Goal: Book appointment/travel/reservation

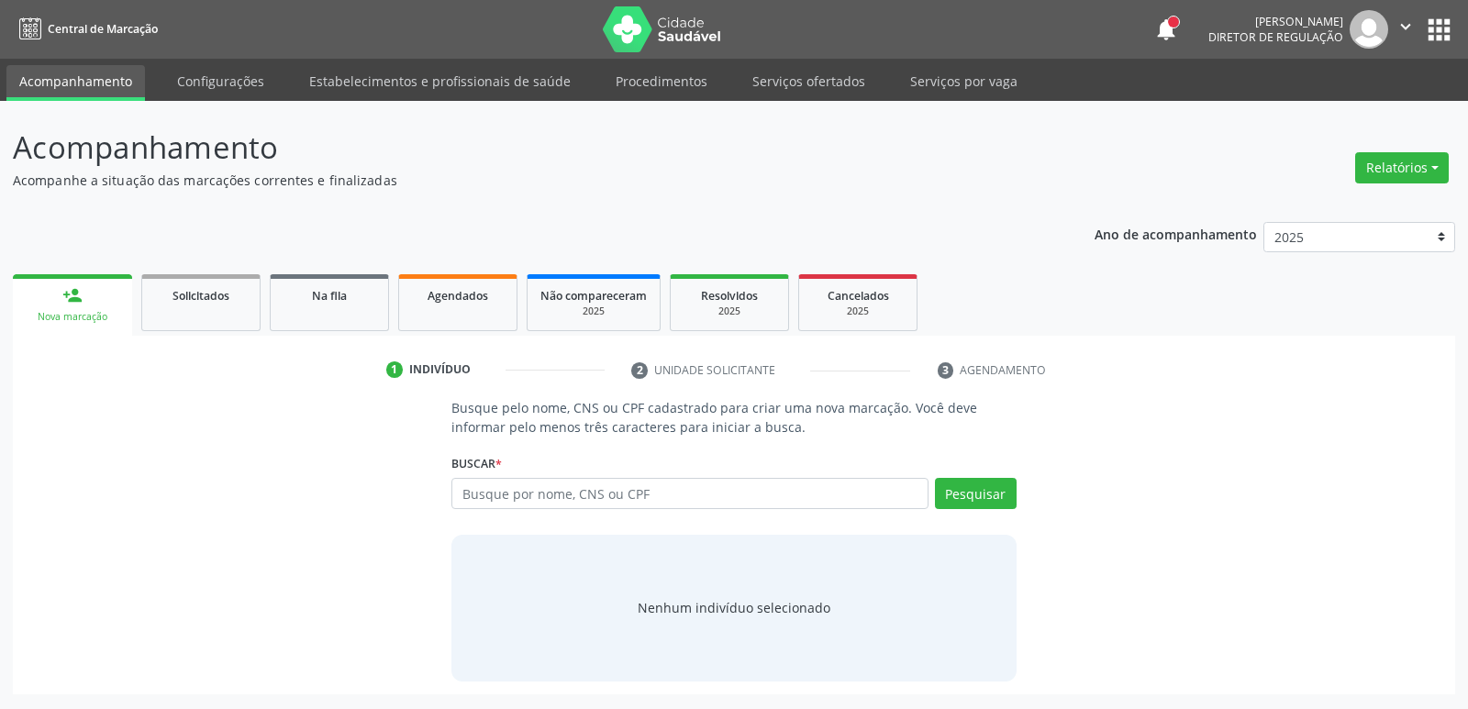
click at [509, 480] on input "text" at bounding box center [689, 493] width 476 height 31
type input "702105755694494"
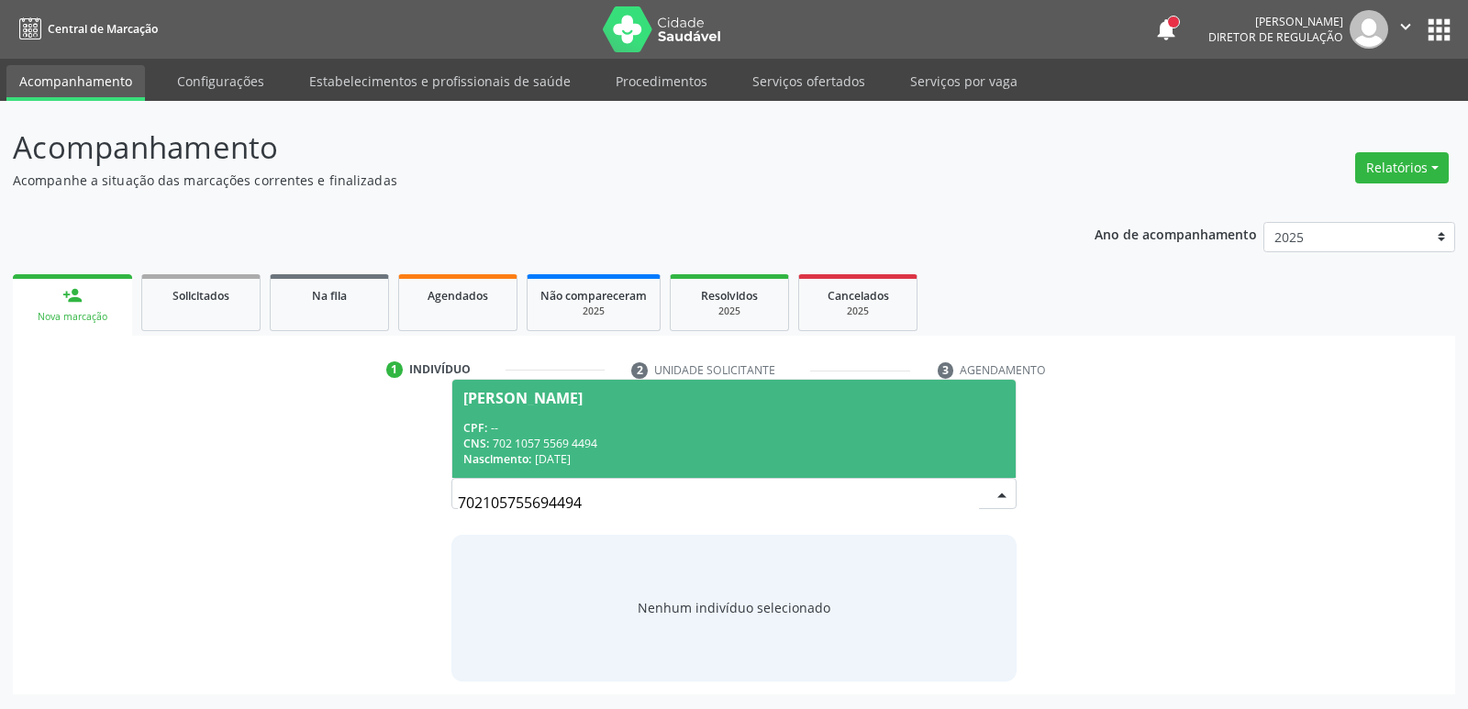
click at [732, 441] on div "CNS: 702 1057 5569 4494" at bounding box center [733, 444] width 540 height 16
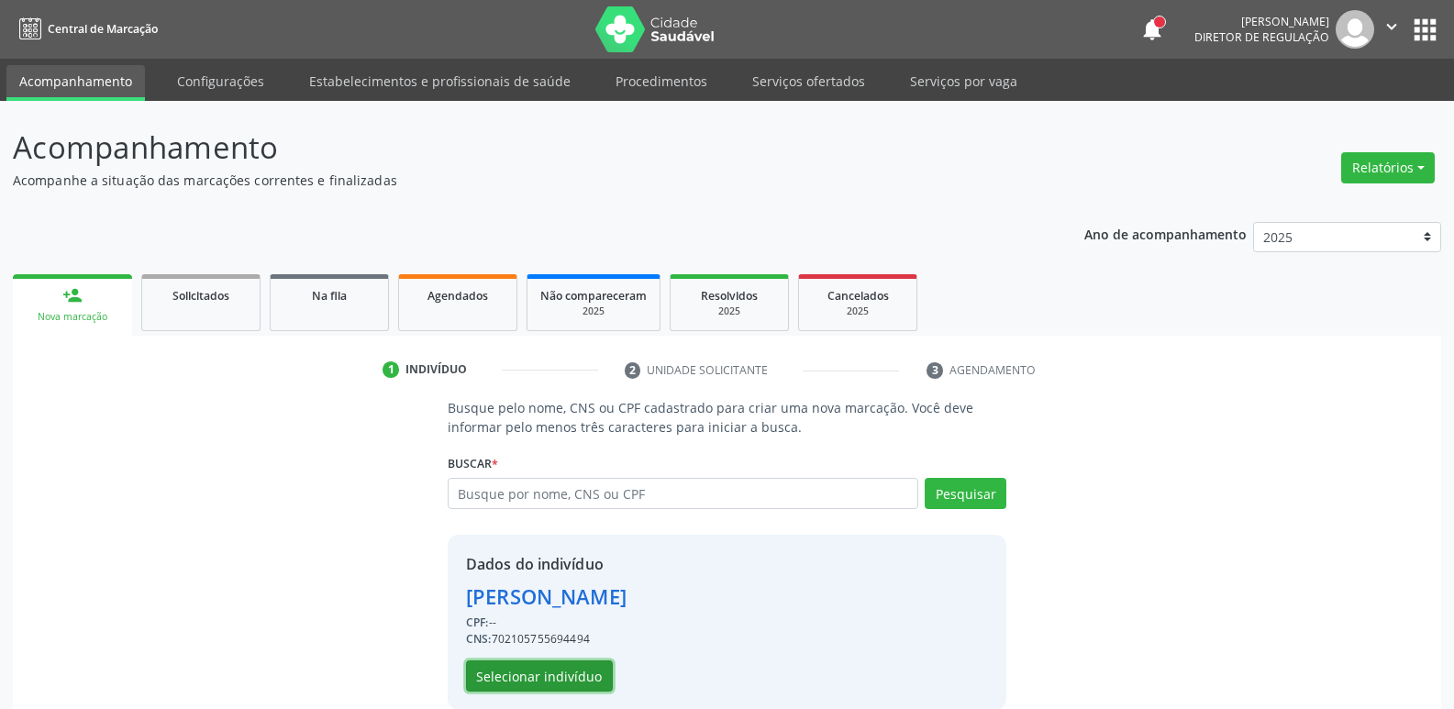
click at [555, 670] on button "Selecionar indivíduo" at bounding box center [539, 676] width 147 height 31
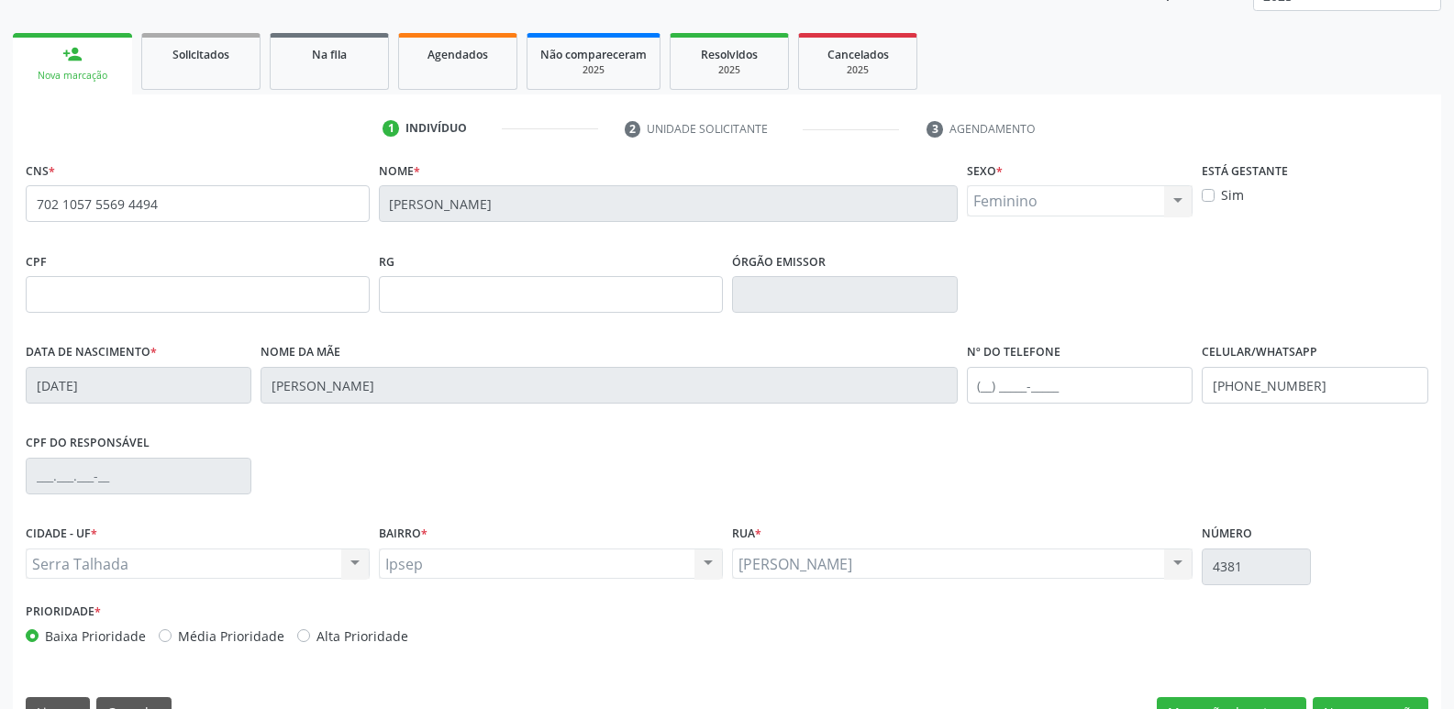
scroll to position [285, 0]
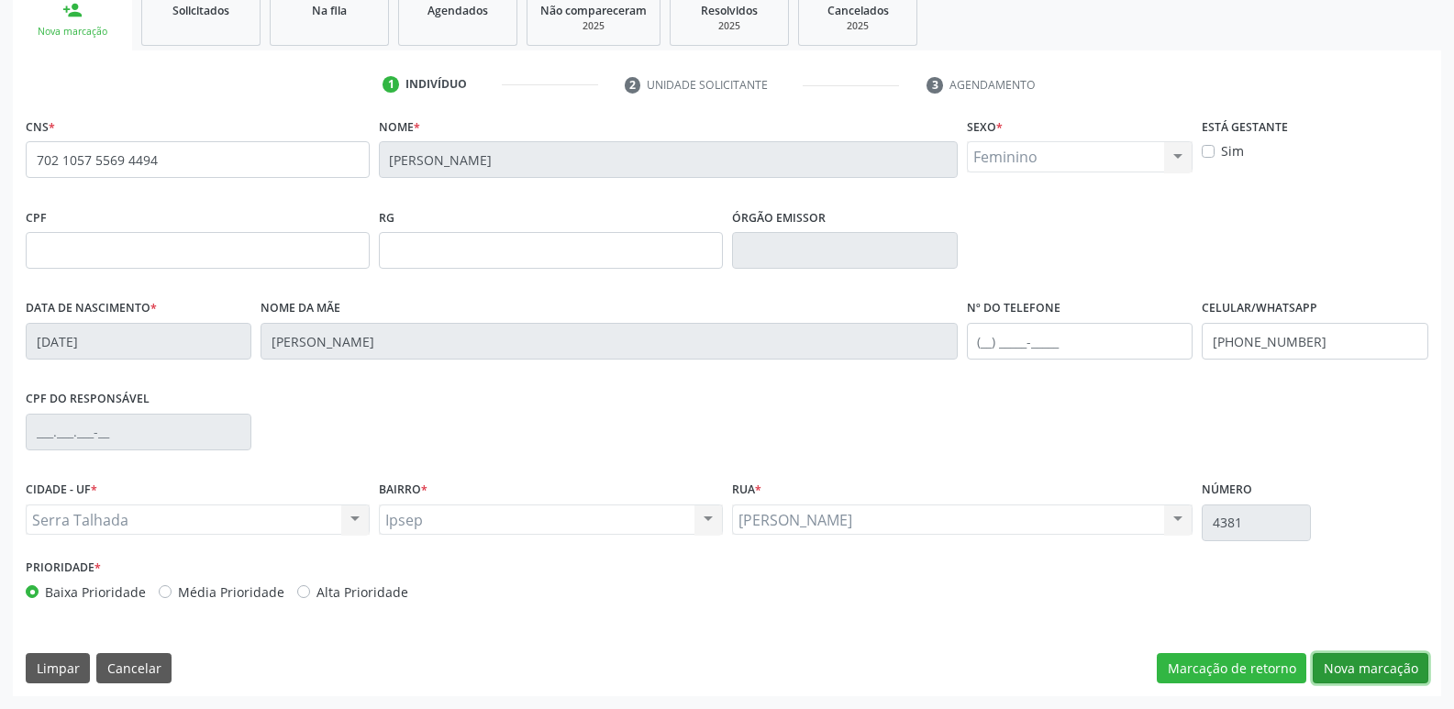
click at [1373, 658] on button "Nova marcação" at bounding box center [1371, 668] width 116 height 31
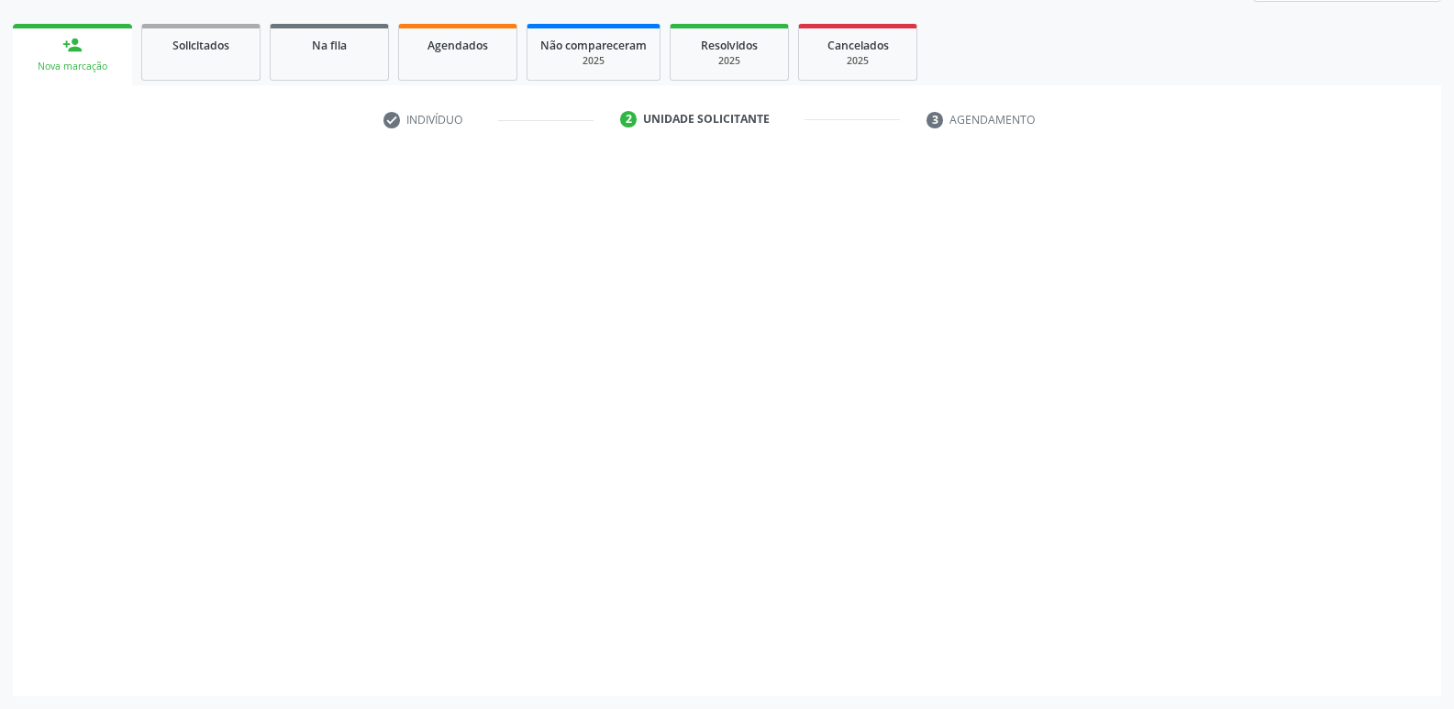
scroll to position [250, 0]
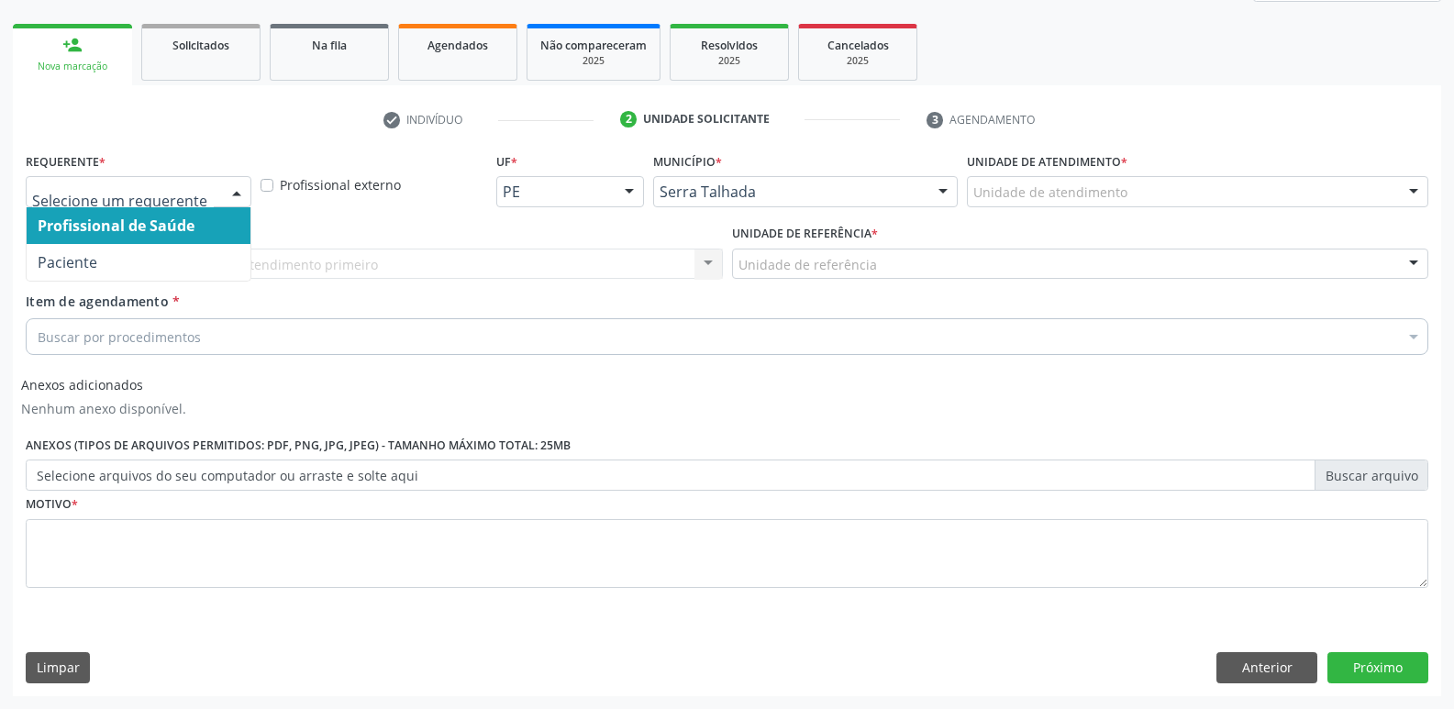
click at [218, 184] on div "Profissional de Saúde Paciente Nenhum resultado encontrado para: " " Não há nen…" at bounding box center [139, 191] width 226 height 31
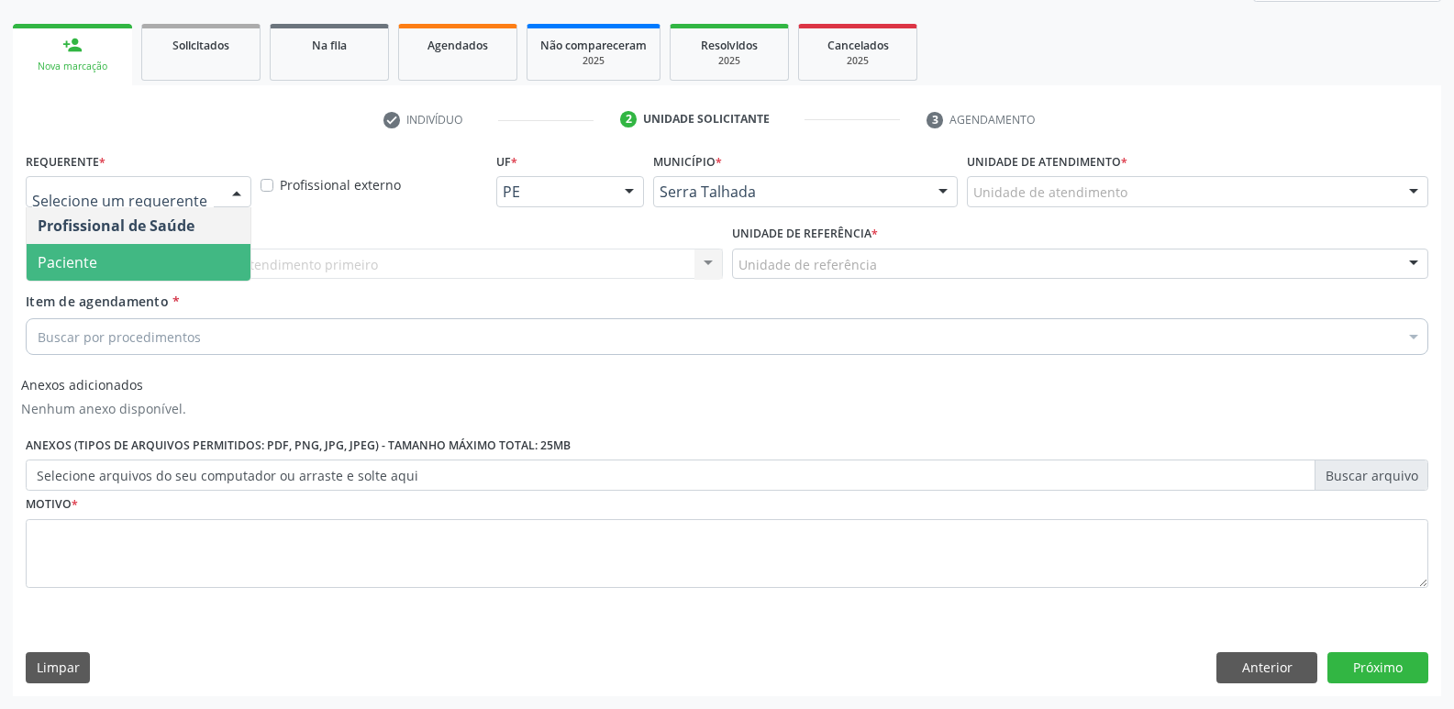
click at [198, 258] on span "Paciente" at bounding box center [139, 262] width 224 height 37
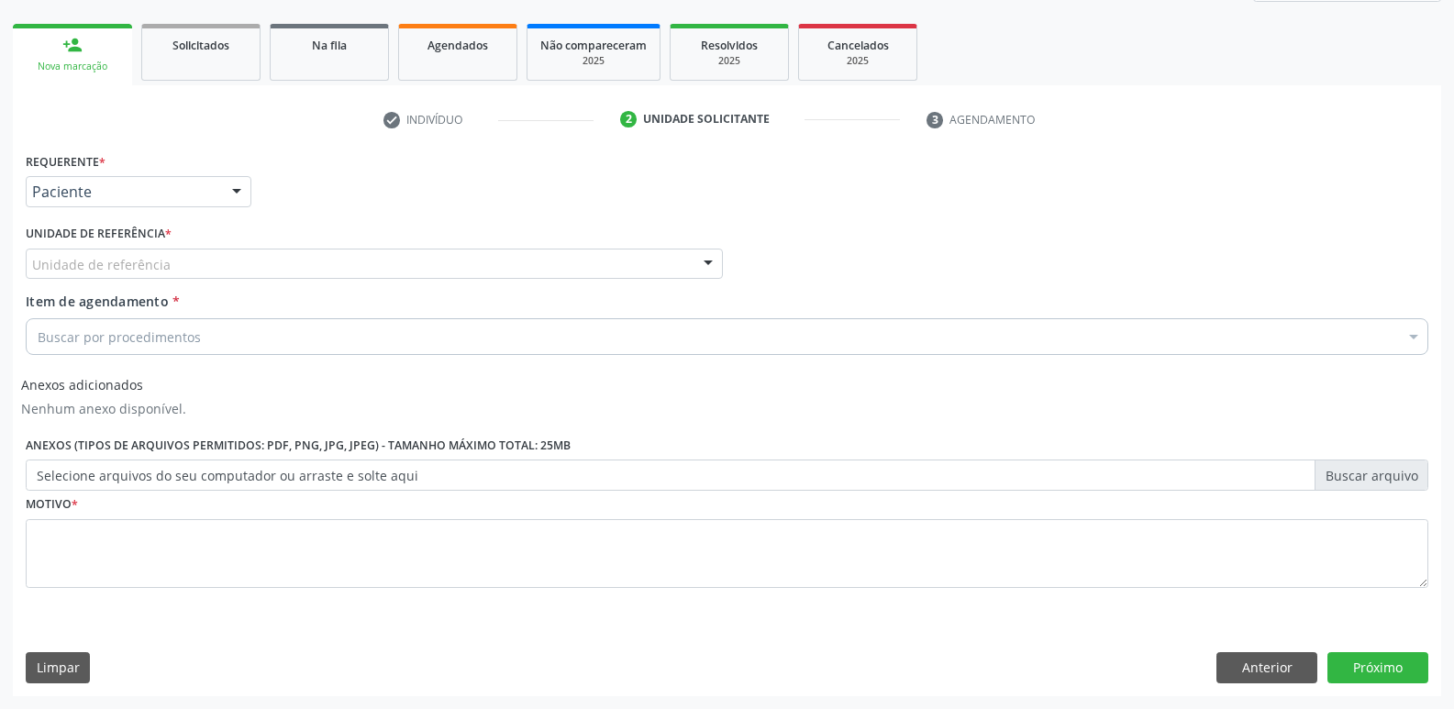
click at [230, 262] on div "Unidade de referência" at bounding box center [374, 264] width 697 height 31
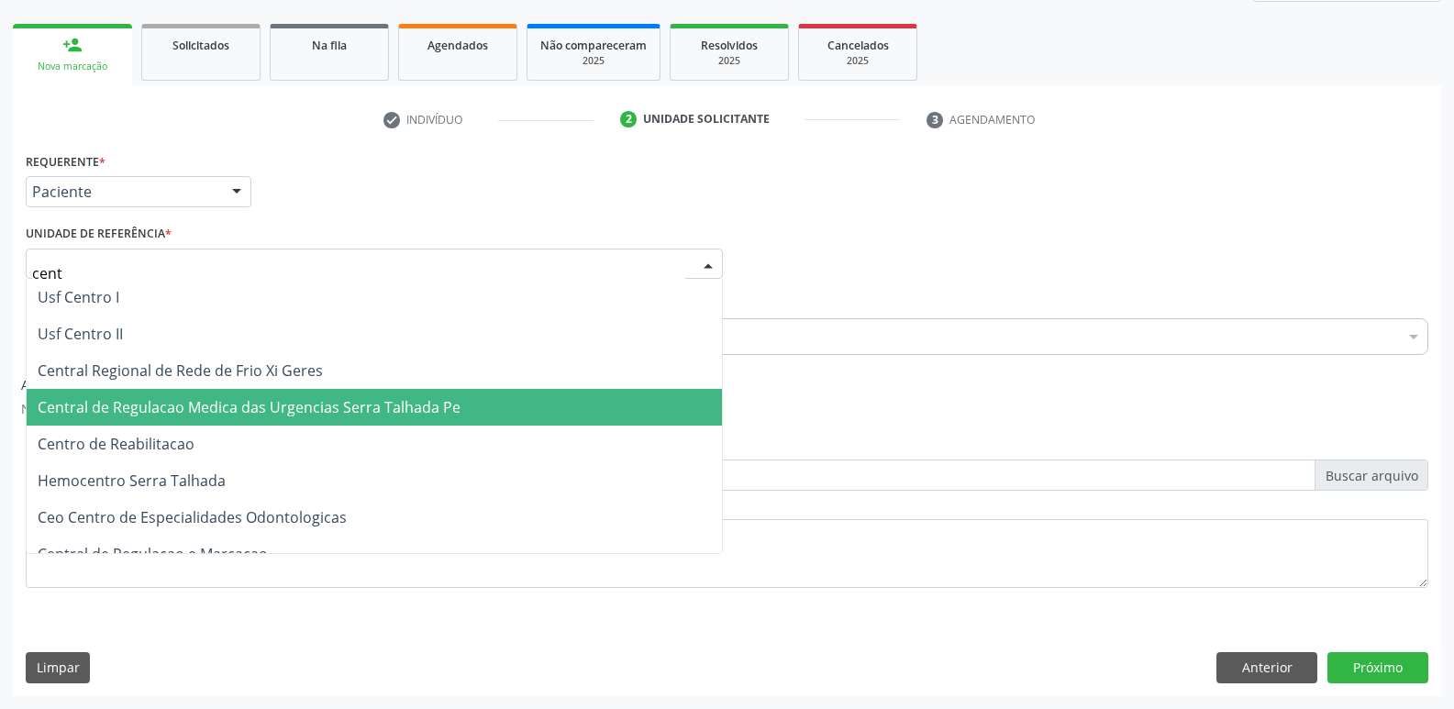
type input "centr"
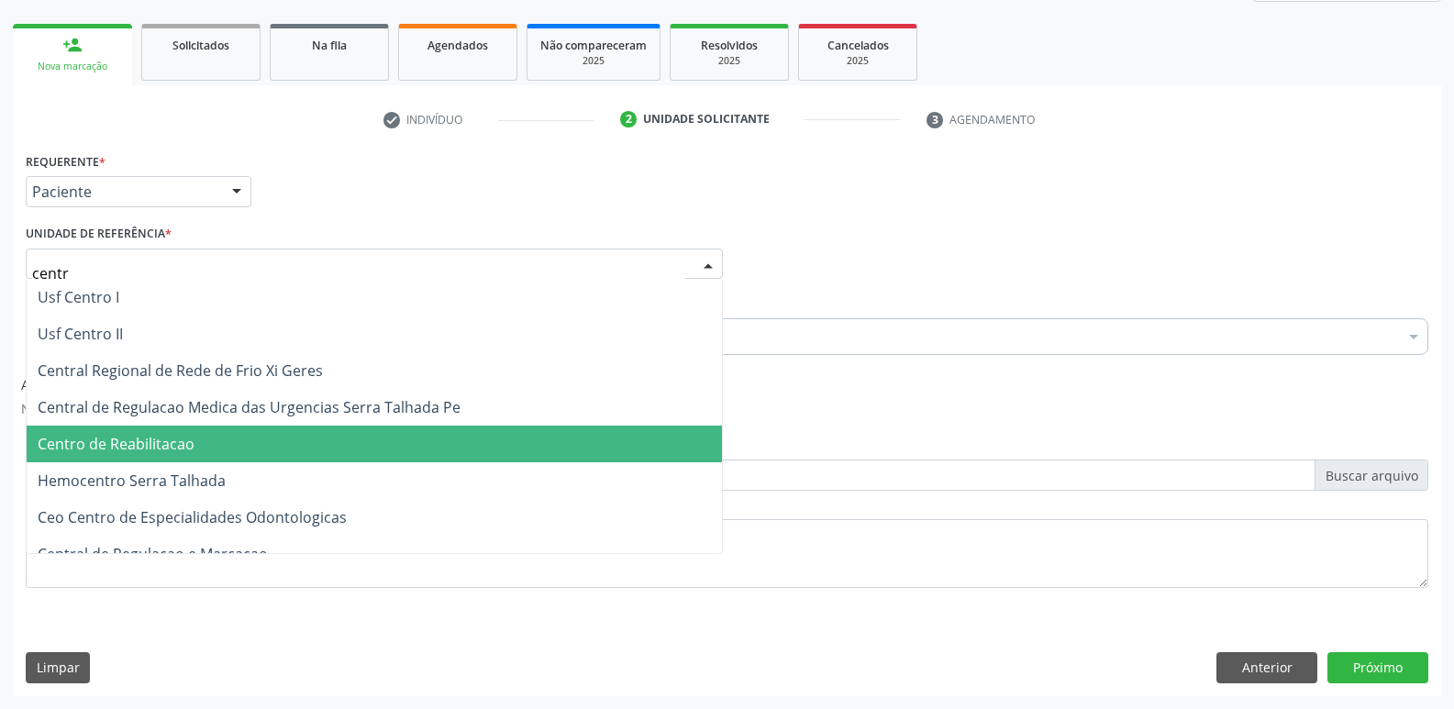
click at [219, 437] on span "Centro de Reabilitacao" at bounding box center [375, 444] width 696 height 37
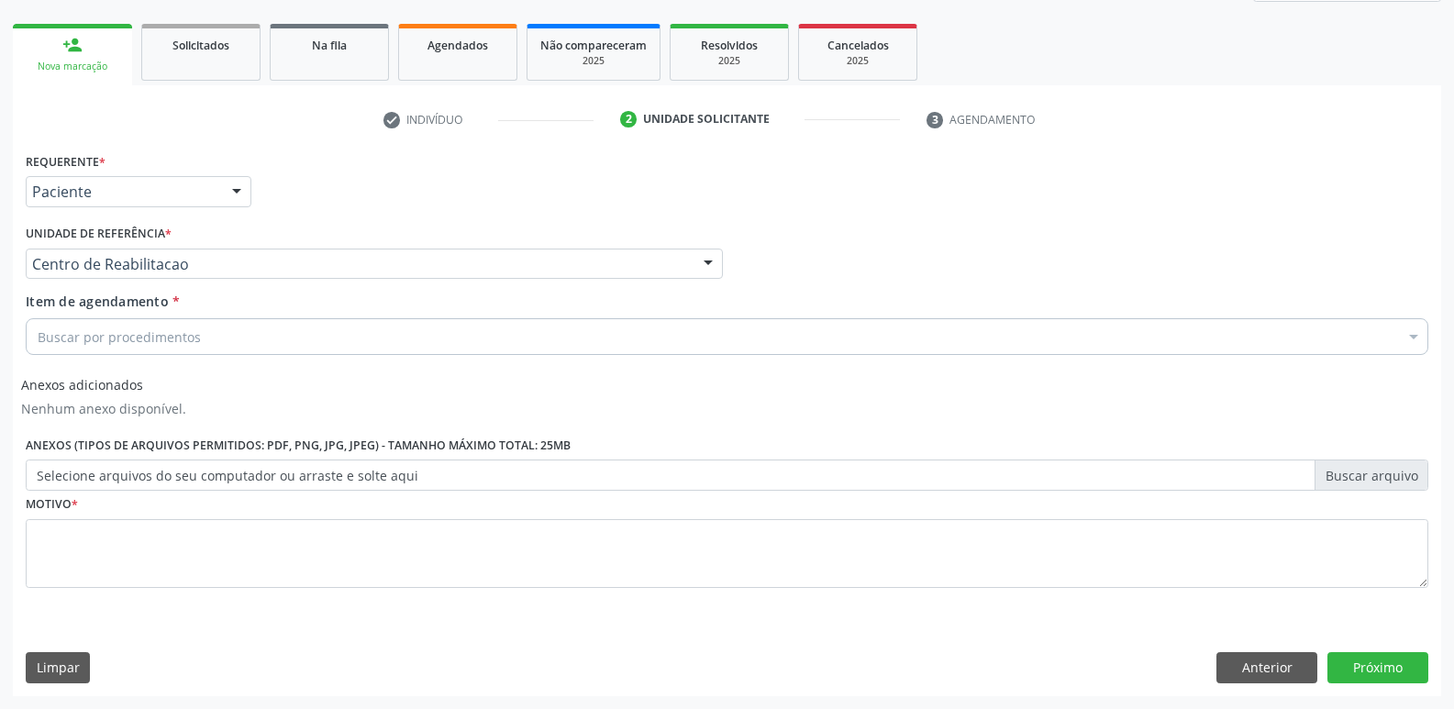
click at [206, 333] on div "Buscar por procedimentos" at bounding box center [727, 336] width 1403 height 37
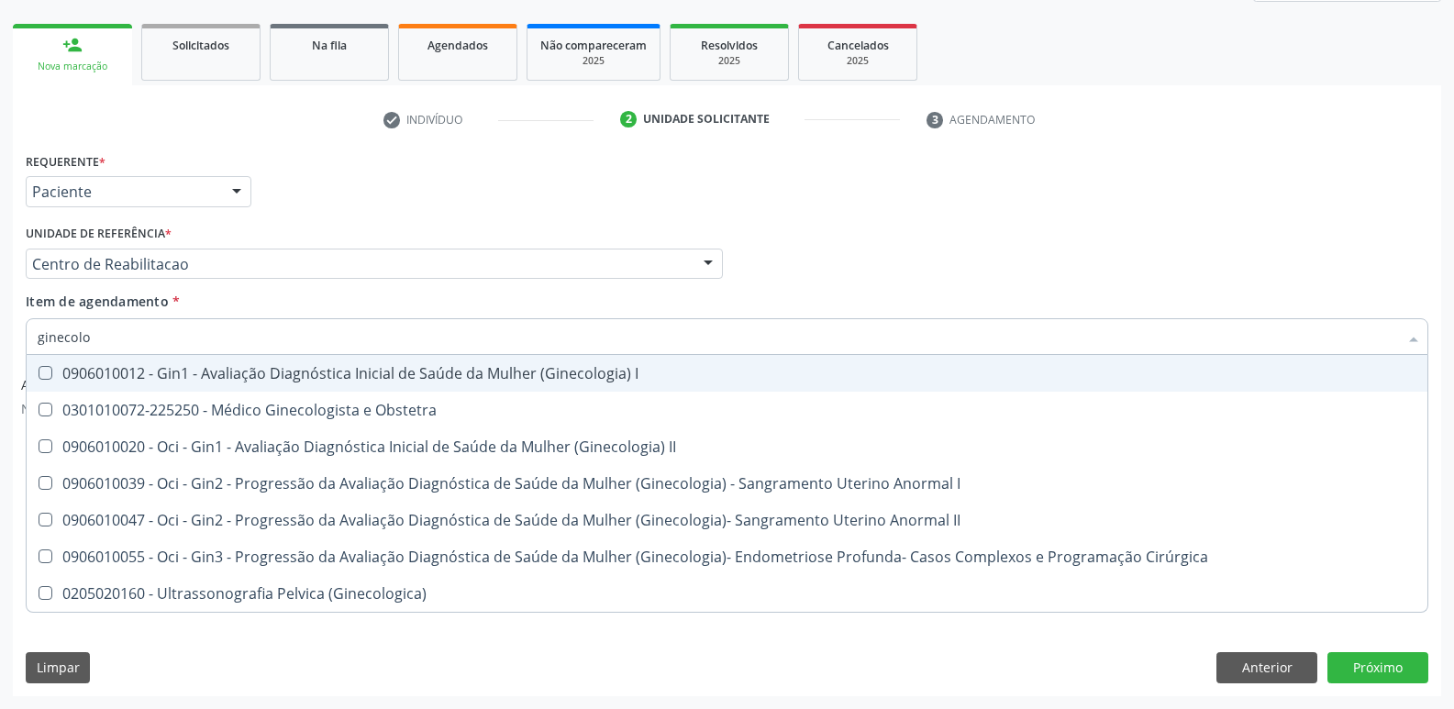
type input "ginecolog"
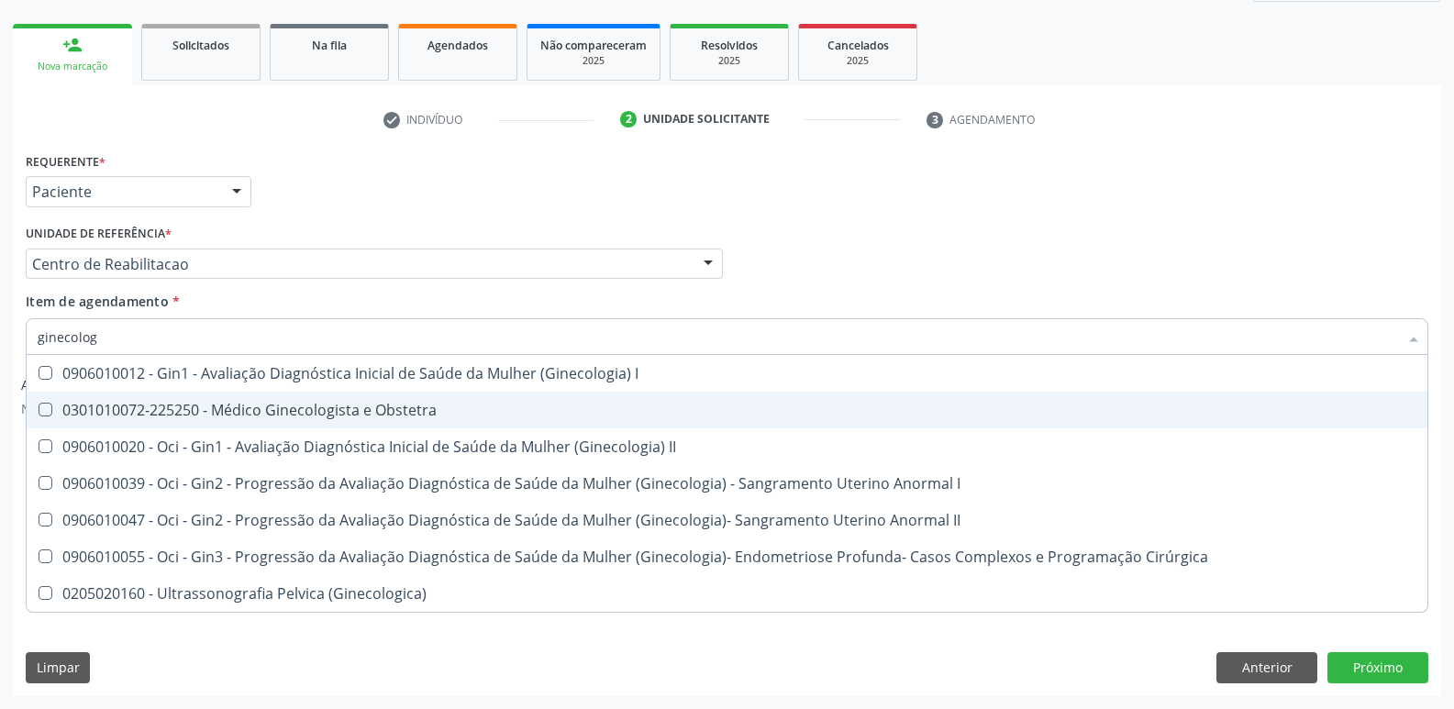
click at [330, 417] on div "0301010072-225250 - Médico Ginecologista e Obstetra" at bounding box center [727, 410] width 1379 height 15
checkbox Obstetra "true"
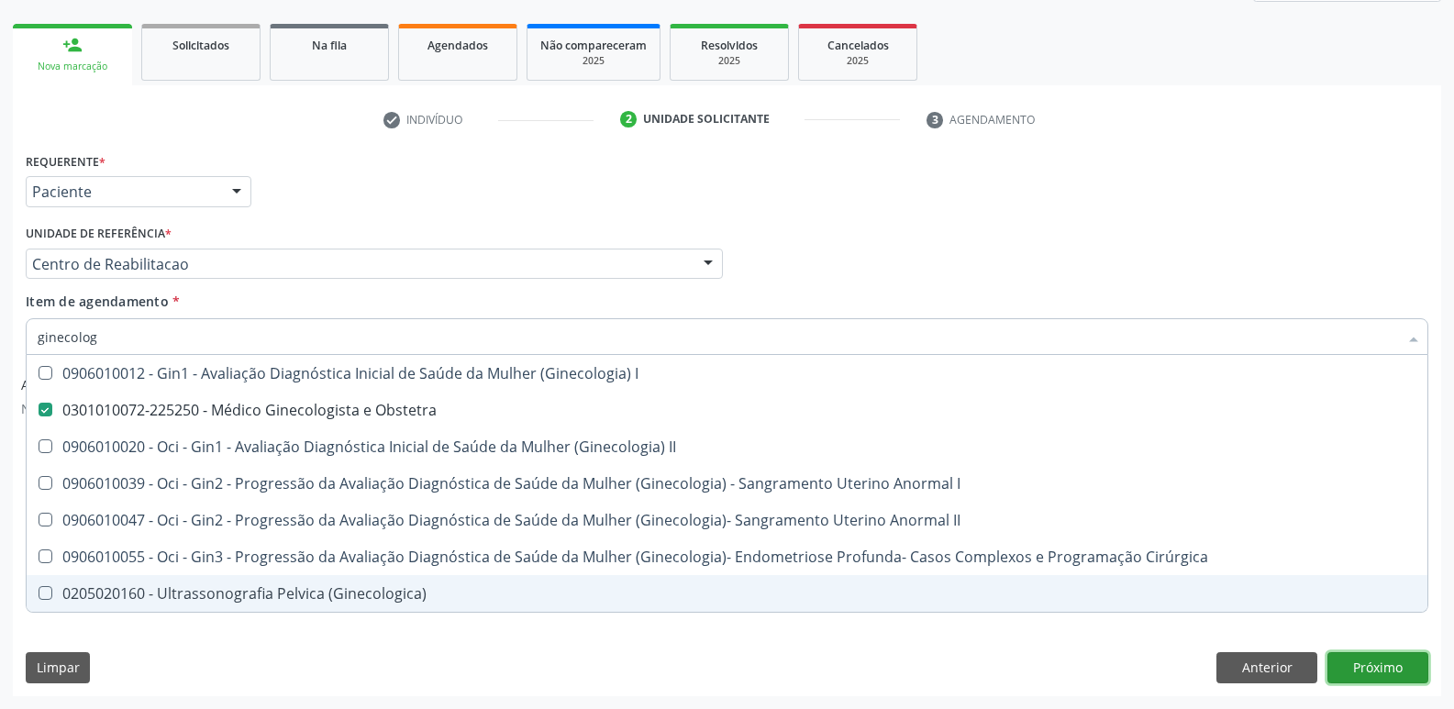
click at [1389, 662] on button "Próximo" at bounding box center [1378, 667] width 101 height 31
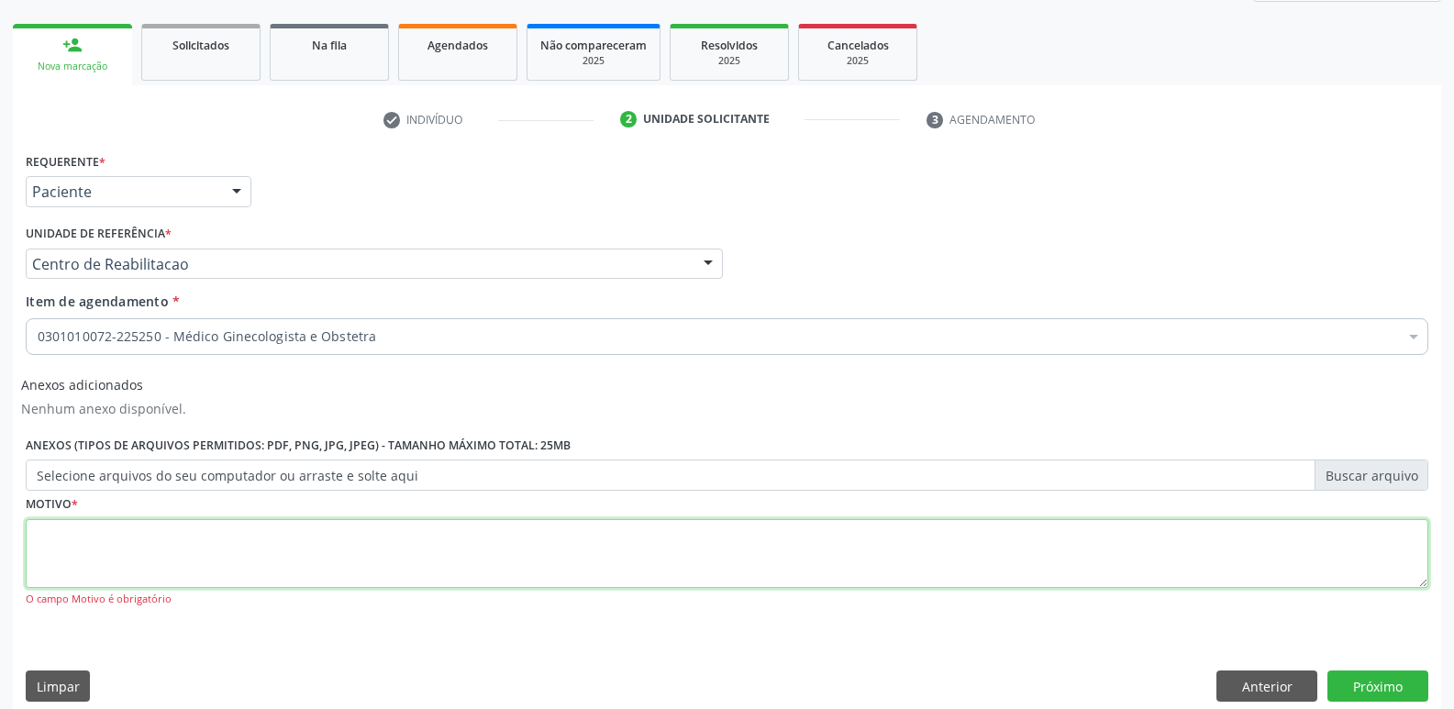
click at [826, 551] on textarea at bounding box center [727, 554] width 1403 height 70
type textarea "....."
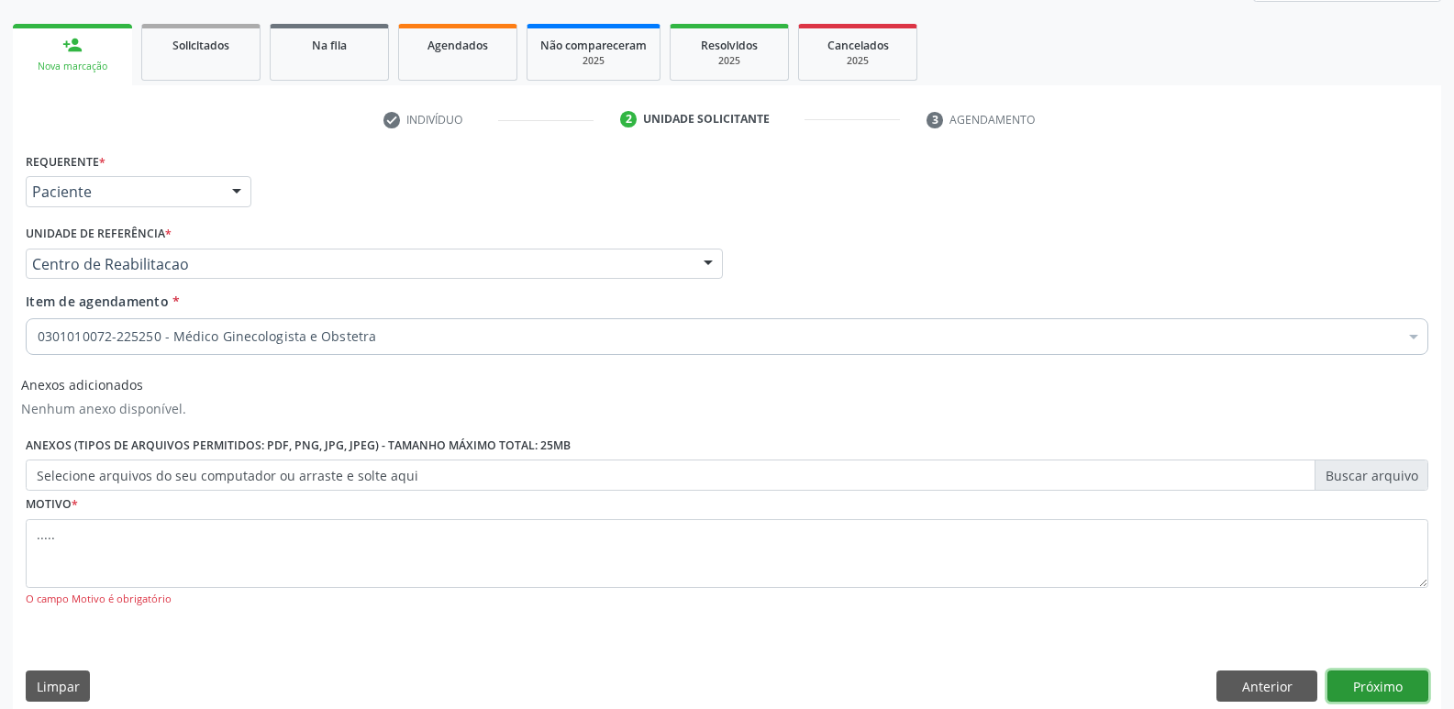
click at [1397, 695] on button "Próximo" at bounding box center [1378, 686] width 101 height 31
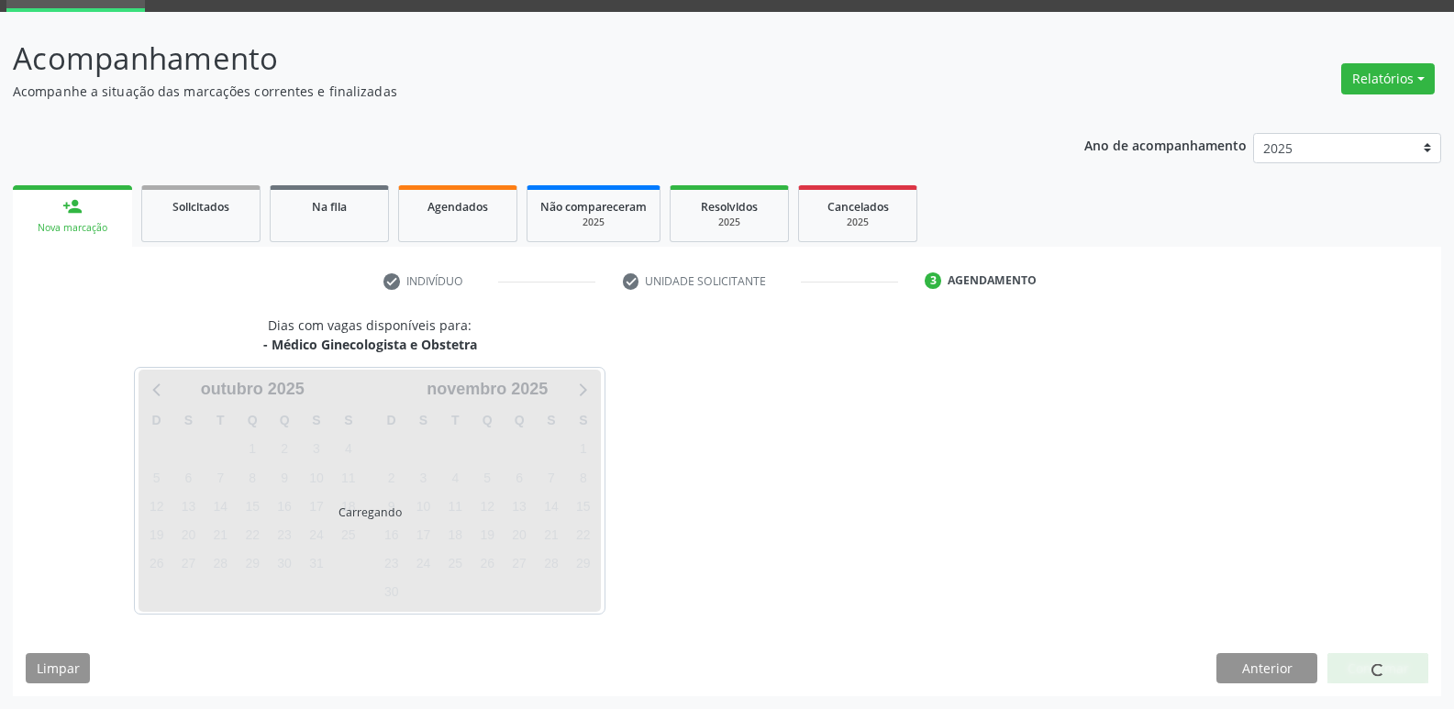
scroll to position [89, 0]
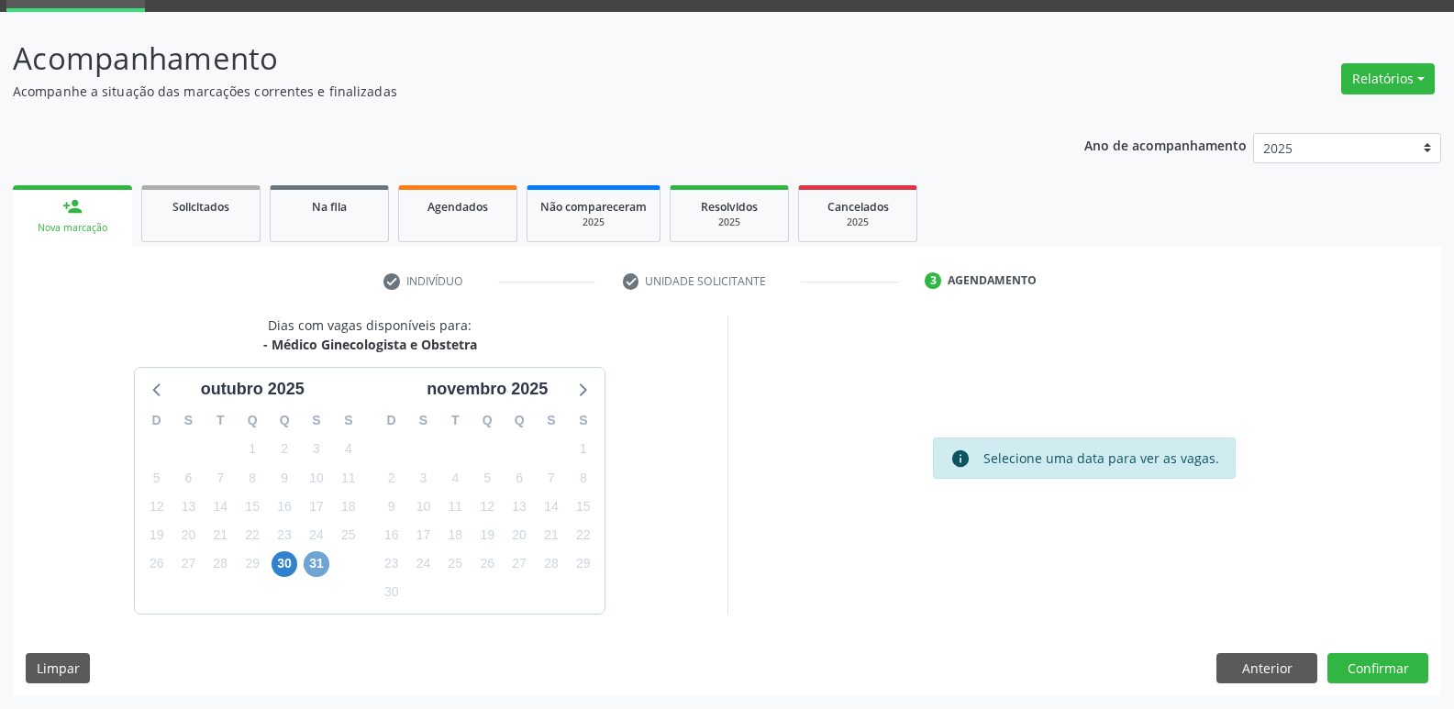
click at [311, 559] on span "31" at bounding box center [317, 564] width 26 height 26
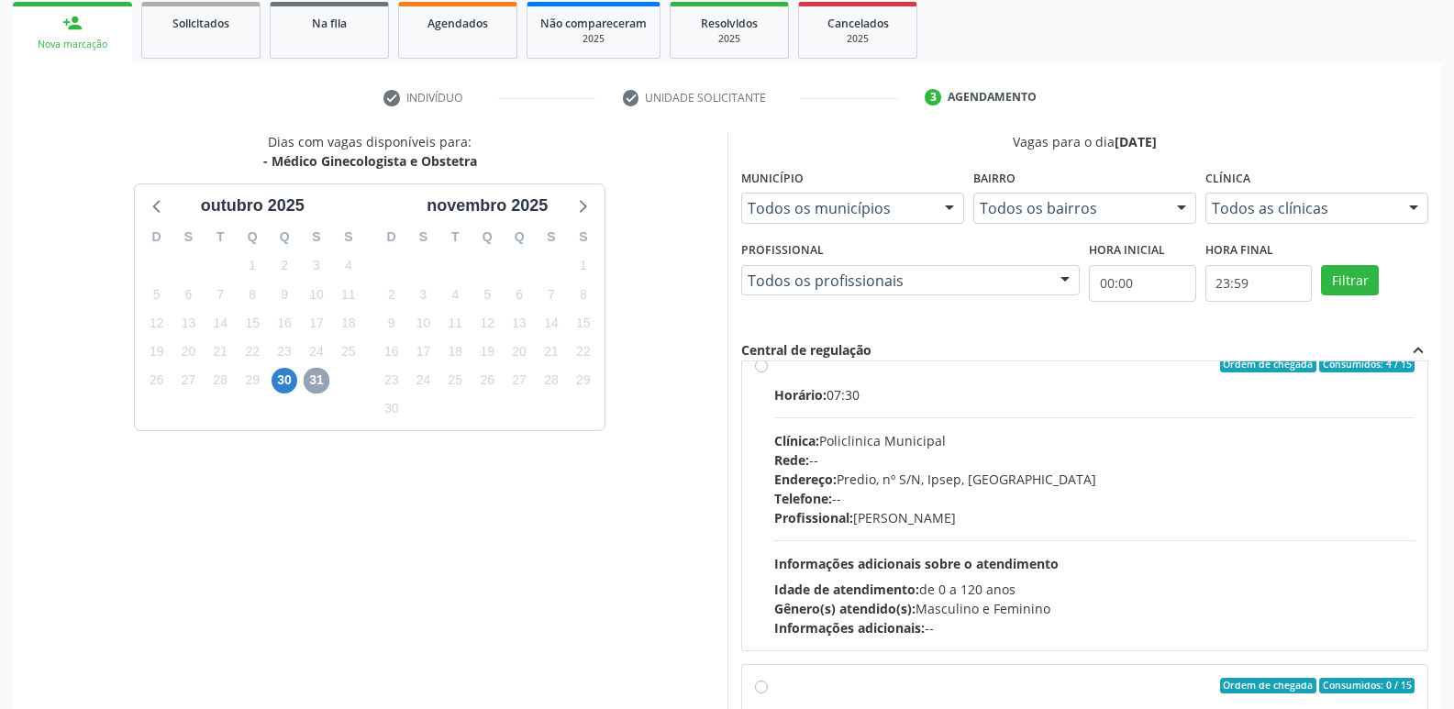
scroll to position [0, 0]
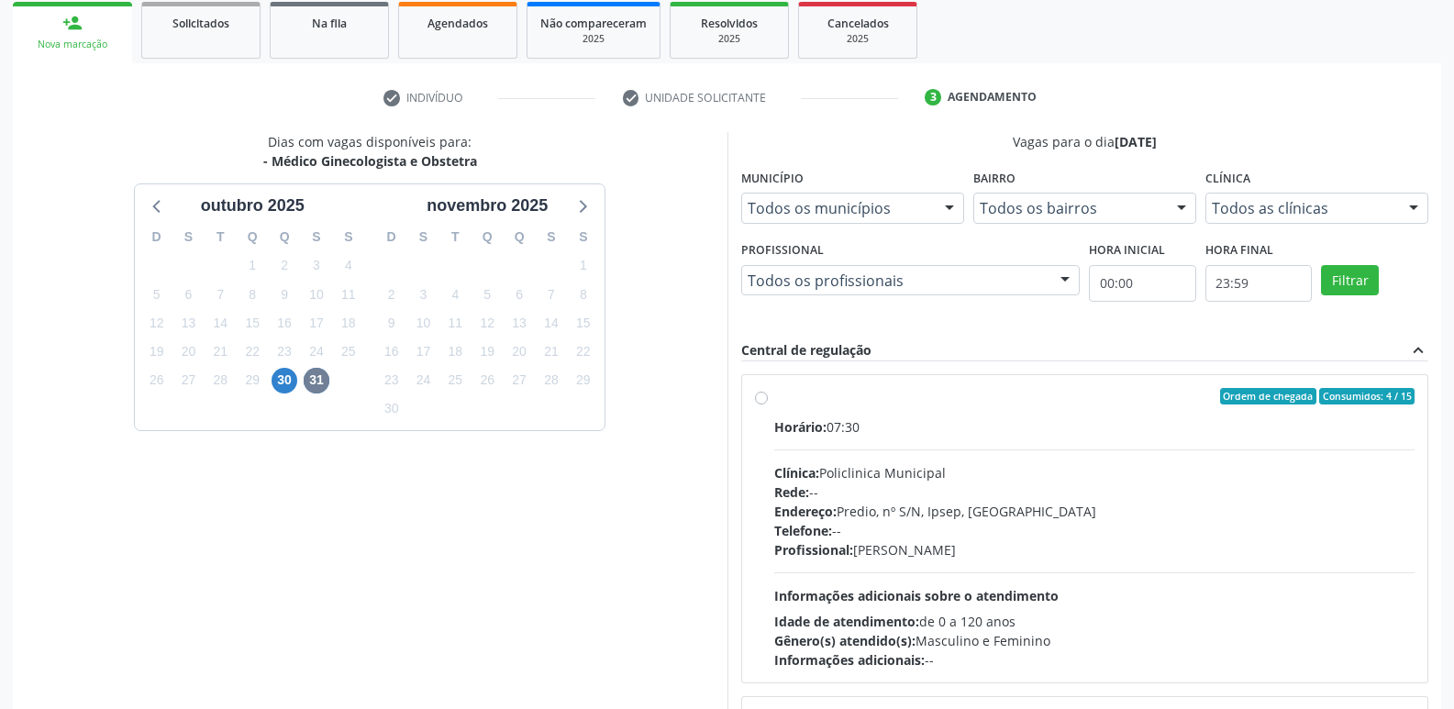
click at [774, 404] on label "Ordem de chegada Consumidos: 4 / 15 Horário: 07:30 Clínica: Policlinica Municip…" at bounding box center [1094, 529] width 641 height 282
click at [760, 404] on input "Ordem de chegada Consumidos: 4 / 15 Horário: 07:30 Clínica: Policlinica Municip…" at bounding box center [761, 396] width 13 height 17
radio input "true"
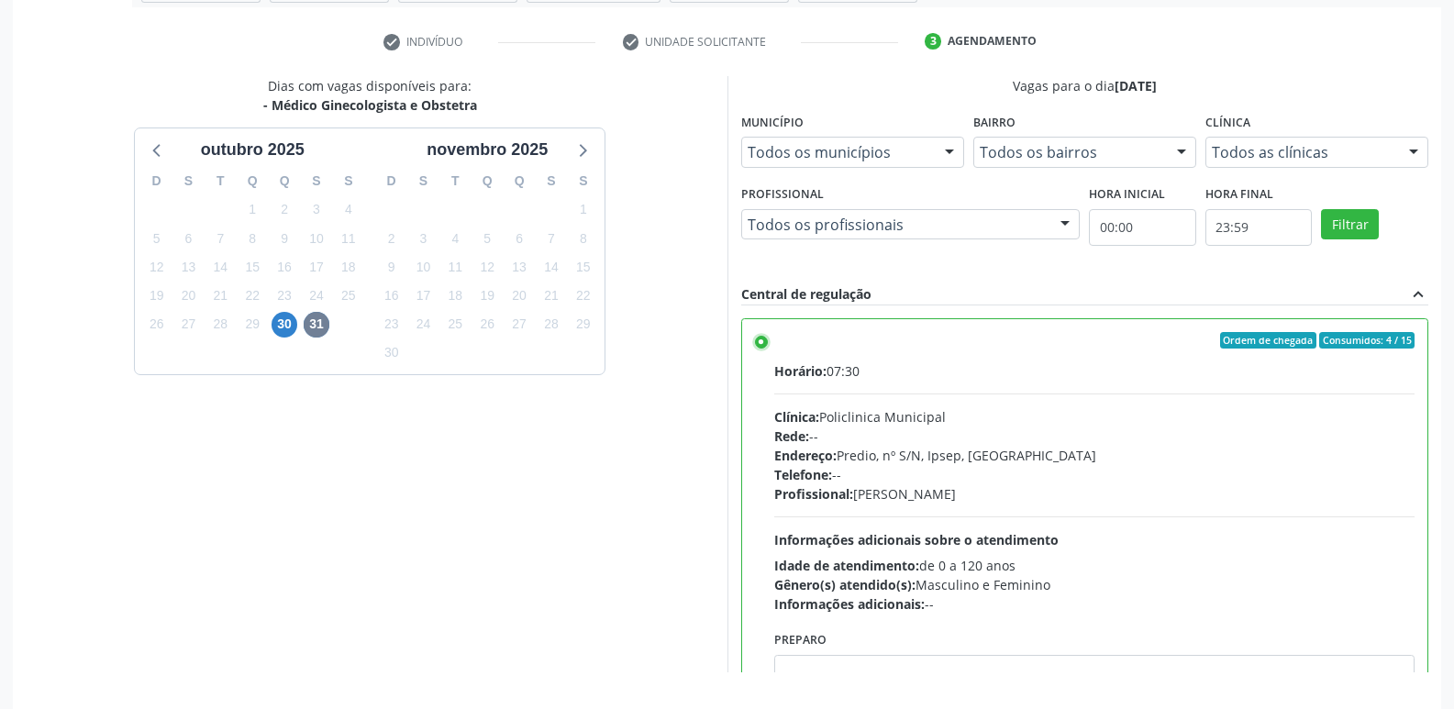
scroll to position [387, 0]
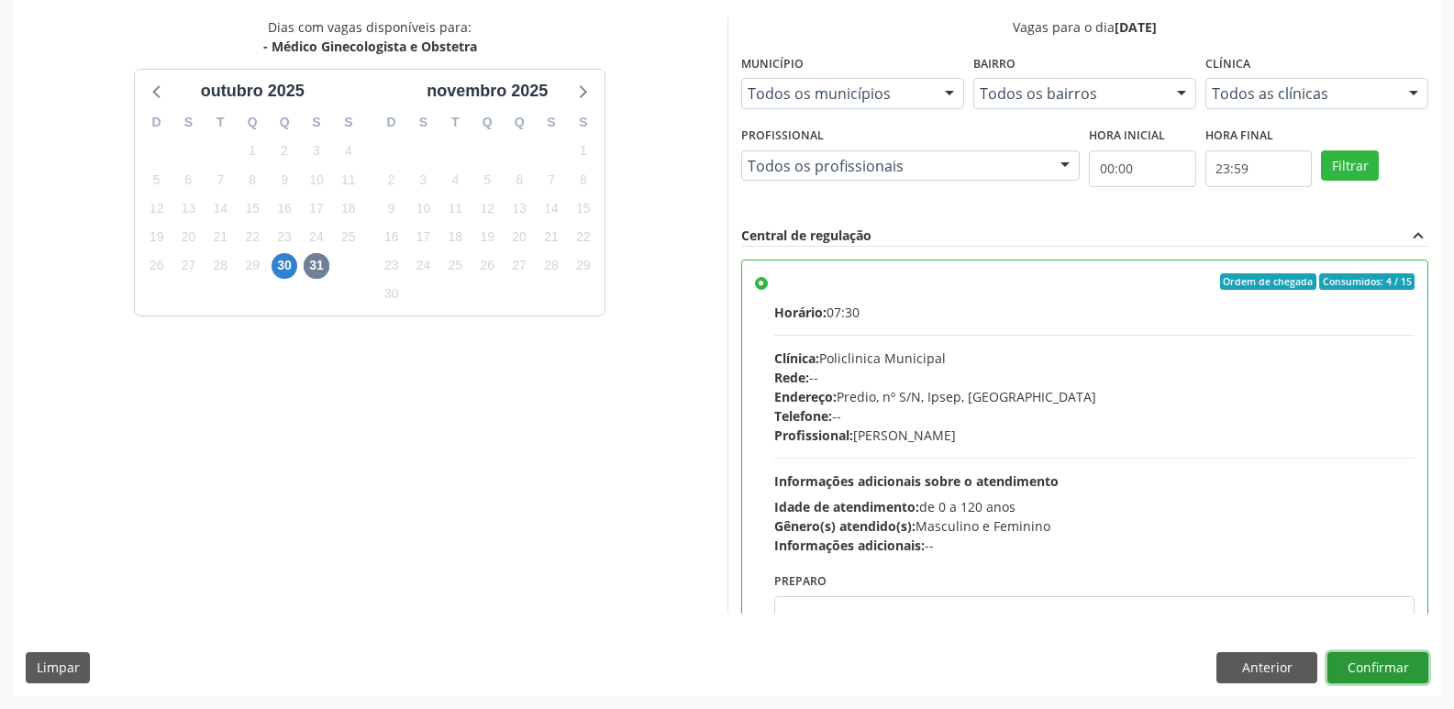
click at [1355, 655] on button "Confirmar" at bounding box center [1378, 667] width 101 height 31
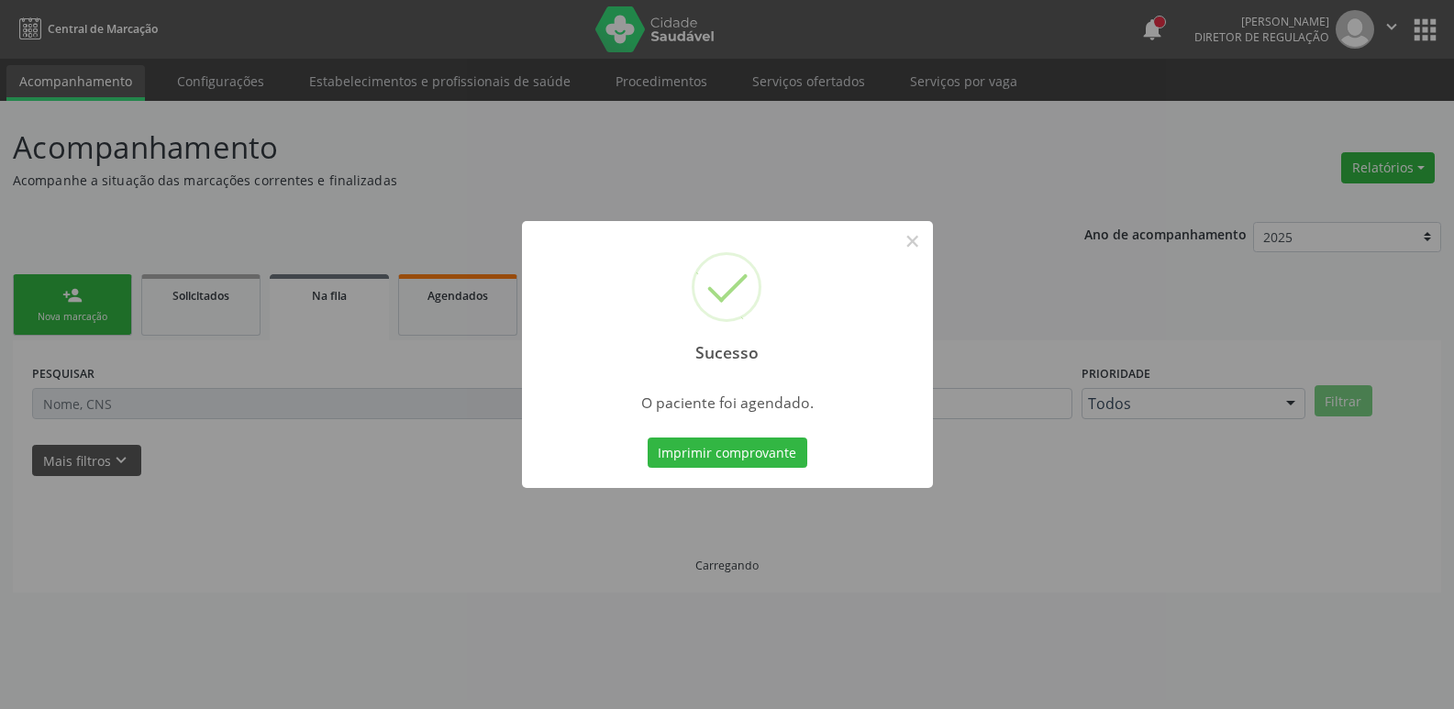
scroll to position [0, 0]
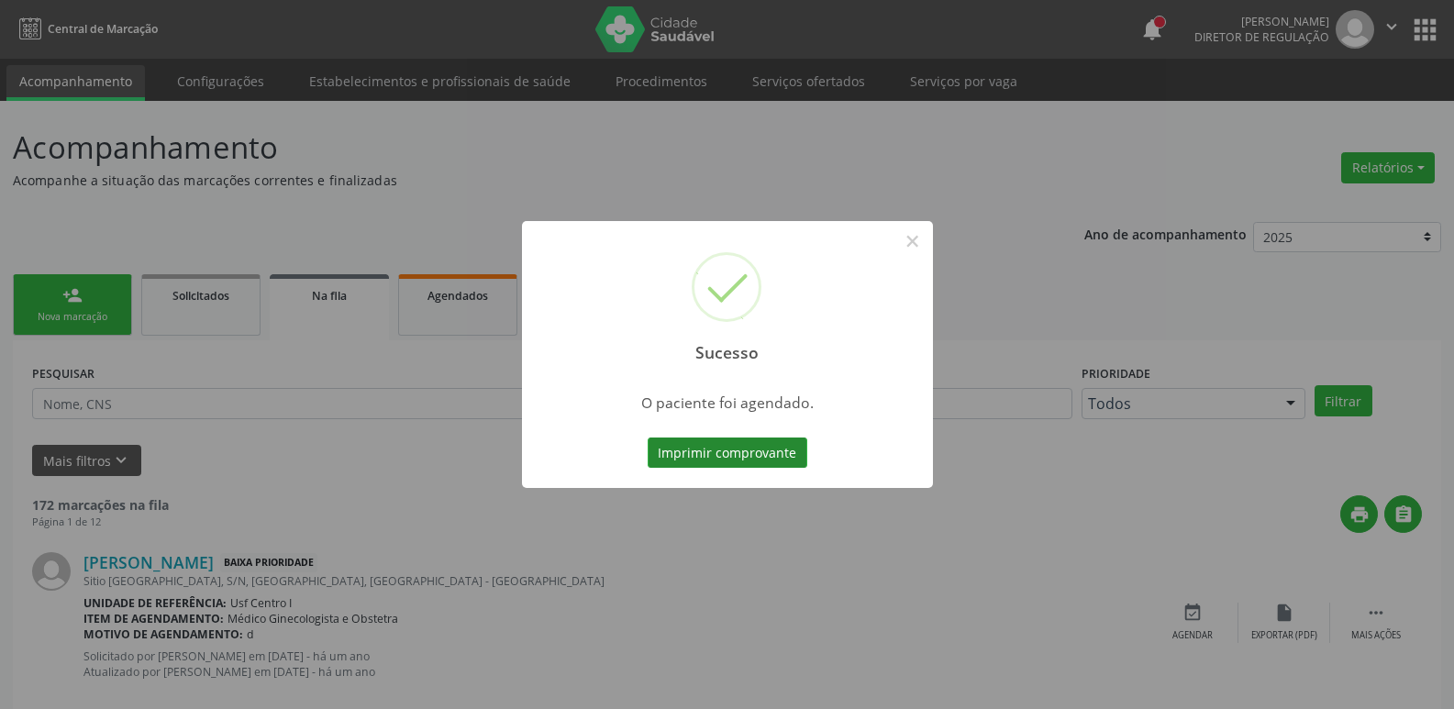
click at [781, 461] on button "Imprimir comprovante" at bounding box center [728, 453] width 160 height 31
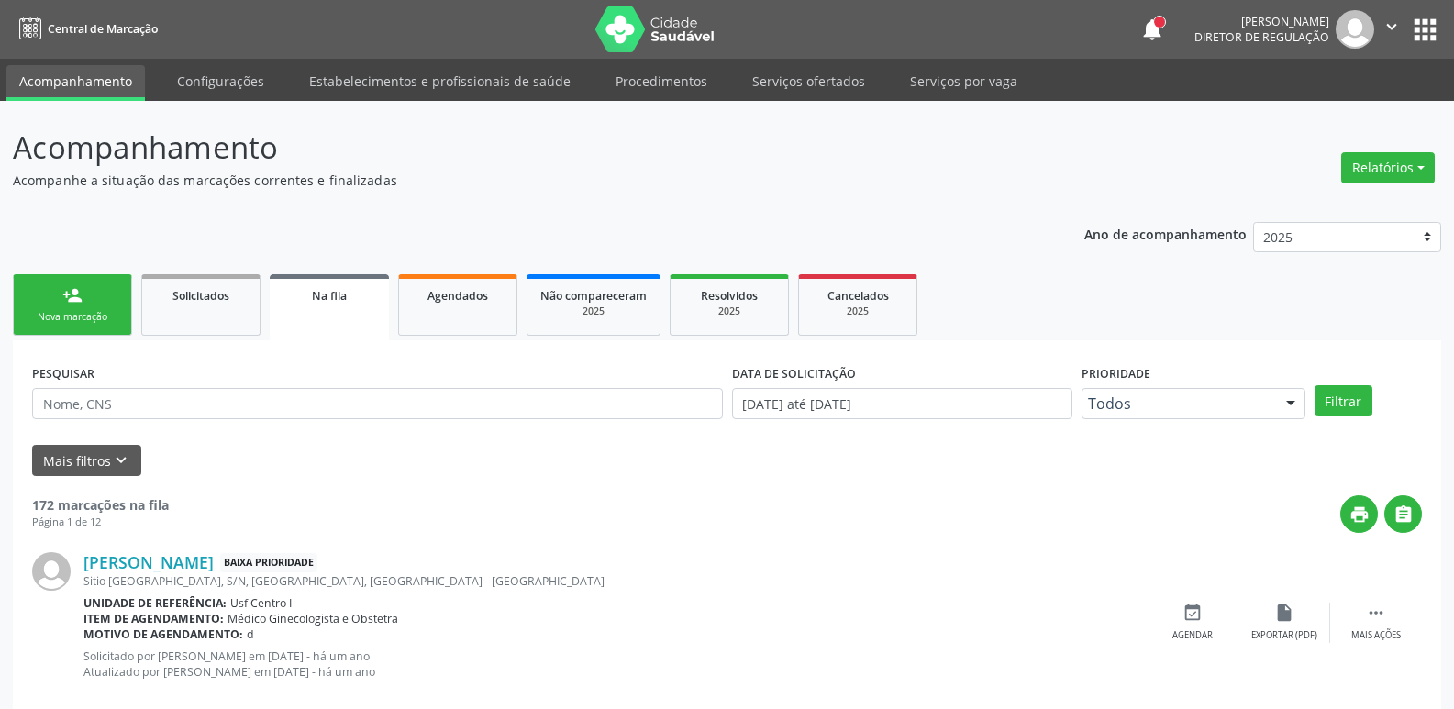
click at [1432, 30] on button "apps" at bounding box center [1425, 30] width 32 height 32
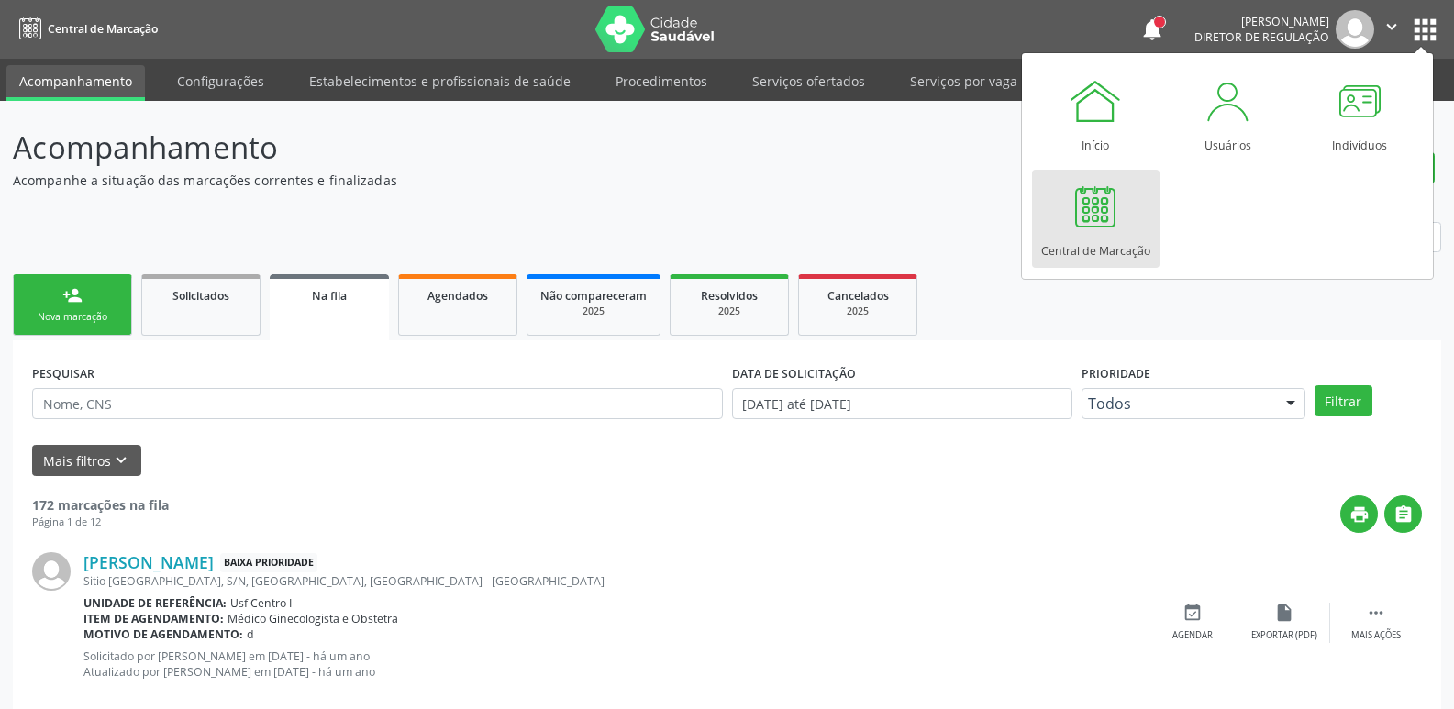
click at [1080, 241] on div "Central de Marcação" at bounding box center [1095, 246] width 109 height 25
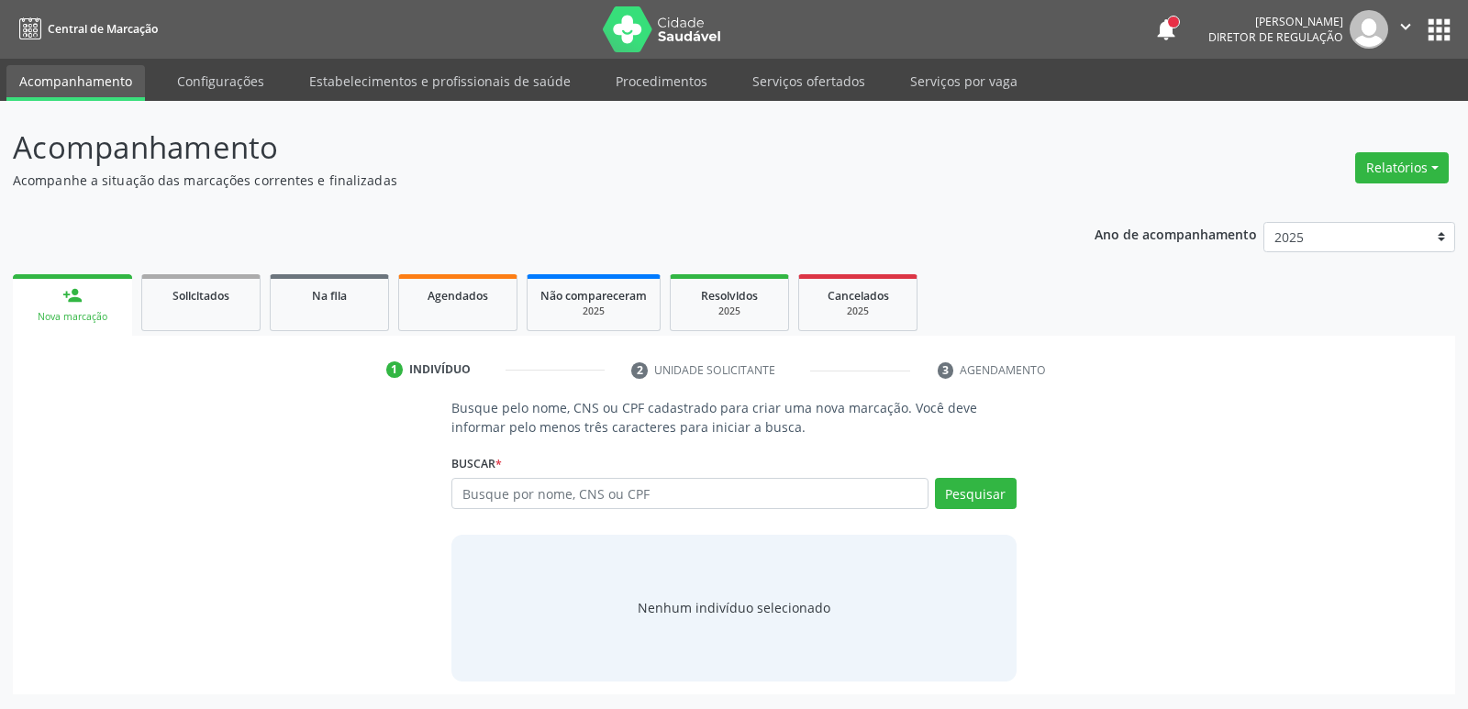
click at [711, 500] on input "text" at bounding box center [689, 493] width 476 height 31
type input "898001985313431"
click at [186, 517] on div "Busque pelo nome, CNS ou CPF cadastrado para criar uma nova marcação. Você deve…" at bounding box center [734, 539] width 1417 height 283
click at [611, 489] on input "898001985313431" at bounding box center [689, 493] width 476 height 31
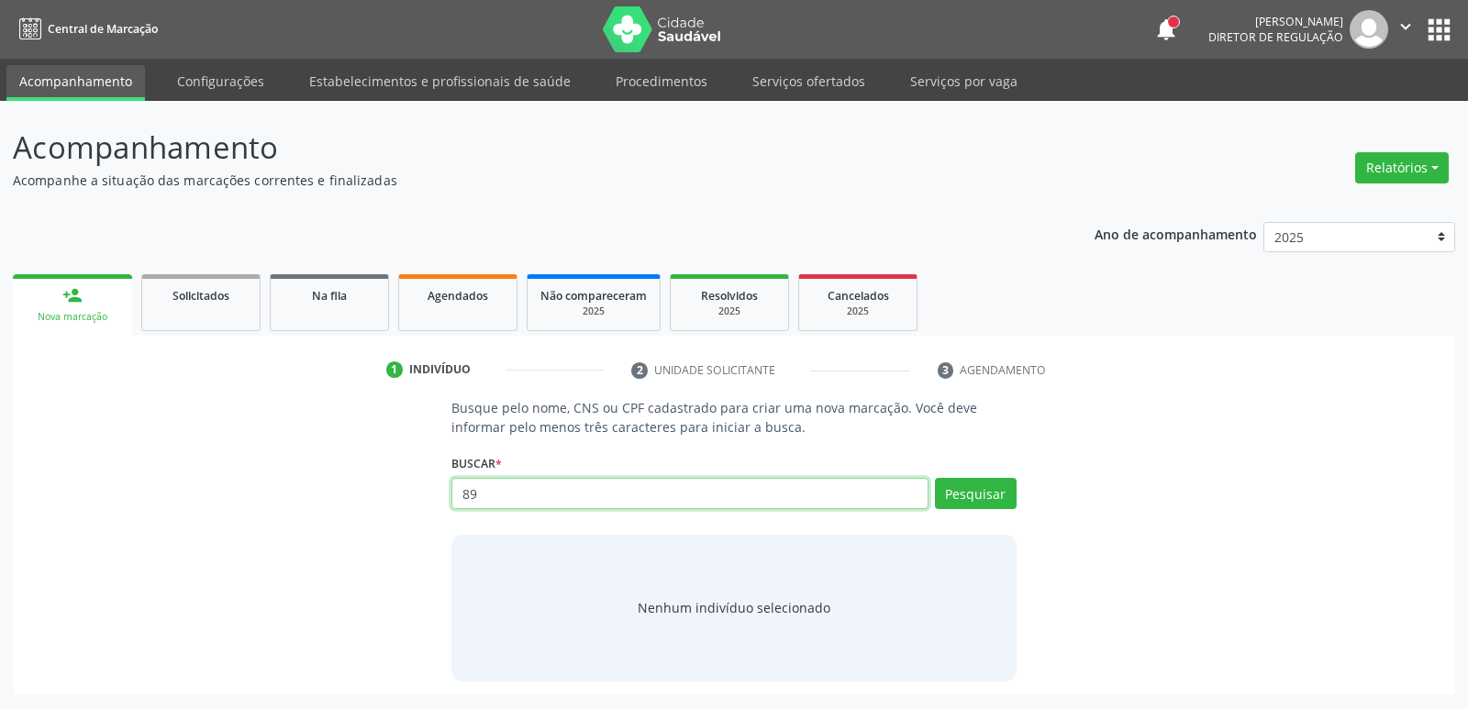
type input "8"
click at [773, 482] on input "text" at bounding box center [689, 493] width 476 height 31
click at [532, 487] on input "text" at bounding box center [689, 493] width 476 height 31
type input "06302247497"
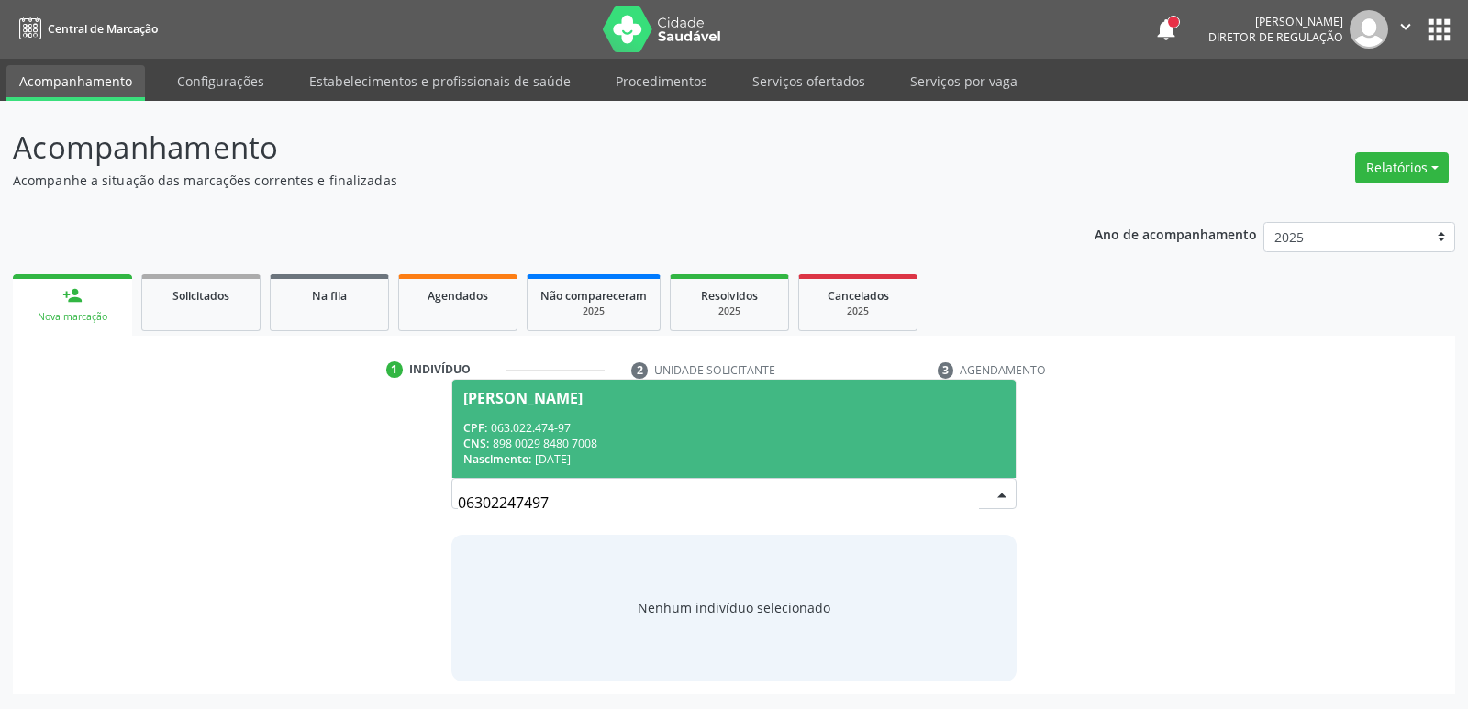
click at [607, 421] on div "CPF: 063.022.474-97" at bounding box center [733, 428] width 540 height 16
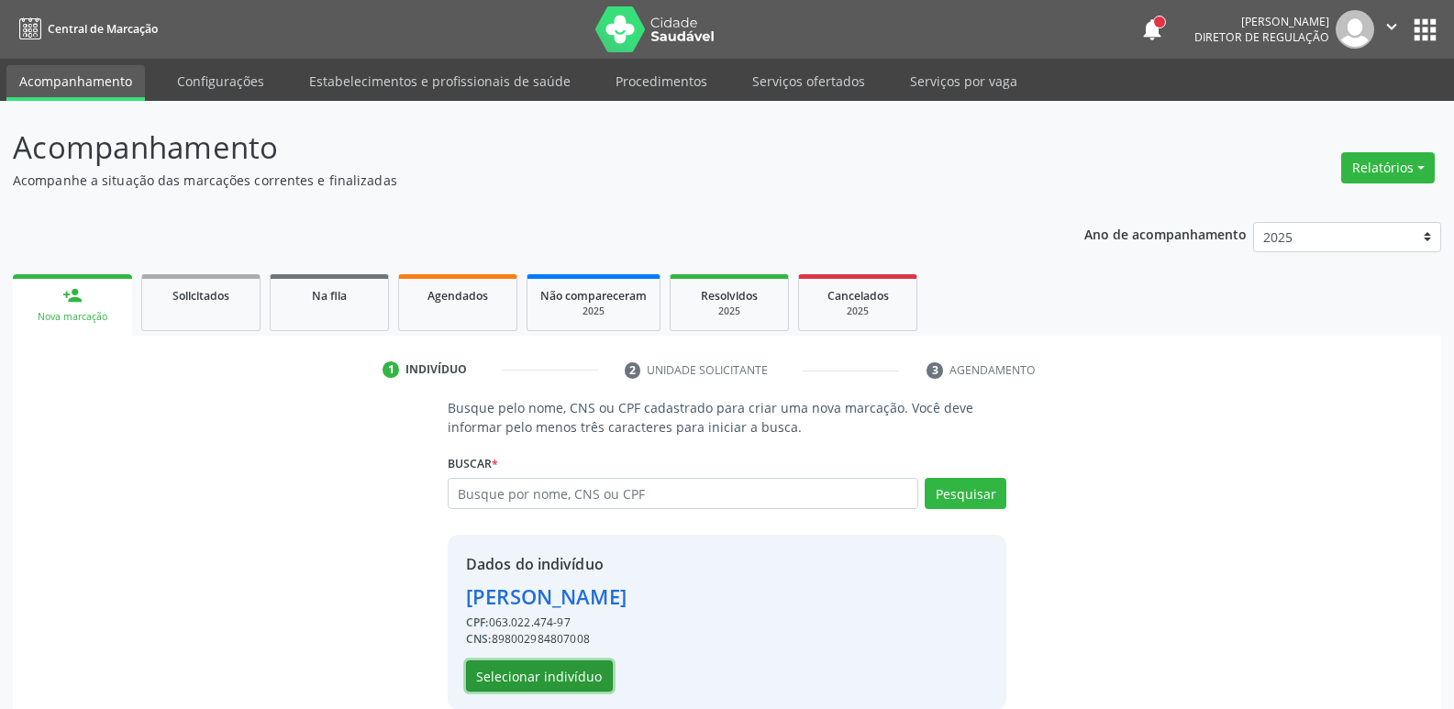
click at [581, 678] on button "Selecionar indivíduo" at bounding box center [539, 676] width 147 height 31
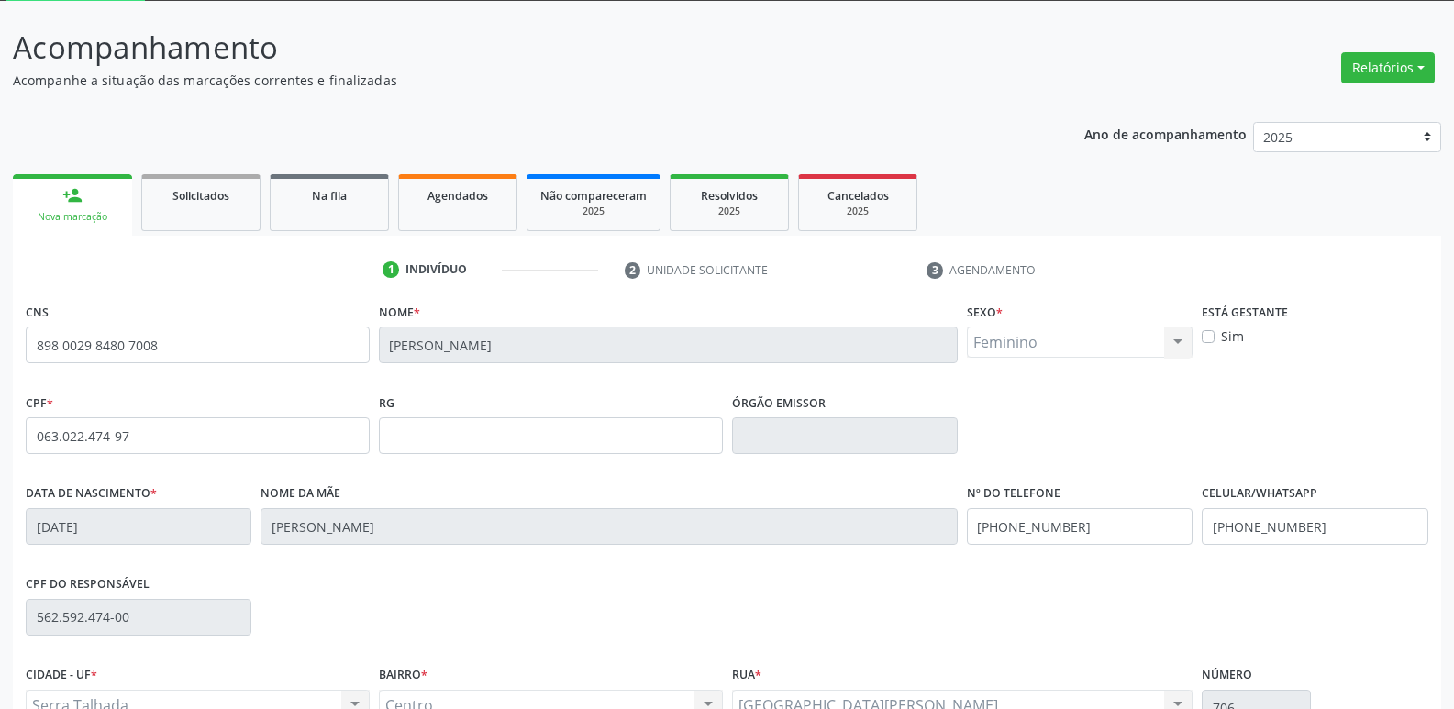
scroll to position [285, 0]
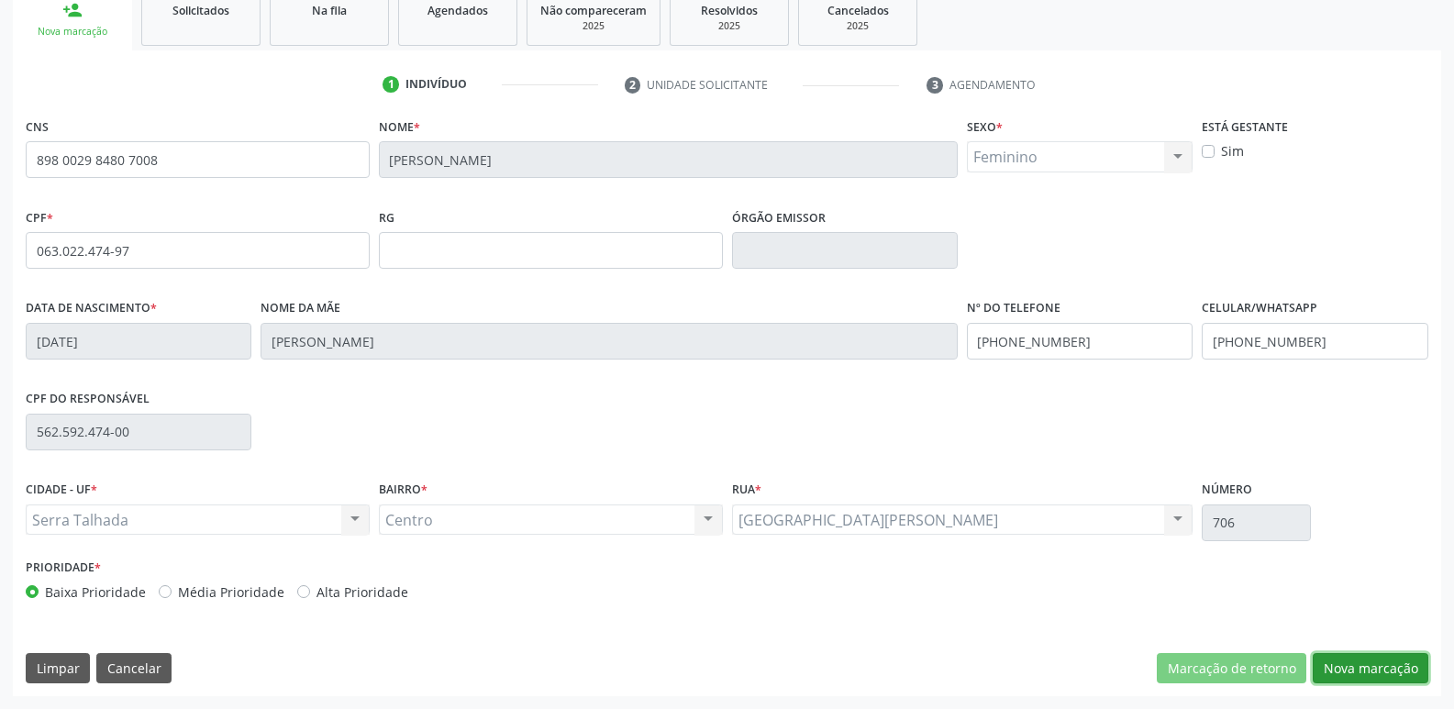
click at [1406, 670] on button "Nova marcação" at bounding box center [1371, 668] width 116 height 31
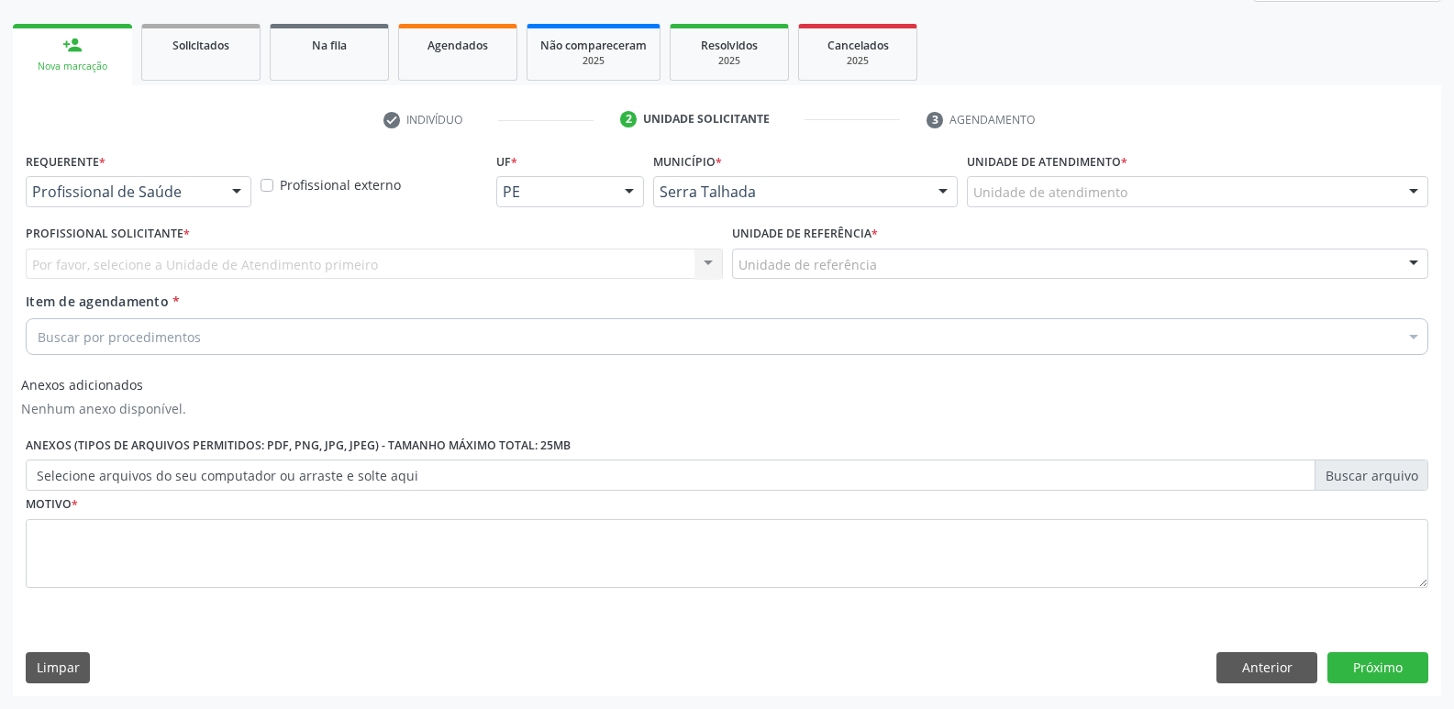
scroll to position [250, 0]
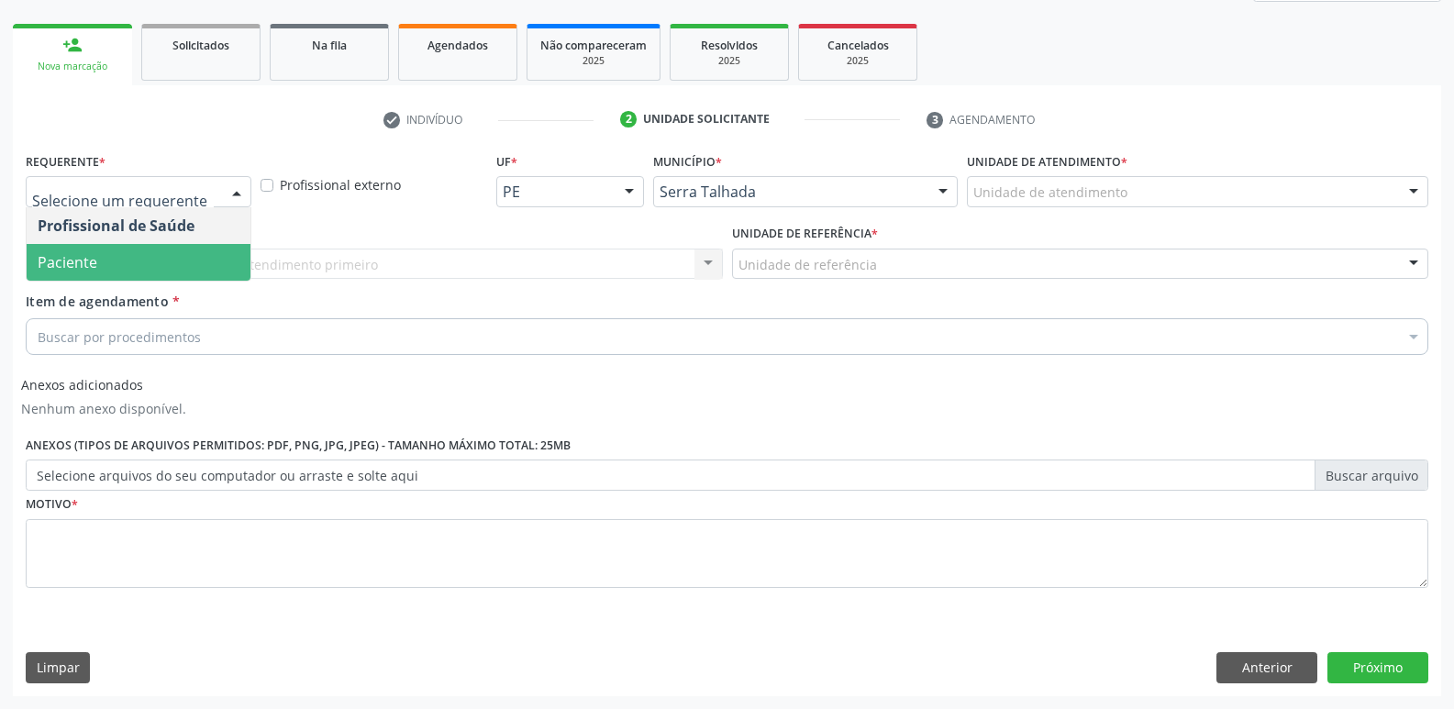
click at [204, 268] on span "Paciente" at bounding box center [139, 262] width 224 height 37
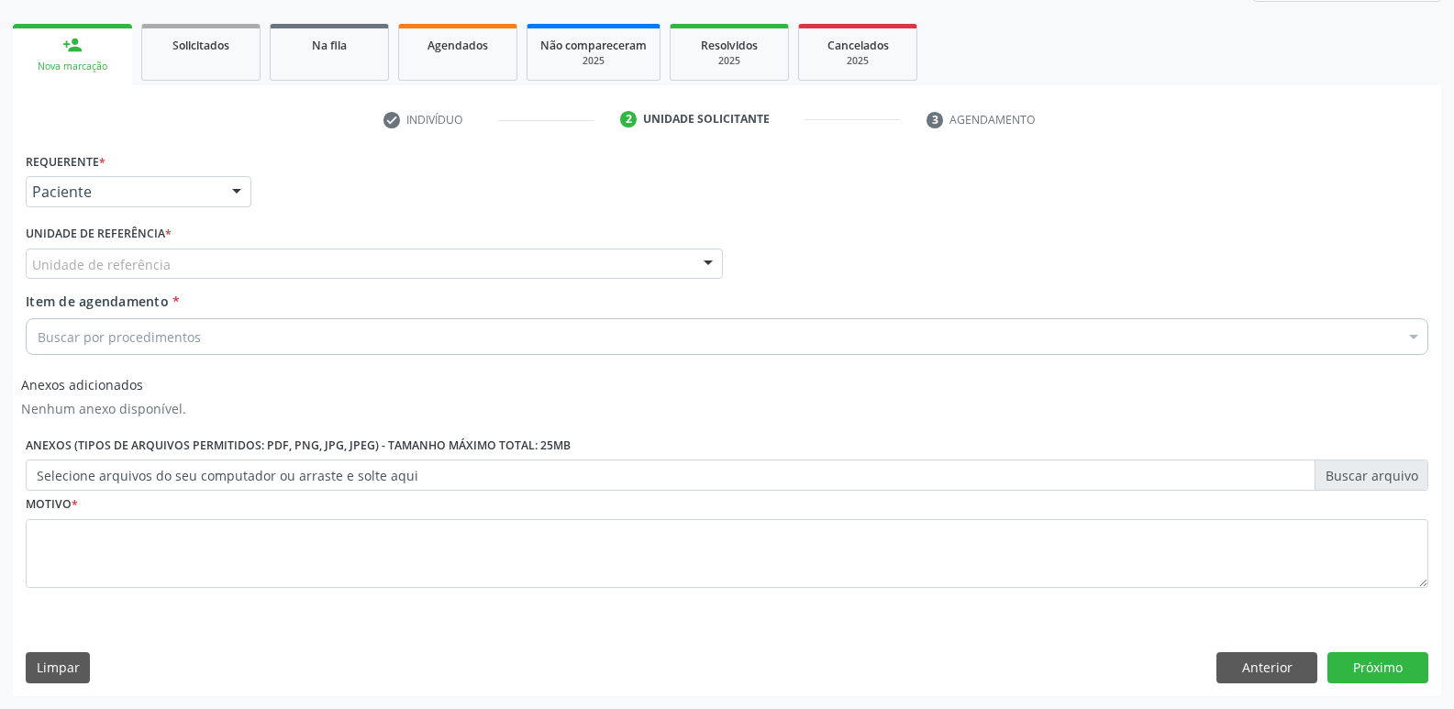
click at [204, 263] on div "Unidade de referência" at bounding box center [374, 264] width 697 height 31
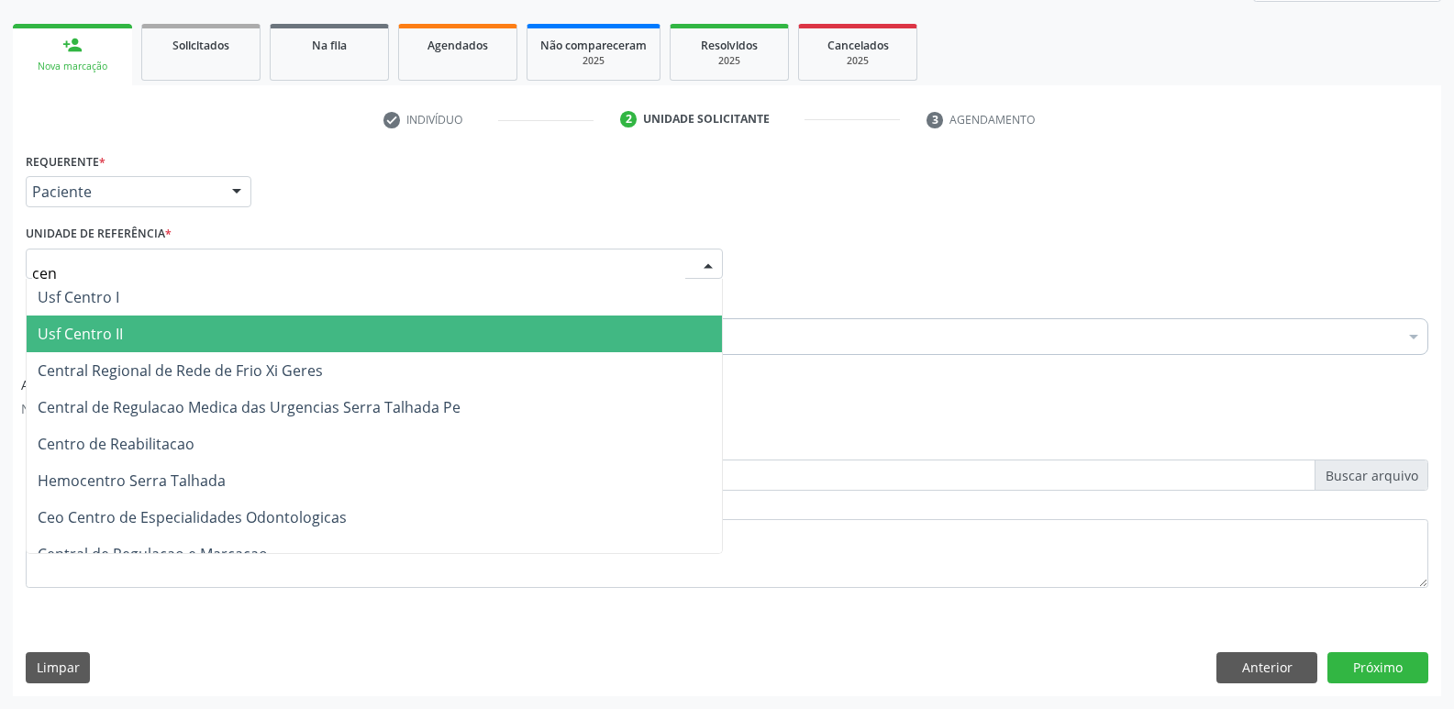
type input "cent"
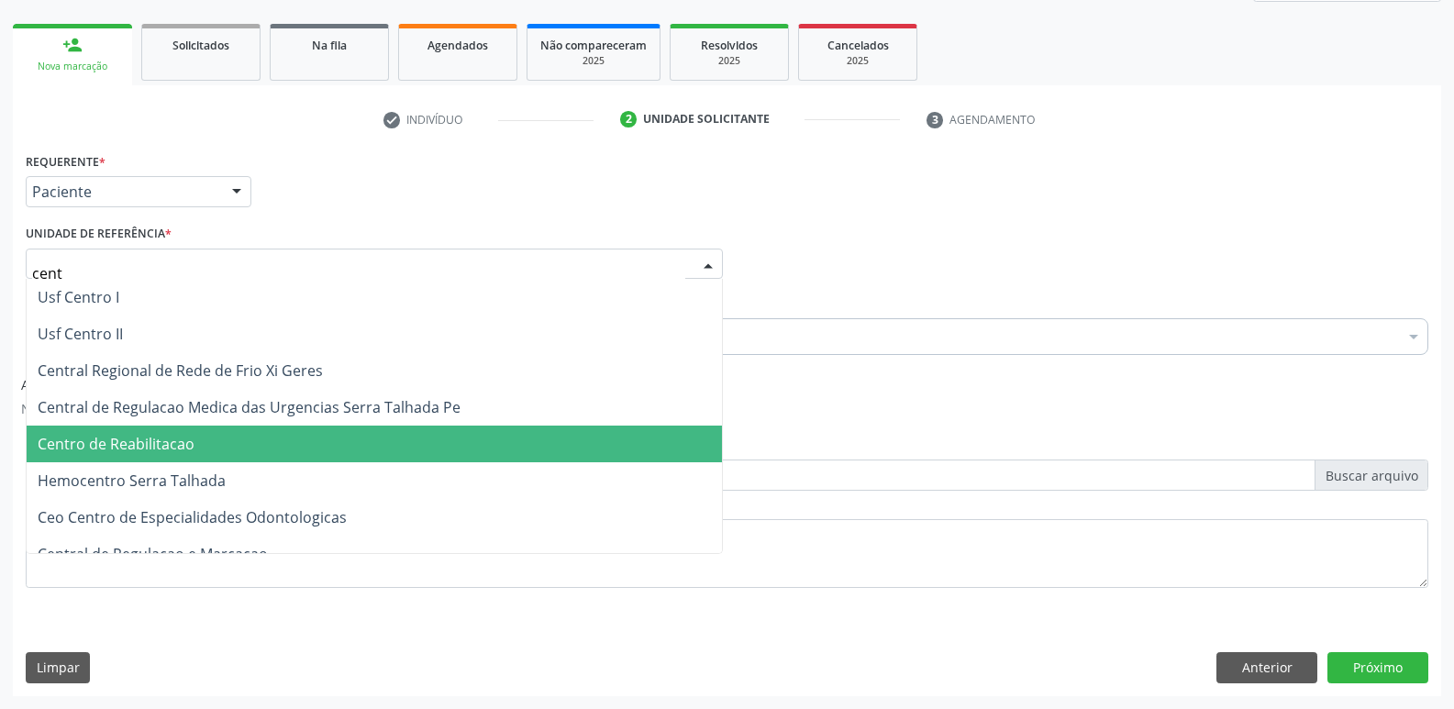
click at [122, 434] on span "Centro de Reabilitacao" at bounding box center [116, 444] width 157 height 20
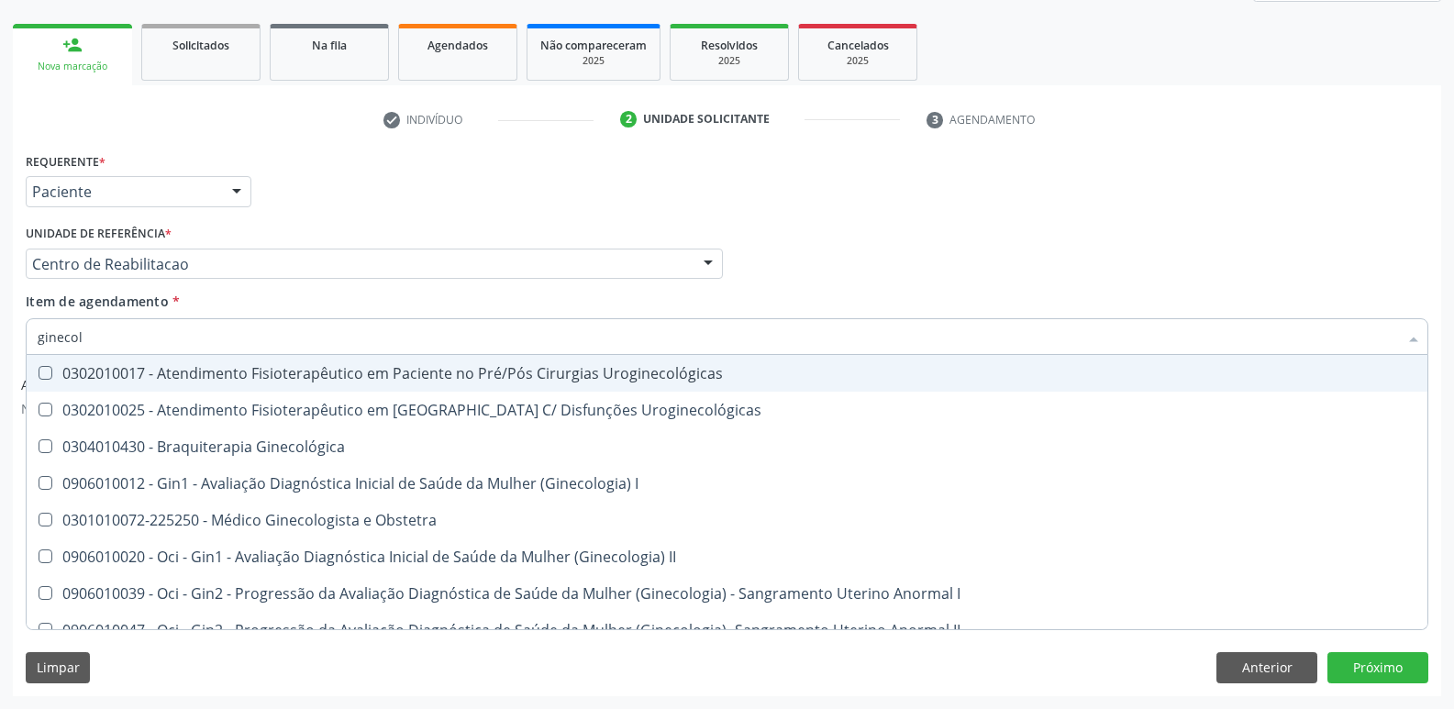
type input "ginecolo"
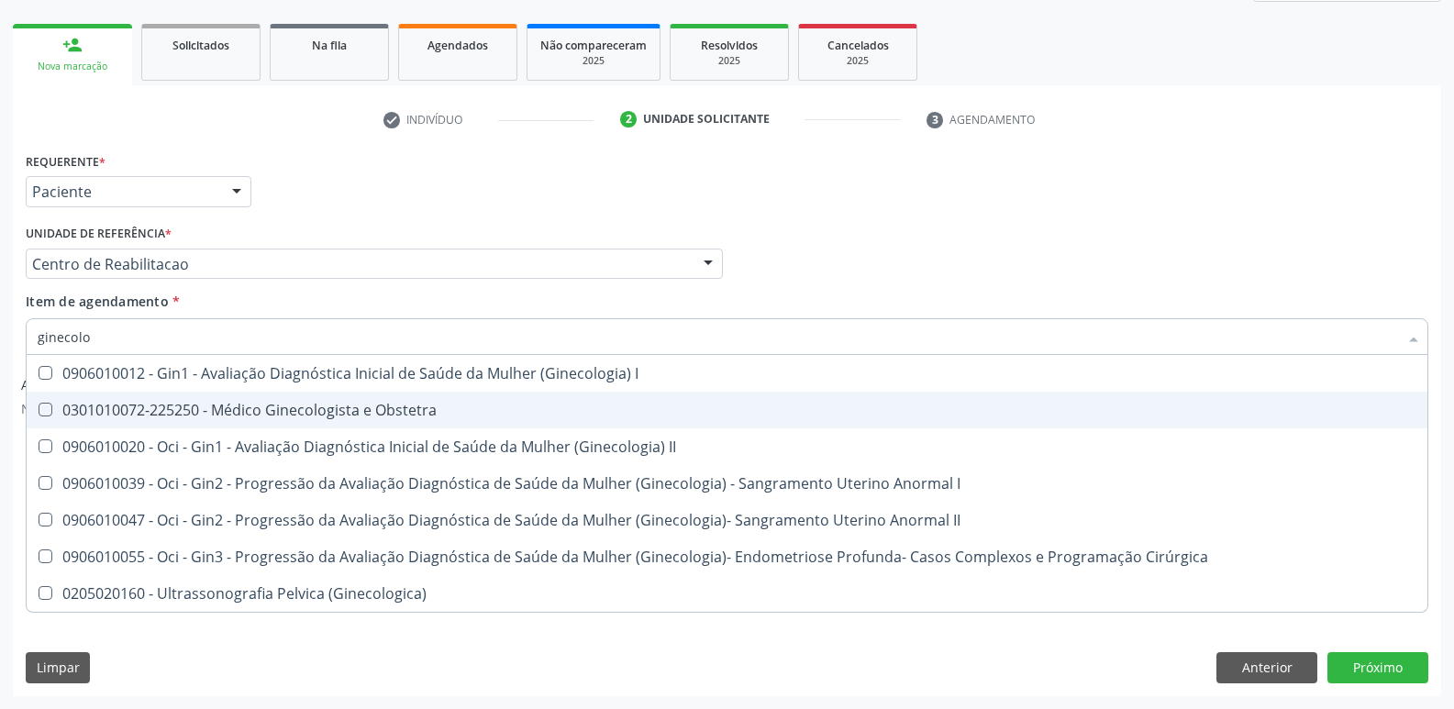
click at [198, 406] on div "0301010072-225250 - Médico Ginecologista e Obstetra" at bounding box center [727, 410] width 1379 height 15
checkbox Obstetra "true"
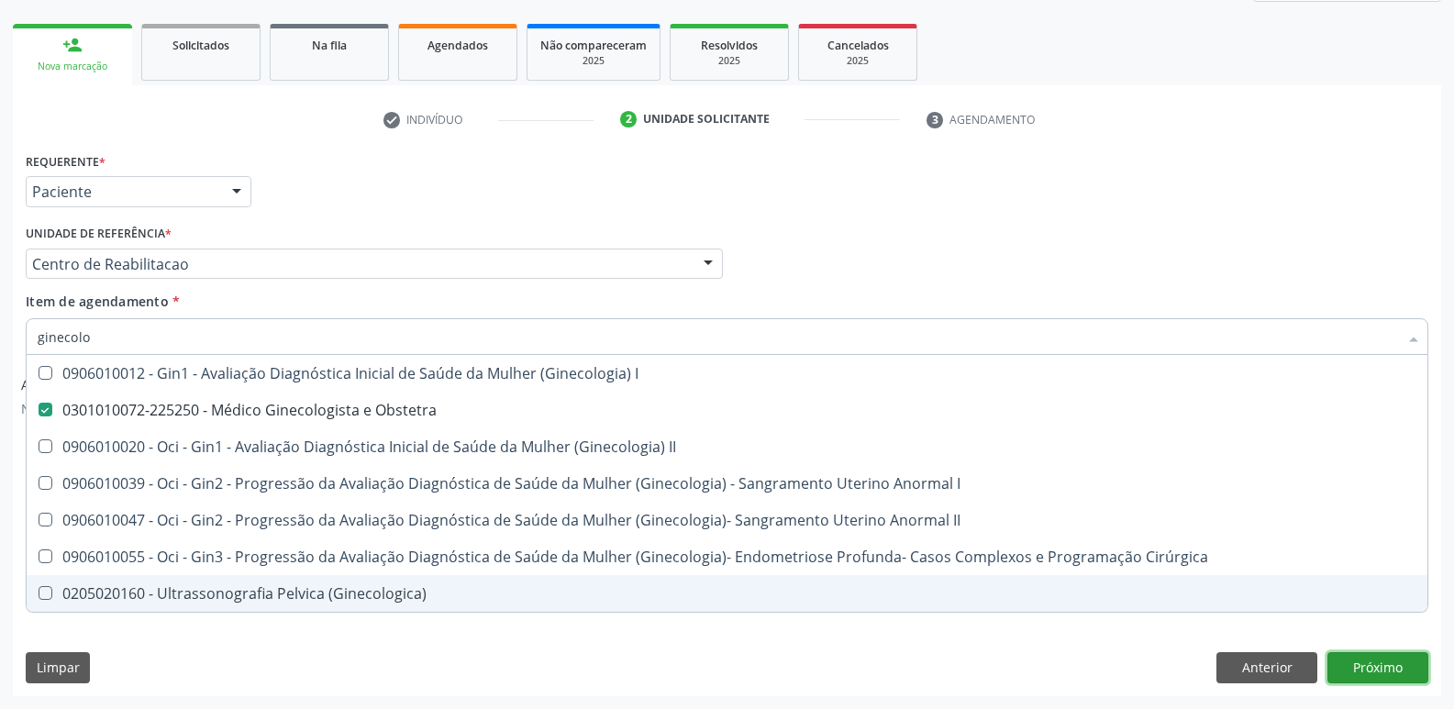
click at [1397, 662] on button "Próximo" at bounding box center [1378, 667] width 101 height 31
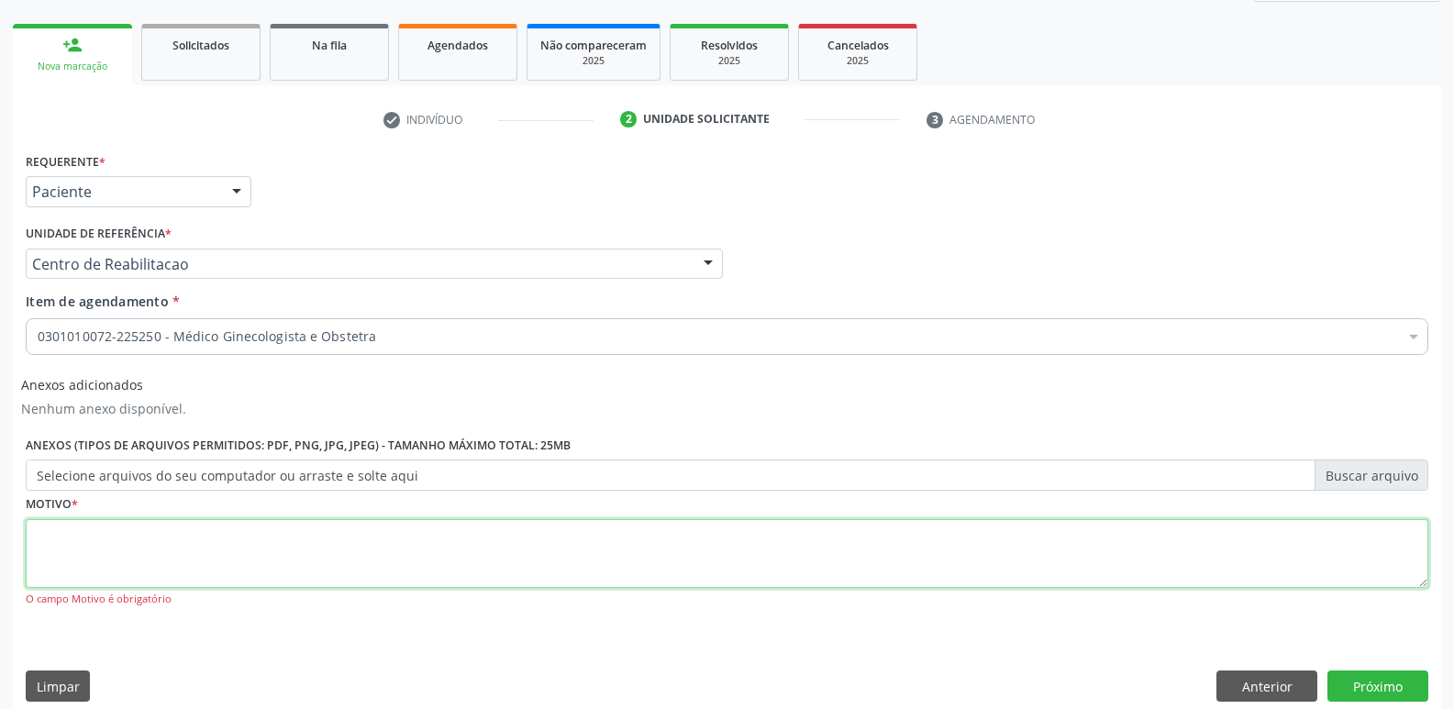
click at [258, 554] on textarea at bounding box center [727, 554] width 1403 height 70
type textarea "...."
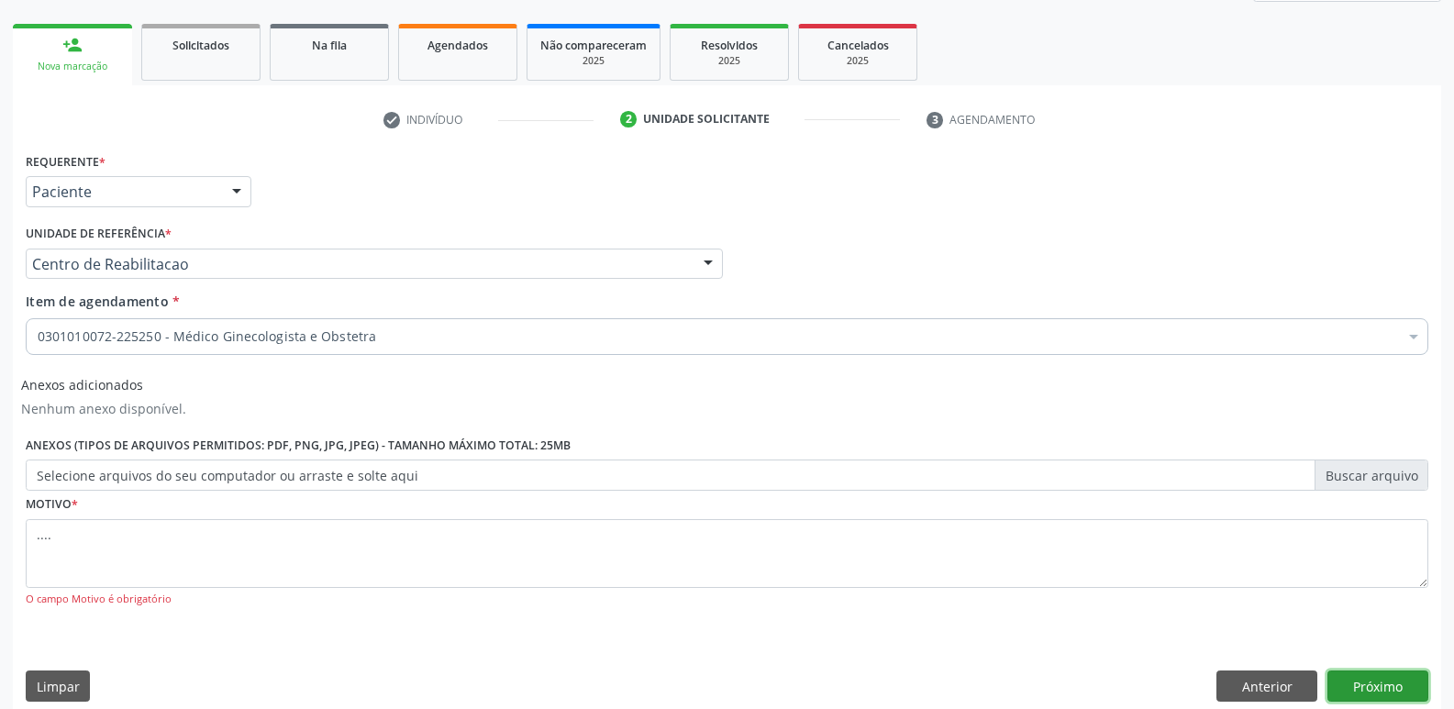
click at [1396, 691] on button "Próximo" at bounding box center [1378, 686] width 101 height 31
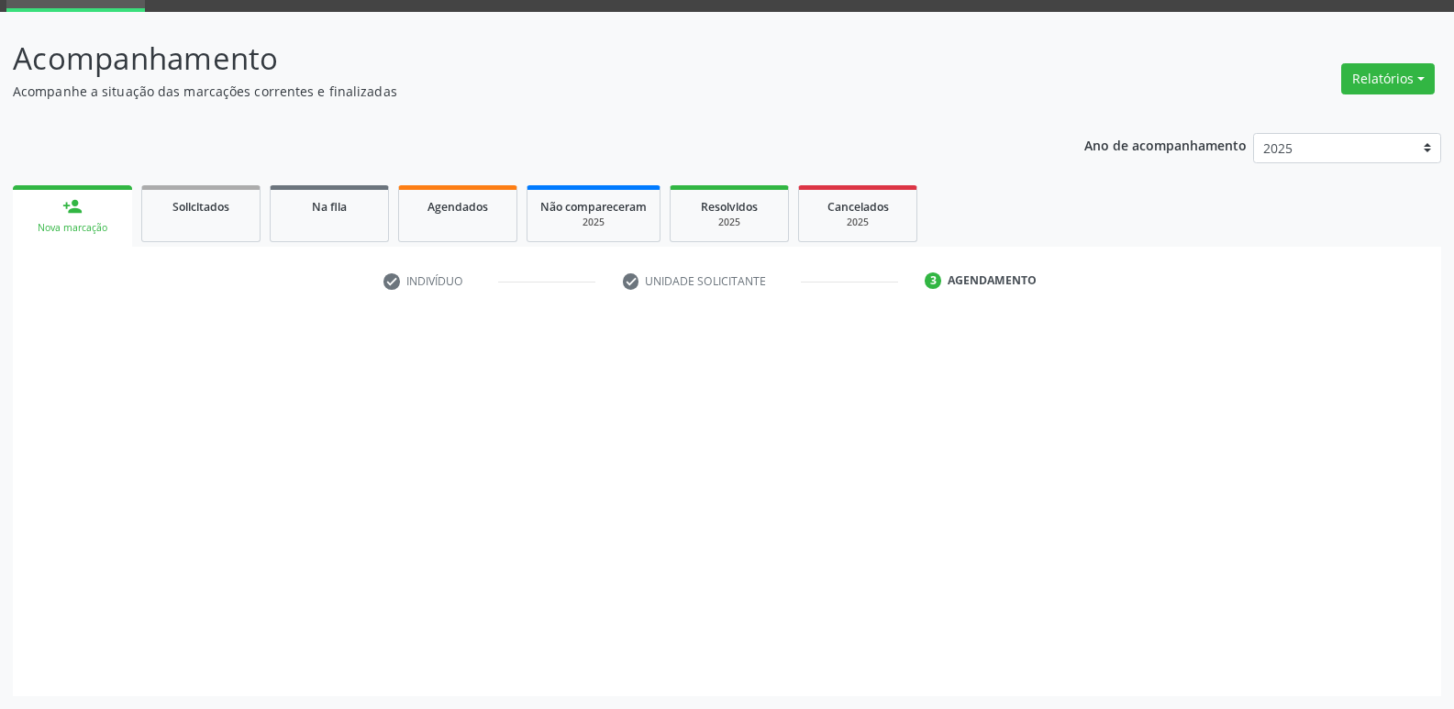
scroll to position [89, 0]
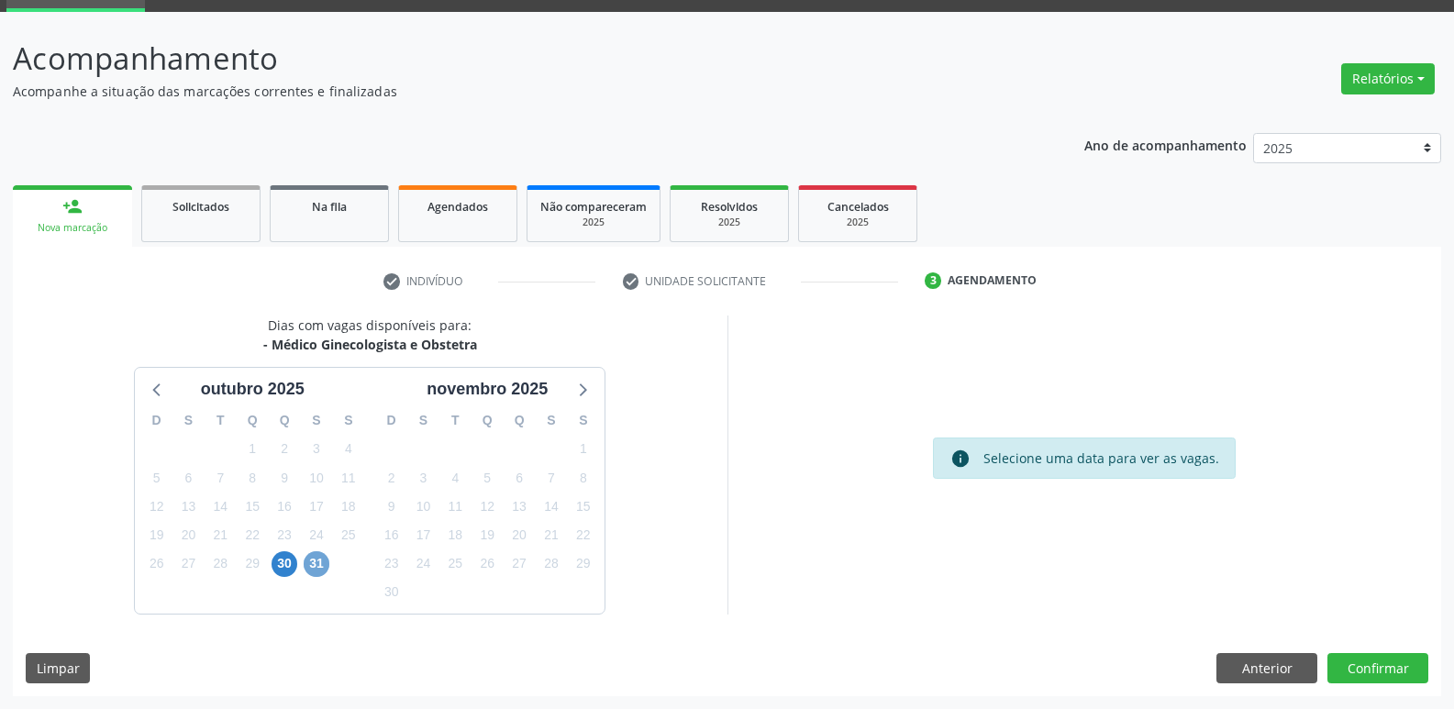
click at [317, 562] on span "31" at bounding box center [317, 564] width 26 height 26
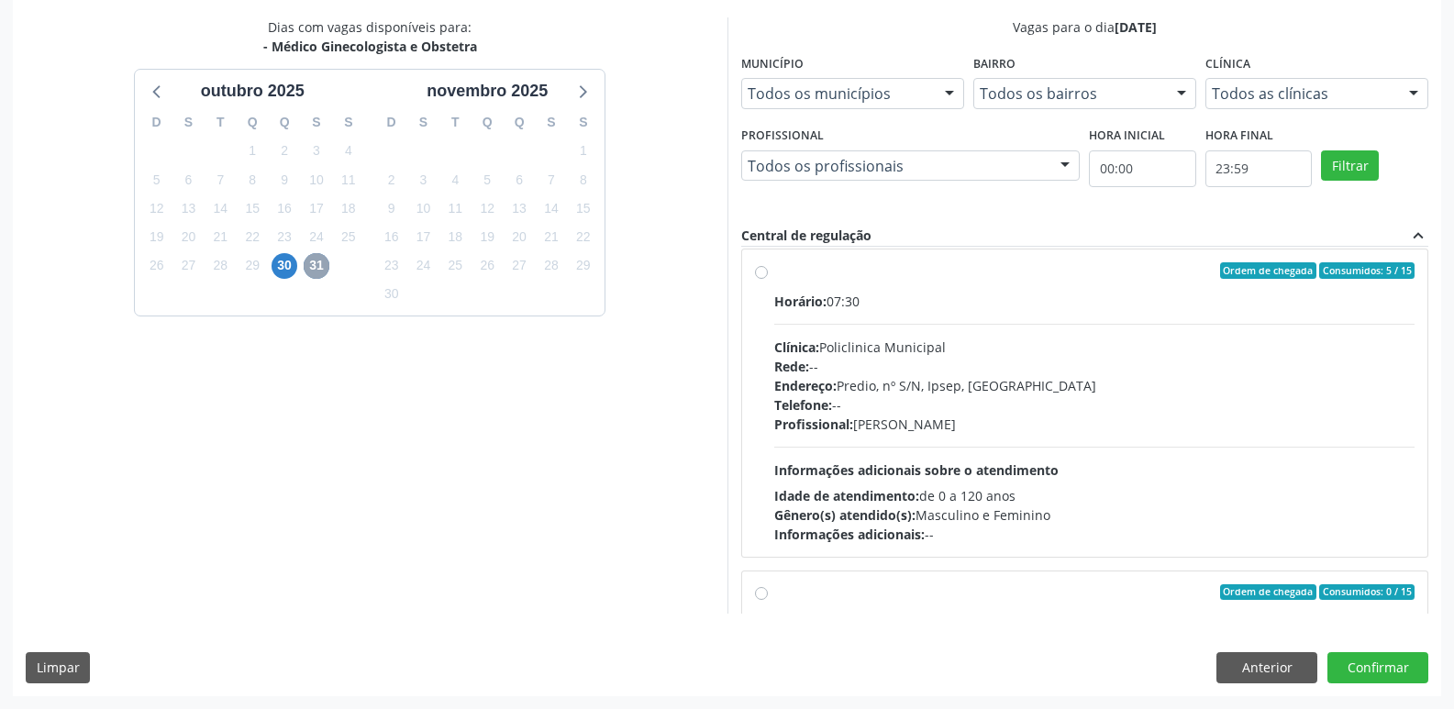
scroll to position [0, 0]
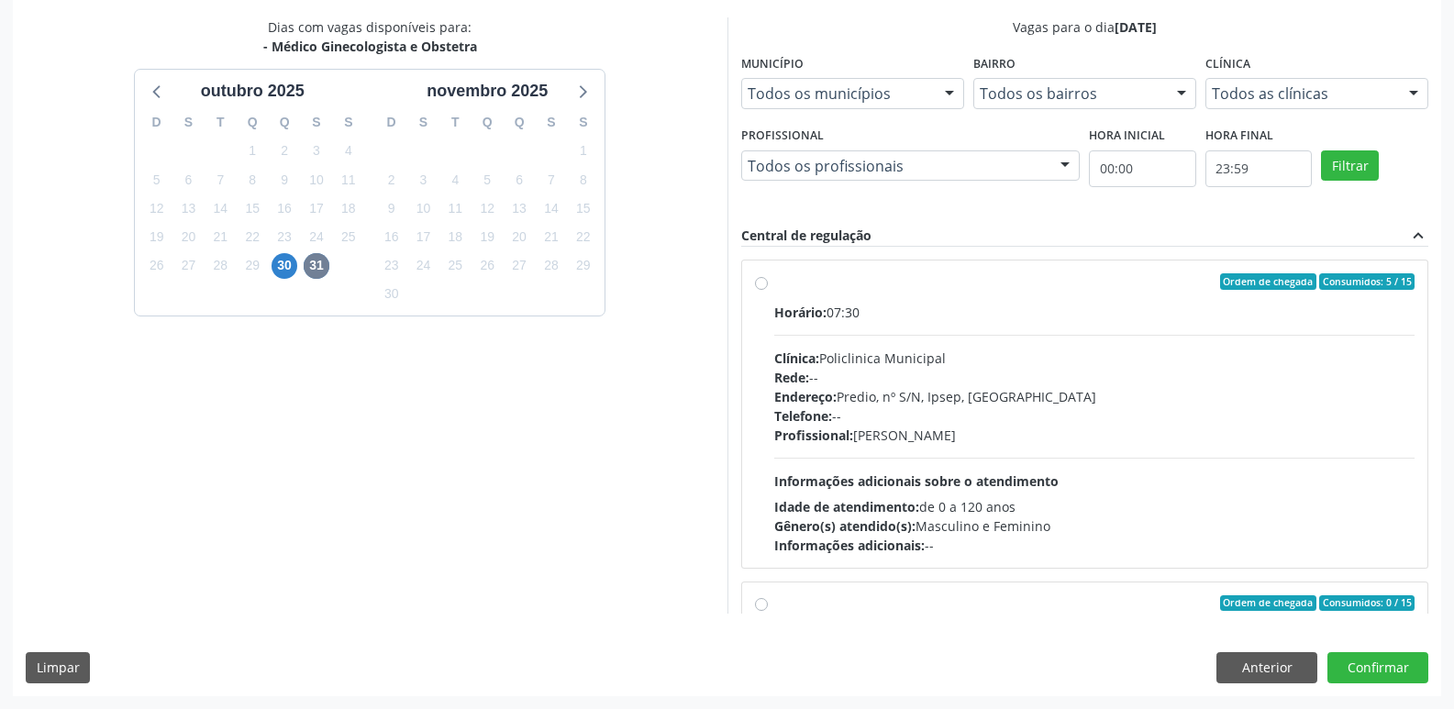
click at [774, 284] on label "Ordem de chegada Consumidos: 5 / 15 Horário: 07:30 Clínica: Policlinica Municip…" at bounding box center [1094, 414] width 641 height 282
click at [763, 284] on input "Ordem de chegada Consumidos: 5 / 15 Horário: 07:30 Clínica: Policlinica Municip…" at bounding box center [761, 281] width 13 height 17
radio input "true"
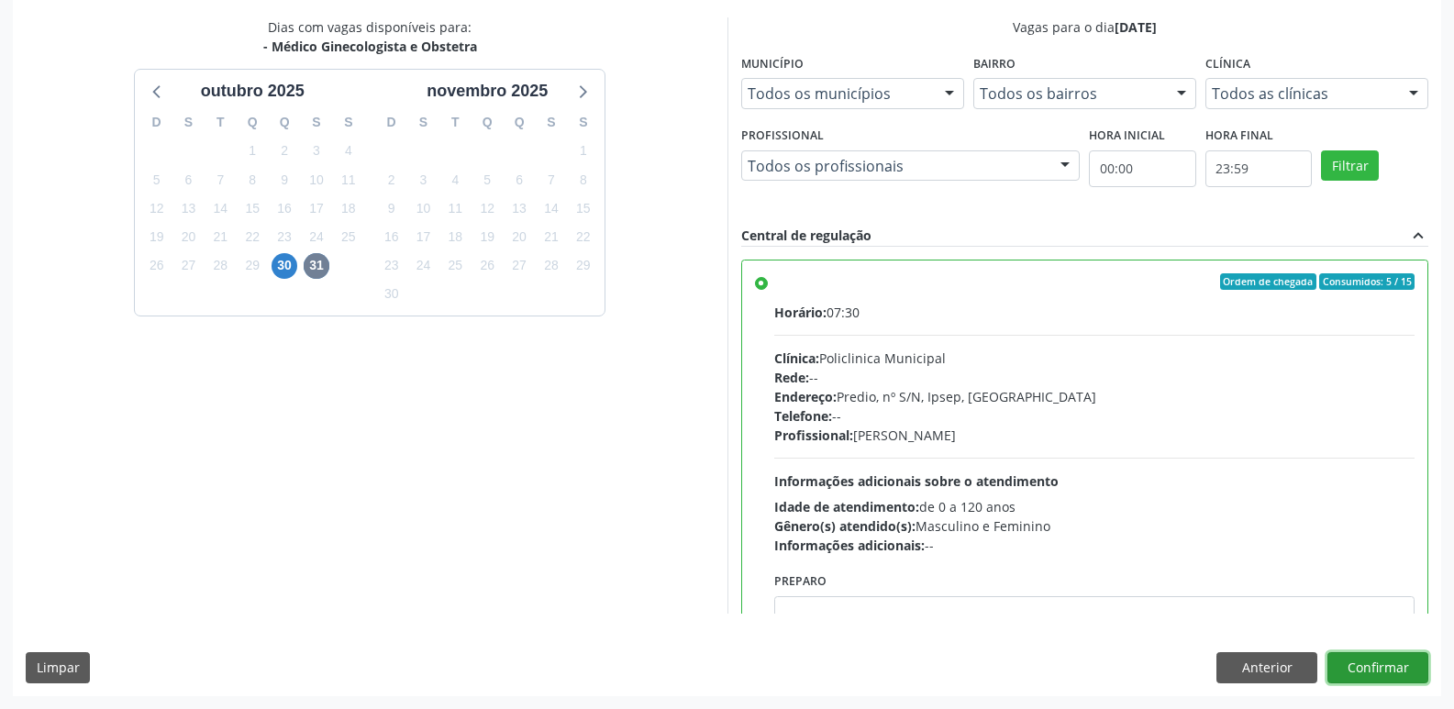
click at [1372, 666] on button "Confirmar" at bounding box center [1378, 667] width 101 height 31
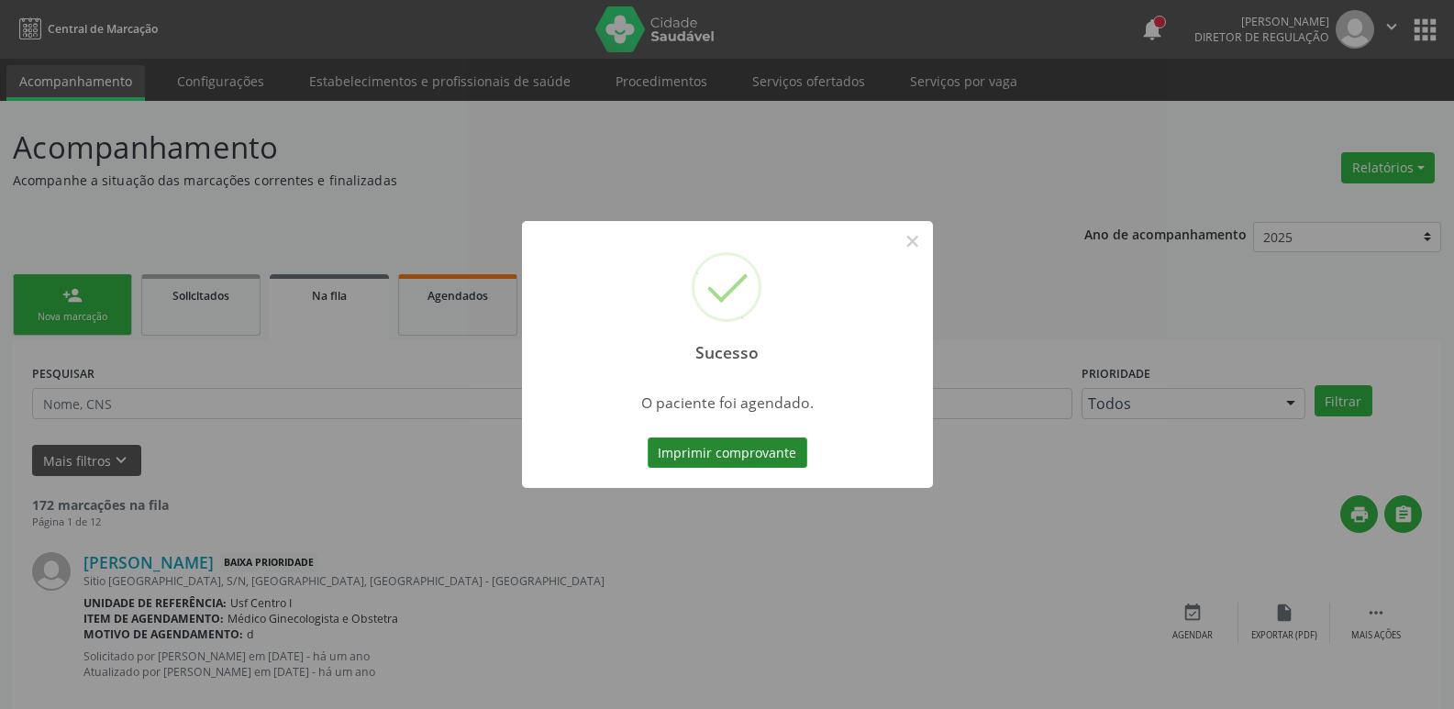
click at [774, 451] on button "Imprimir comprovante" at bounding box center [728, 453] width 160 height 31
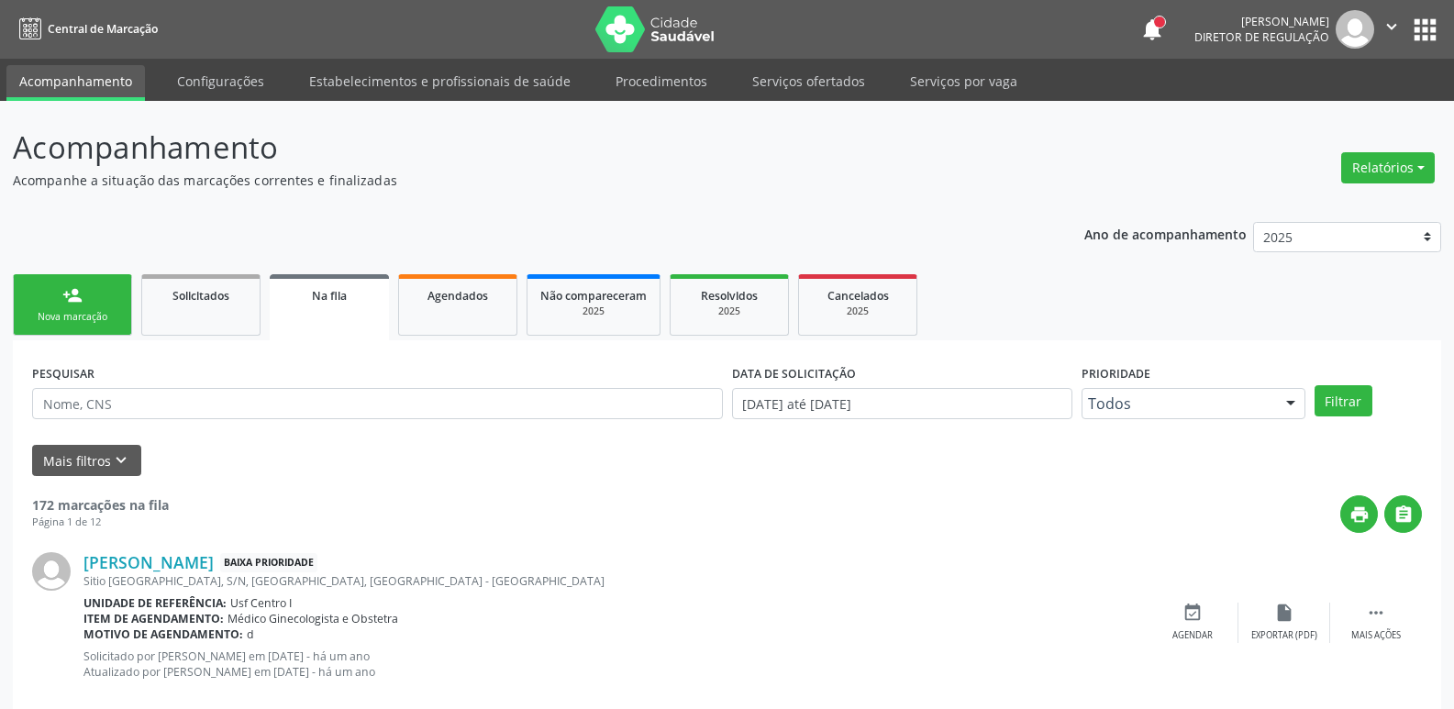
click at [1420, 29] on button "apps" at bounding box center [1425, 30] width 32 height 32
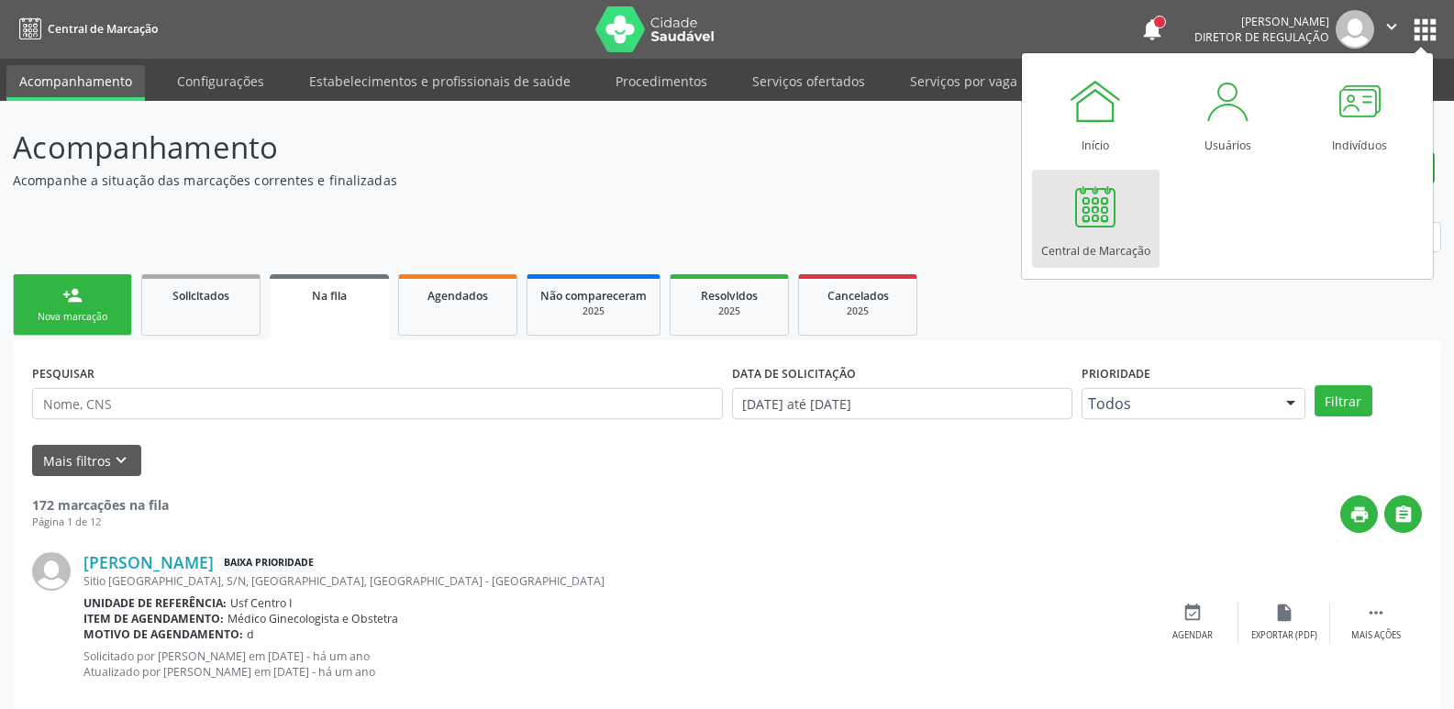
click at [1077, 206] on div at bounding box center [1095, 206] width 55 height 55
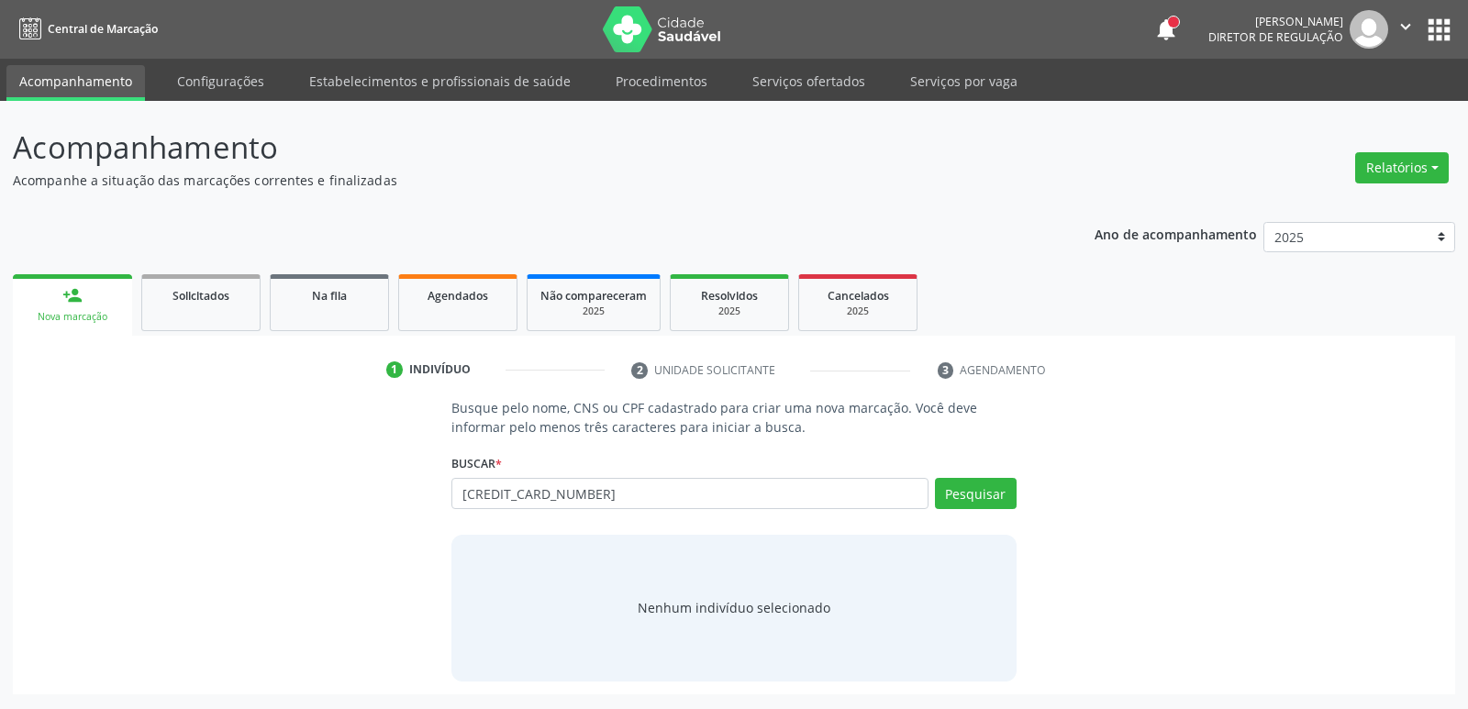
type input "160745661520003"
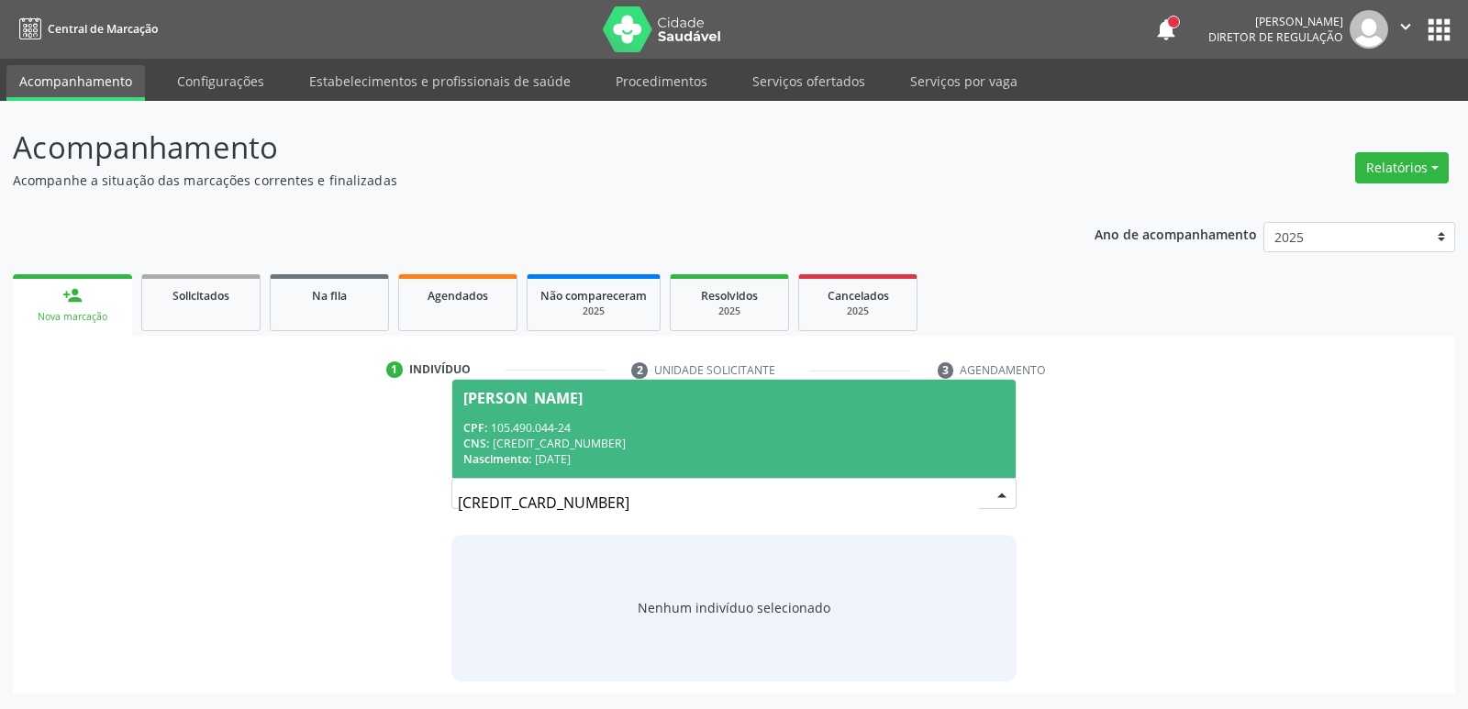
click at [632, 440] on div "CNS: 160 7456 6152 0003" at bounding box center [733, 444] width 540 height 16
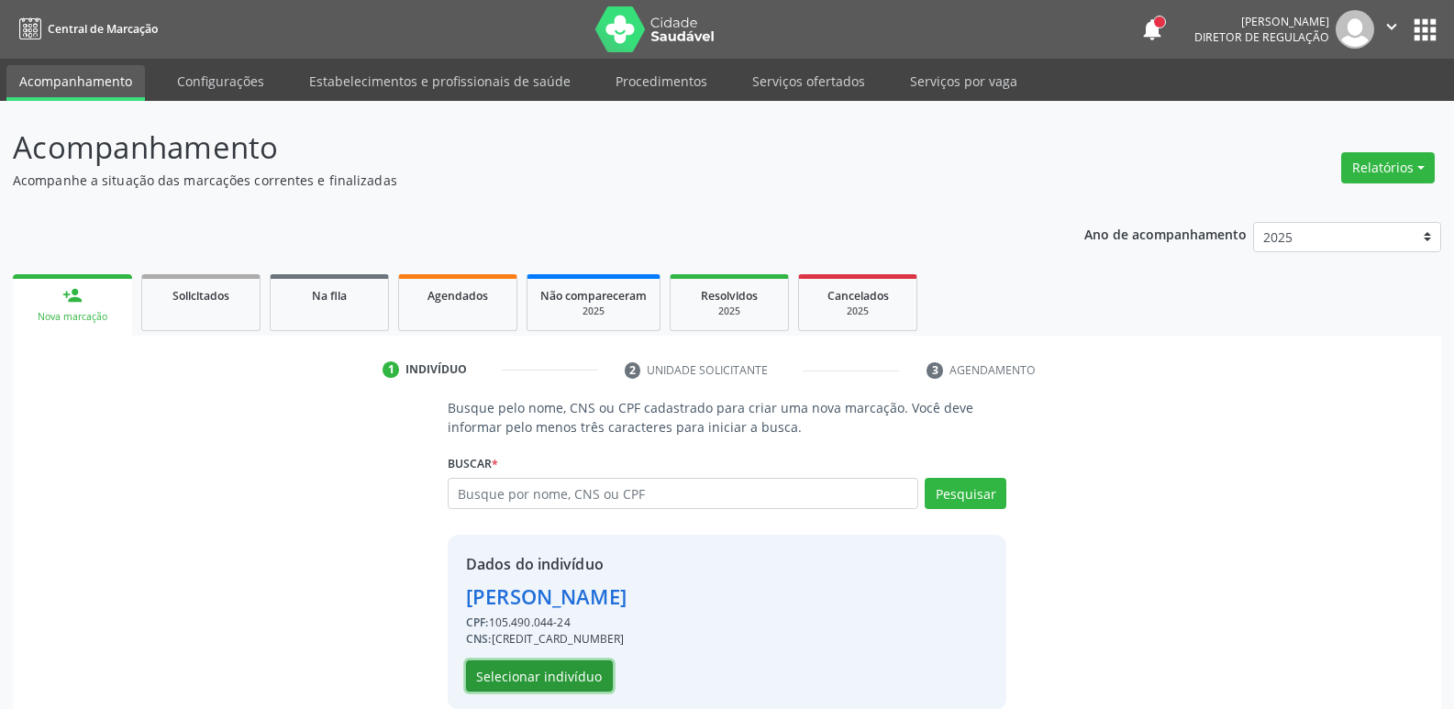
click at [528, 666] on button "Selecionar indivíduo" at bounding box center [539, 676] width 147 height 31
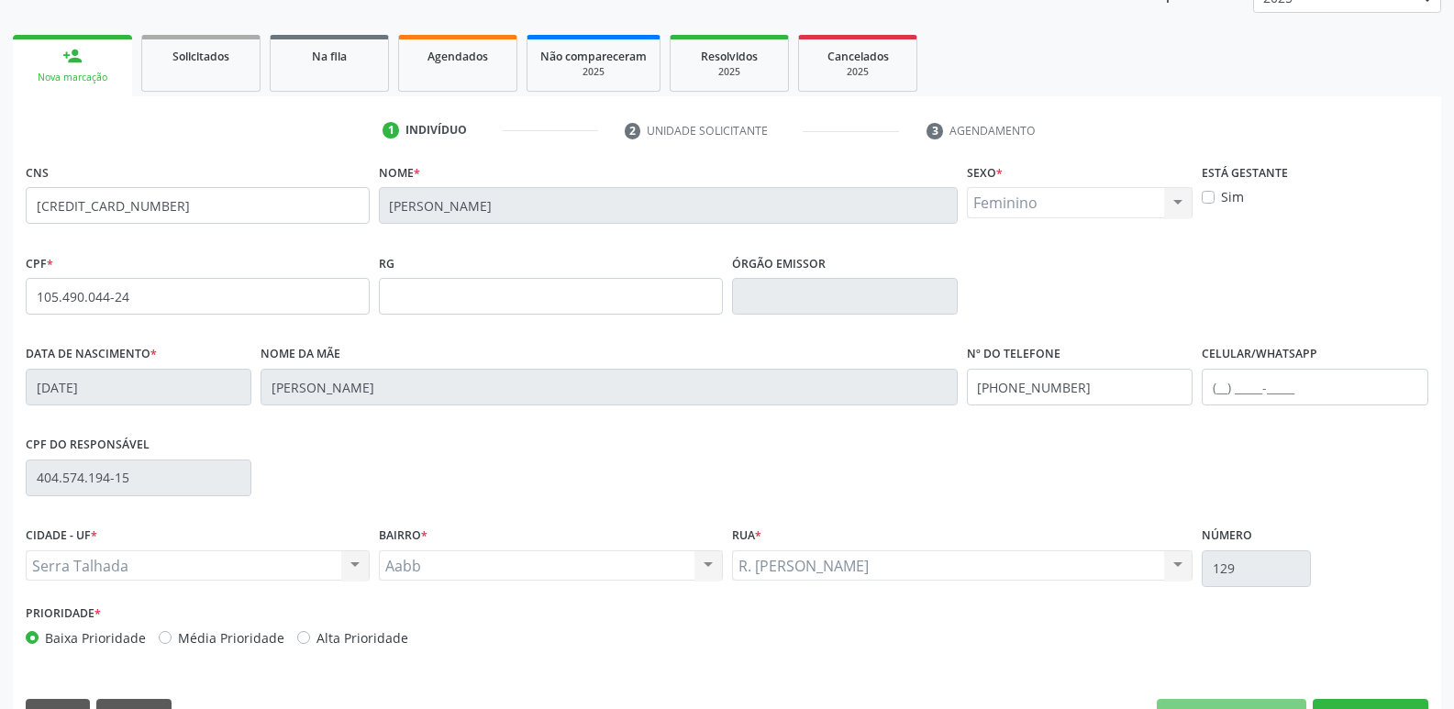
scroll to position [285, 0]
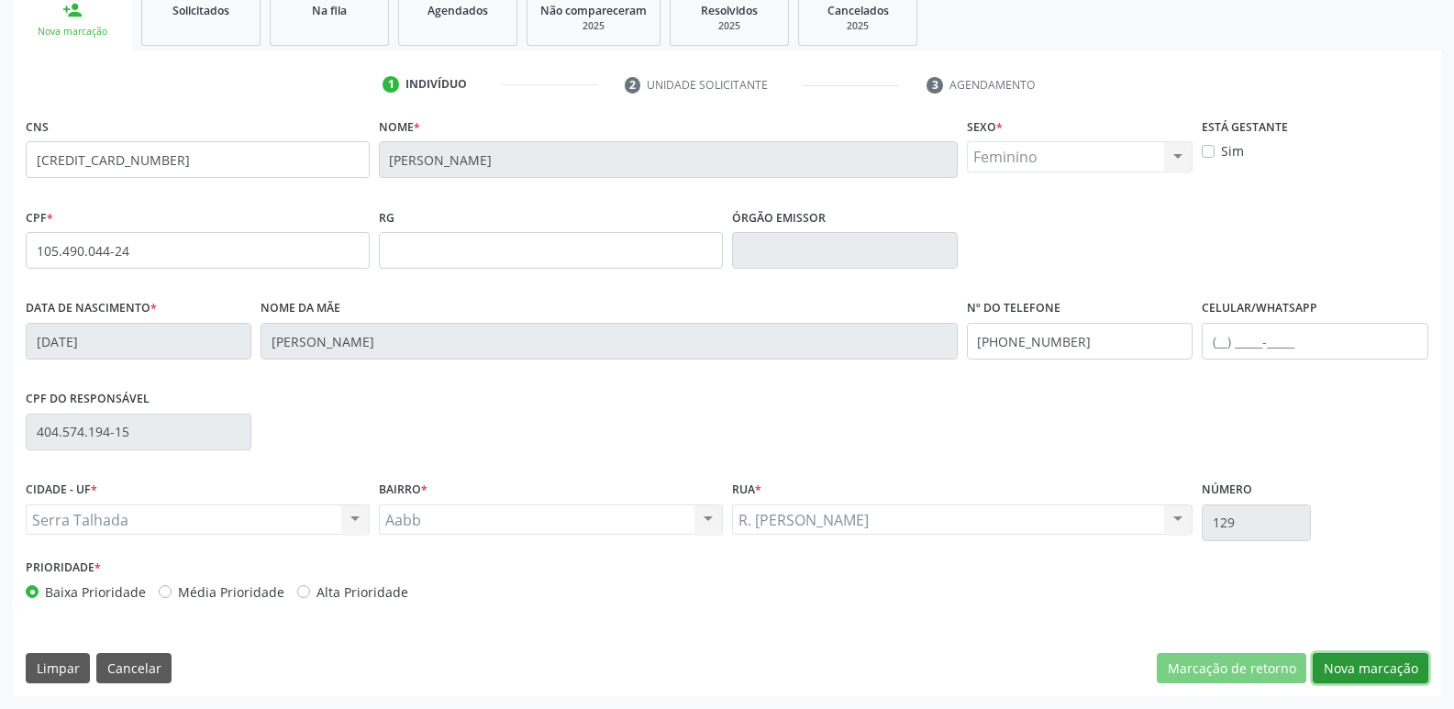
click at [1375, 657] on button "Nova marcação" at bounding box center [1371, 668] width 116 height 31
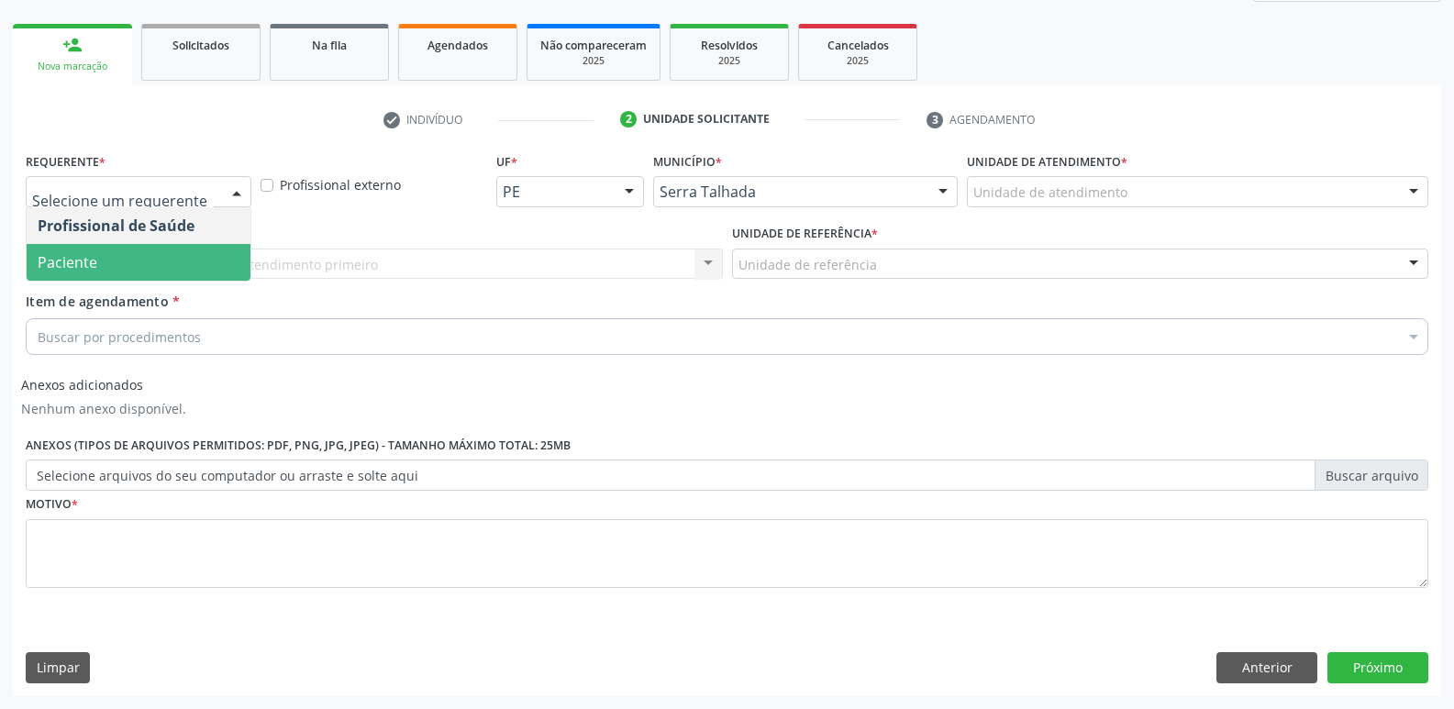
click at [121, 255] on span "Paciente" at bounding box center [139, 262] width 224 height 37
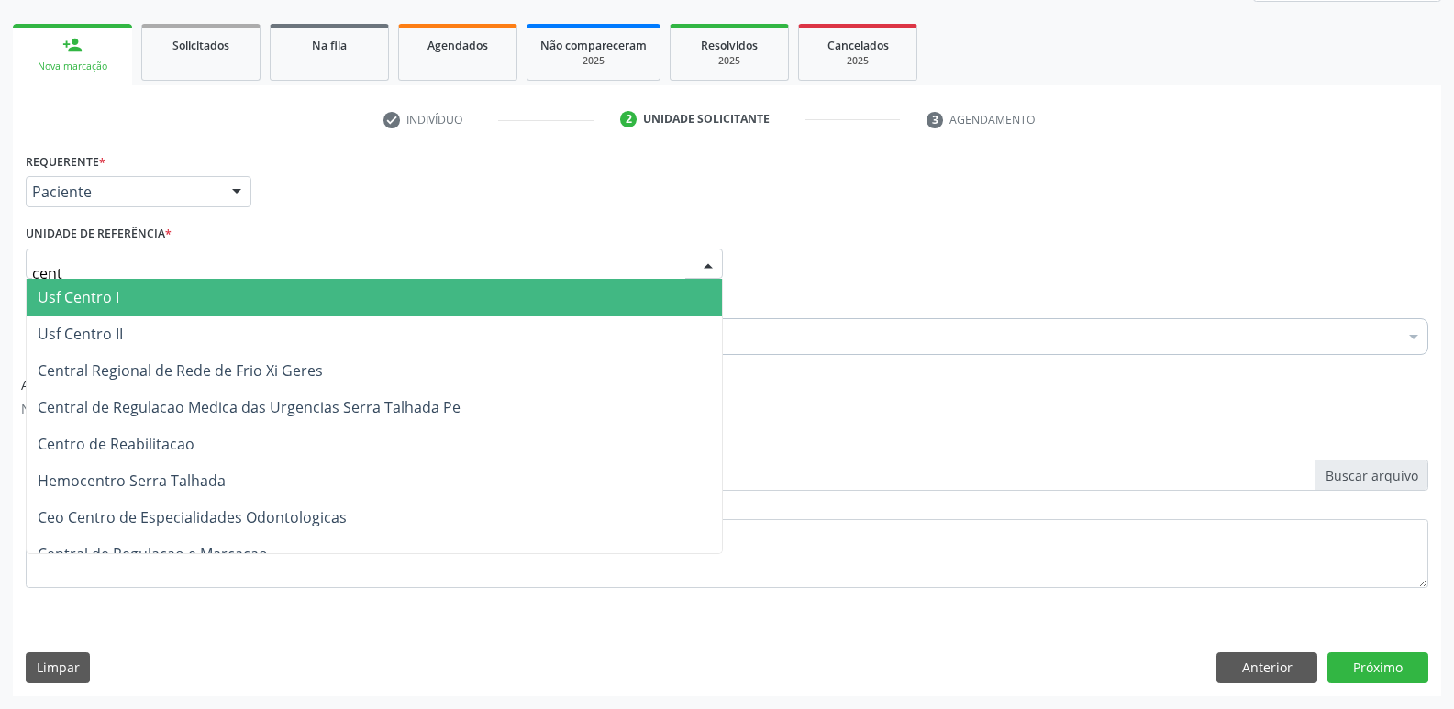
type input "centr"
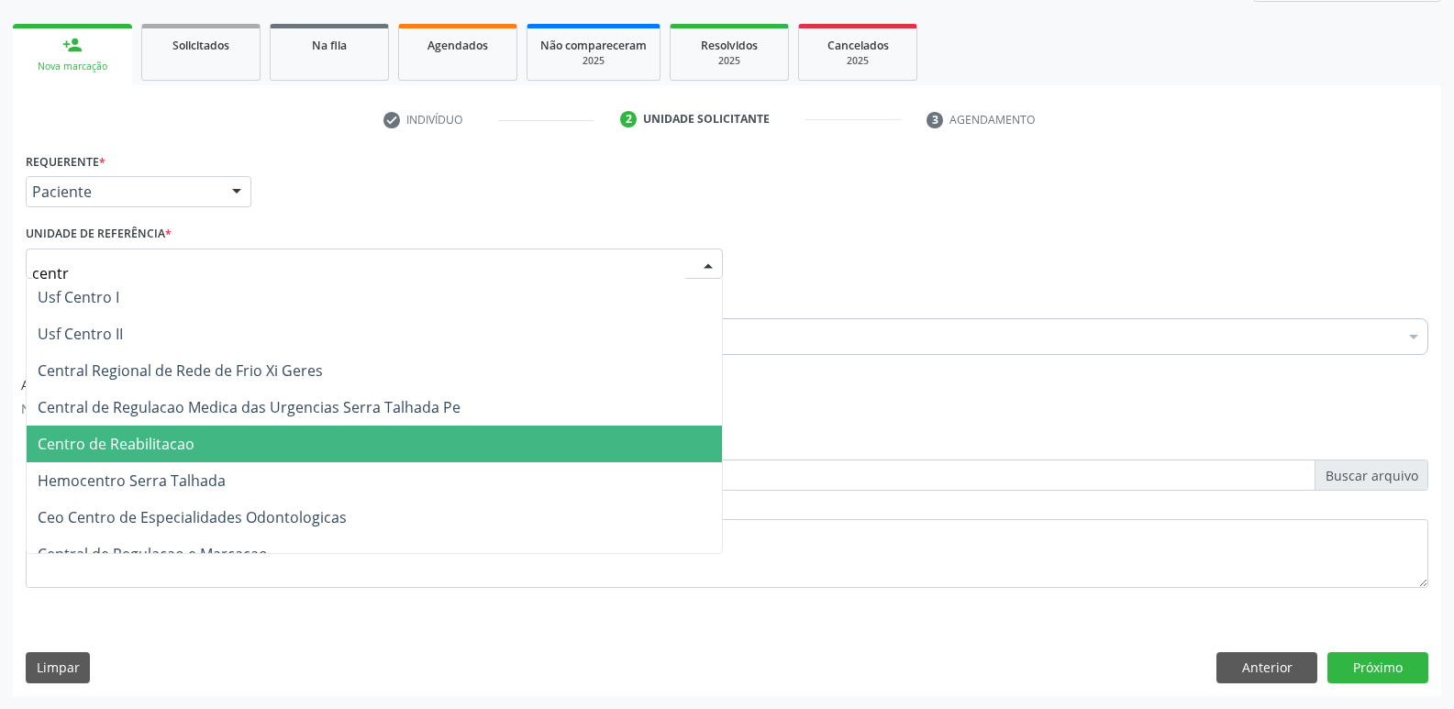
click at [205, 456] on span "Centro de Reabilitacao" at bounding box center [375, 444] width 696 height 37
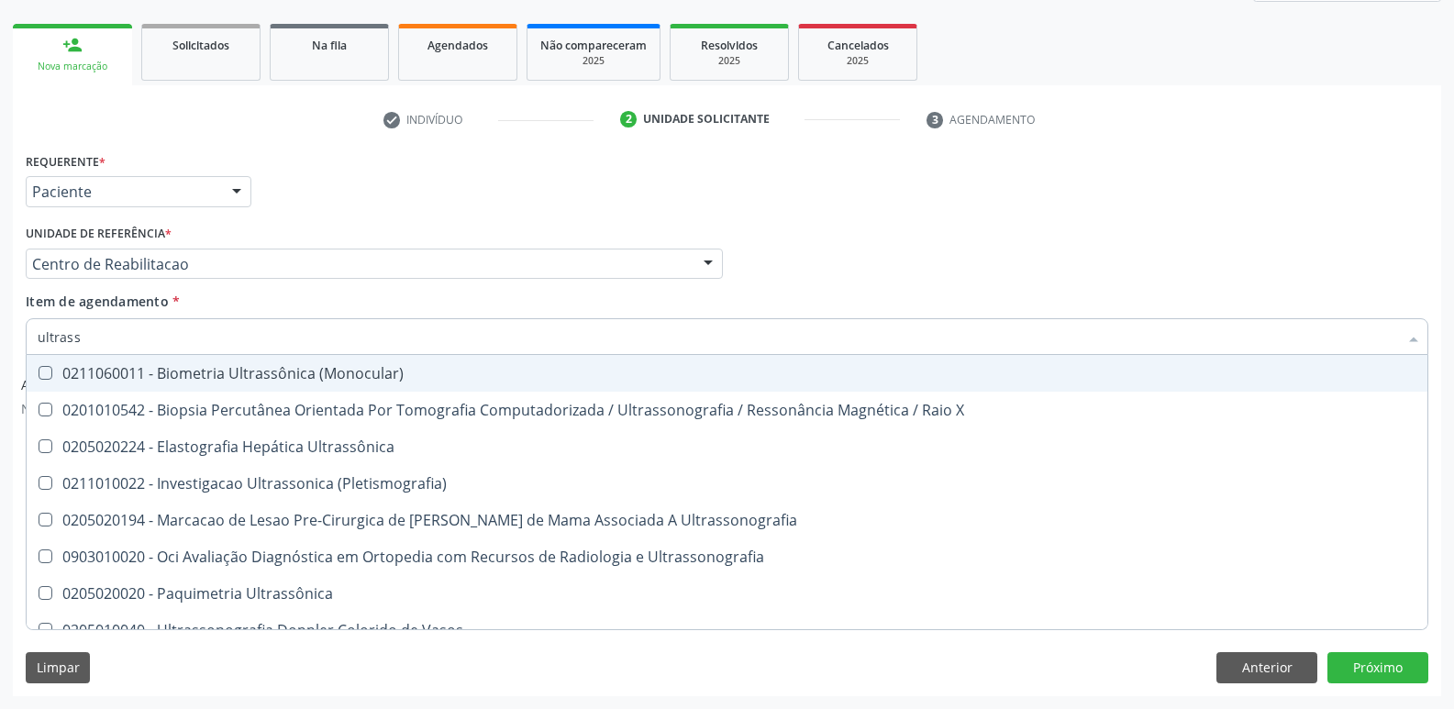
type input "ultrasso"
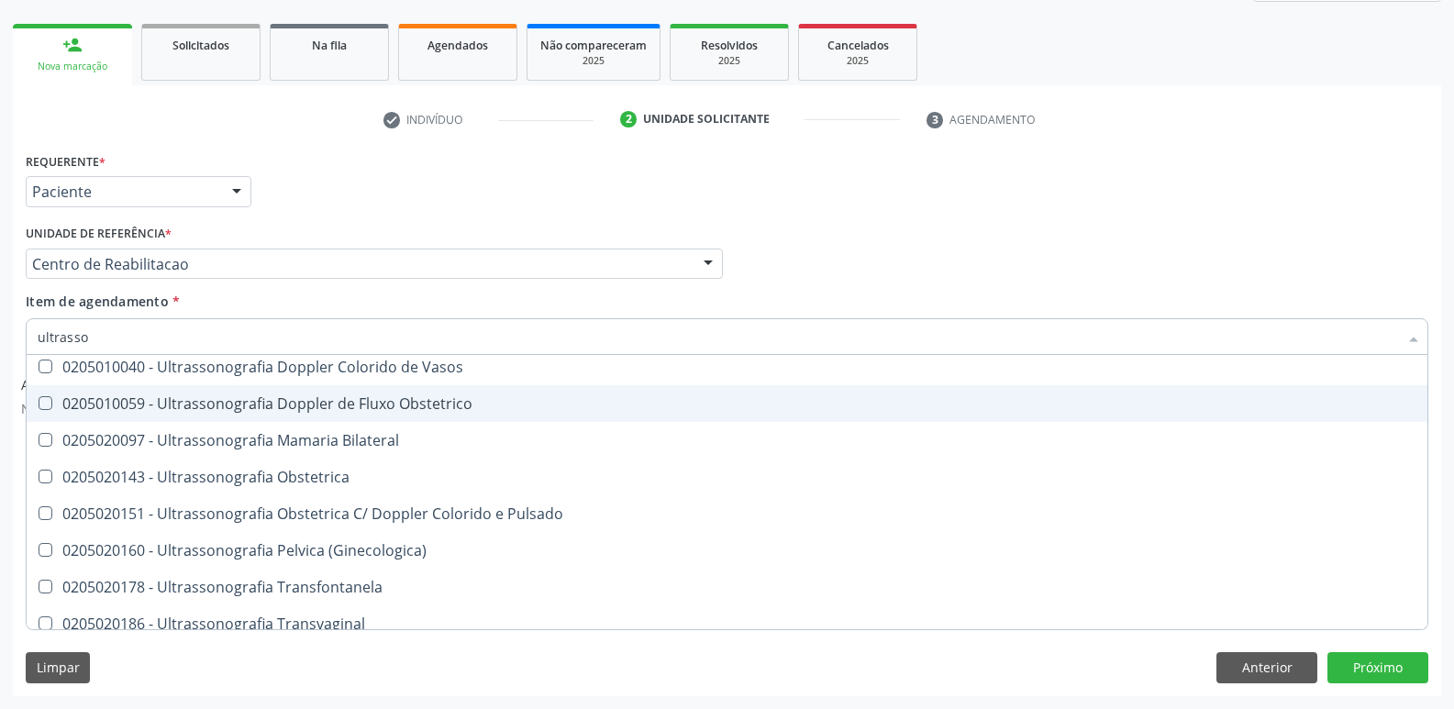
scroll to position [184, 0]
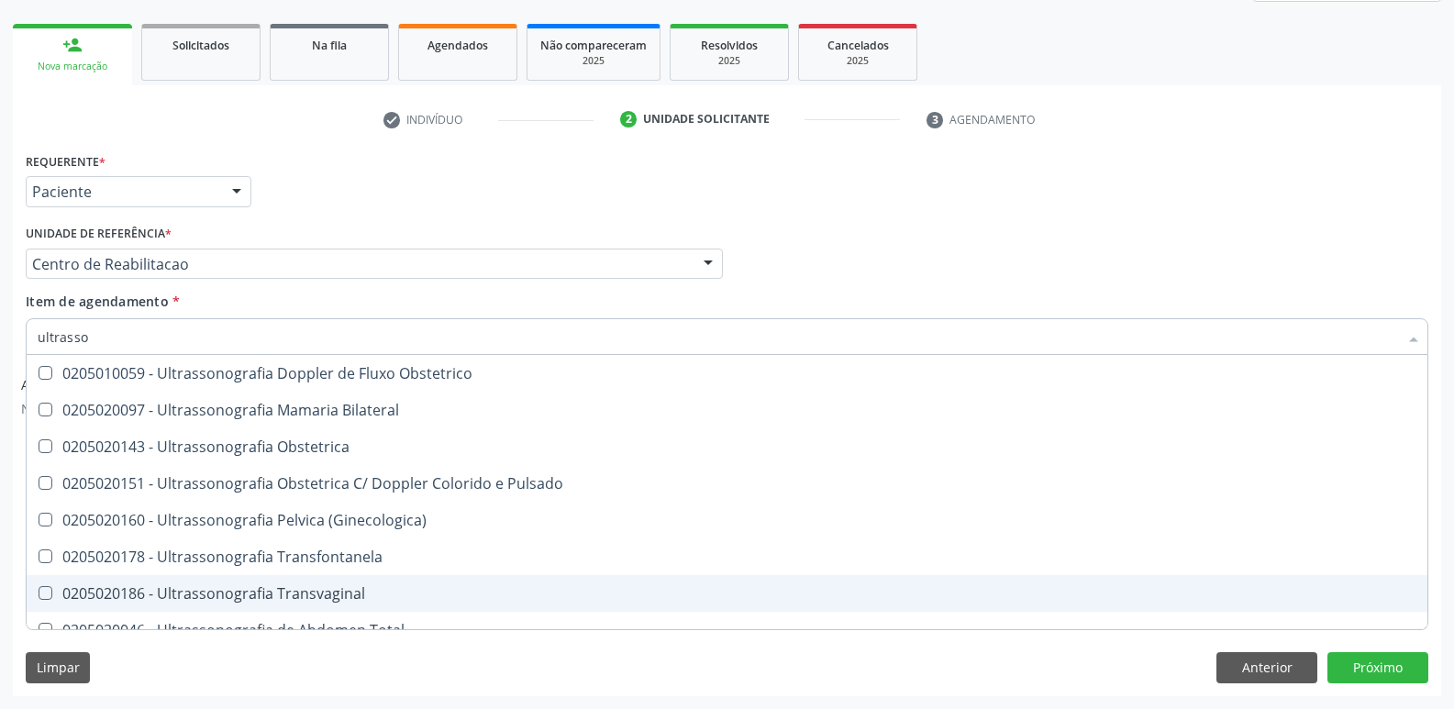
click at [57, 596] on div "0205020186 - Ultrassonografia Transvaginal" at bounding box center [727, 593] width 1379 height 15
checkbox Transvaginal "true"
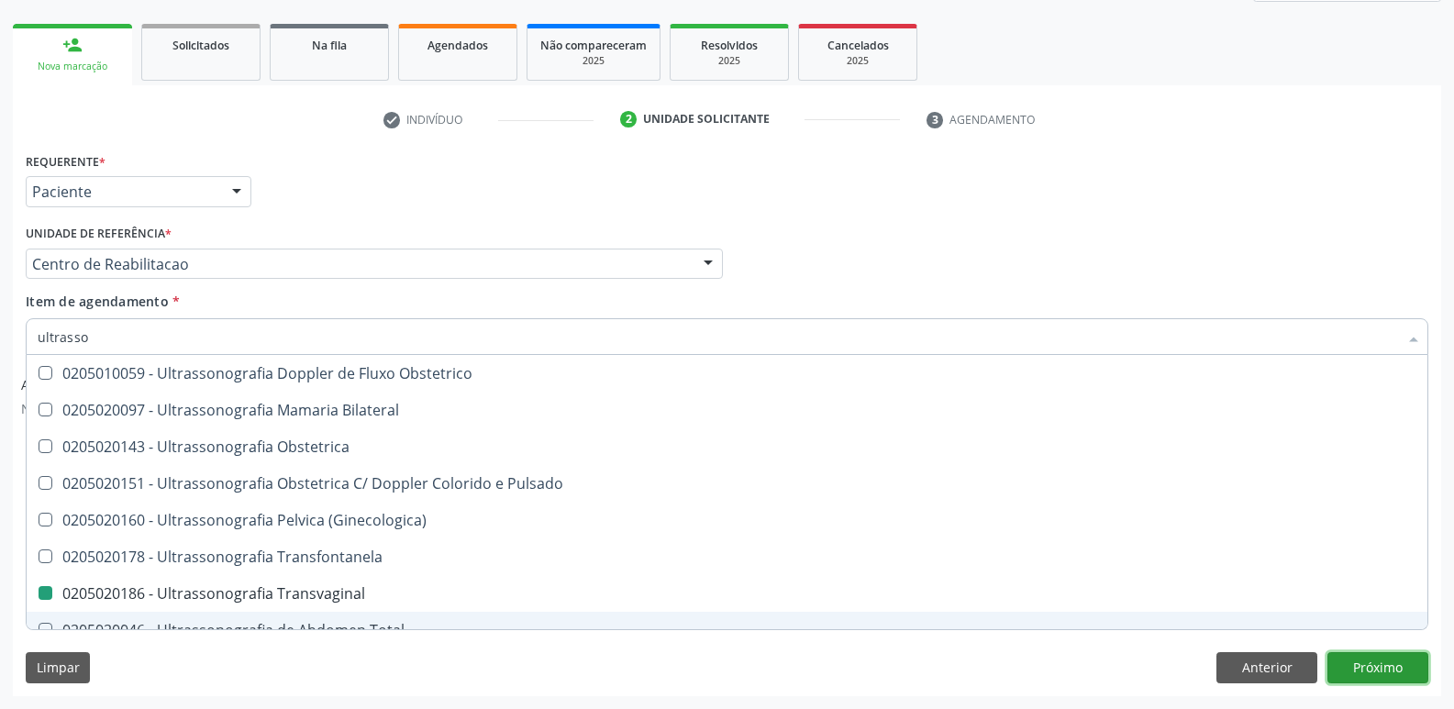
click at [1373, 662] on button "Próximo" at bounding box center [1378, 667] width 101 height 31
checkbox \(Pletismografia\) "true"
checkbox Transvaginal "false"
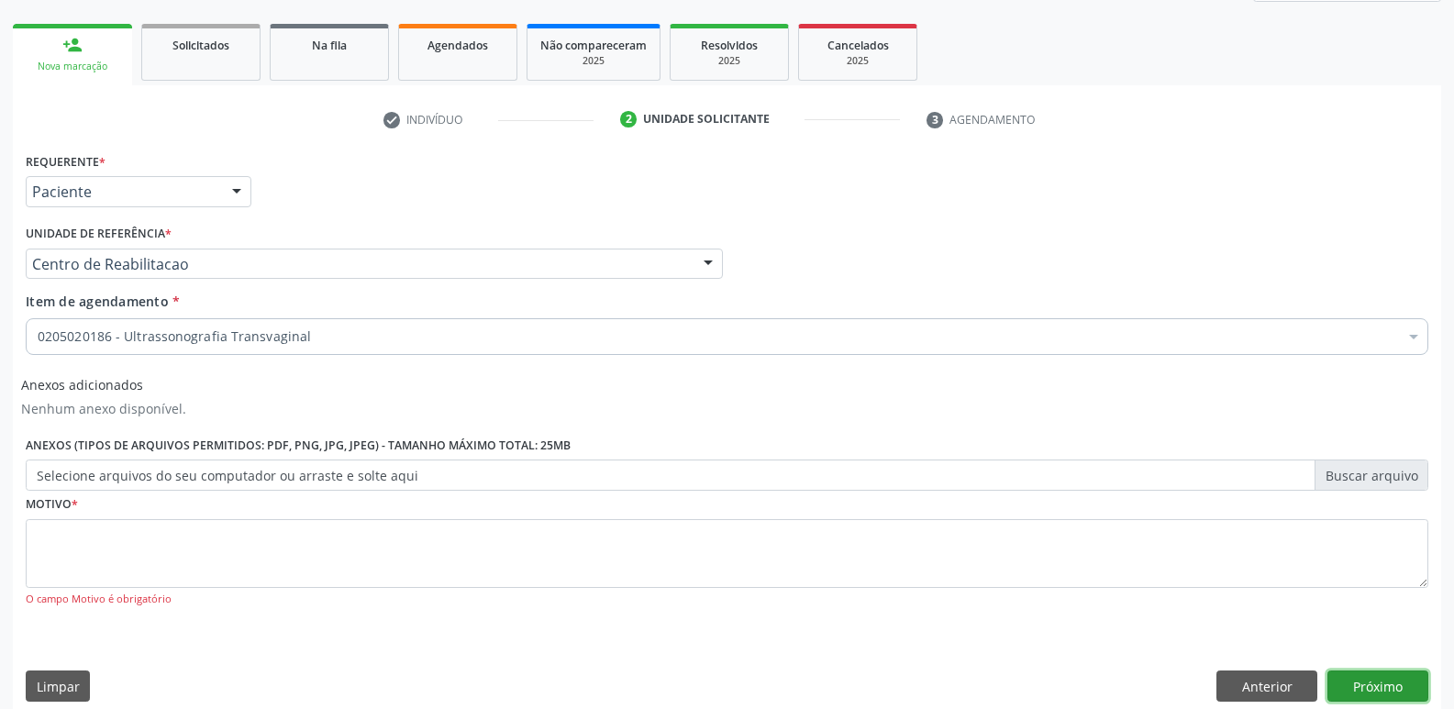
scroll to position [0, 0]
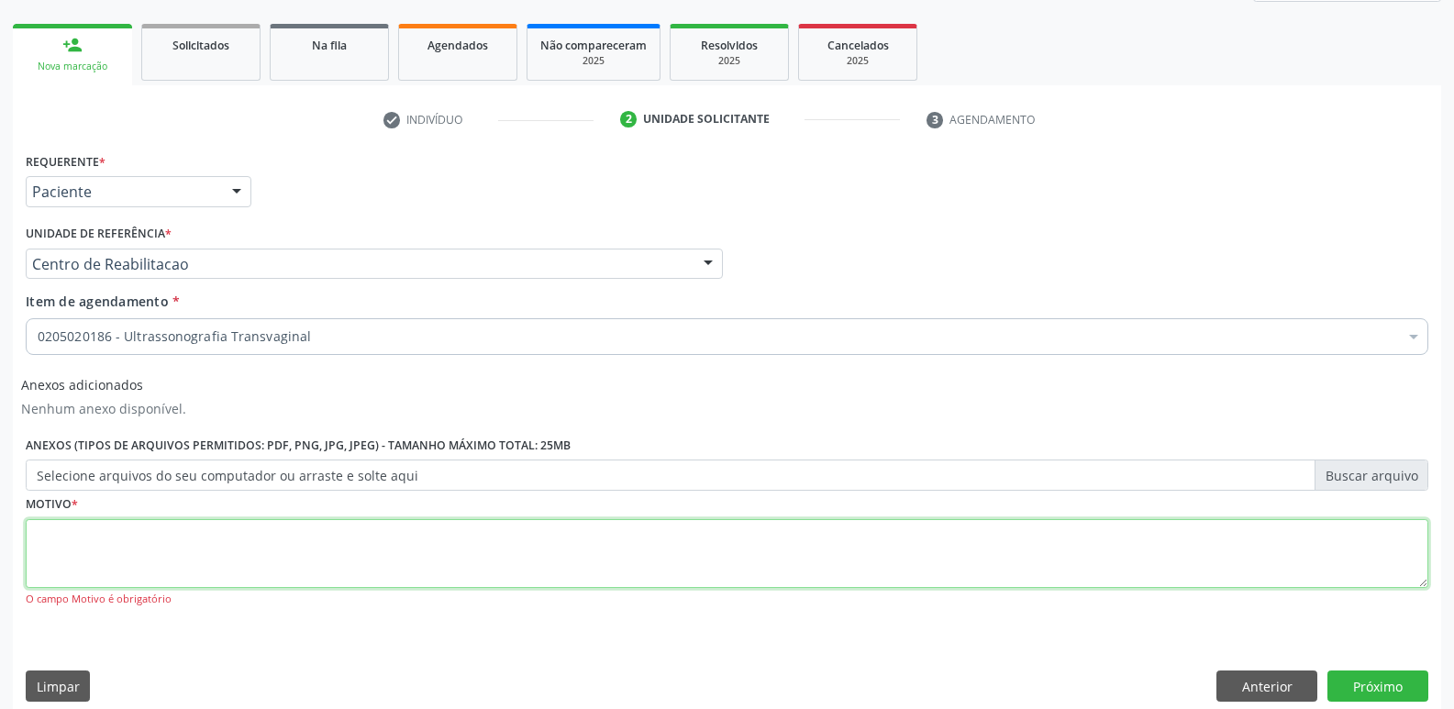
click at [112, 558] on textarea at bounding box center [727, 554] width 1403 height 70
type textarea "....."
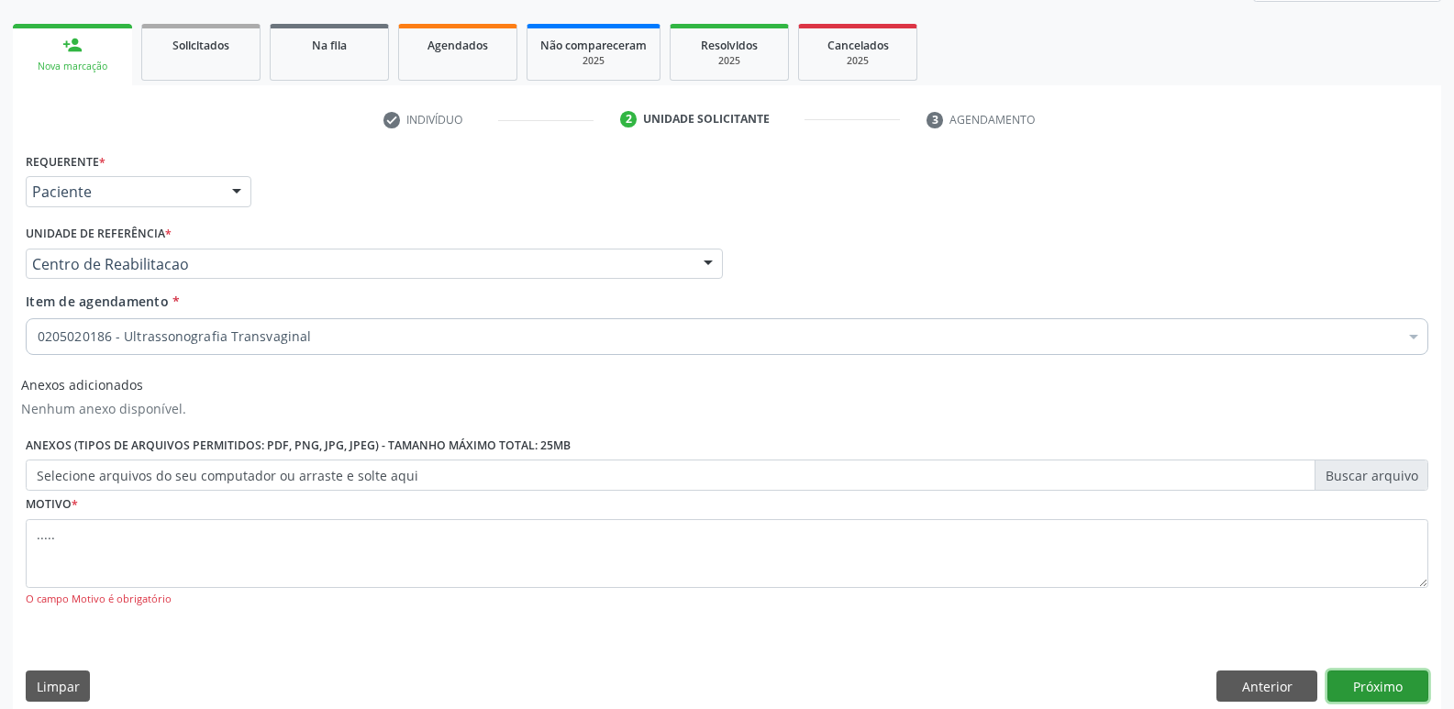
click at [1359, 694] on button "Próximo" at bounding box center [1378, 686] width 101 height 31
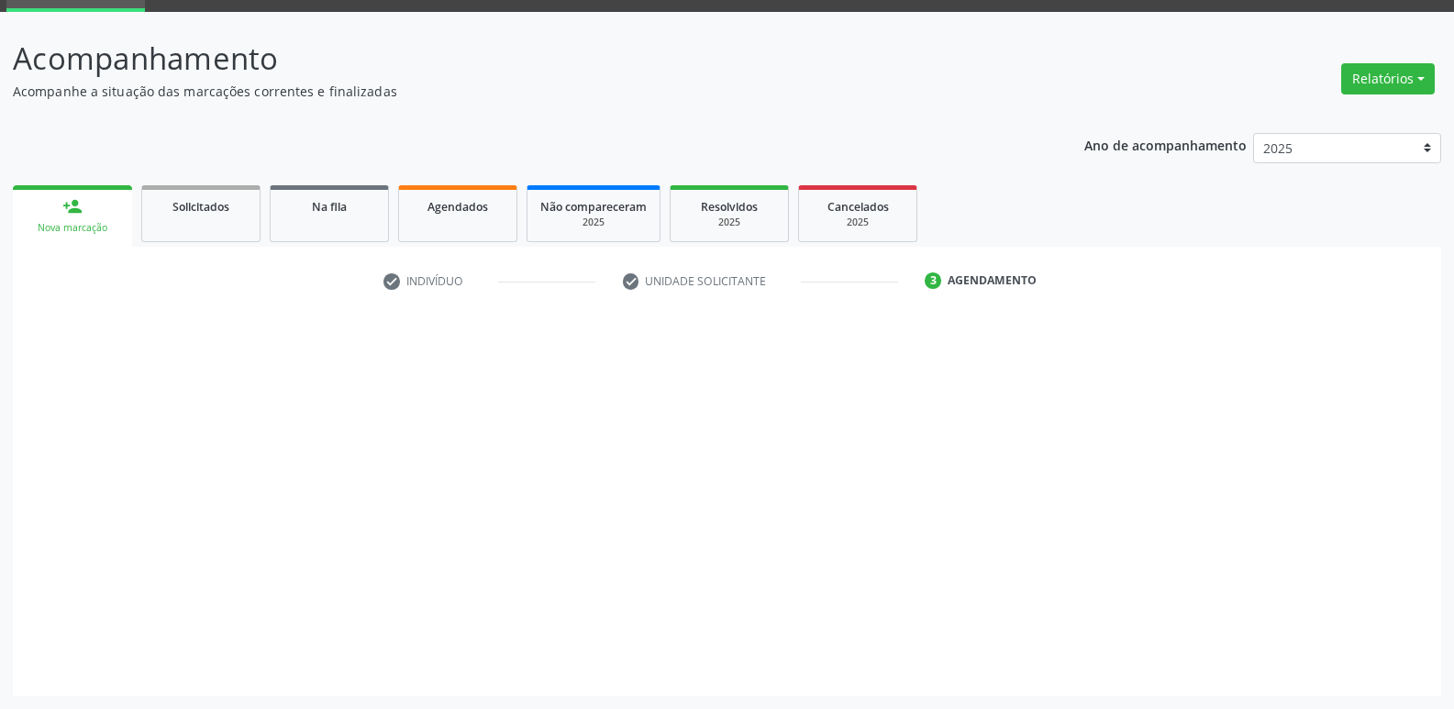
scroll to position [89, 0]
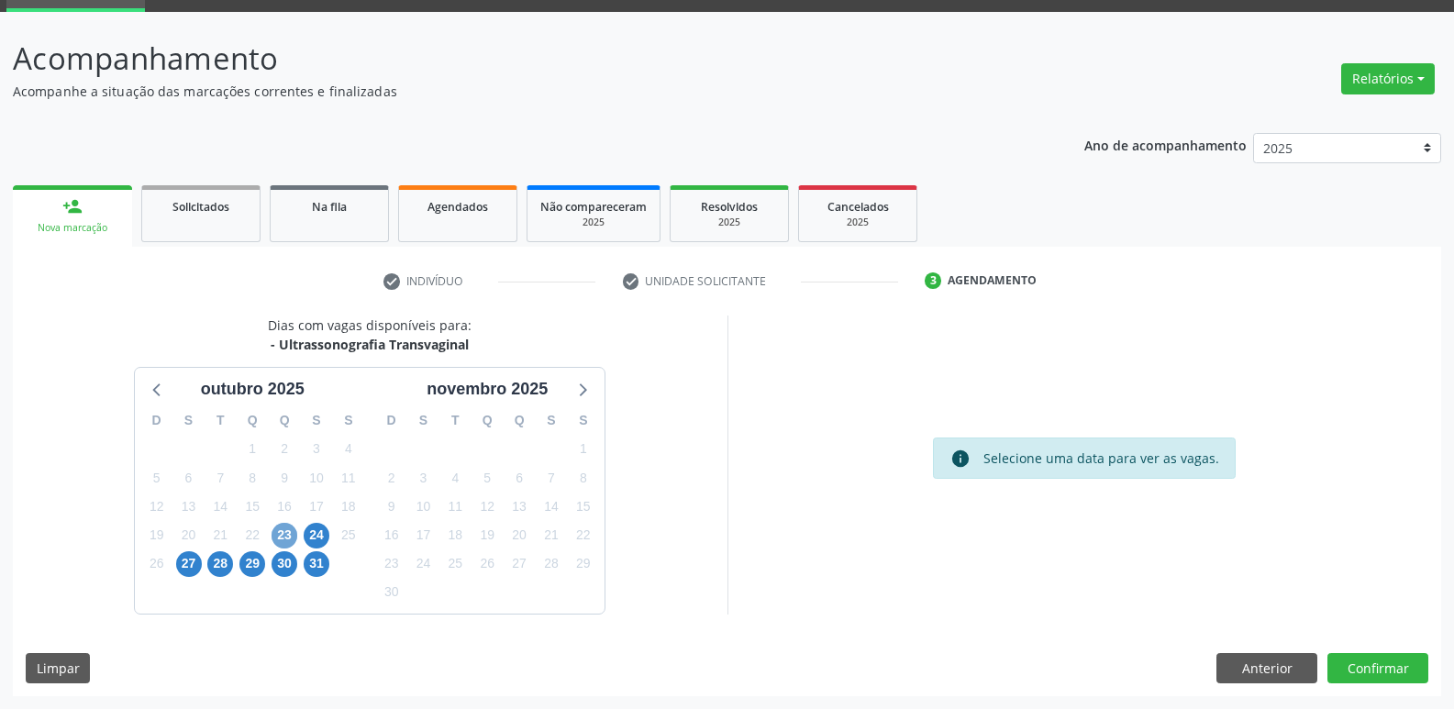
click at [278, 539] on span "23" at bounding box center [285, 536] width 26 height 26
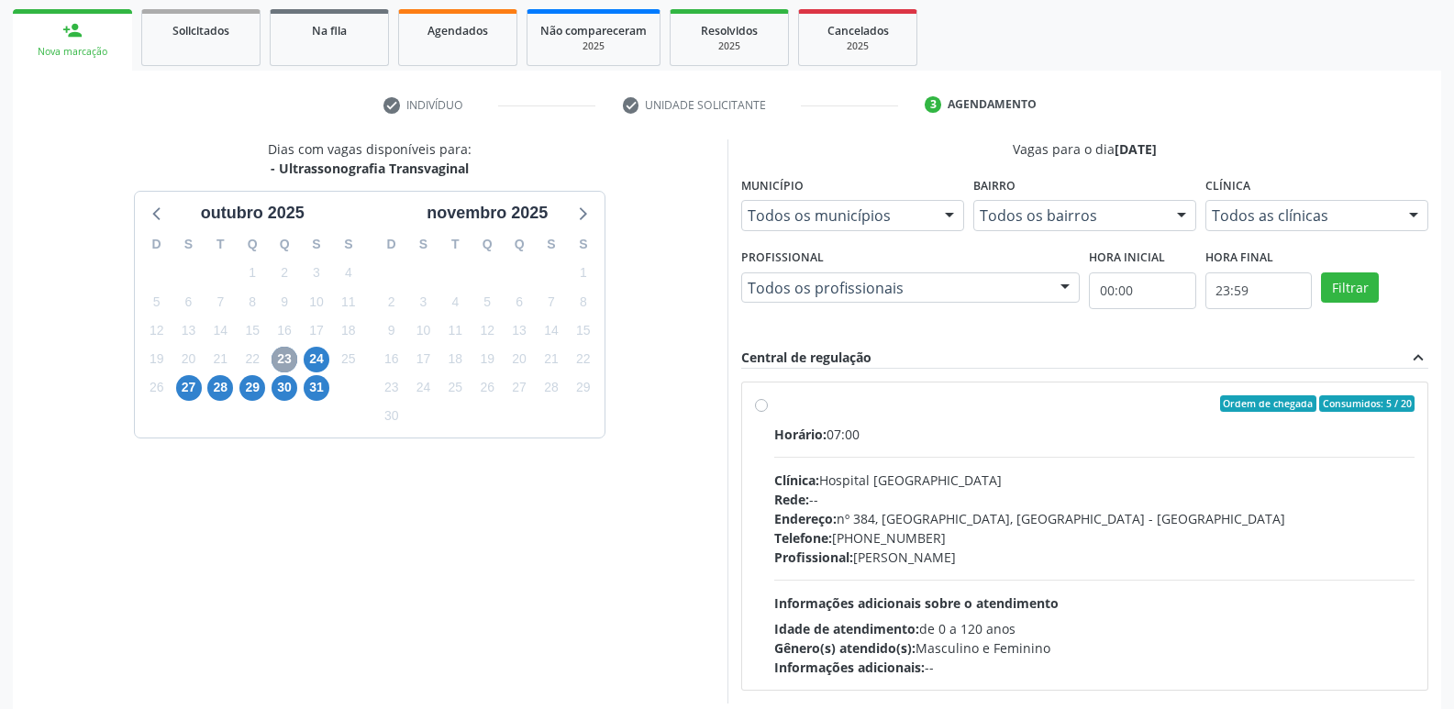
scroll to position [273, 0]
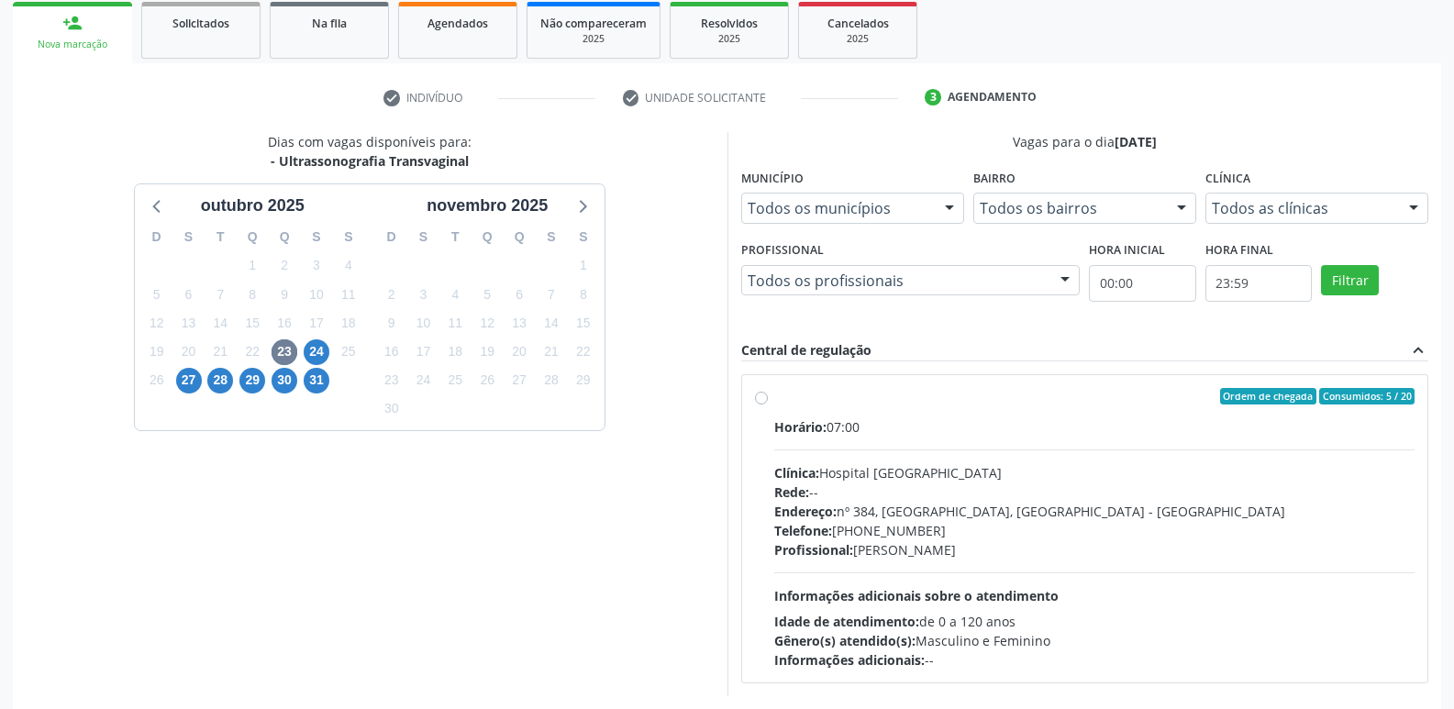
click at [774, 395] on label "Ordem de chegada Consumidos: 5 / 20 Horário: 07:00 Clínica: Hospital Sao Franci…" at bounding box center [1094, 529] width 641 height 282
click at [760, 395] on input "Ordem de chegada Consumidos: 5 / 20 Horário: 07:00 Clínica: Hospital Sao Franci…" at bounding box center [761, 396] width 13 height 17
radio input "true"
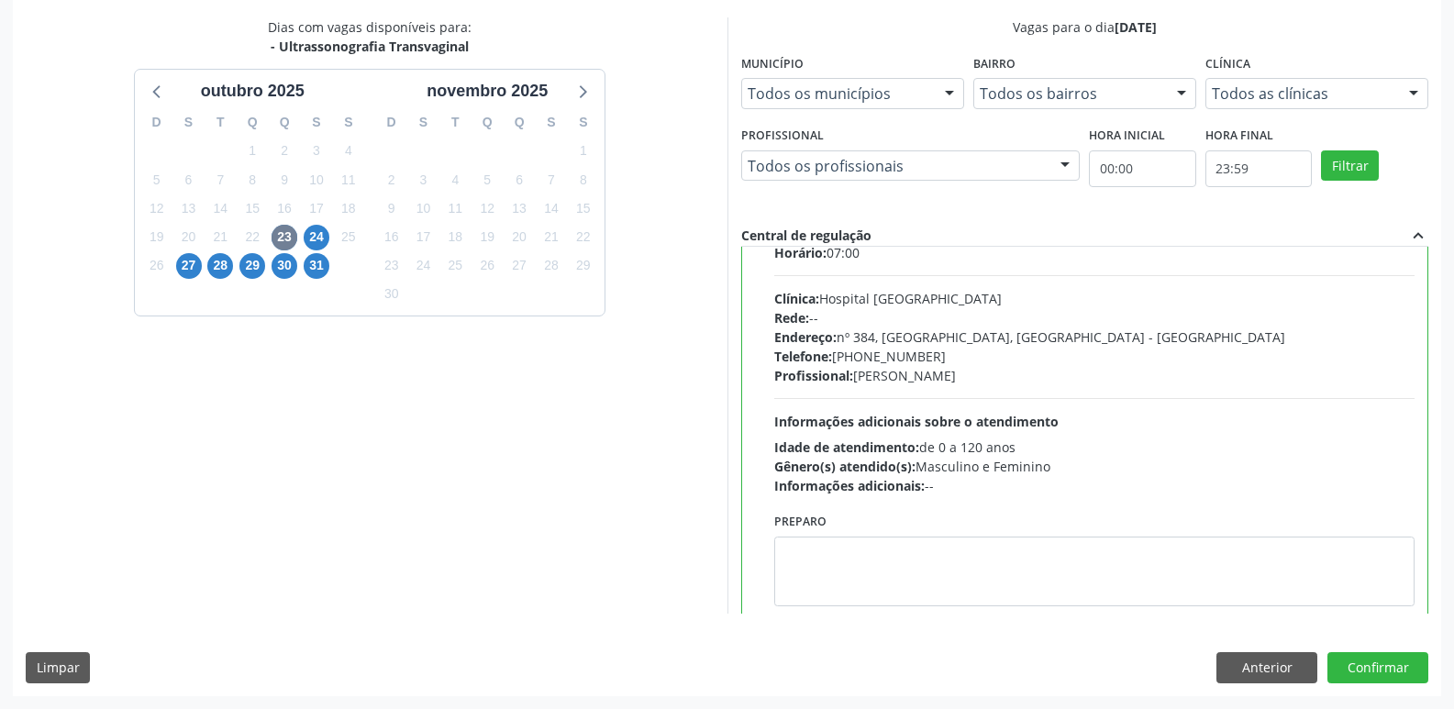
scroll to position [91, 0]
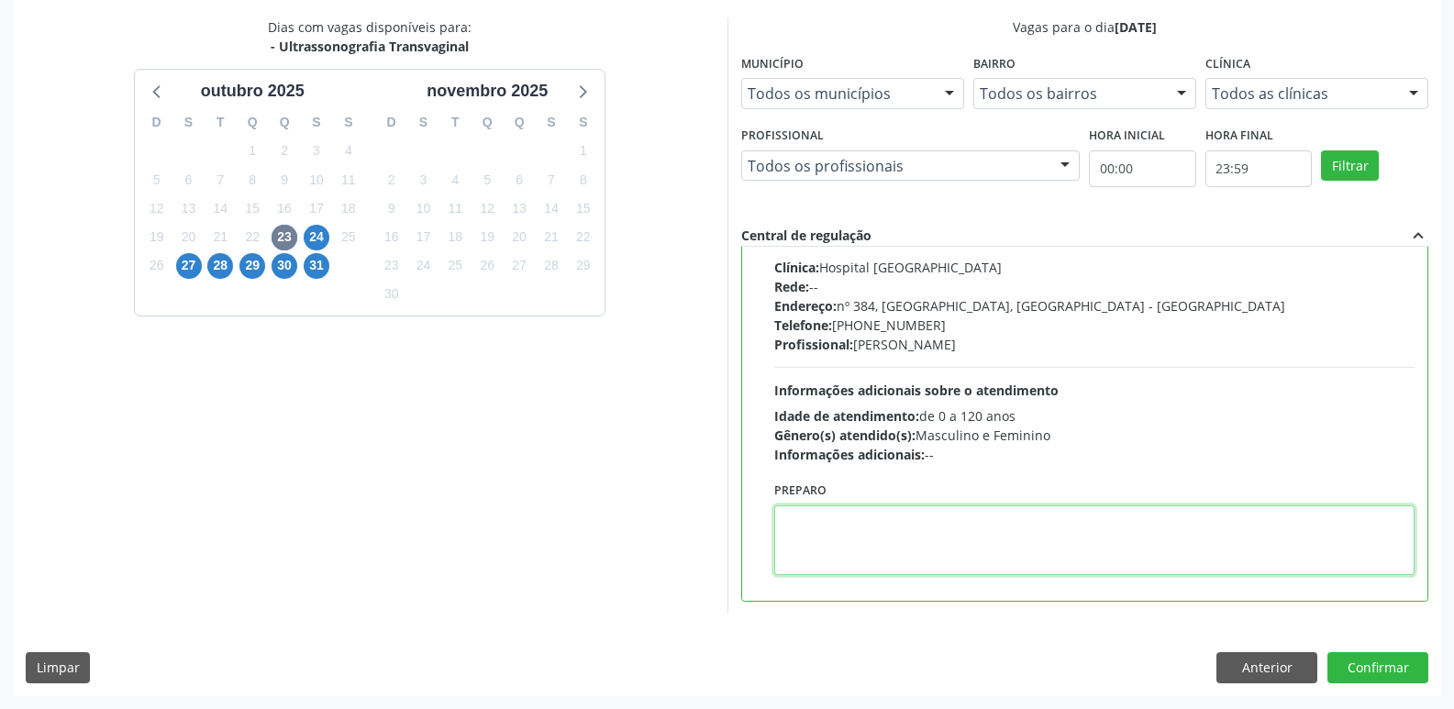
click at [843, 518] on textarea at bounding box center [1094, 541] width 641 height 70
type textarea "a"
type textarea "AGENDAR HORARIO DE ATENDIMENTO NA CLINICA."
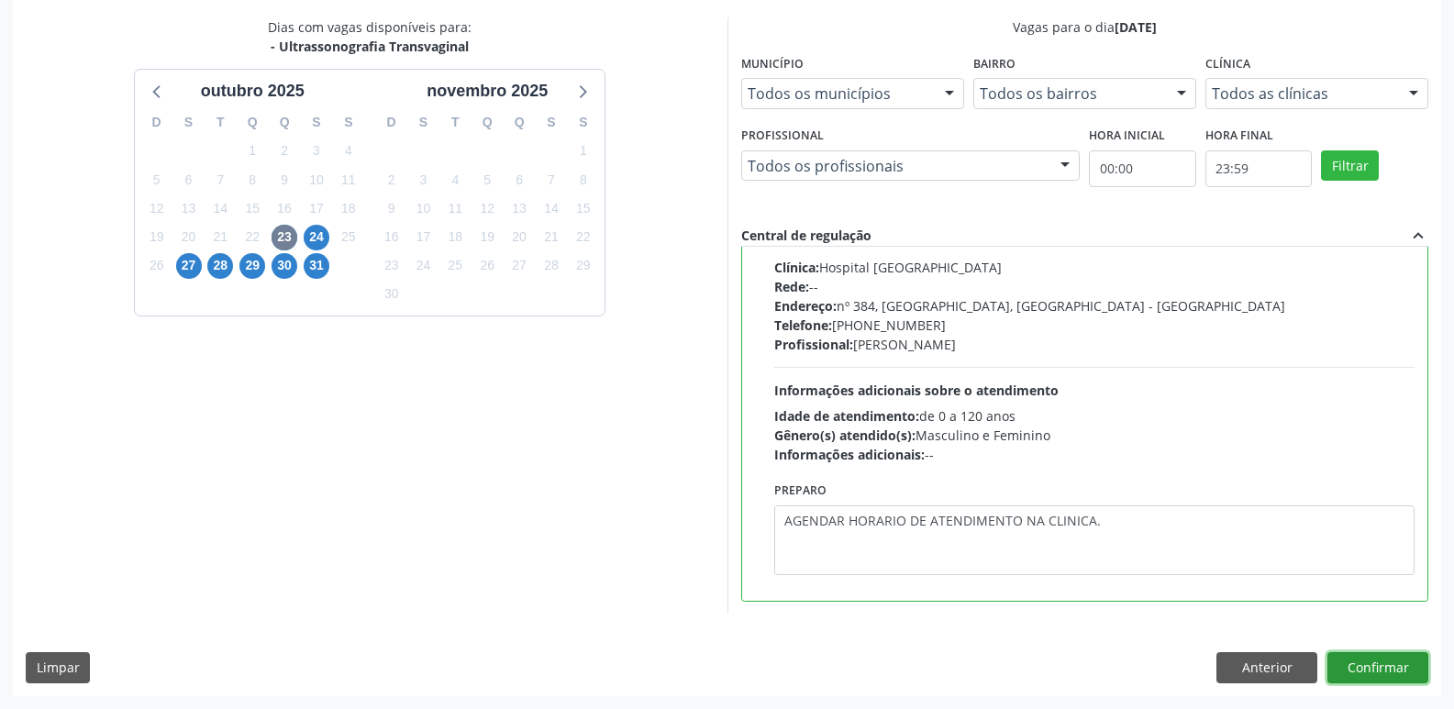
click at [1364, 662] on button "Confirmar" at bounding box center [1378, 667] width 101 height 31
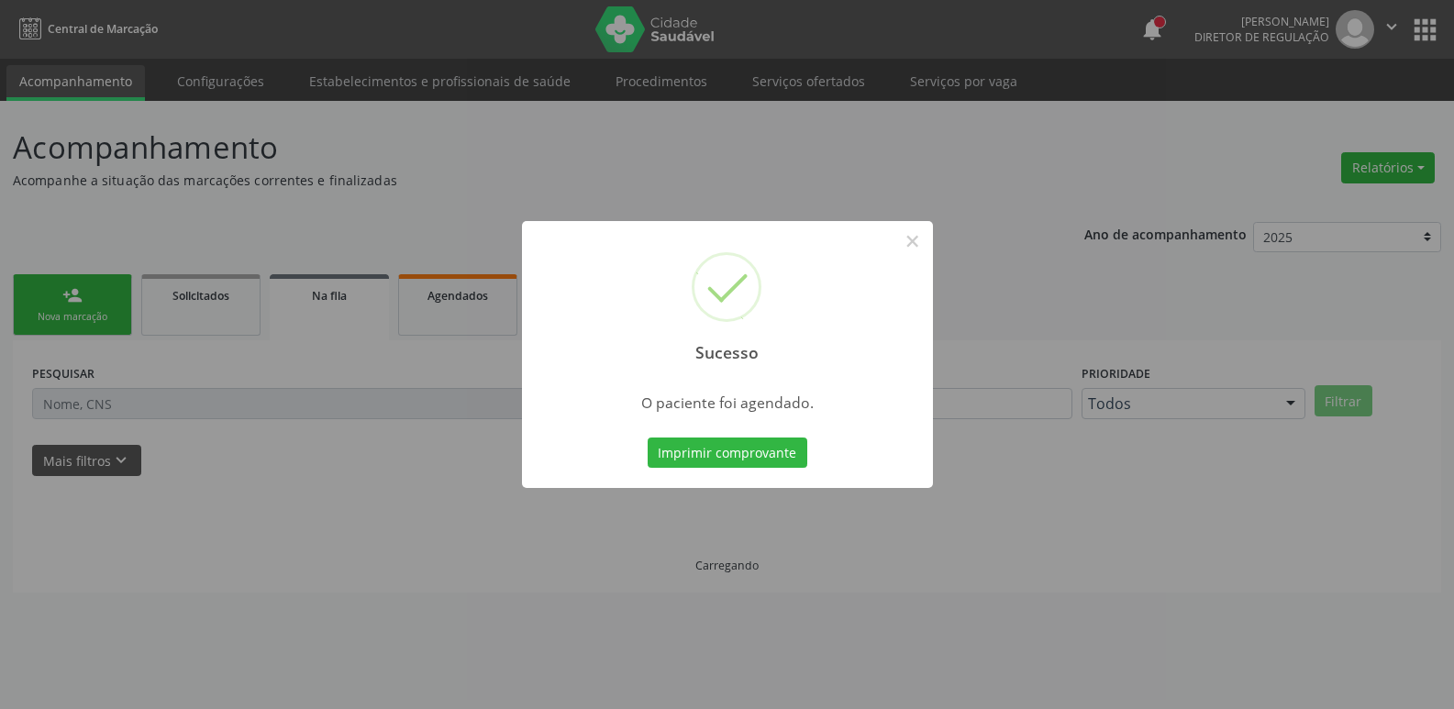
scroll to position [0, 0]
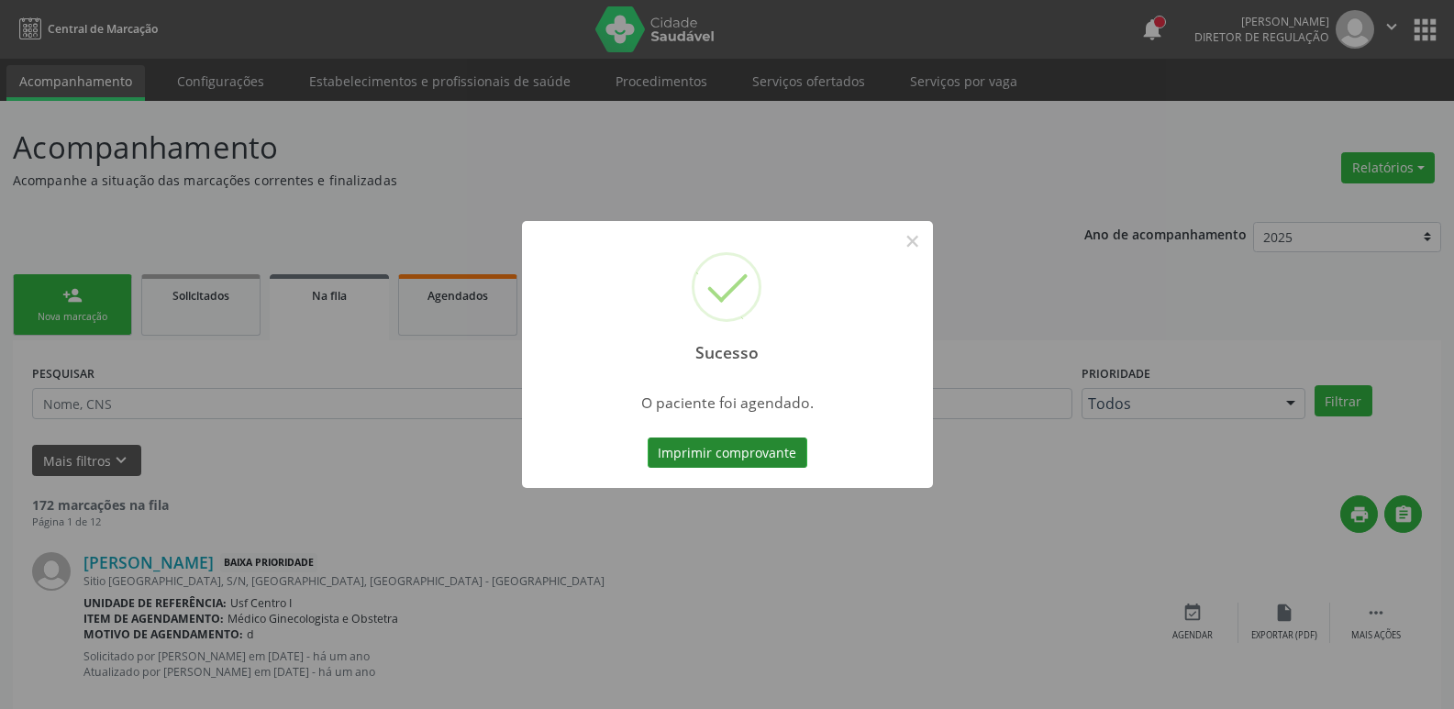
click at [761, 457] on button "Imprimir comprovante" at bounding box center [728, 453] width 160 height 31
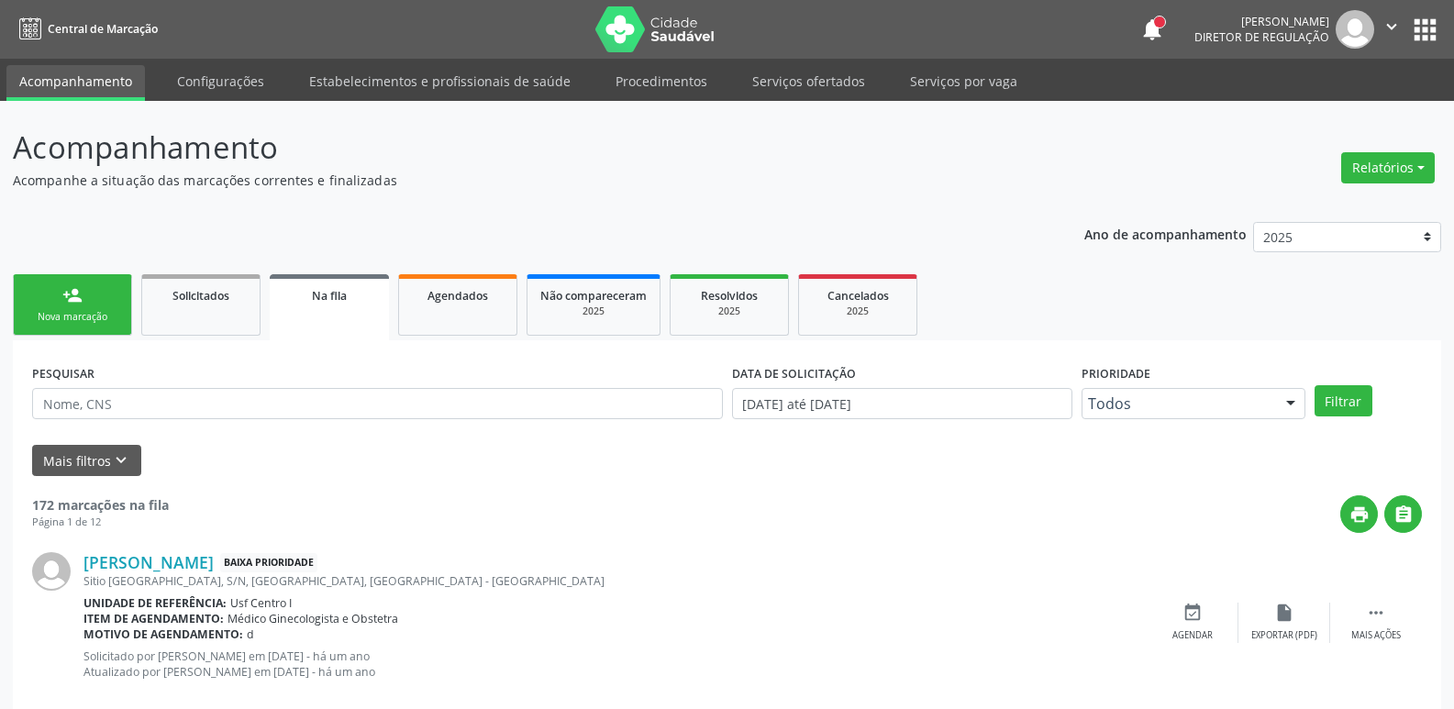
click at [1427, 34] on button "apps" at bounding box center [1425, 30] width 32 height 32
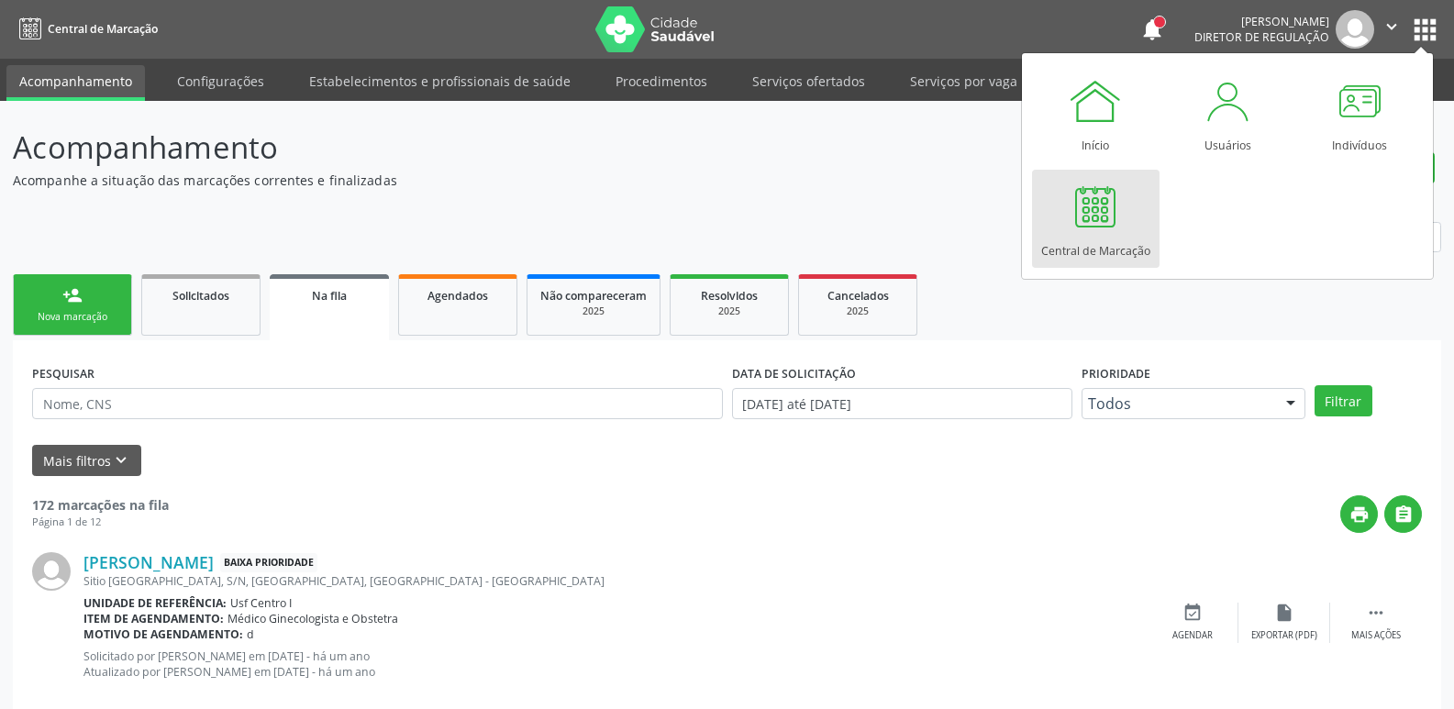
click at [1074, 239] on div "Central de Marcação" at bounding box center [1095, 246] width 109 height 25
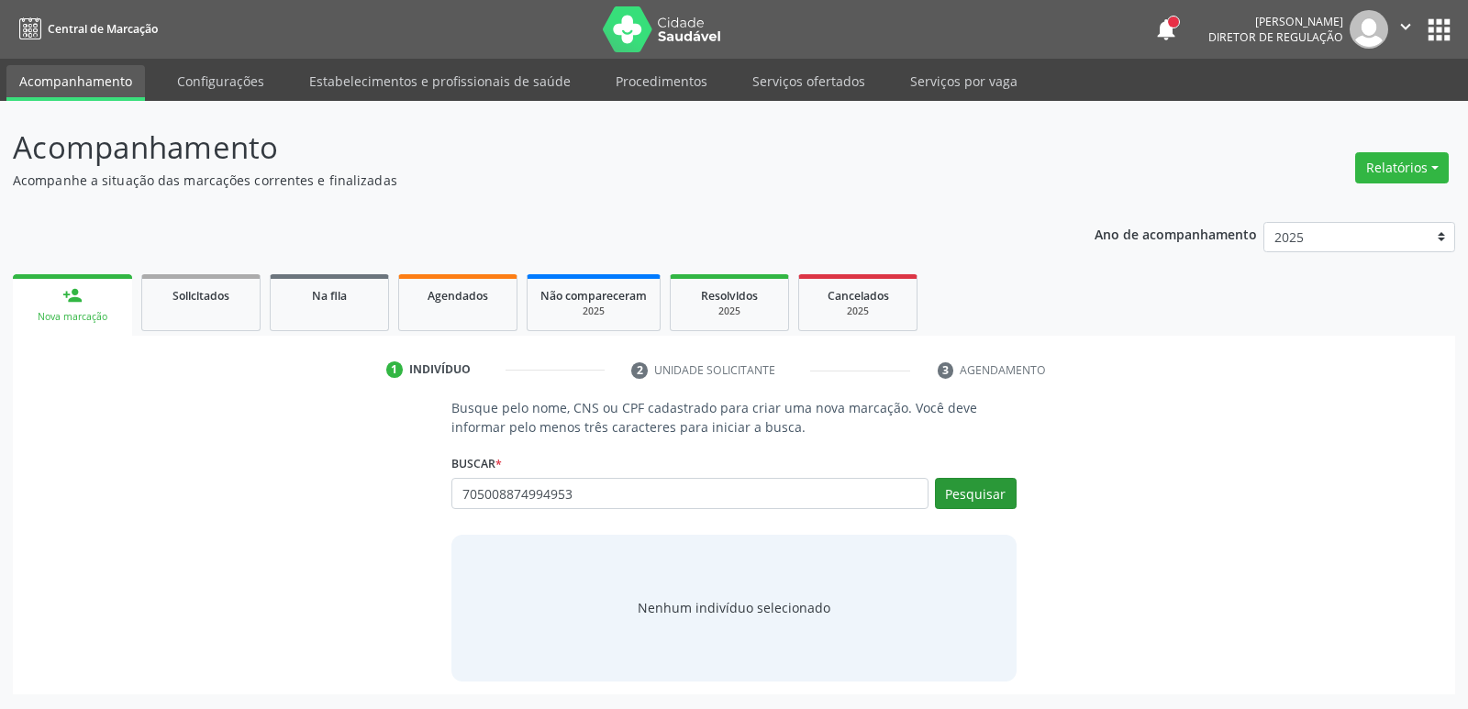
type input "705008874994953"
click at [960, 488] on button "Pesquisar" at bounding box center [976, 493] width 82 height 31
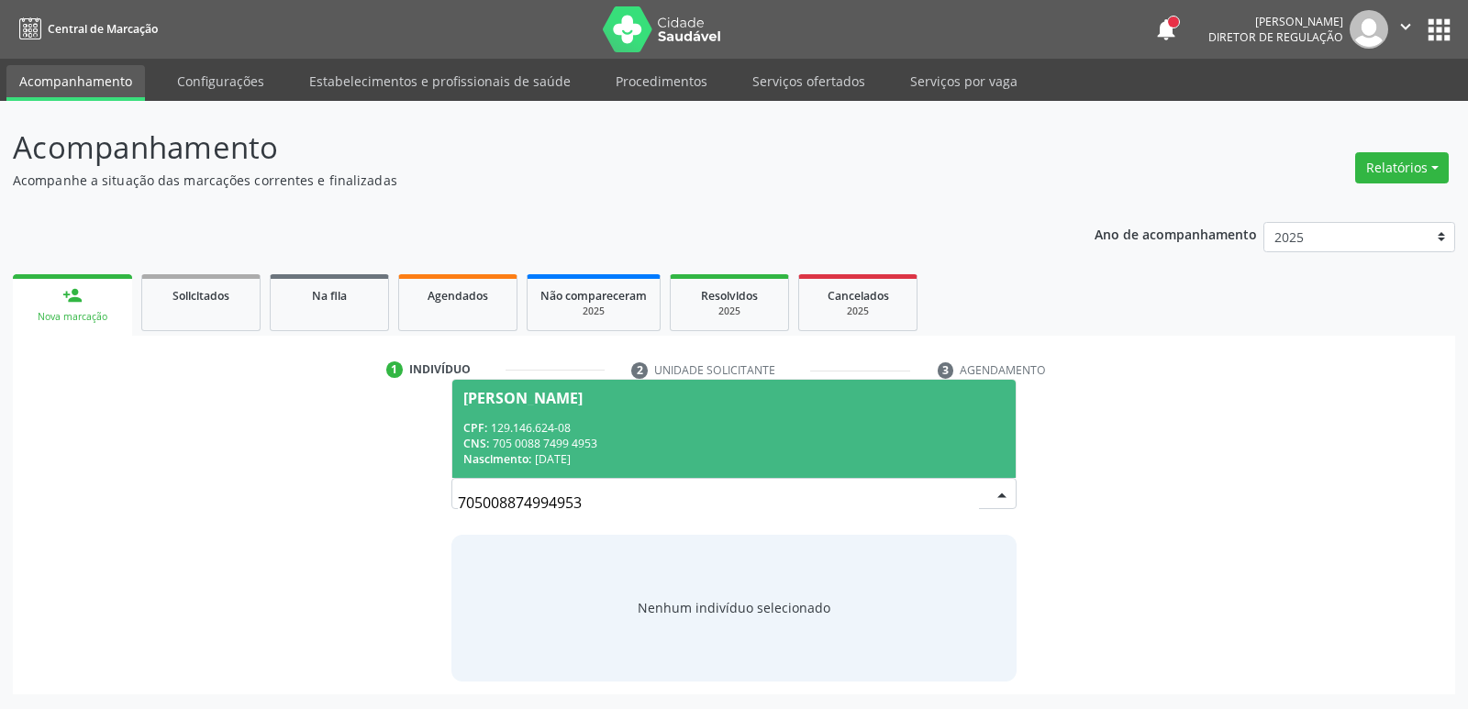
click at [818, 395] on div "[PERSON_NAME]" at bounding box center [733, 398] width 540 height 15
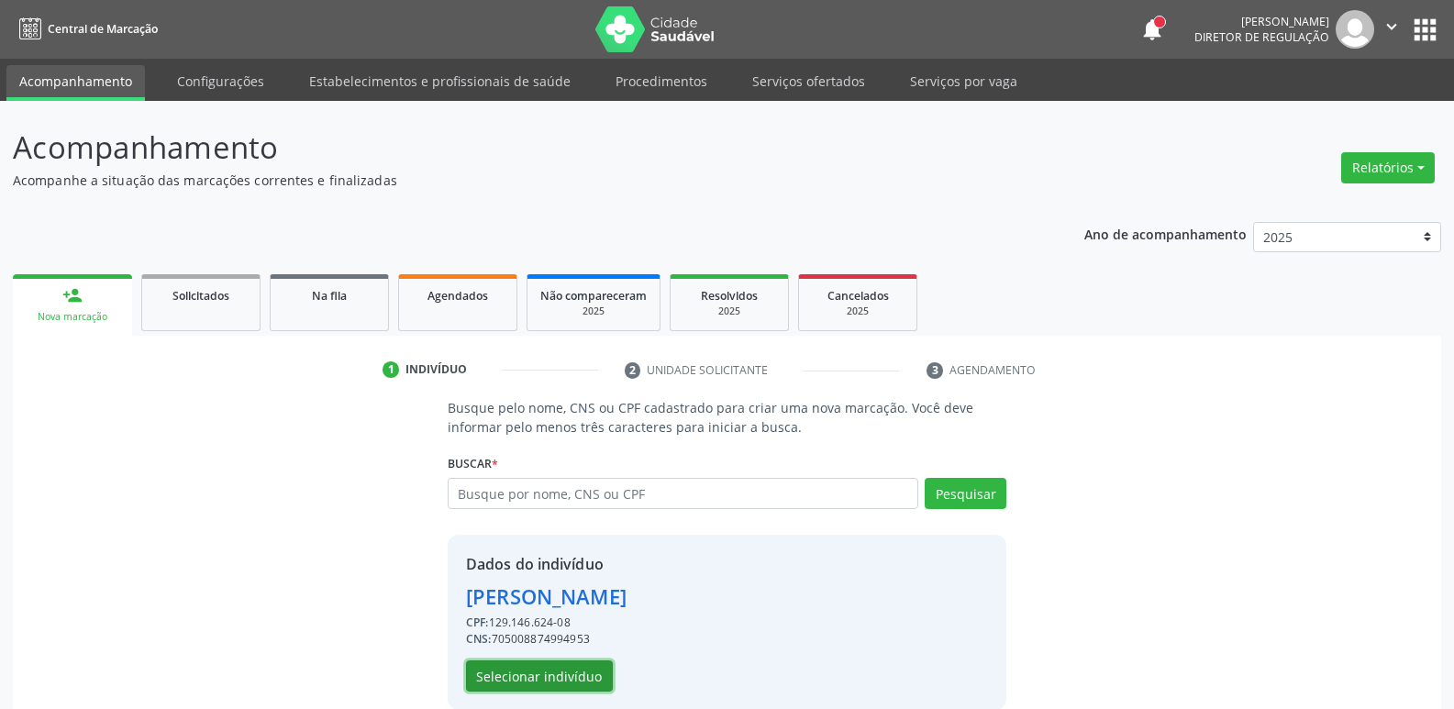
click at [563, 675] on button "Selecionar indivíduo" at bounding box center [539, 676] width 147 height 31
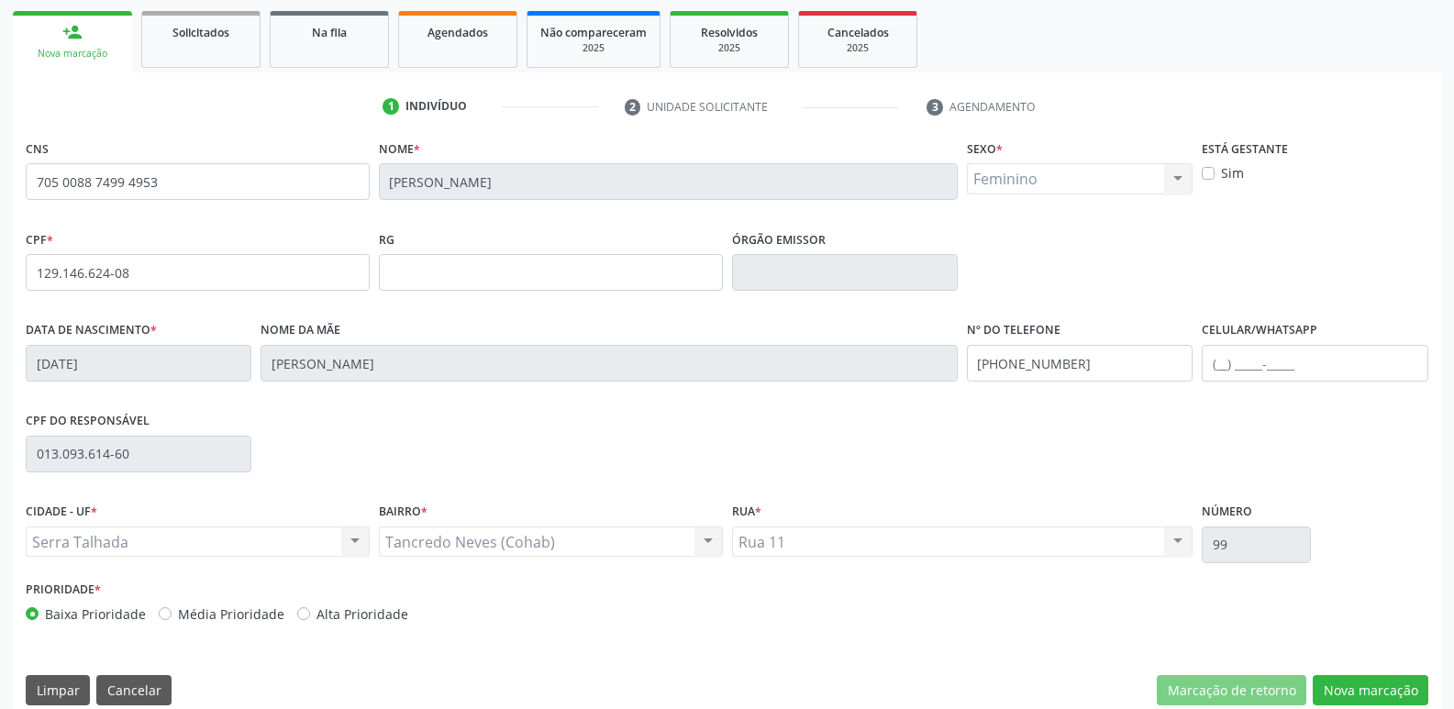
scroll to position [275, 0]
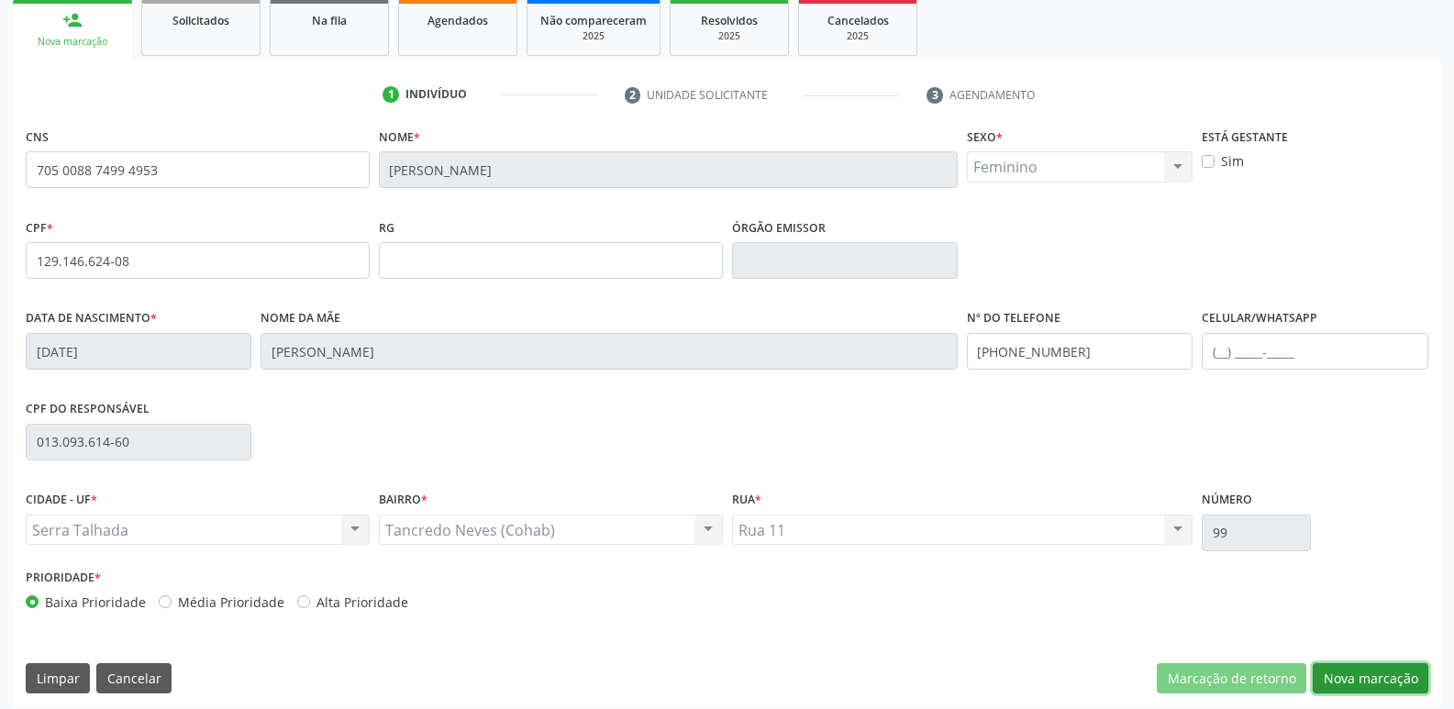
click at [1361, 685] on button "Nova marcação" at bounding box center [1371, 678] width 116 height 31
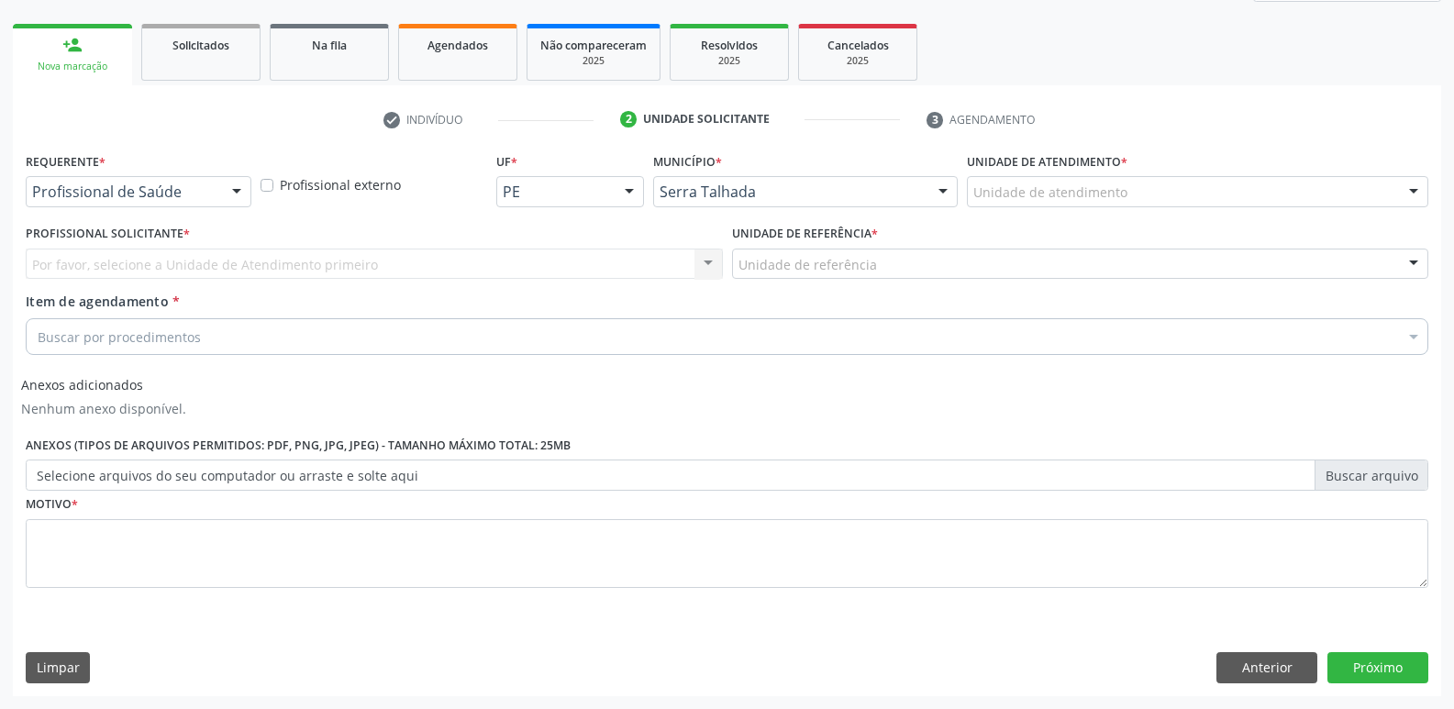
scroll to position [250, 0]
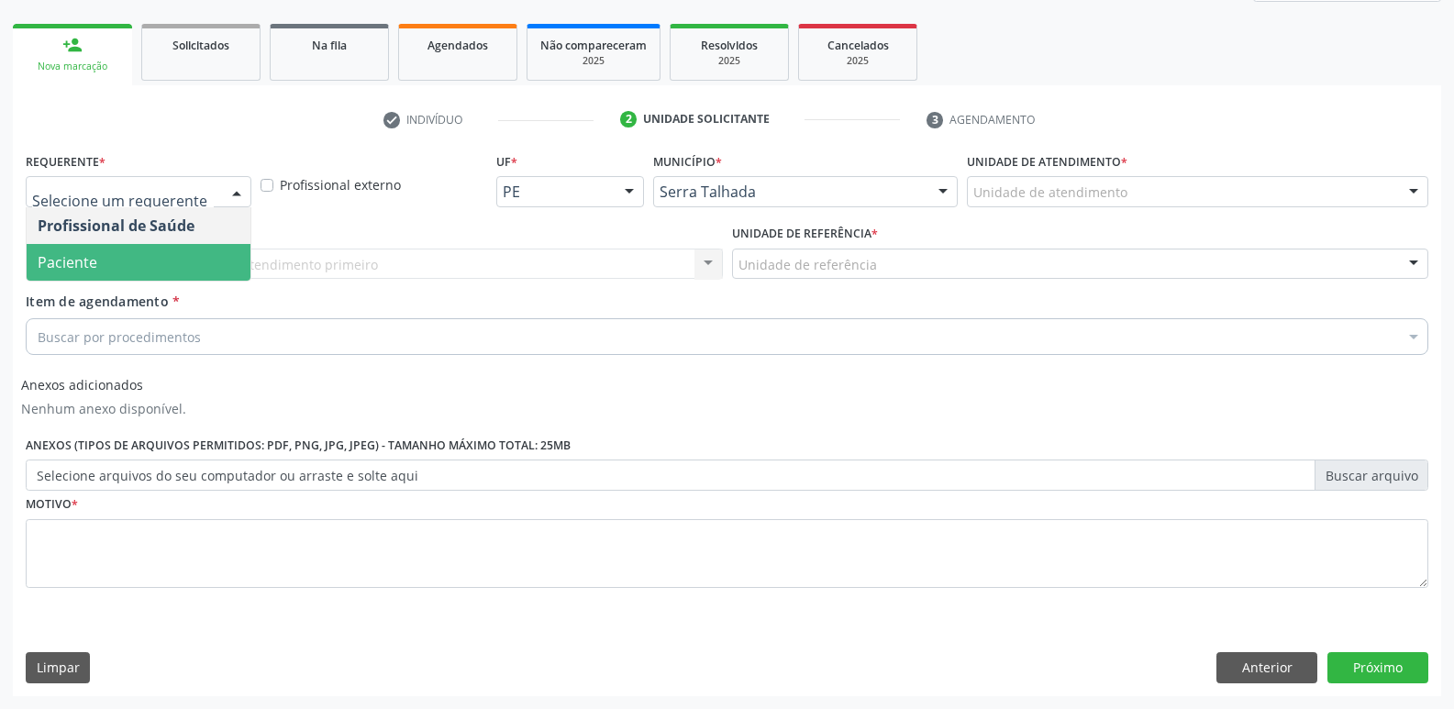
click at [132, 261] on span "Paciente" at bounding box center [139, 262] width 224 height 37
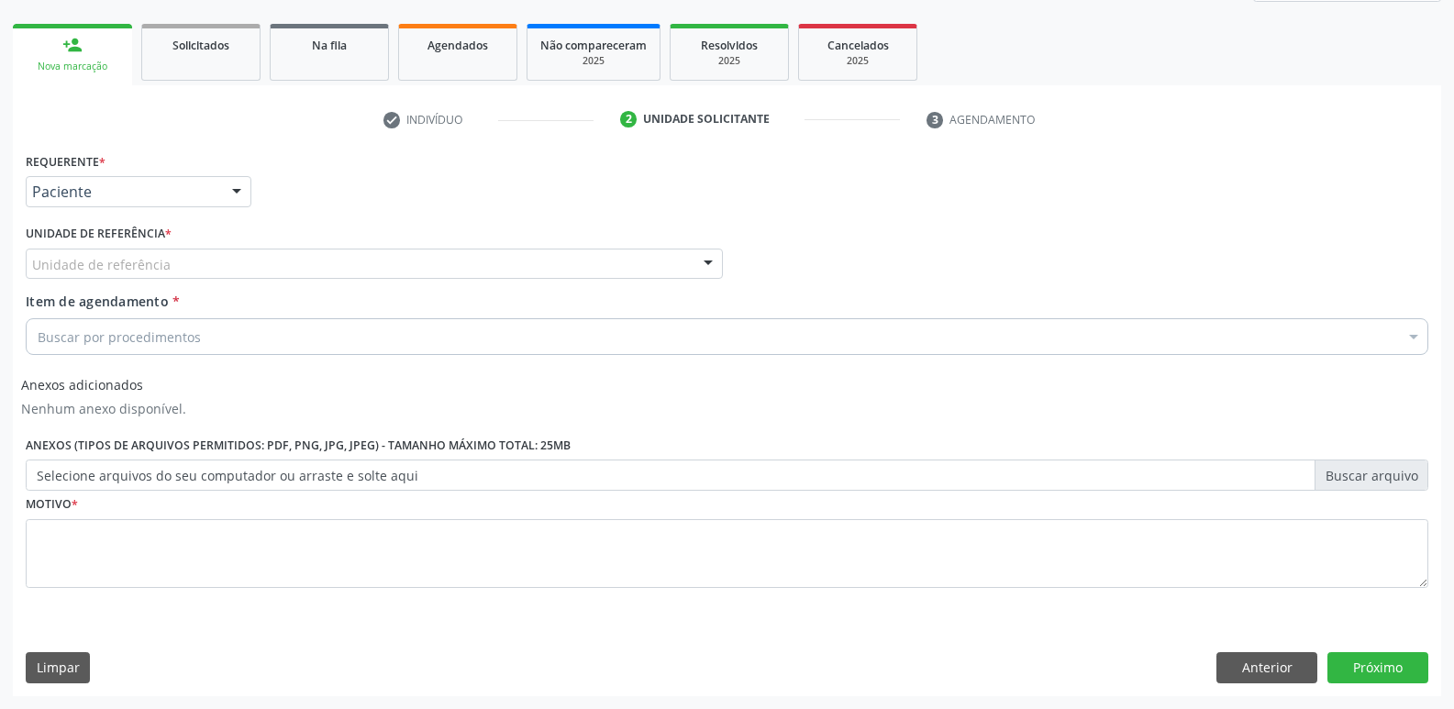
click at [149, 246] on label "Unidade de referência *" at bounding box center [99, 234] width 146 height 28
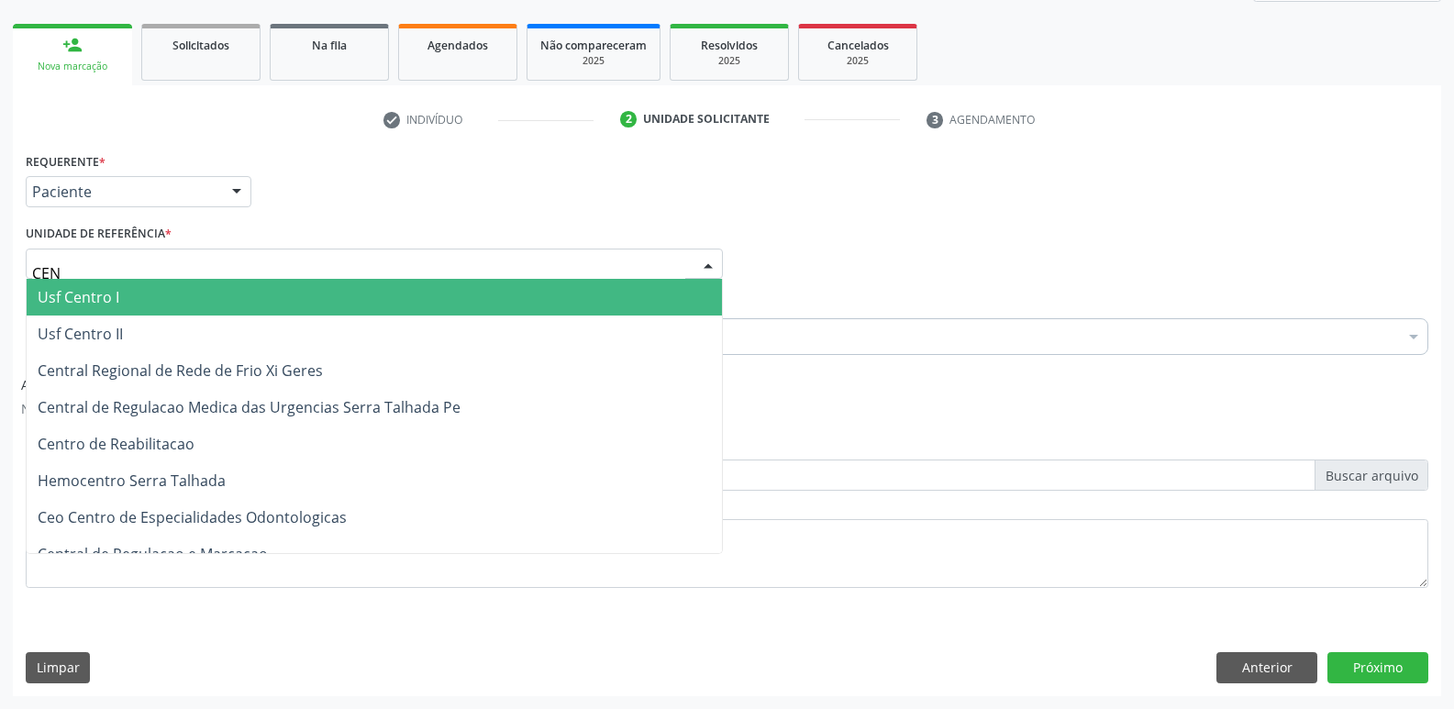
type input "CENT"
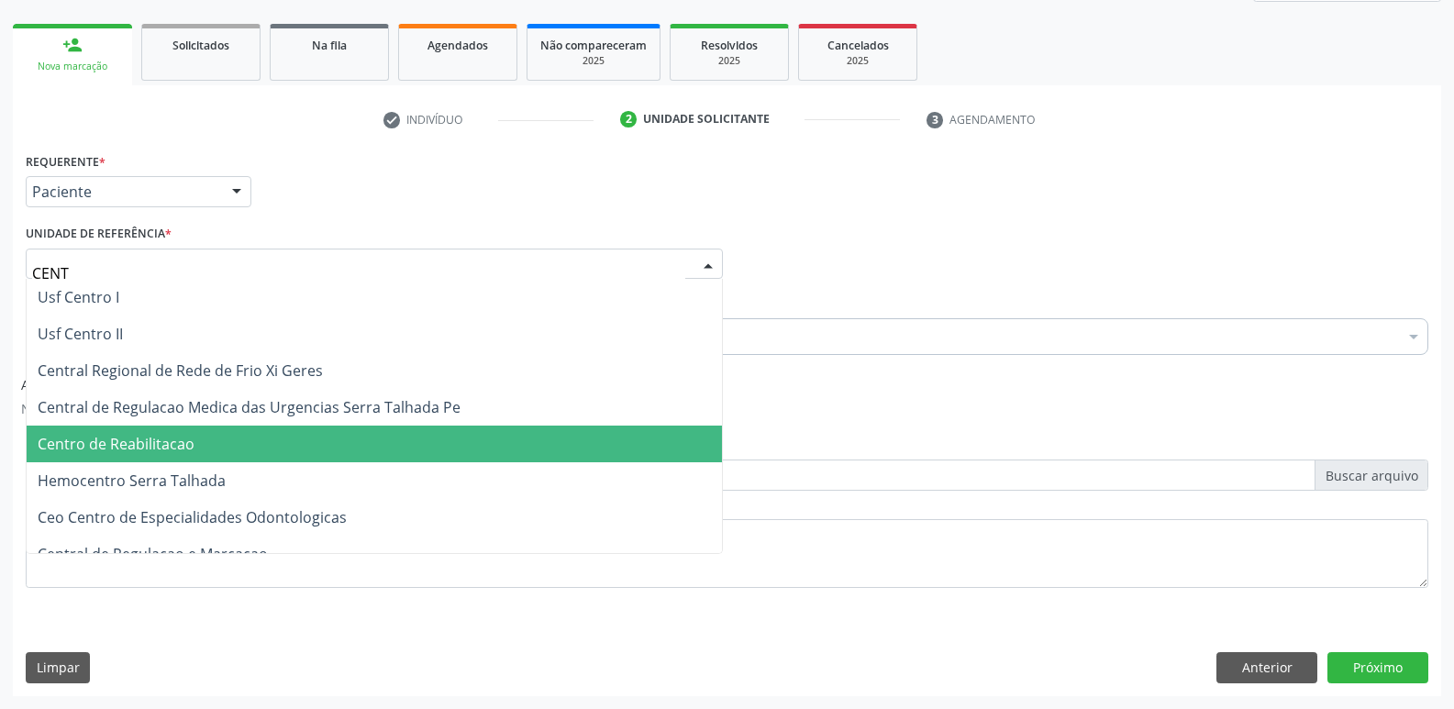
click at [171, 448] on span "Centro de Reabilitacao" at bounding box center [116, 444] width 157 height 20
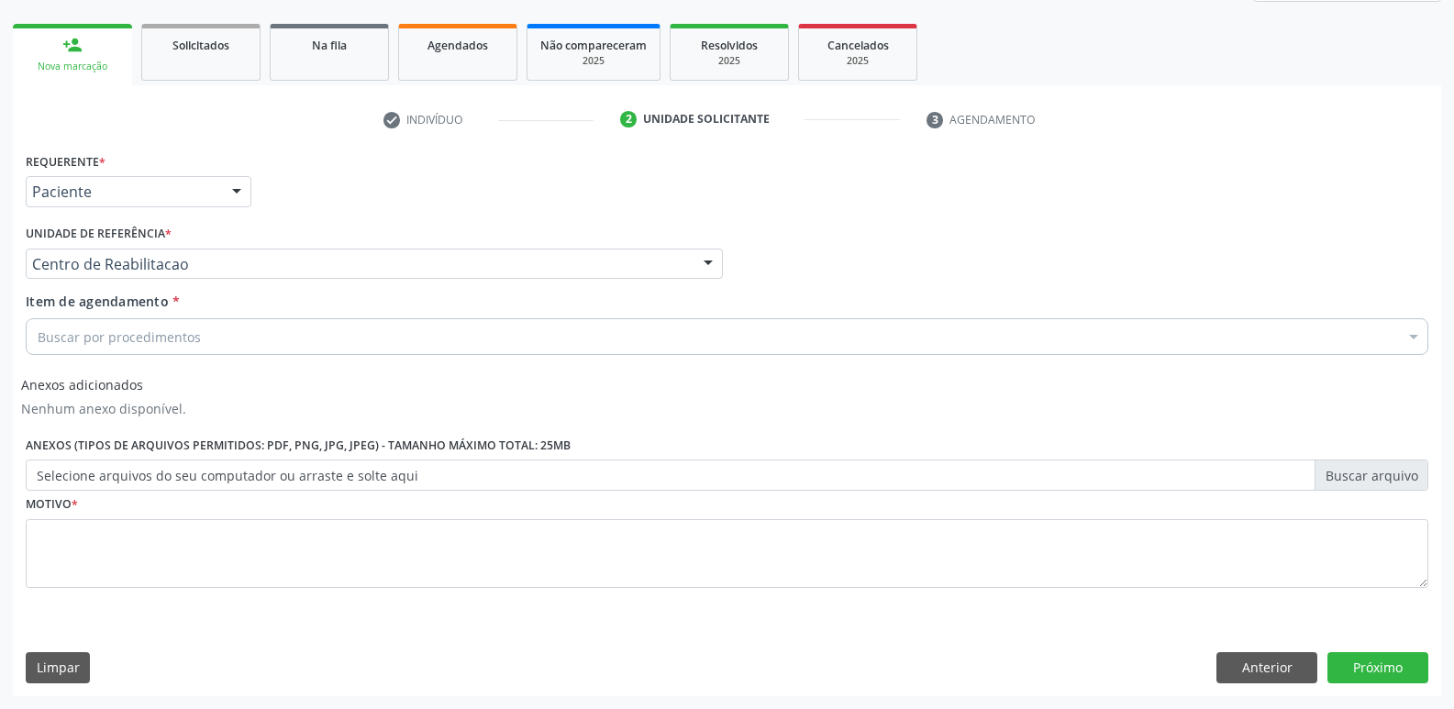
click at [206, 338] on div "Buscar por procedimentos" at bounding box center [727, 336] width 1403 height 37
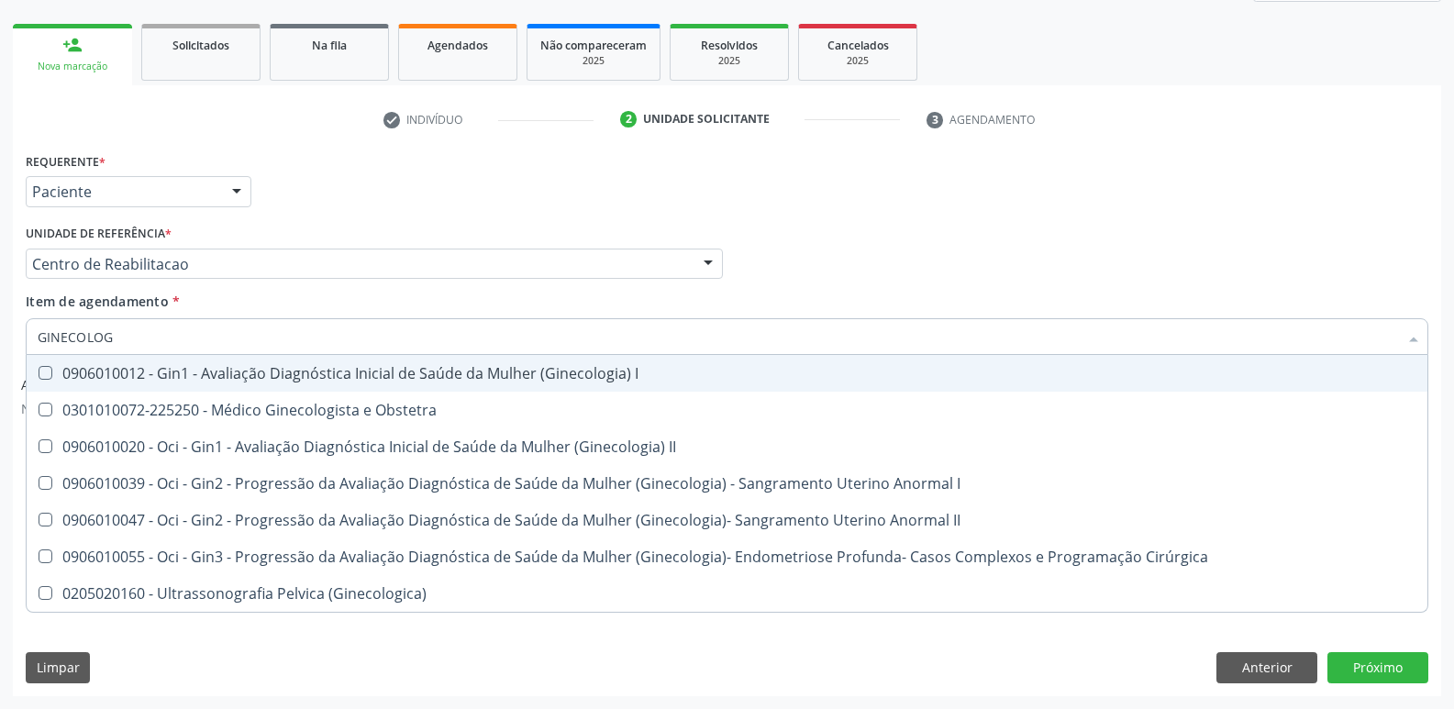
type input "GINECOLOGI"
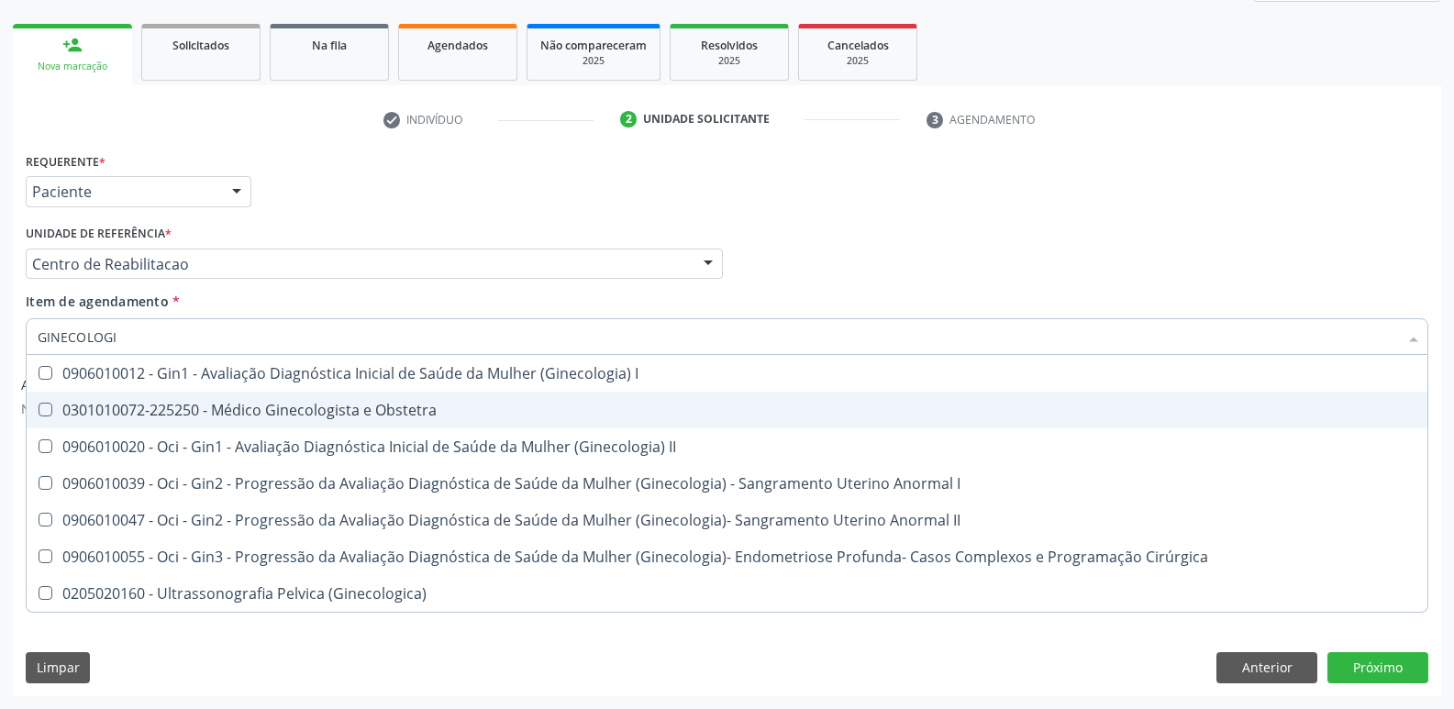
click at [222, 417] on div "0301010072-225250 - Médico Ginecologista e Obstetra" at bounding box center [727, 410] width 1379 height 15
checkbox Obstetra "true"
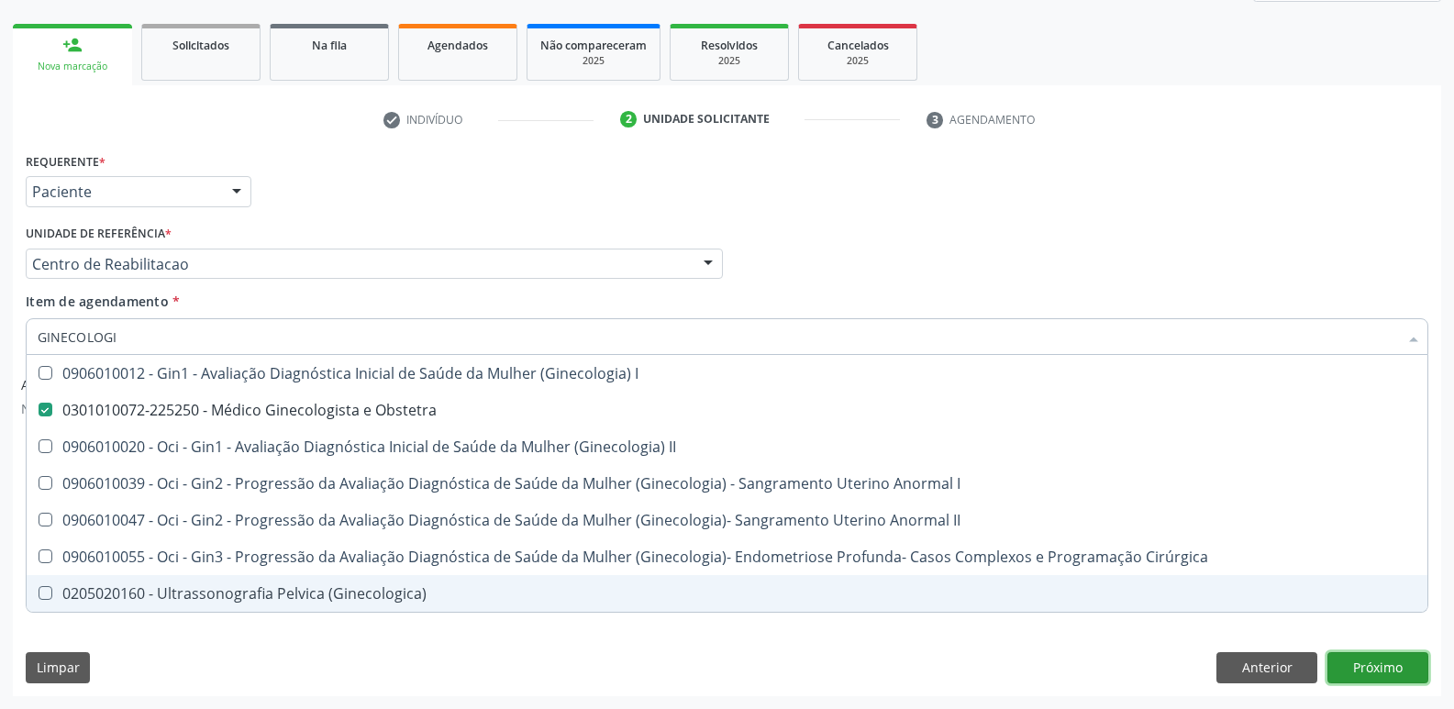
click at [1374, 661] on button "Próximo" at bounding box center [1378, 667] width 101 height 31
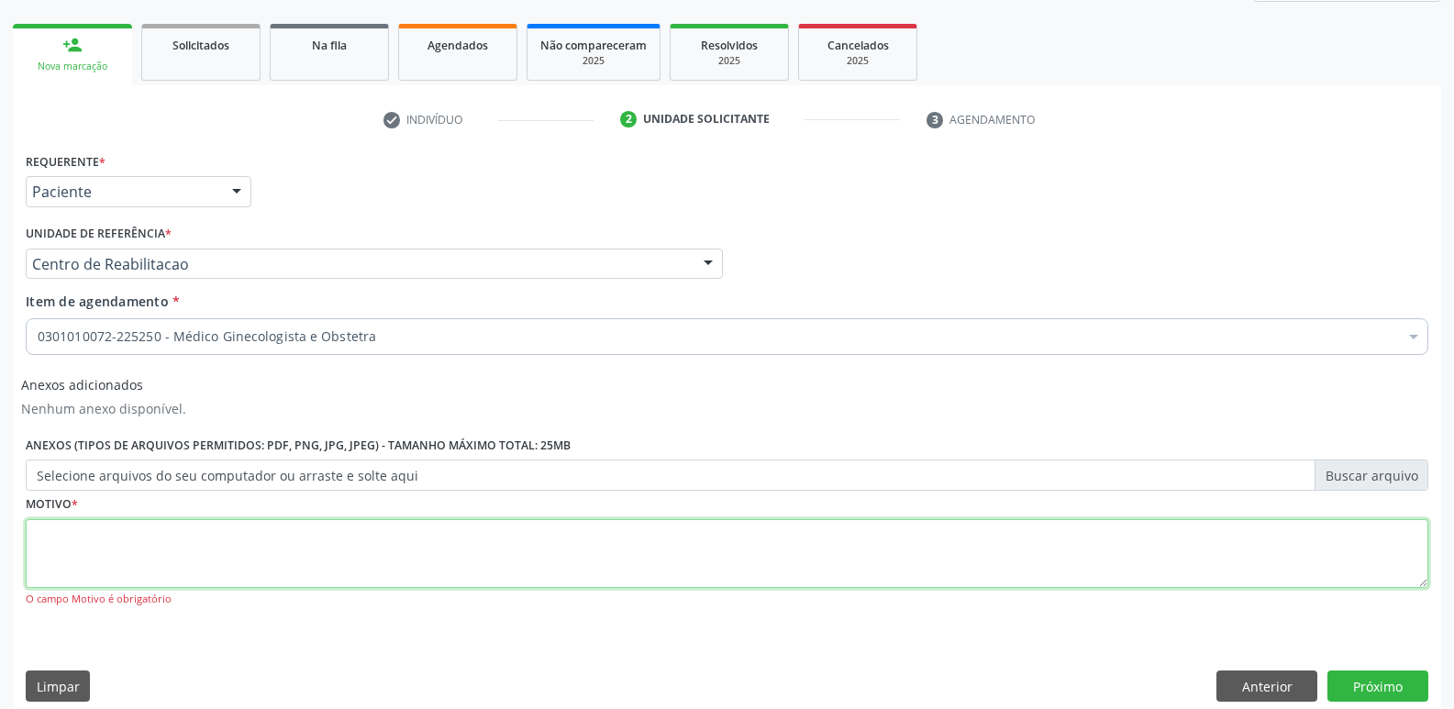
click at [241, 538] on textarea at bounding box center [727, 554] width 1403 height 70
type textarea "....."
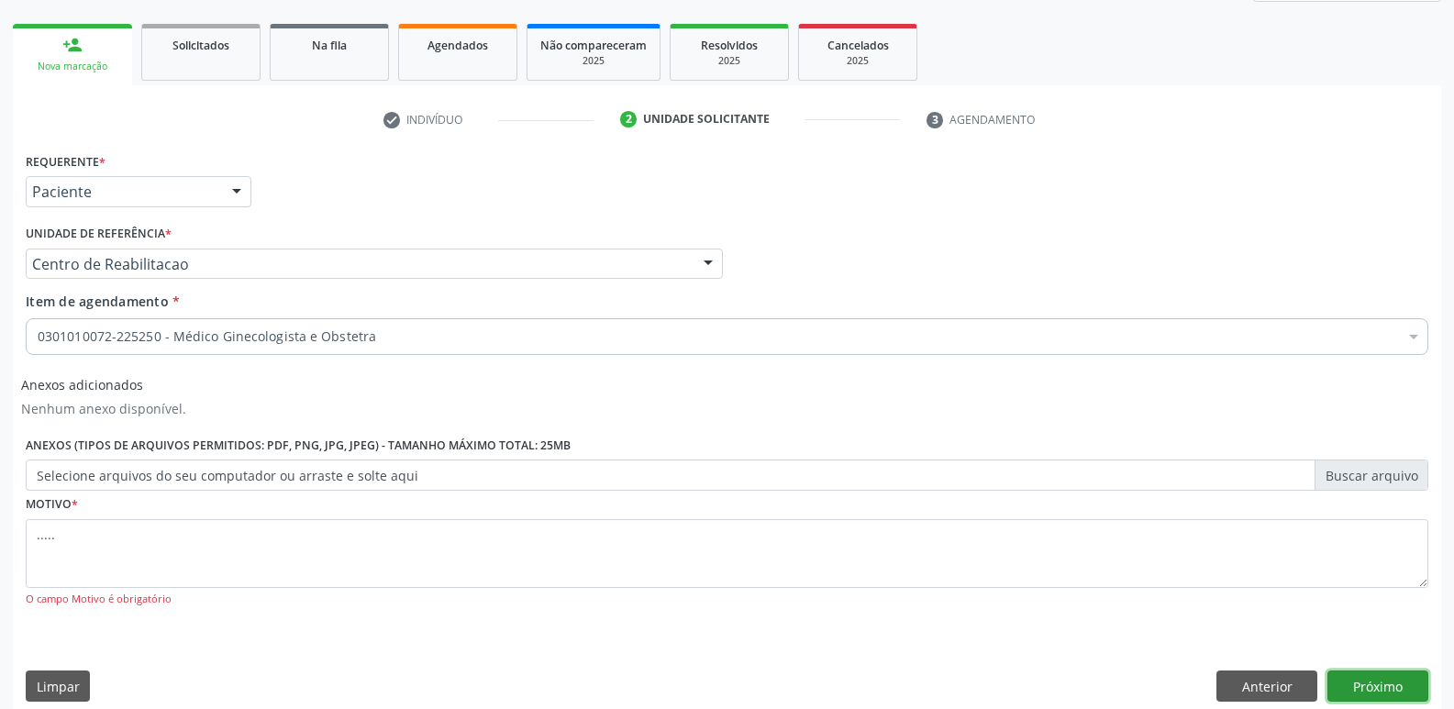
click at [1347, 681] on button "Próximo" at bounding box center [1378, 686] width 101 height 31
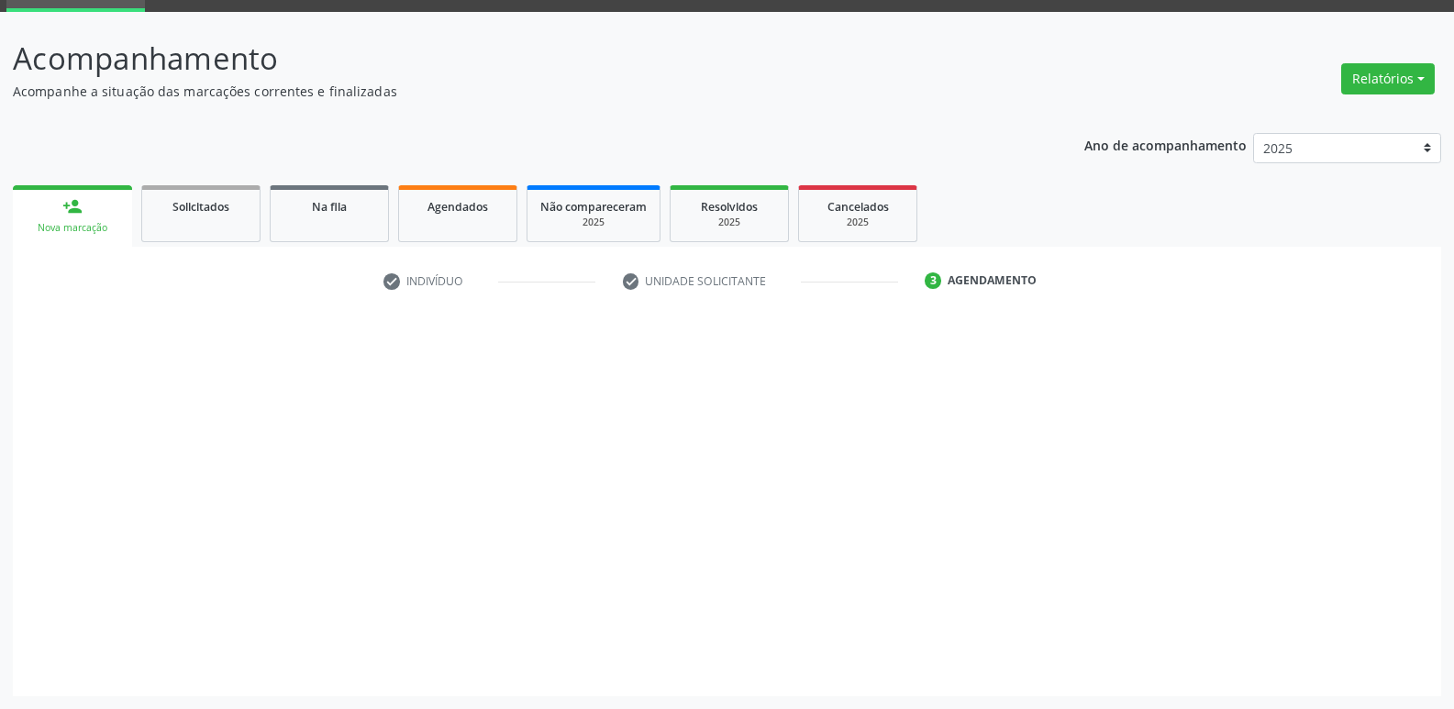
scroll to position [89, 0]
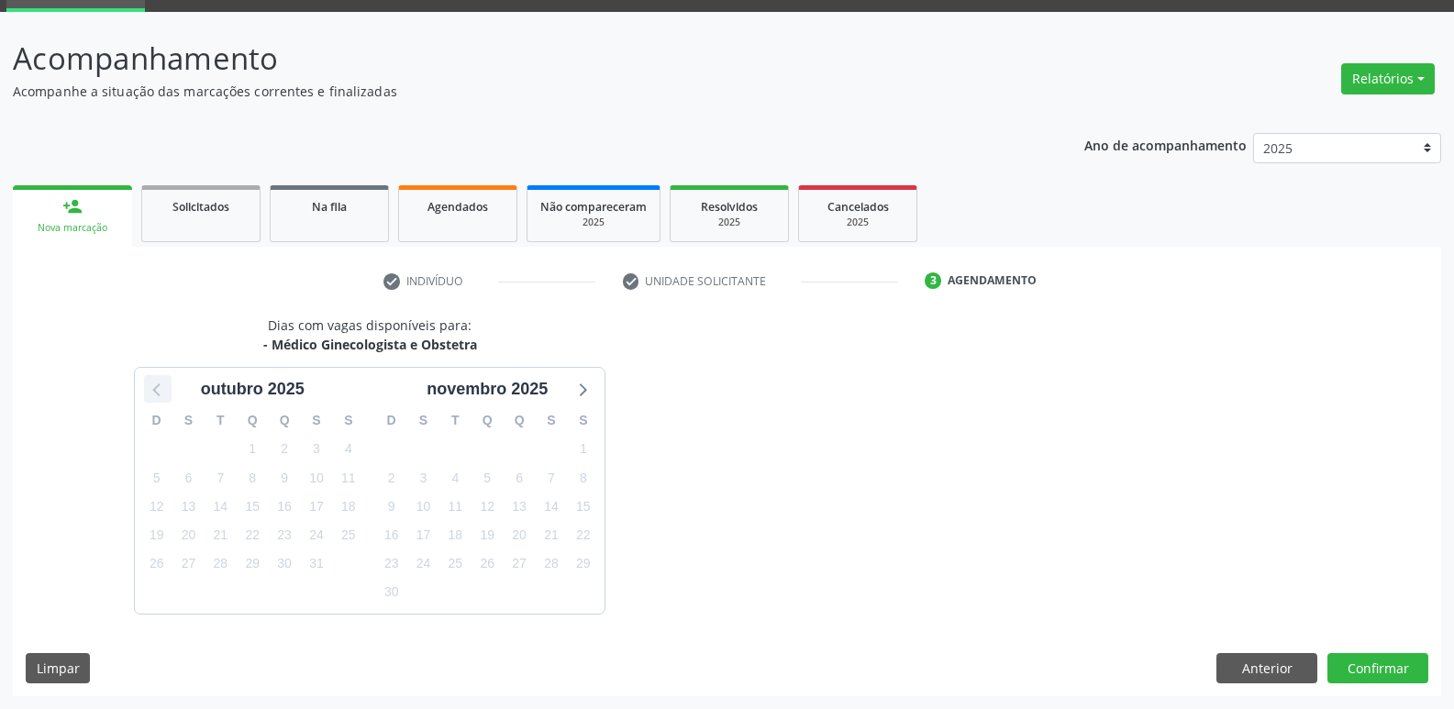
click at [160, 384] on icon at bounding box center [156, 390] width 7 height 13
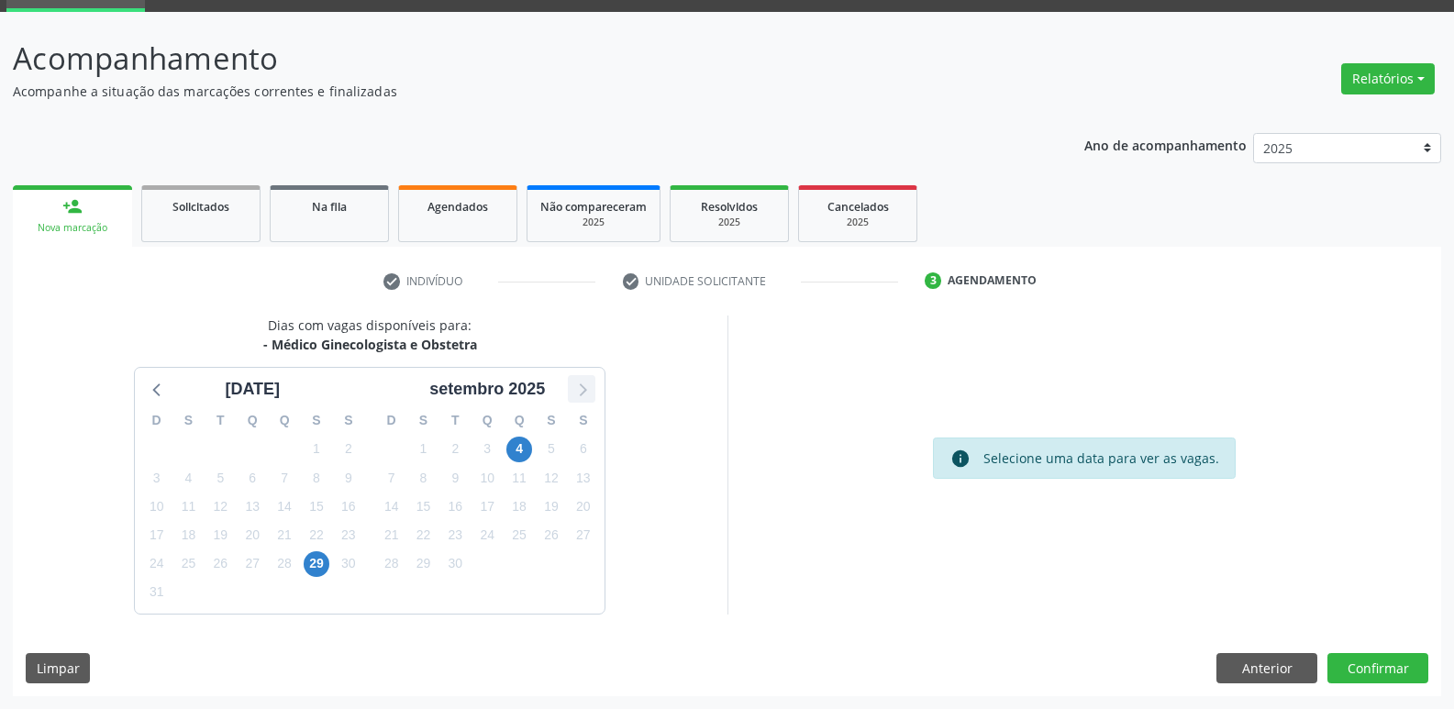
click at [593, 387] on icon at bounding box center [582, 389] width 24 height 24
click at [317, 565] on span "31" at bounding box center [317, 564] width 26 height 26
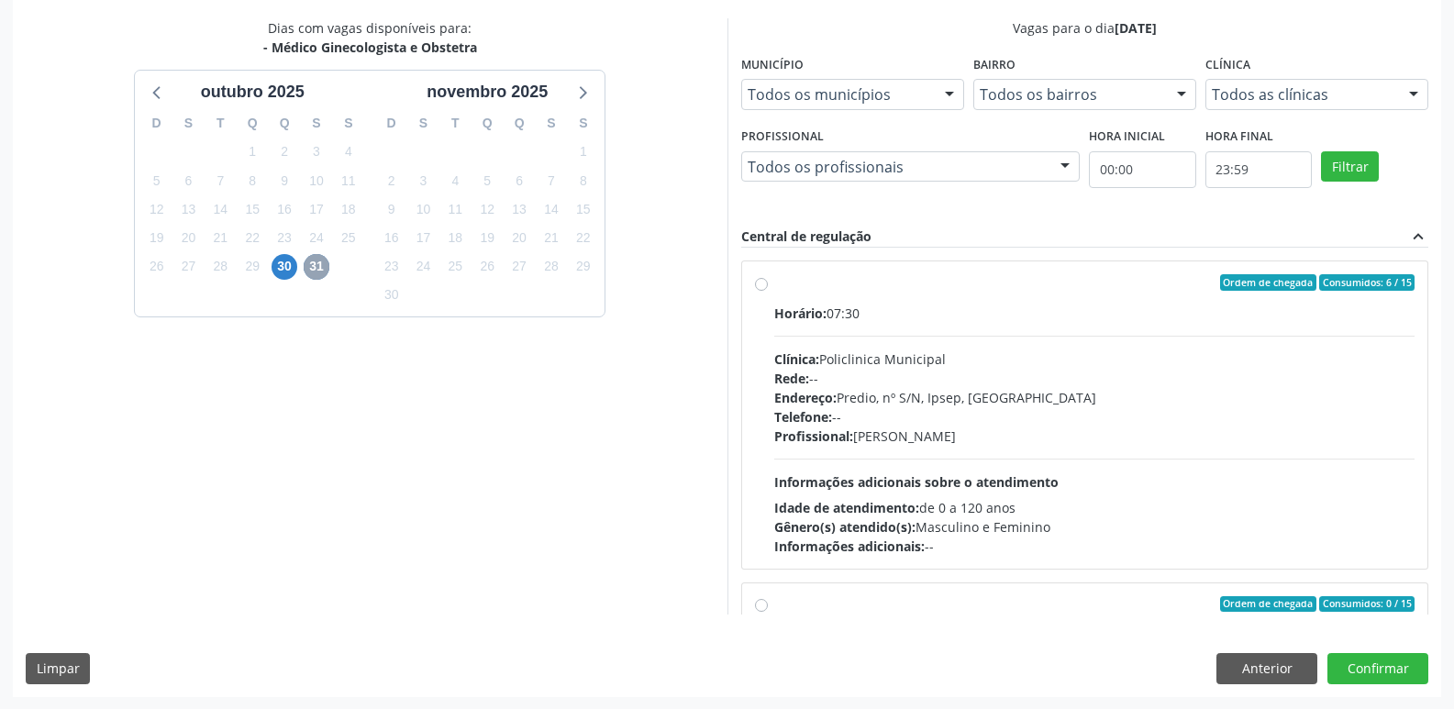
scroll to position [387, 0]
click at [774, 284] on label "Ordem de chegada Consumidos: 6 / 15 Horário: 07:30 Clínica: Policlinica Municip…" at bounding box center [1094, 414] width 641 height 282
click at [763, 284] on input "Ordem de chegada Consumidos: 6 / 15 Horário: 07:30 Clínica: Policlinica Municip…" at bounding box center [761, 281] width 13 height 17
radio input "true"
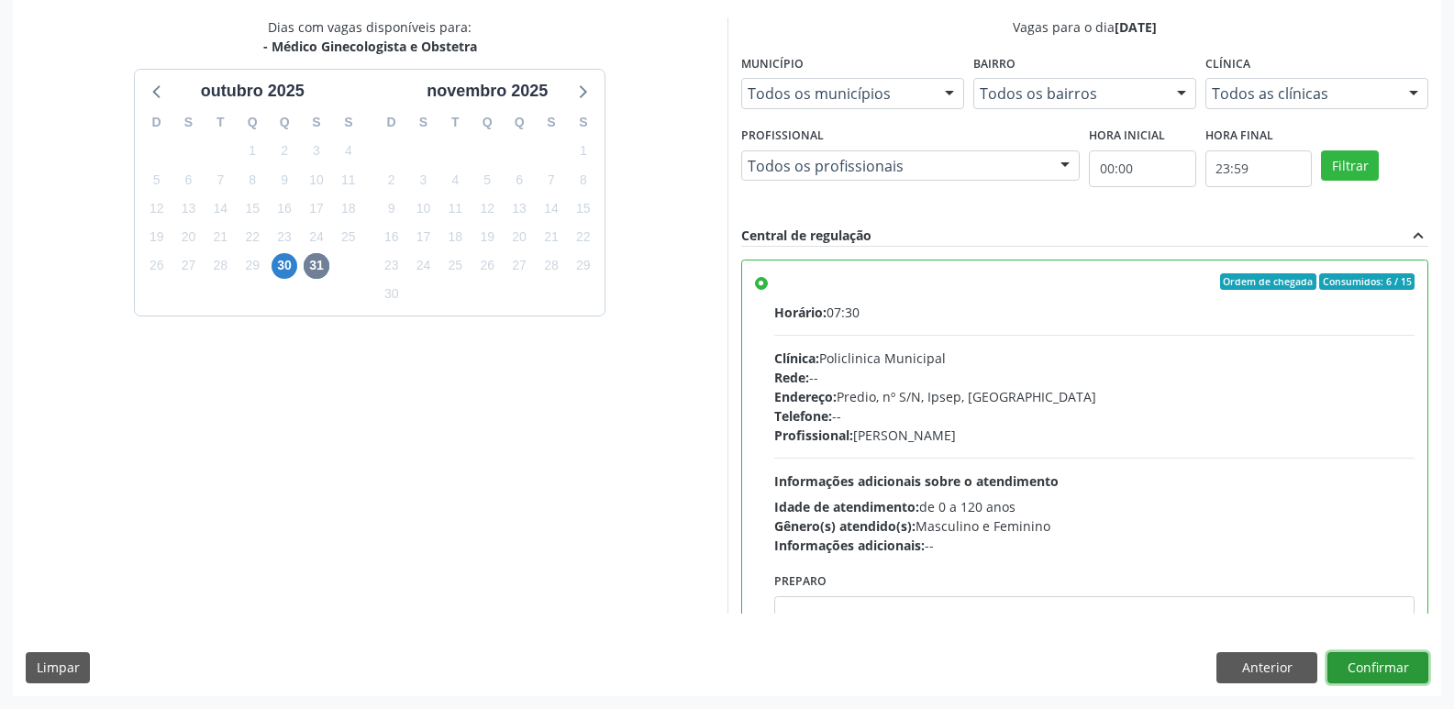
click at [1375, 674] on button "Confirmar" at bounding box center [1378, 667] width 101 height 31
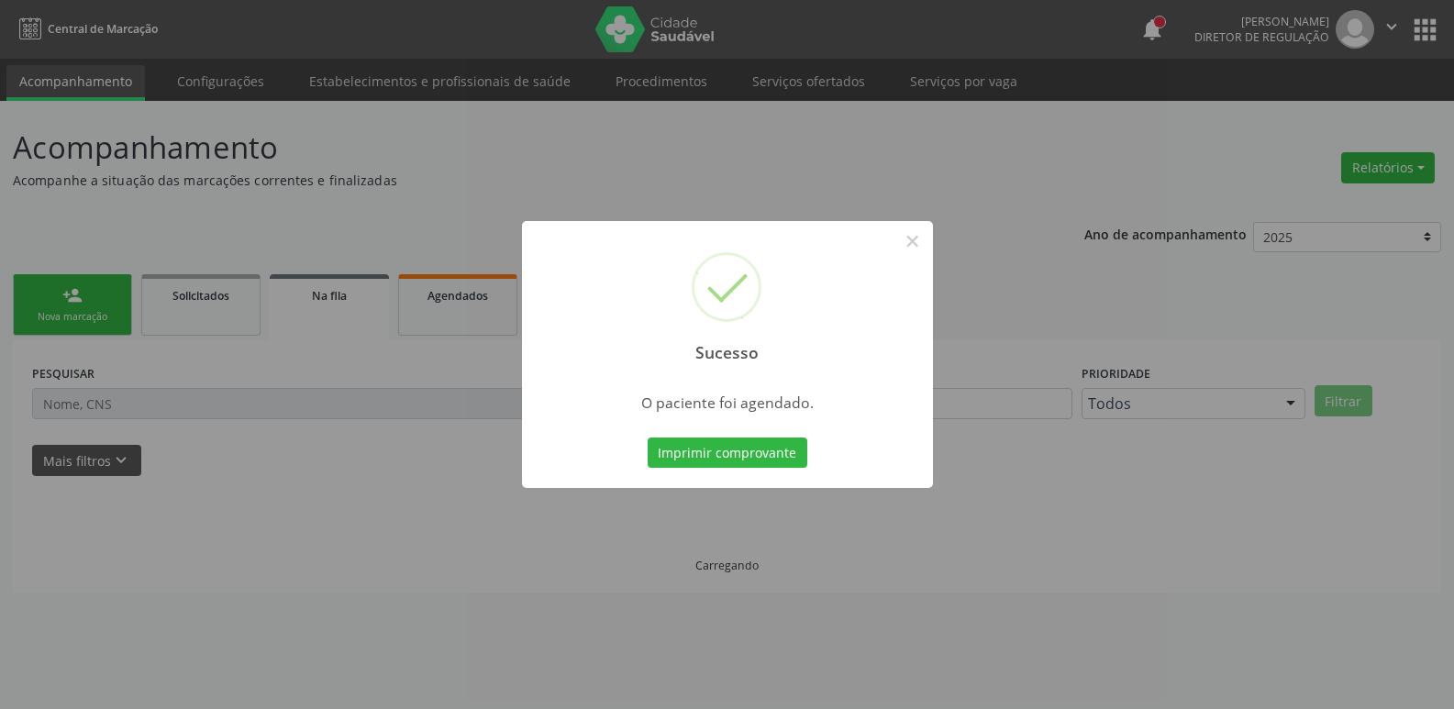
scroll to position [0, 0]
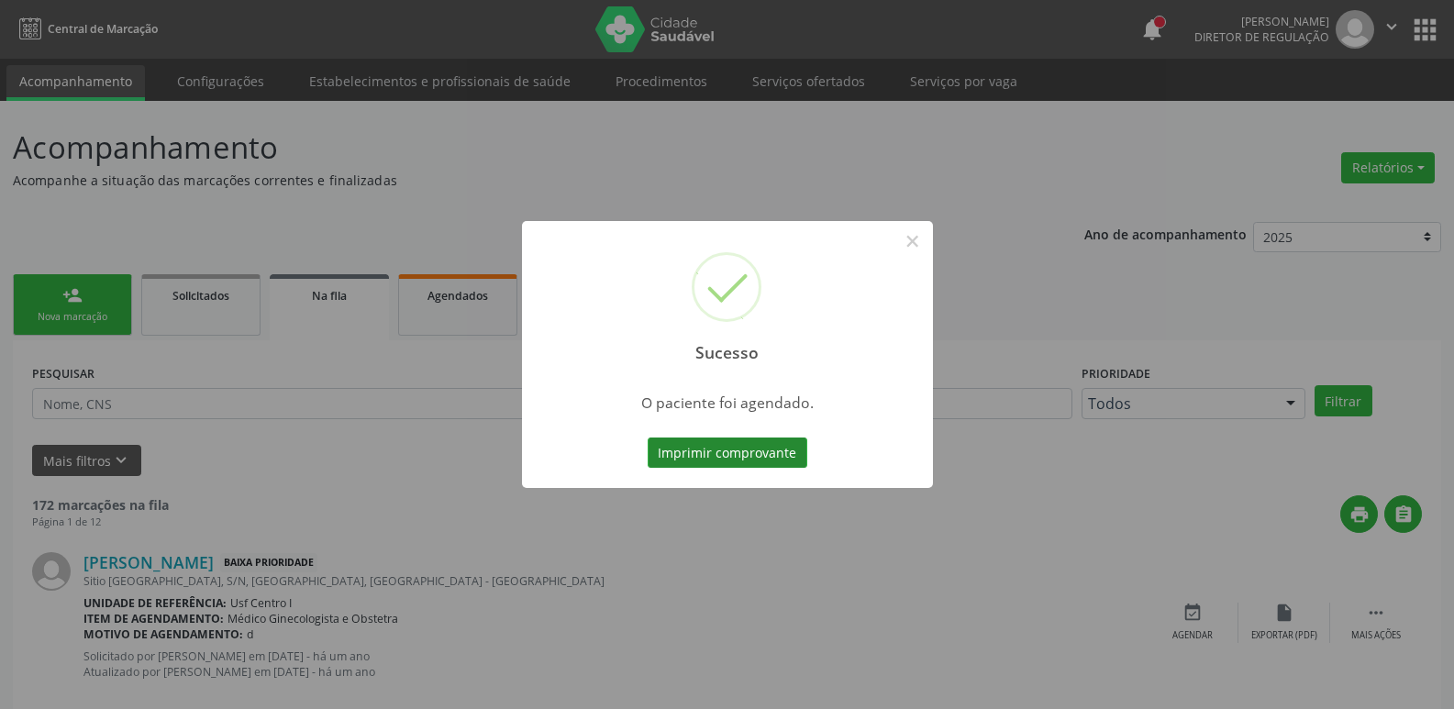
click at [775, 460] on button "Imprimir comprovante" at bounding box center [728, 453] width 160 height 31
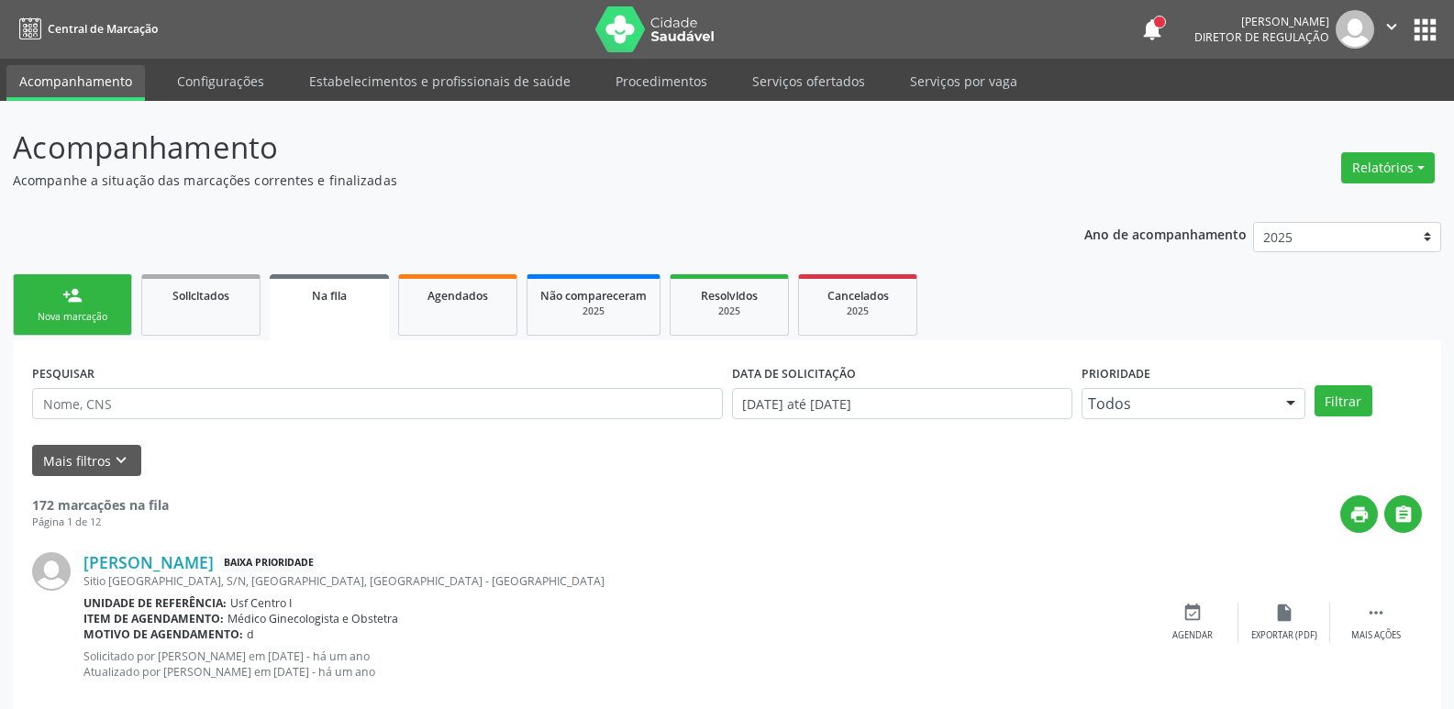
click at [1428, 30] on button "apps" at bounding box center [1425, 30] width 32 height 32
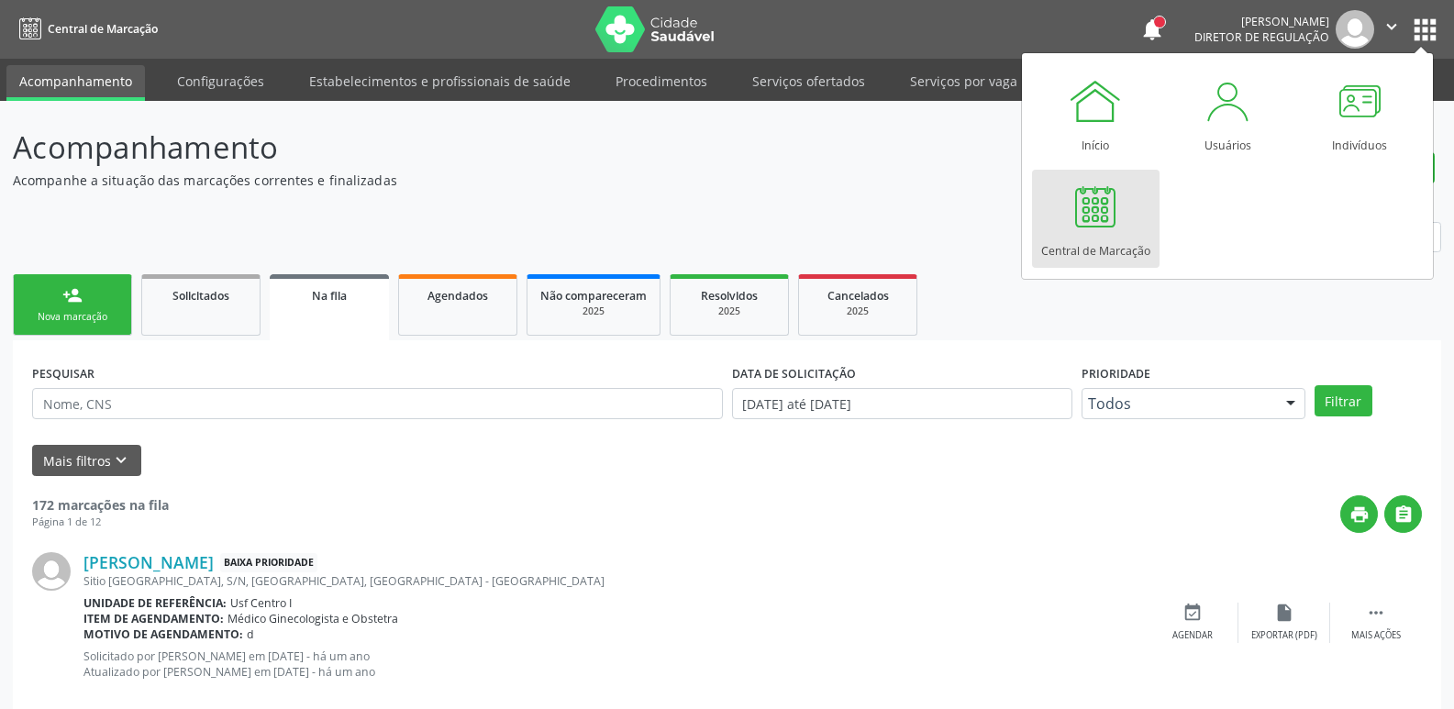
click at [1094, 259] on div "Central de Marcação" at bounding box center [1095, 246] width 109 height 25
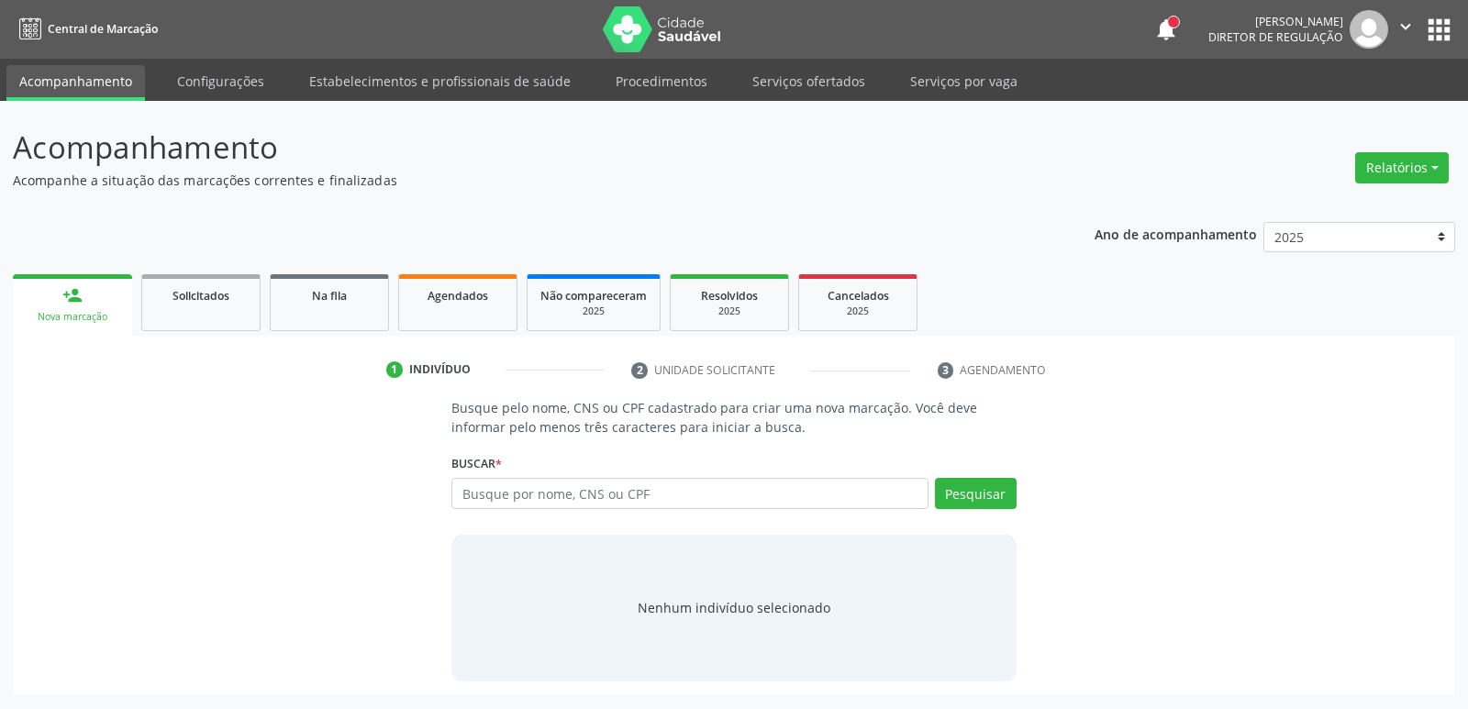
click at [606, 489] on input "text" at bounding box center [689, 493] width 476 height 31
type input "01309361460"
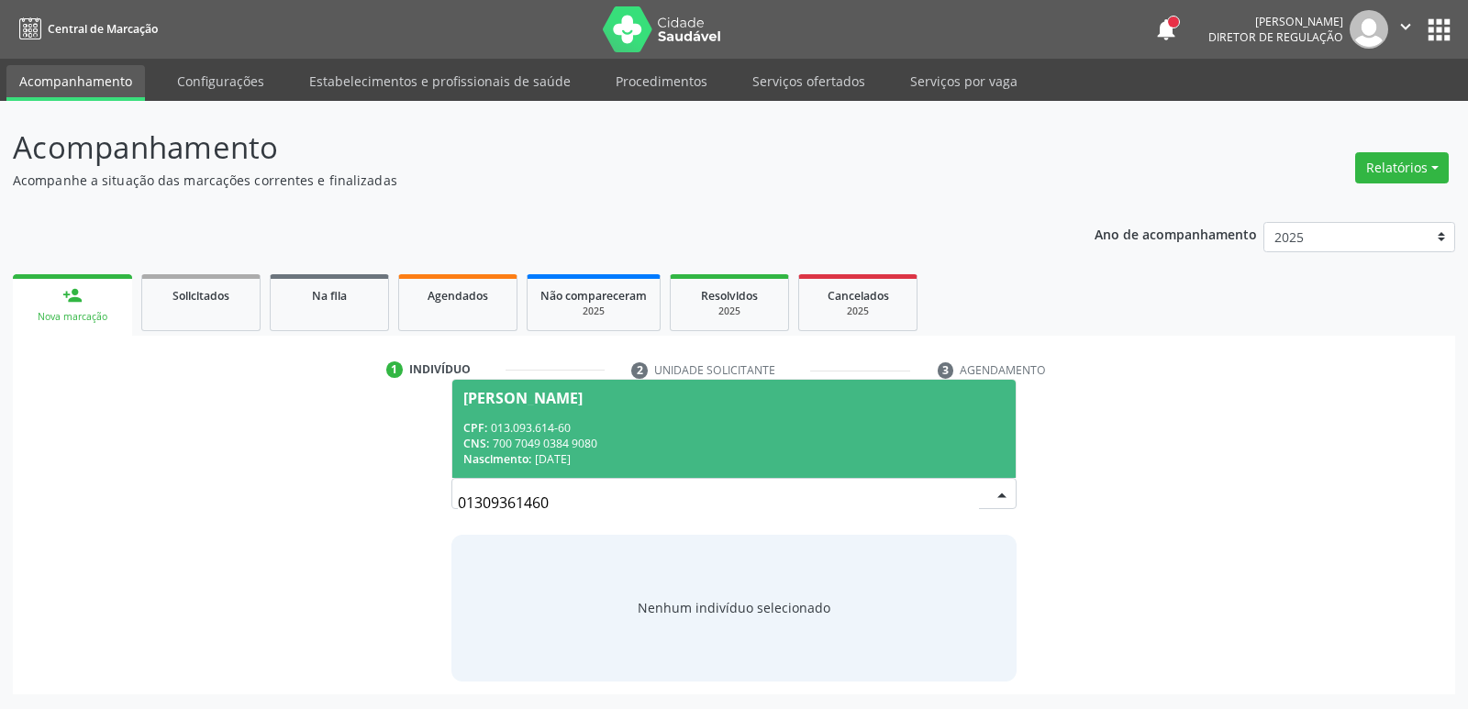
click at [574, 429] on div "CPF: 013.093.614-60" at bounding box center [733, 428] width 540 height 16
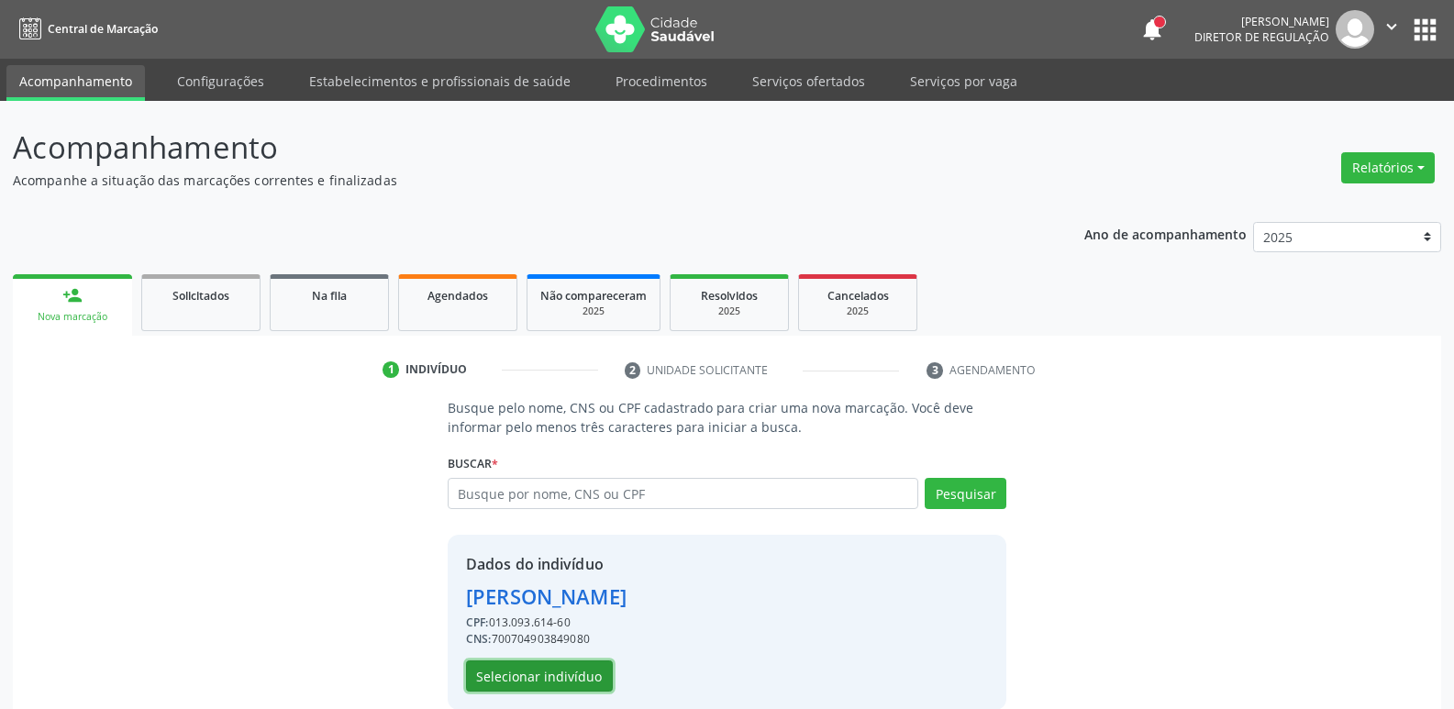
click at [556, 672] on button "Selecionar indivíduo" at bounding box center [539, 676] width 147 height 31
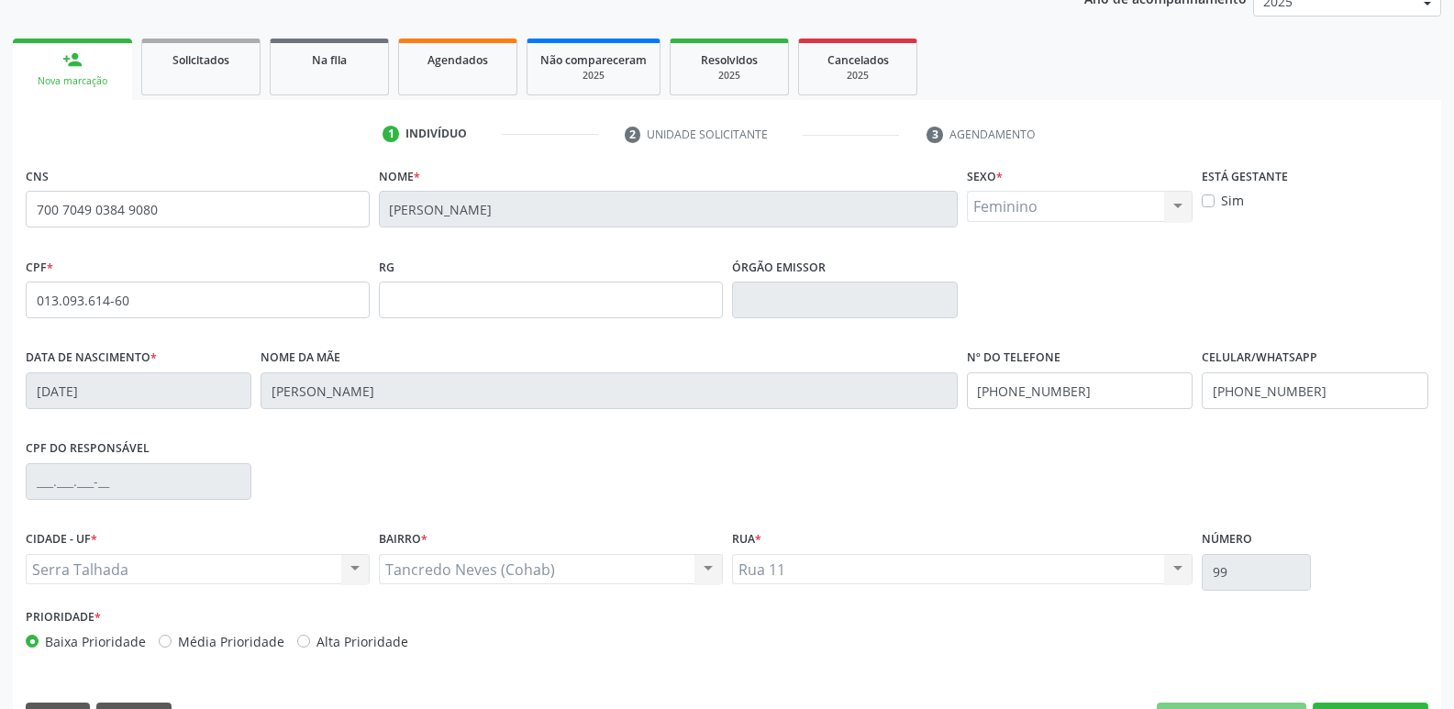
scroll to position [285, 0]
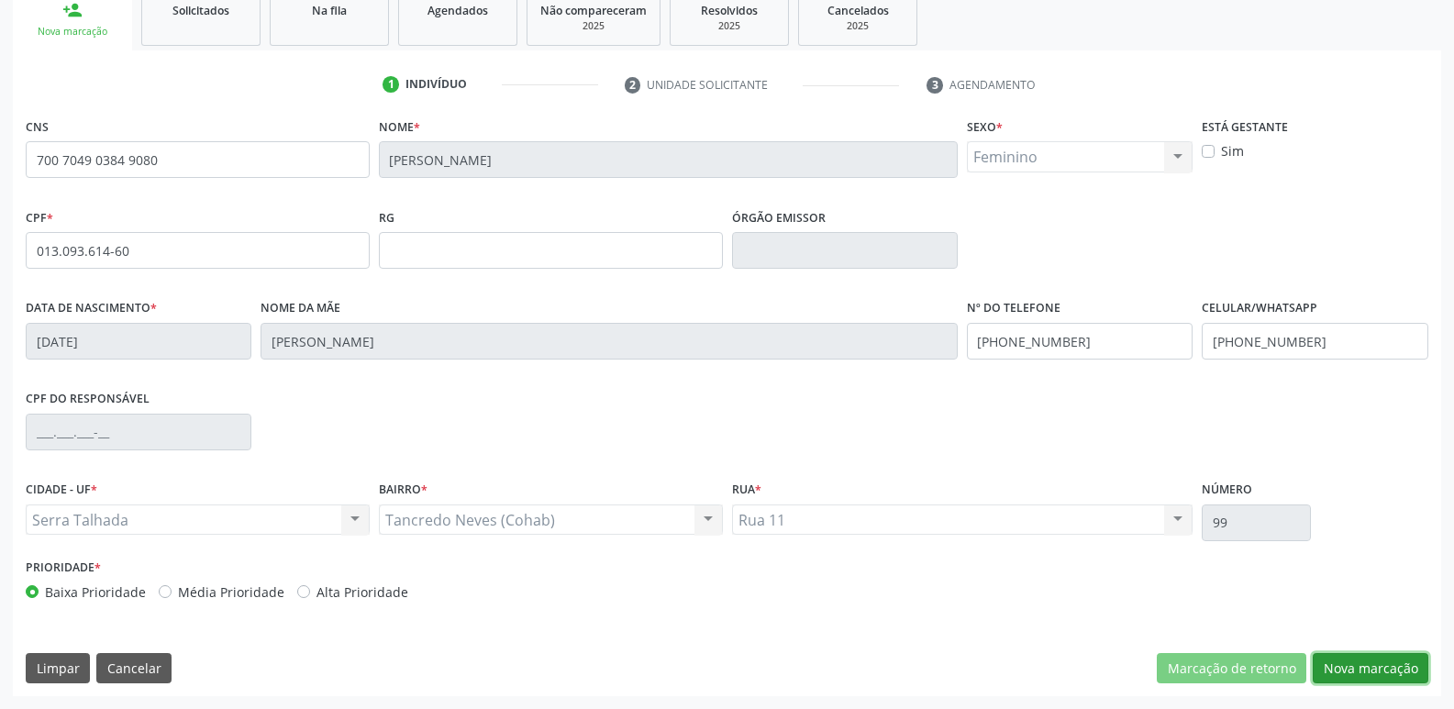
click at [1380, 676] on button "Nova marcação" at bounding box center [1371, 668] width 116 height 31
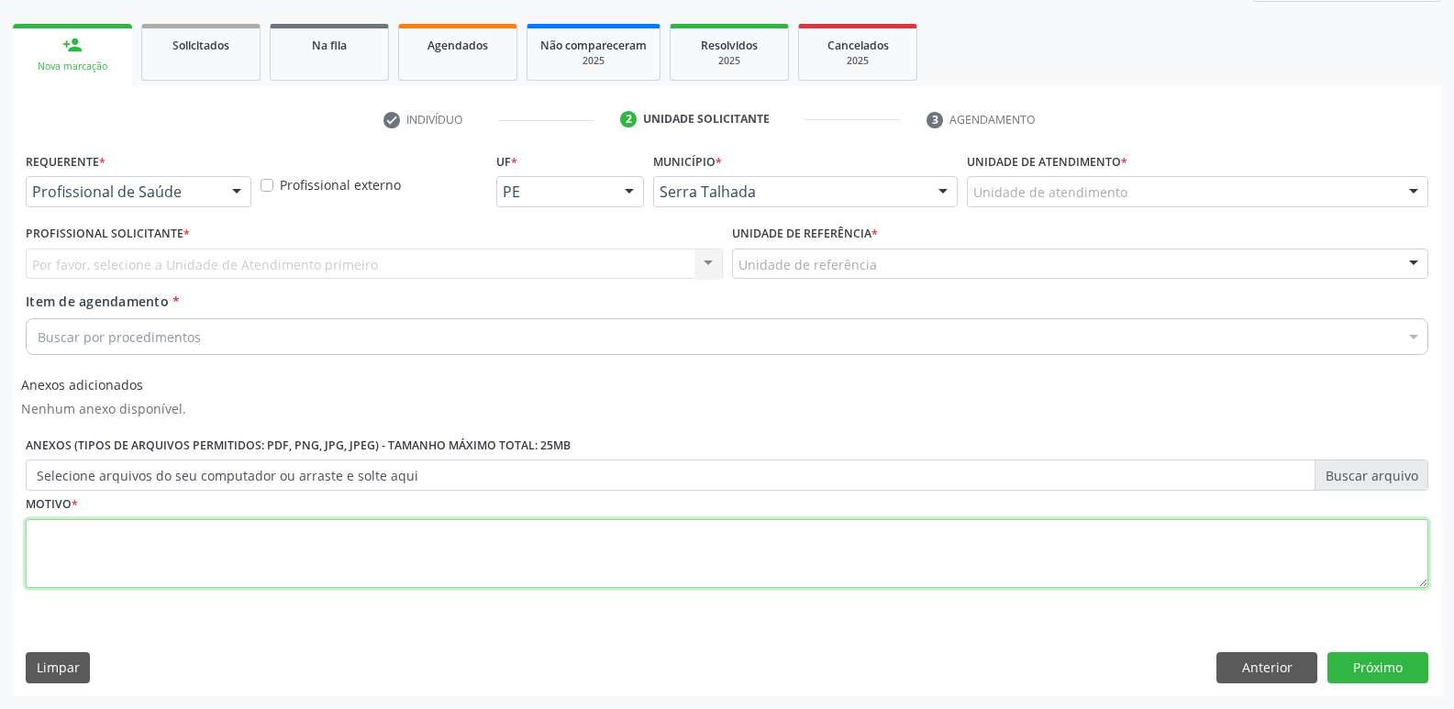
click at [396, 553] on textarea at bounding box center [727, 554] width 1403 height 70
type textarea "....."
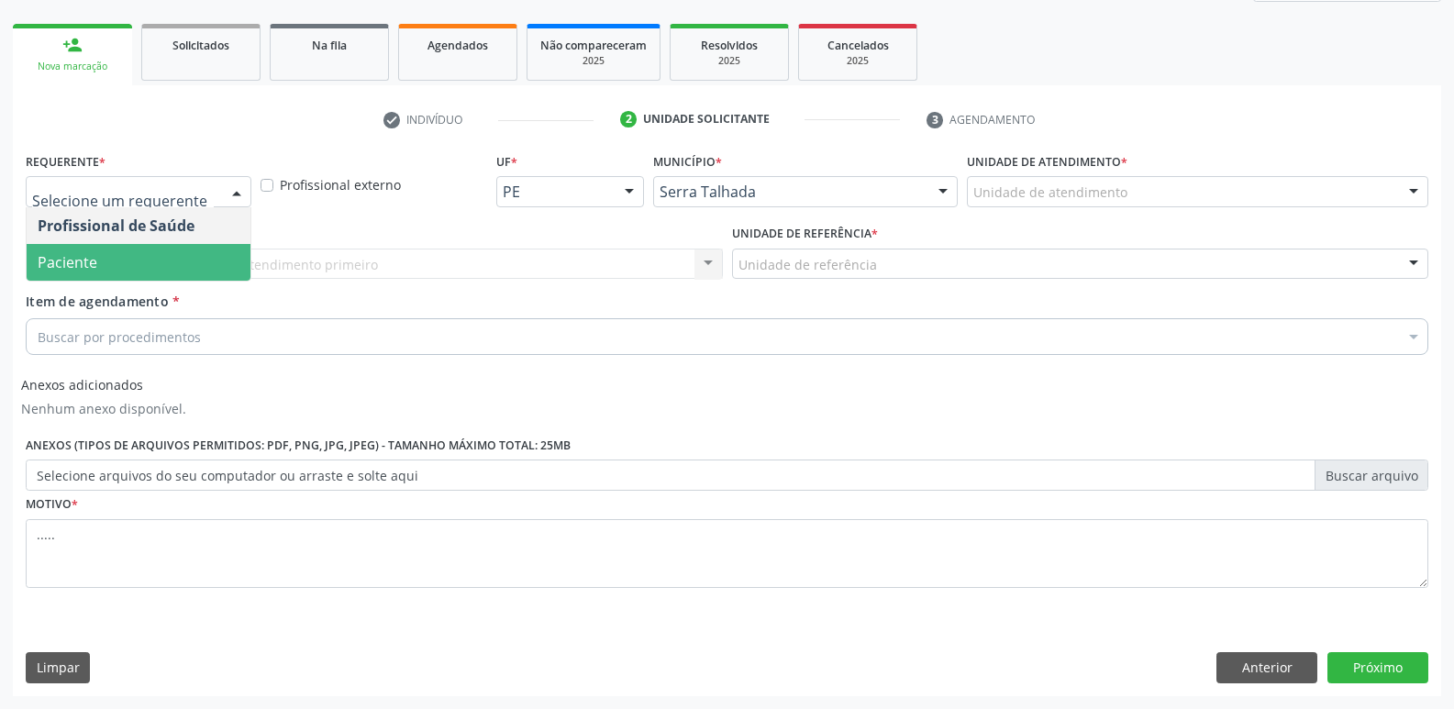
click at [207, 261] on span "Paciente" at bounding box center [139, 262] width 224 height 37
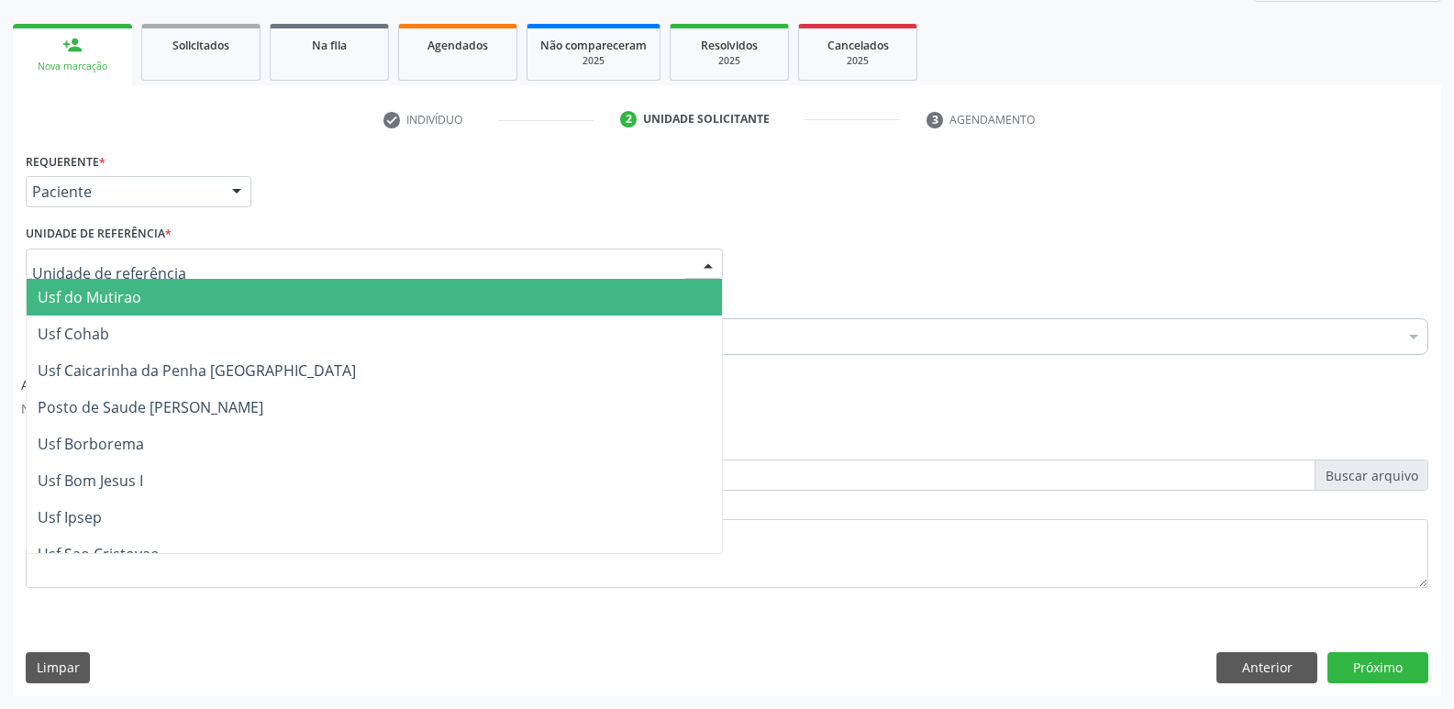
click at [253, 267] on div at bounding box center [374, 264] width 697 height 31
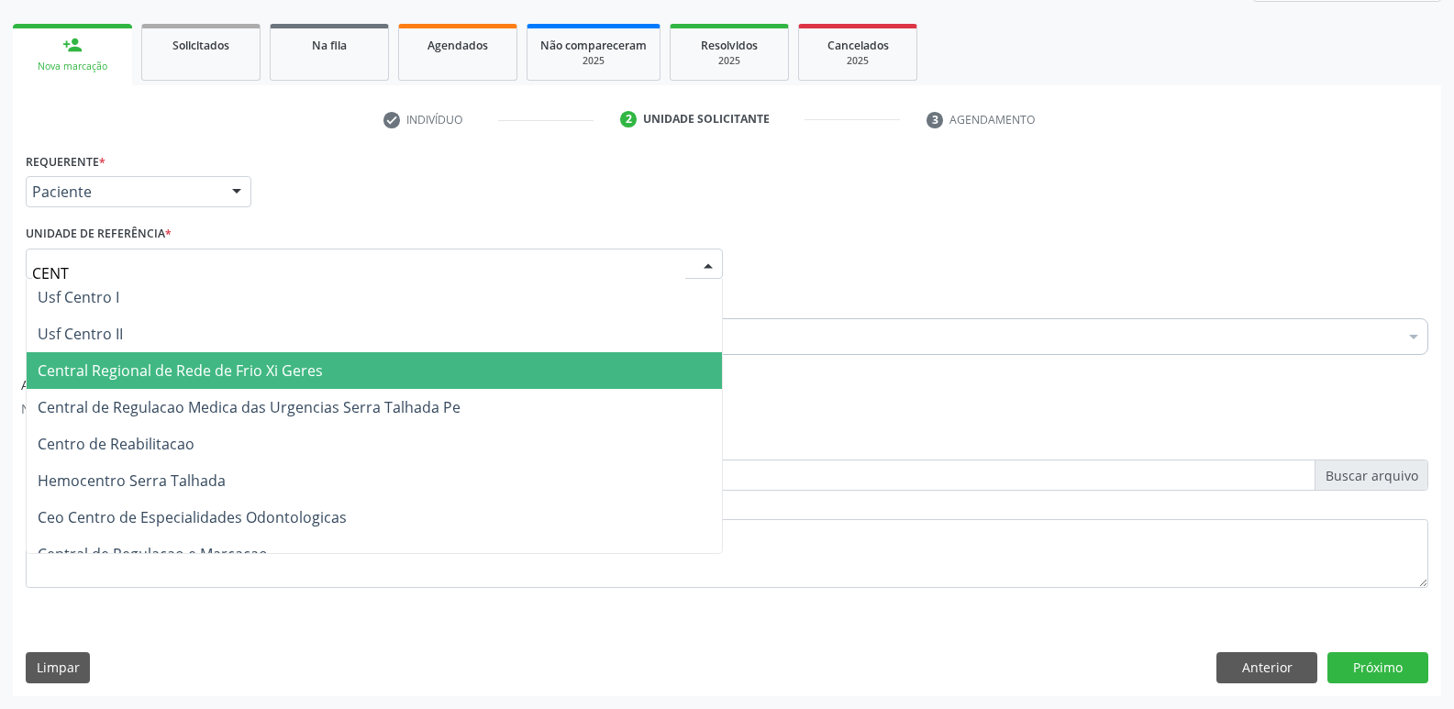
type input "CENTR"
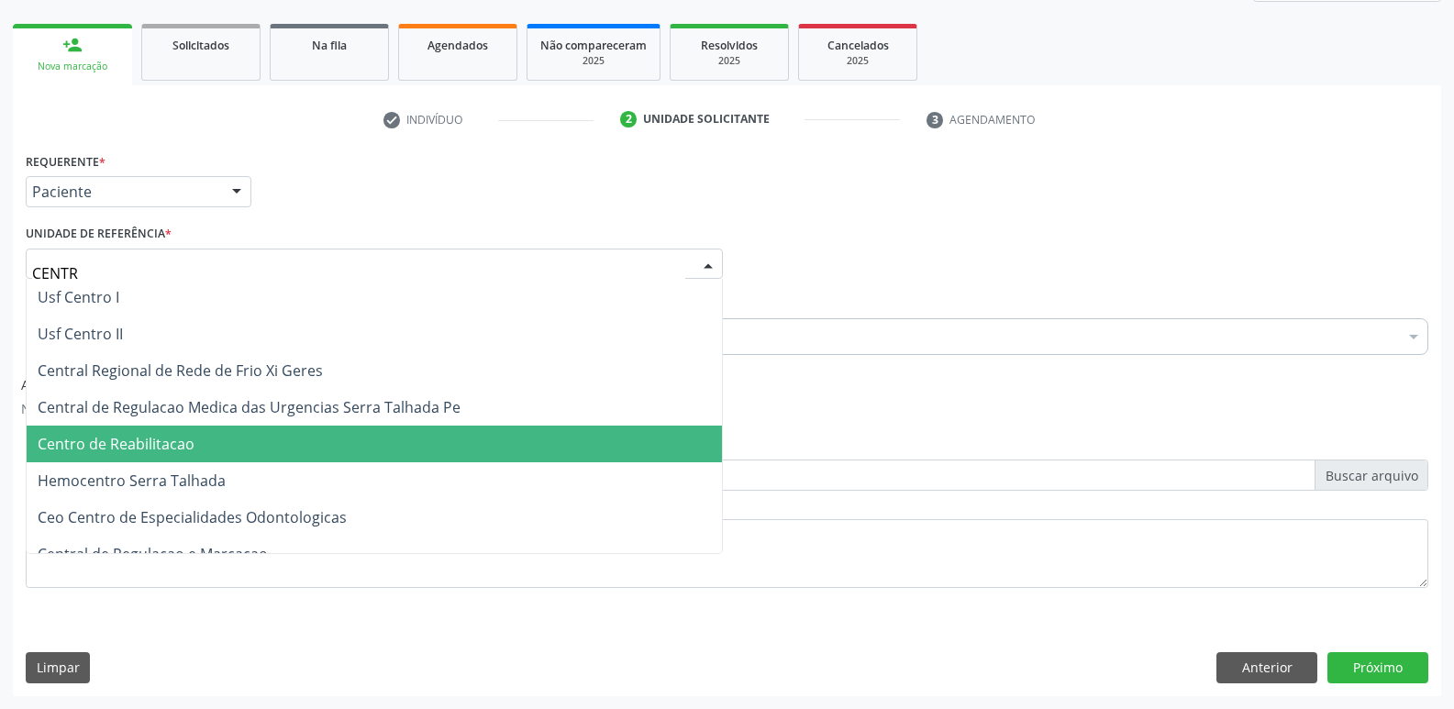
click at [224, 461] on span "Centro de Reabilitacao" at bounding box center [375, 444] width 696 height 37
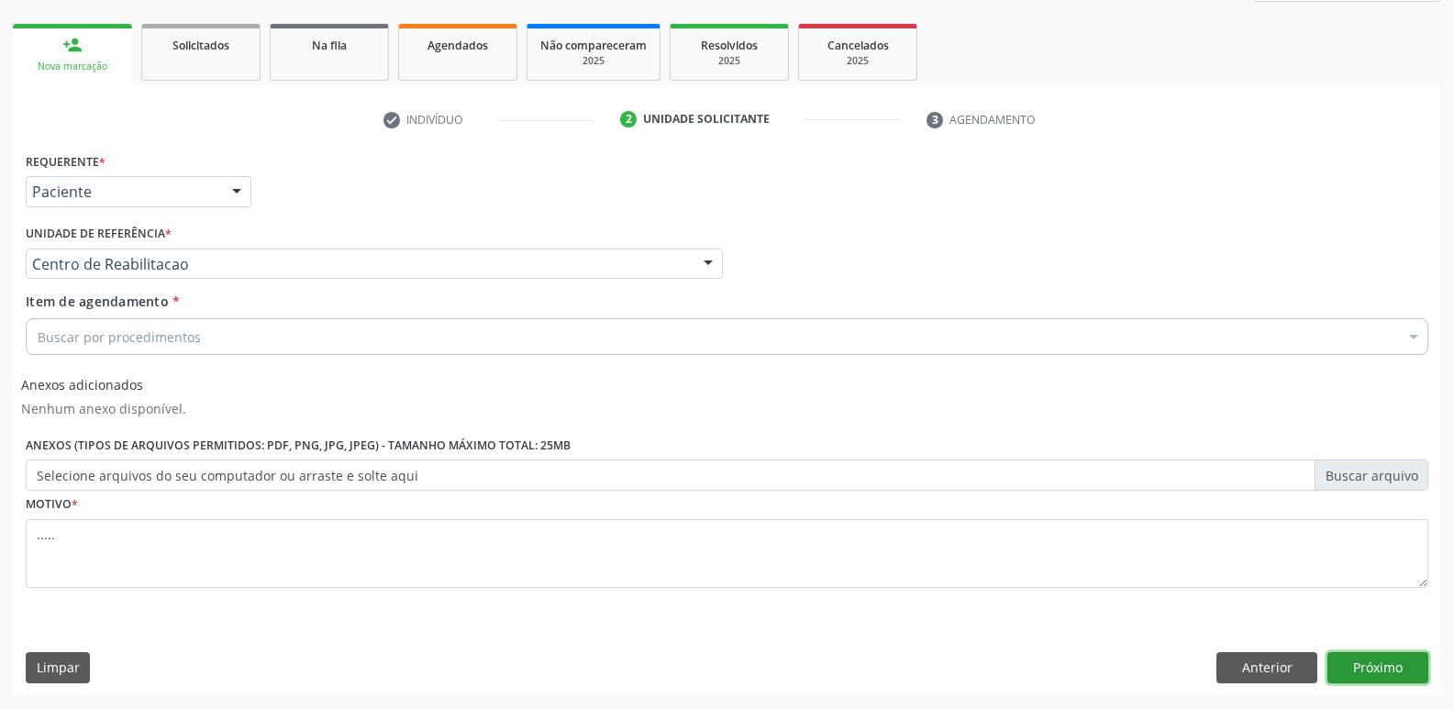
click at [1336, 656] on button "Próximo" at bounding box center [1378, 667] width 101 height 31
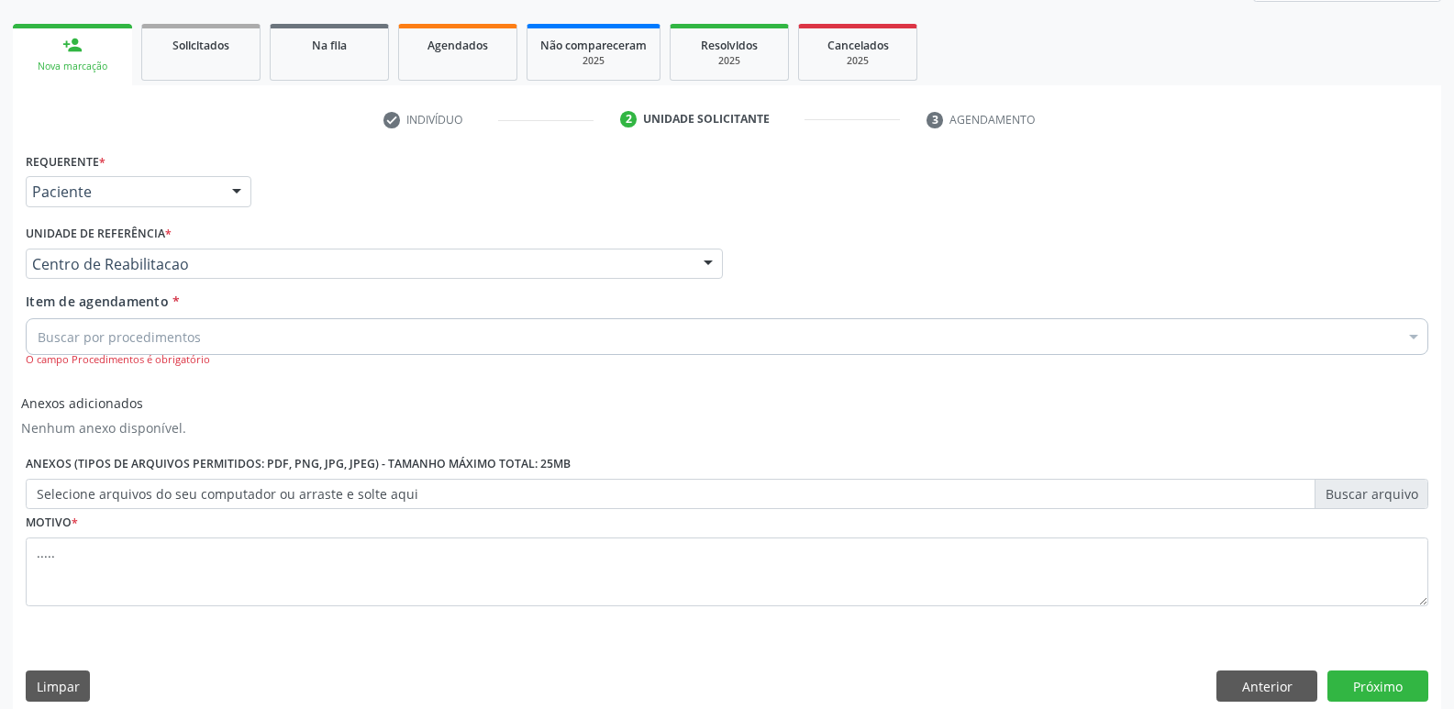
click at [309, 339] on div "Buscar por procedimentos" at bounding box center [727, 336] width 1403 height 37
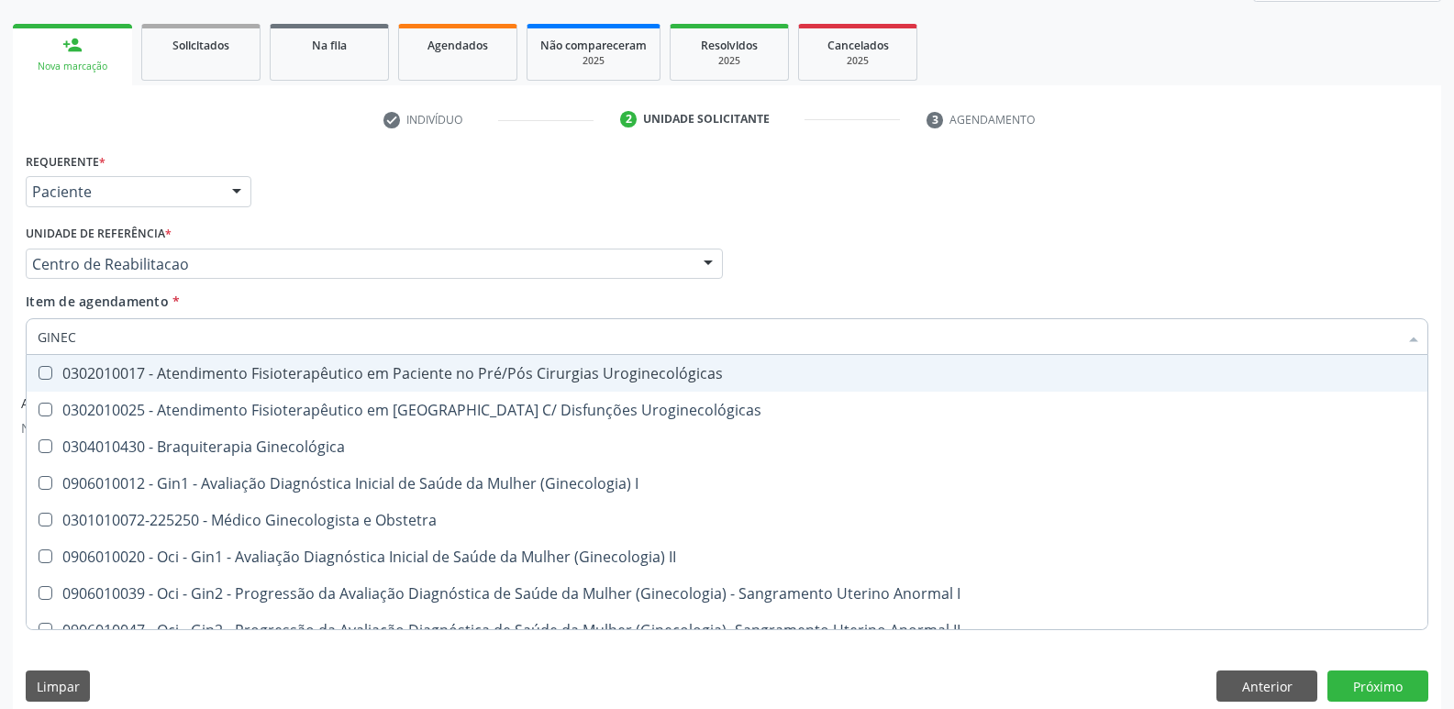
type input "GINECO"
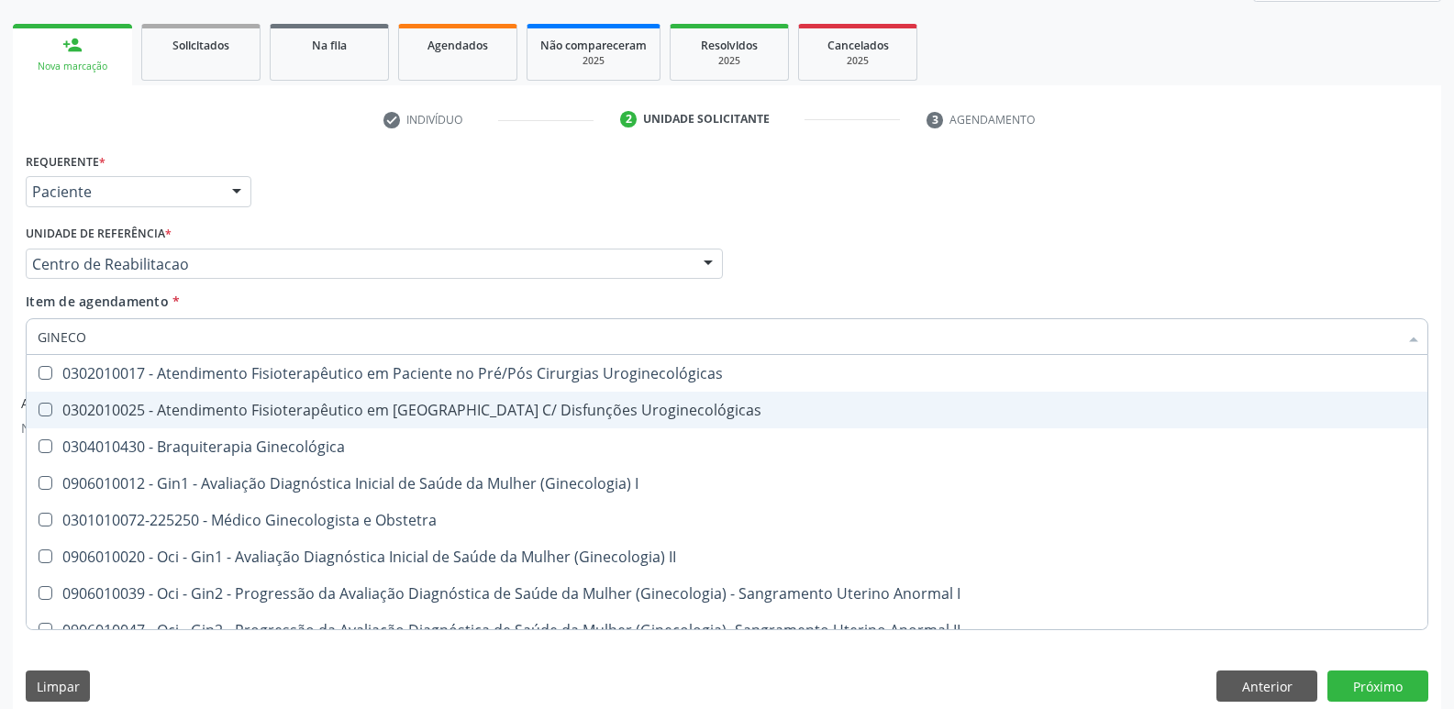
scroll to position [92, 0]
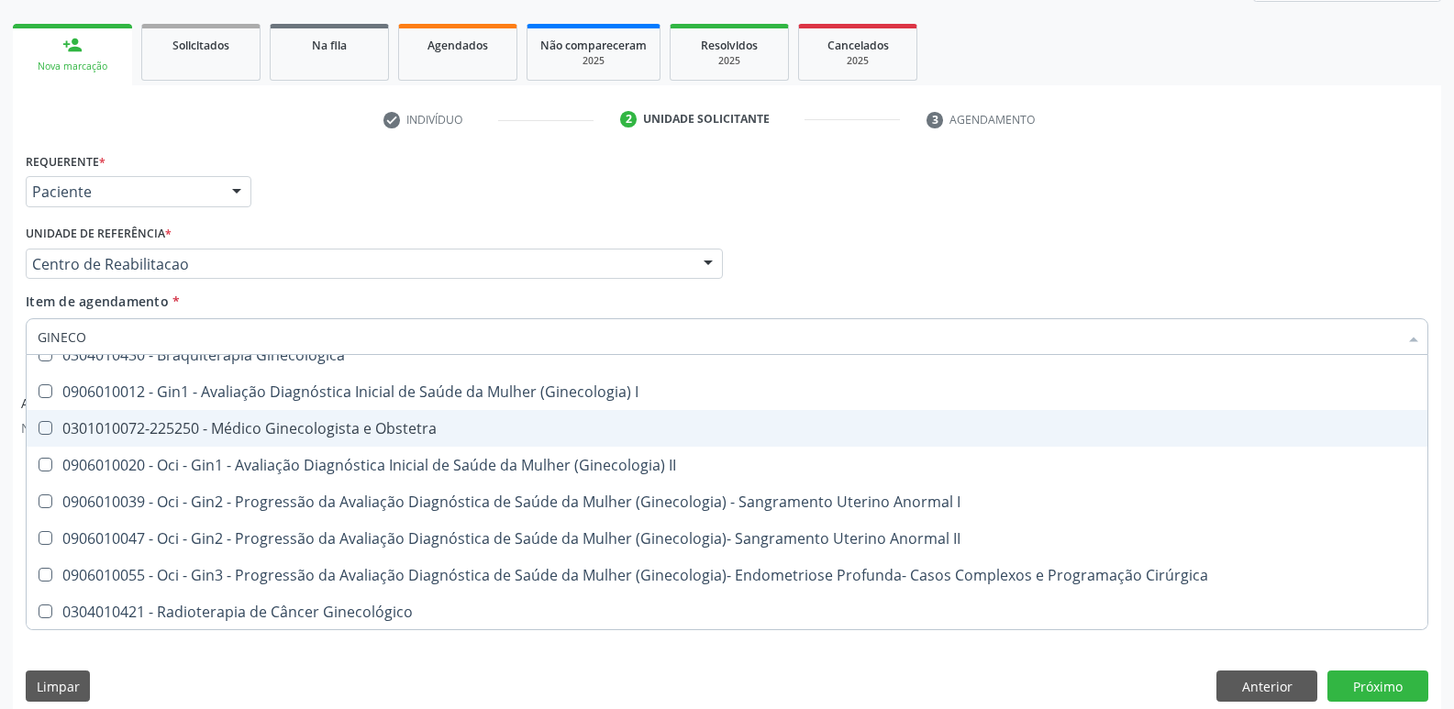
click at [296, 424] on div "0301010072-225250 - Médico Ginecologista e Obstetra" at bounding box center [727, 428] width 1379 height 15
checkbox Obstetra "true"
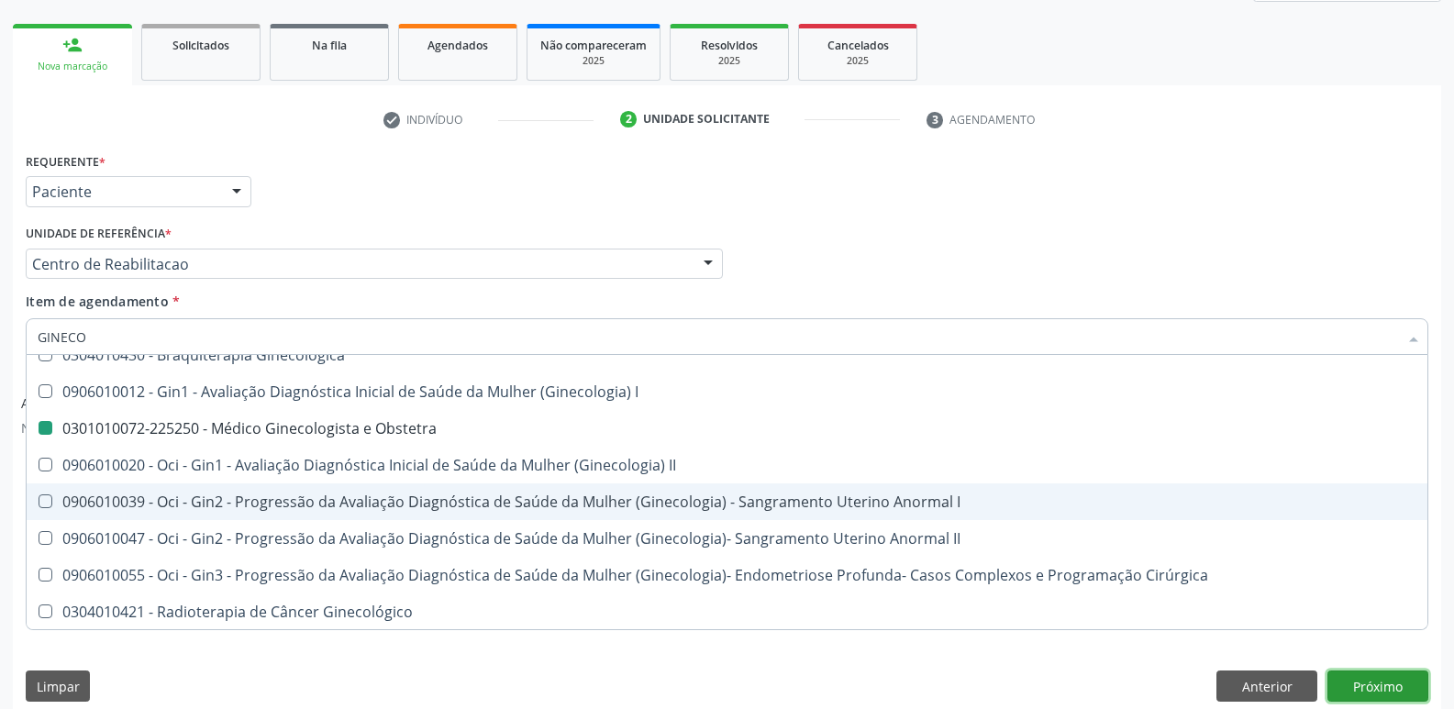
click at [1362, 679] on button "Próximo" at bounding box center [1378, 686] width 101 height 31
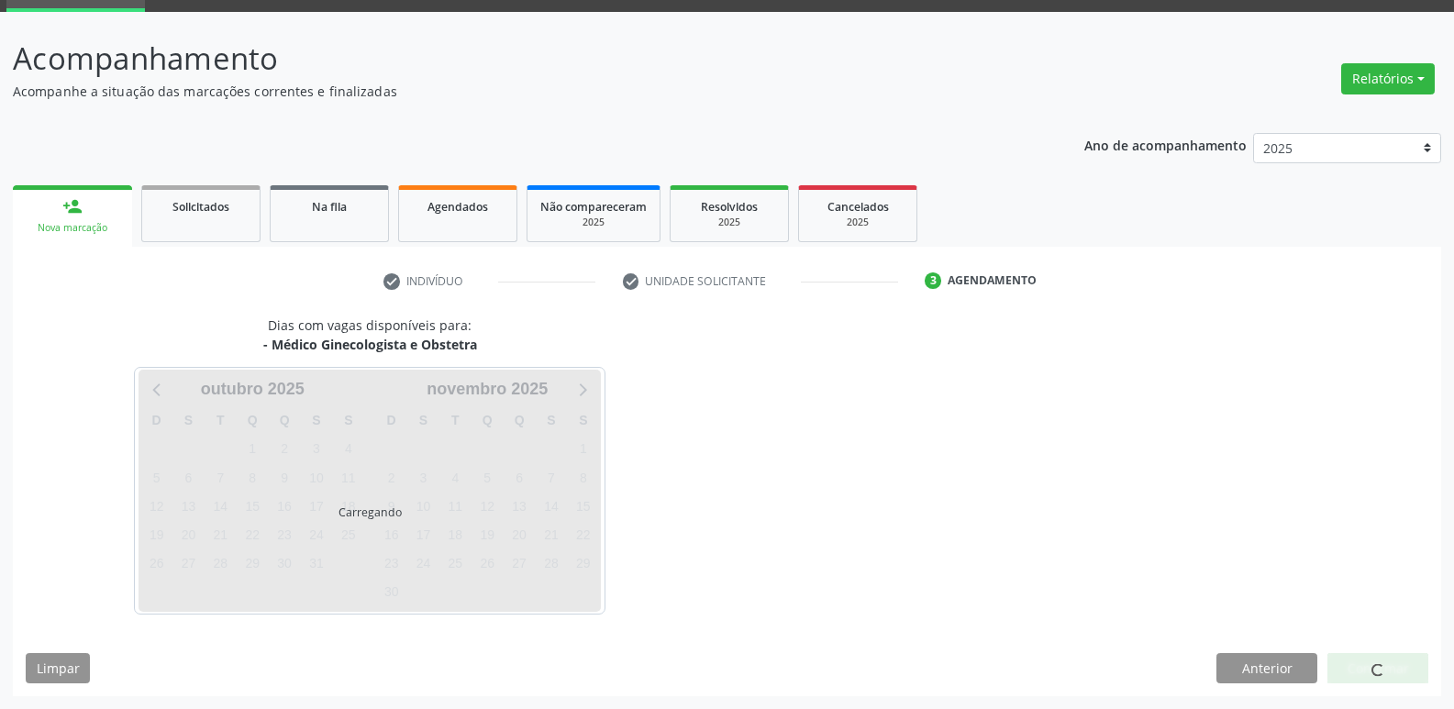
scroll to position [0, 0]
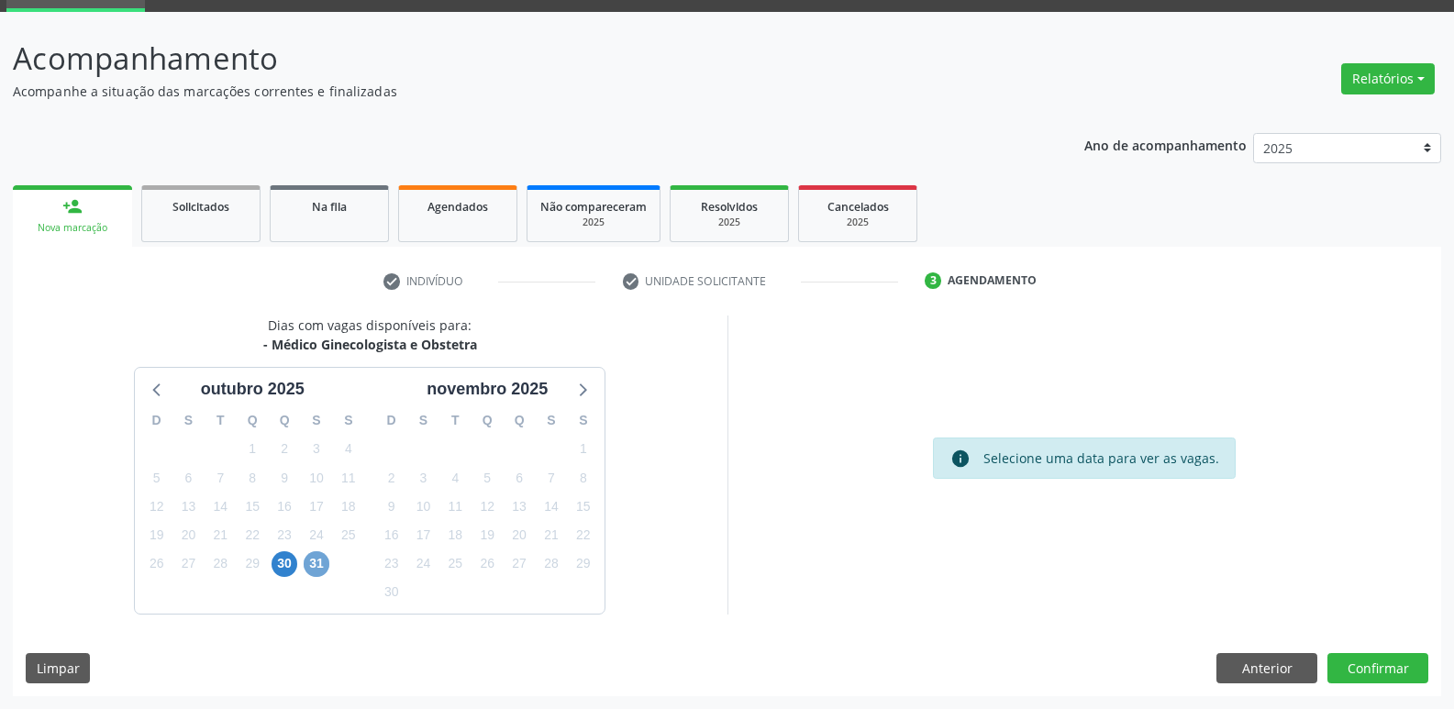
click at [306, 564] on span "31" at bounding box center [317, 564] width 26 height 26
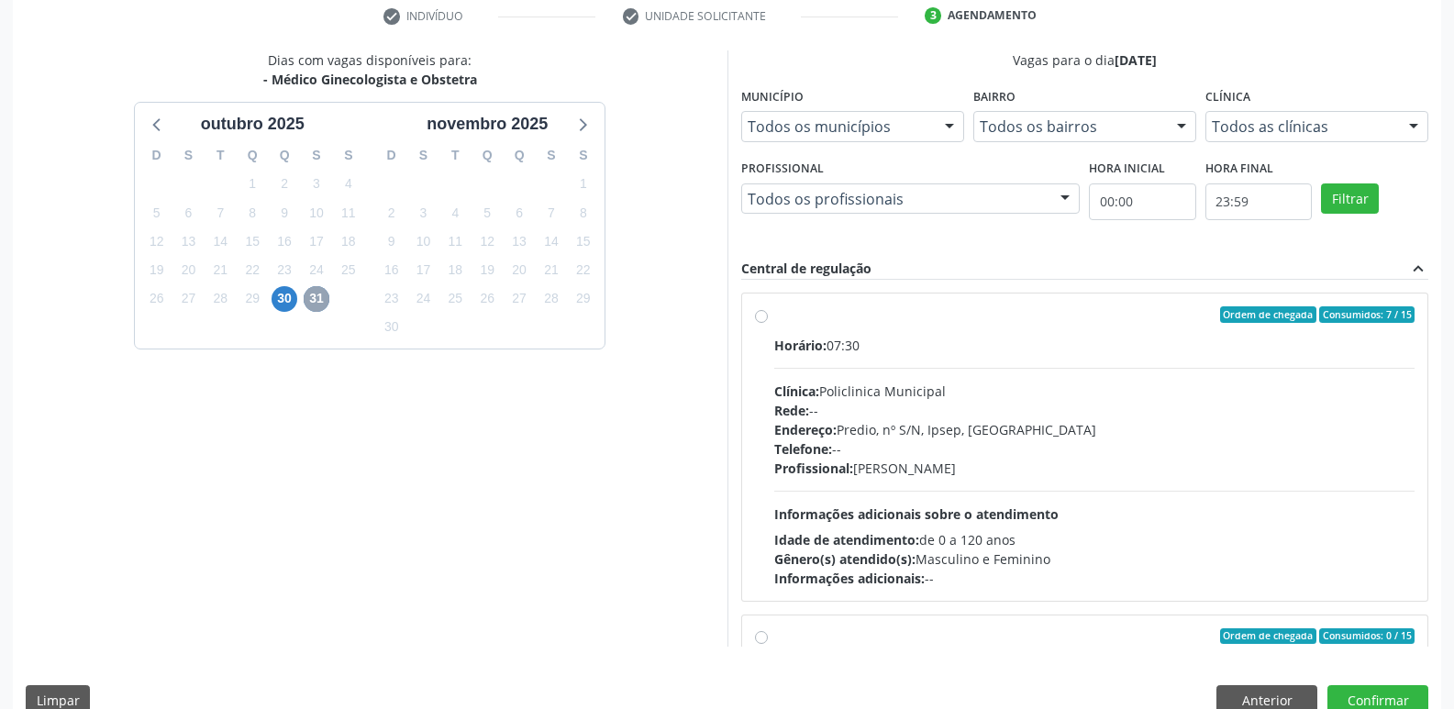
scroll to position [364, 0]
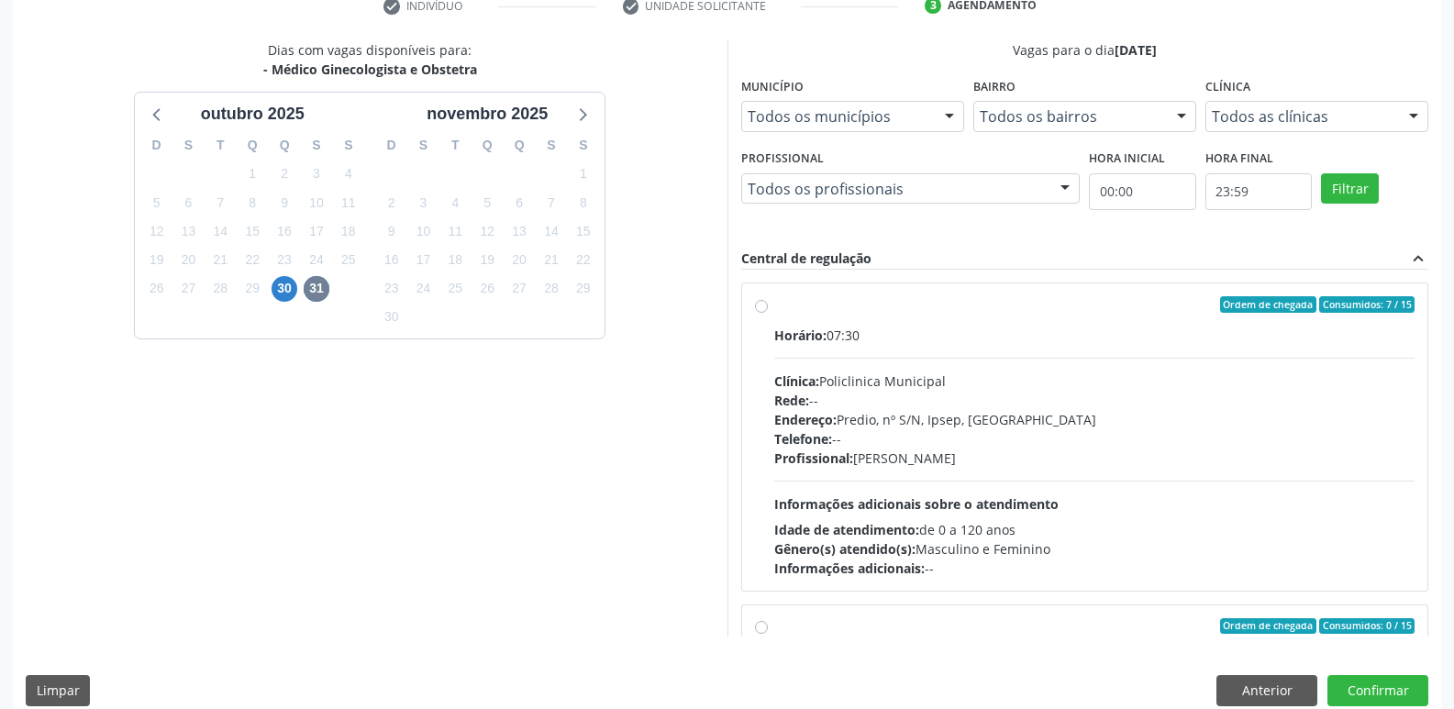
click at [774, 301] on label "Ordem de chegada Consumidos: 7 / 15 Horário: 07:30 Clínica: Policlinica Municip…" at bounding box center [1094, 437] width 641 height 282
click at [761, 301] on input "Ordem de chegada Consumidos: 7 / 15 Horário: 07:30 Clínica: Policlinica Municip…" at bounding box center [761, 304] width 13 height 17
radio input "true"
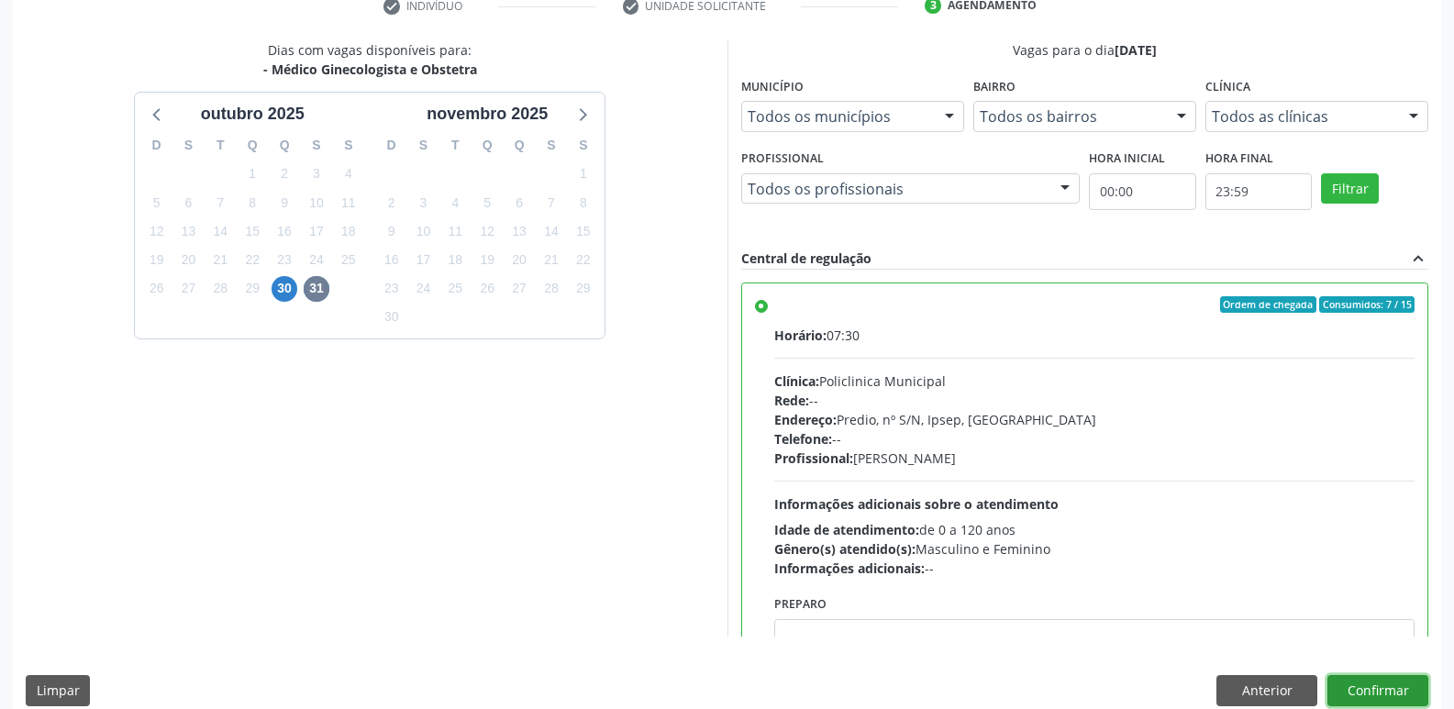
click at [1376, 696] on button "Confirmar" at bounding box center [1378, 690] width 101 height 31
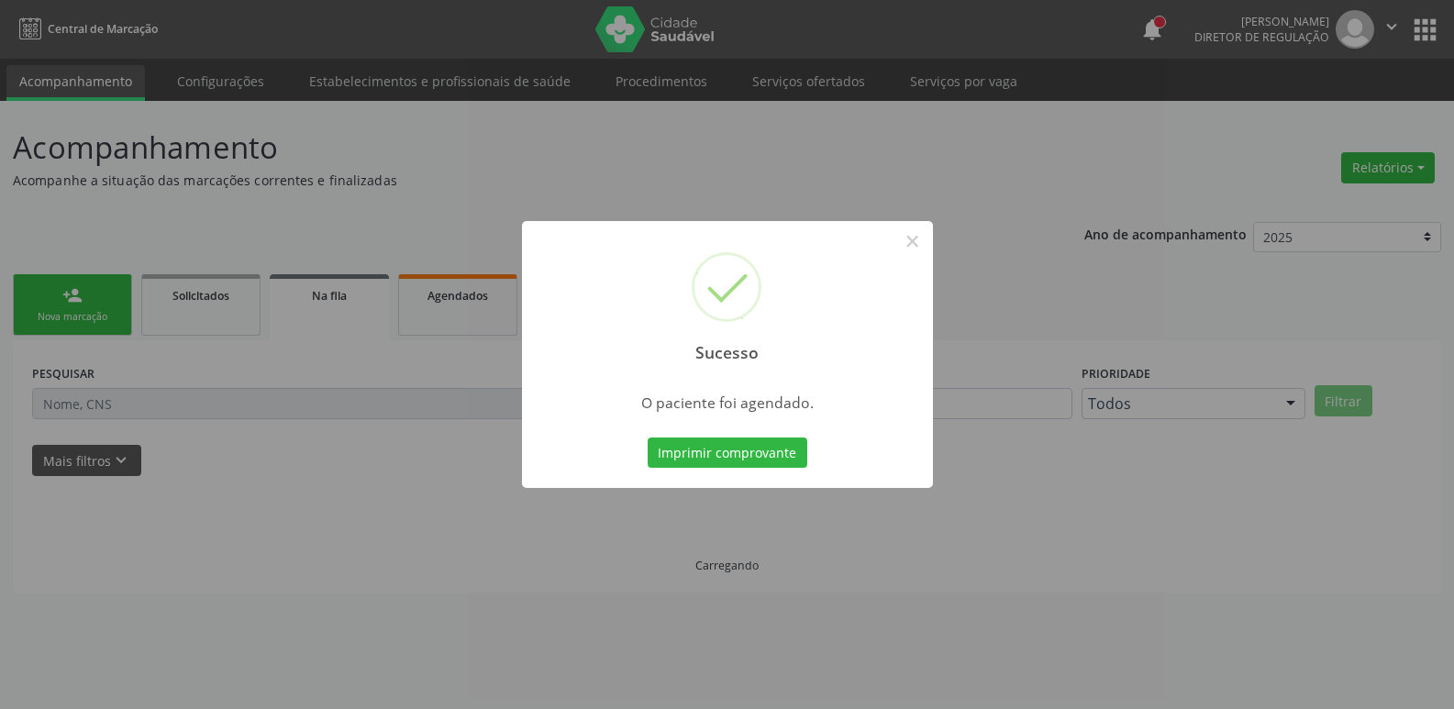
scroll to position [0, 0]
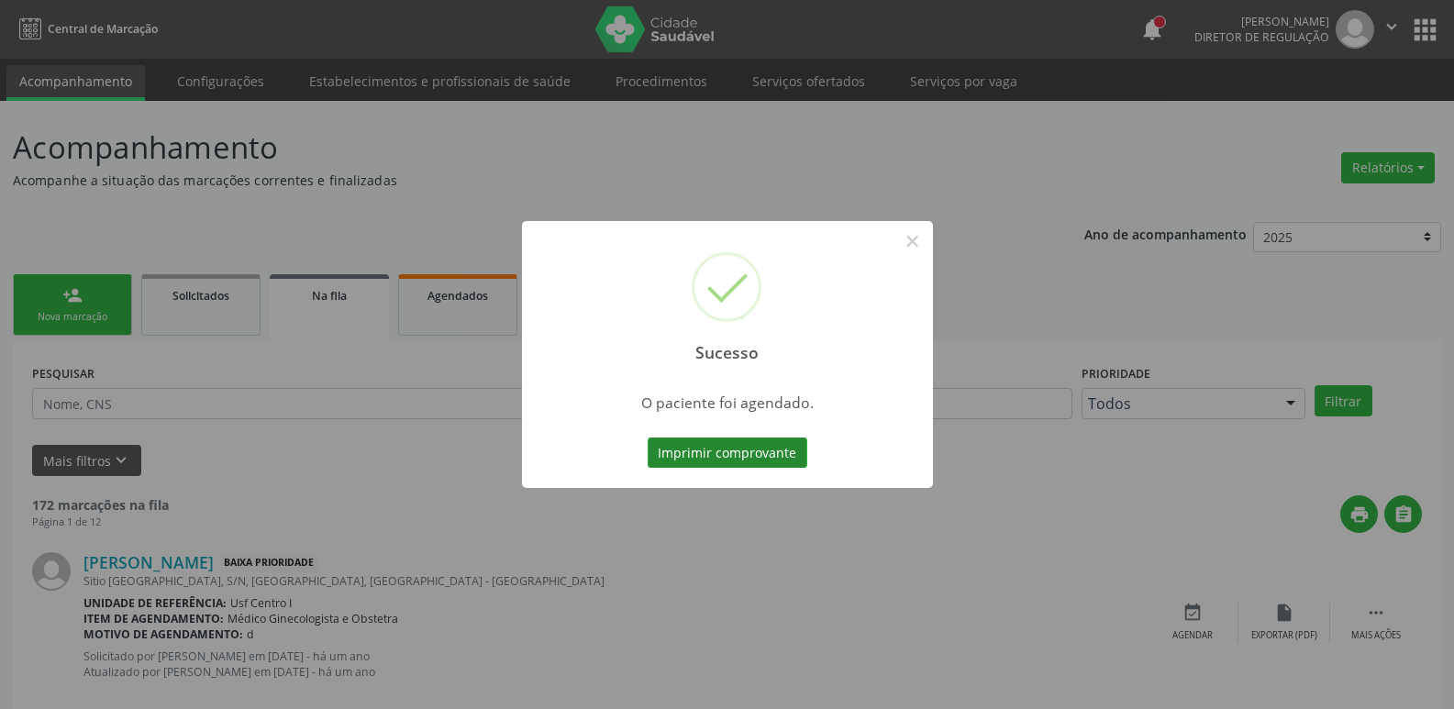
click at [789, 456] on button "Imprimir comprovante" at bounding box center [728, 453] width 160 height 31
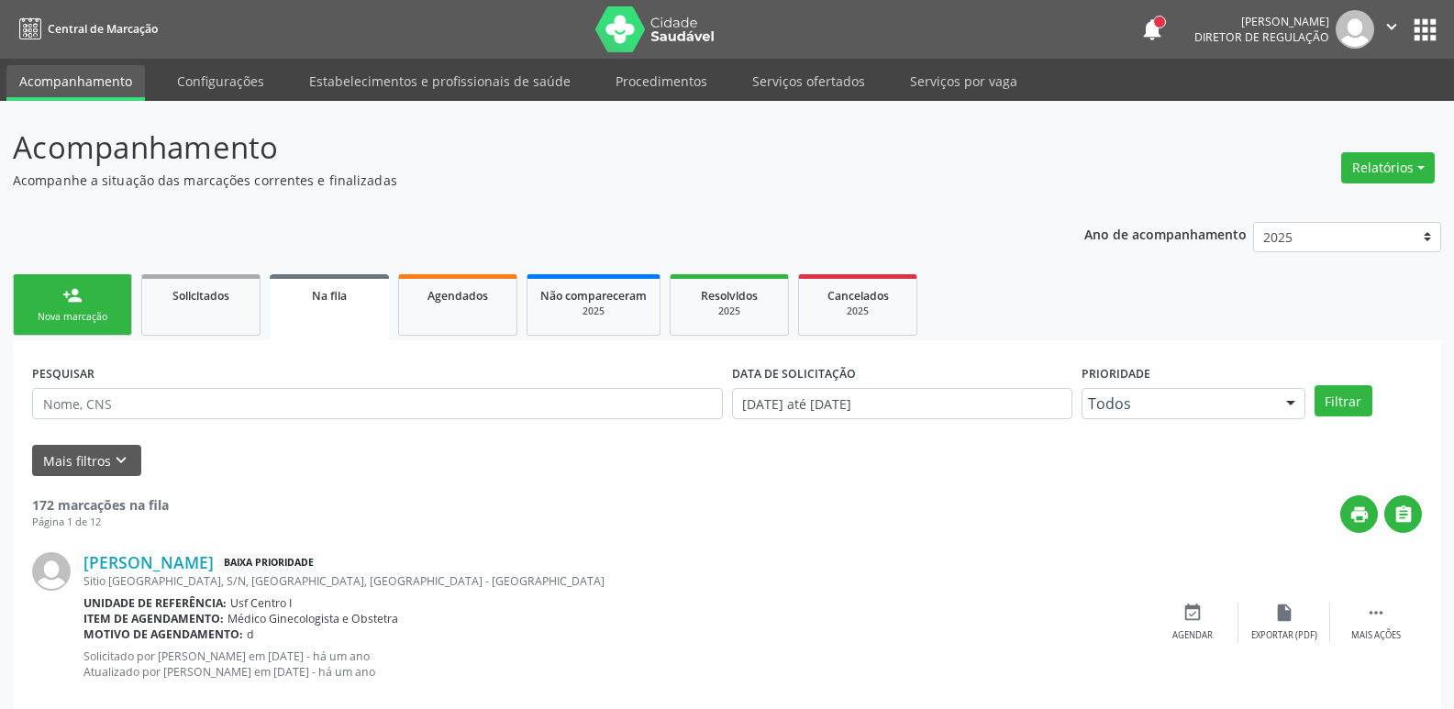
click at [1431, 24] on button "apps" at bounding box center [1425, 30] width 32 height 32
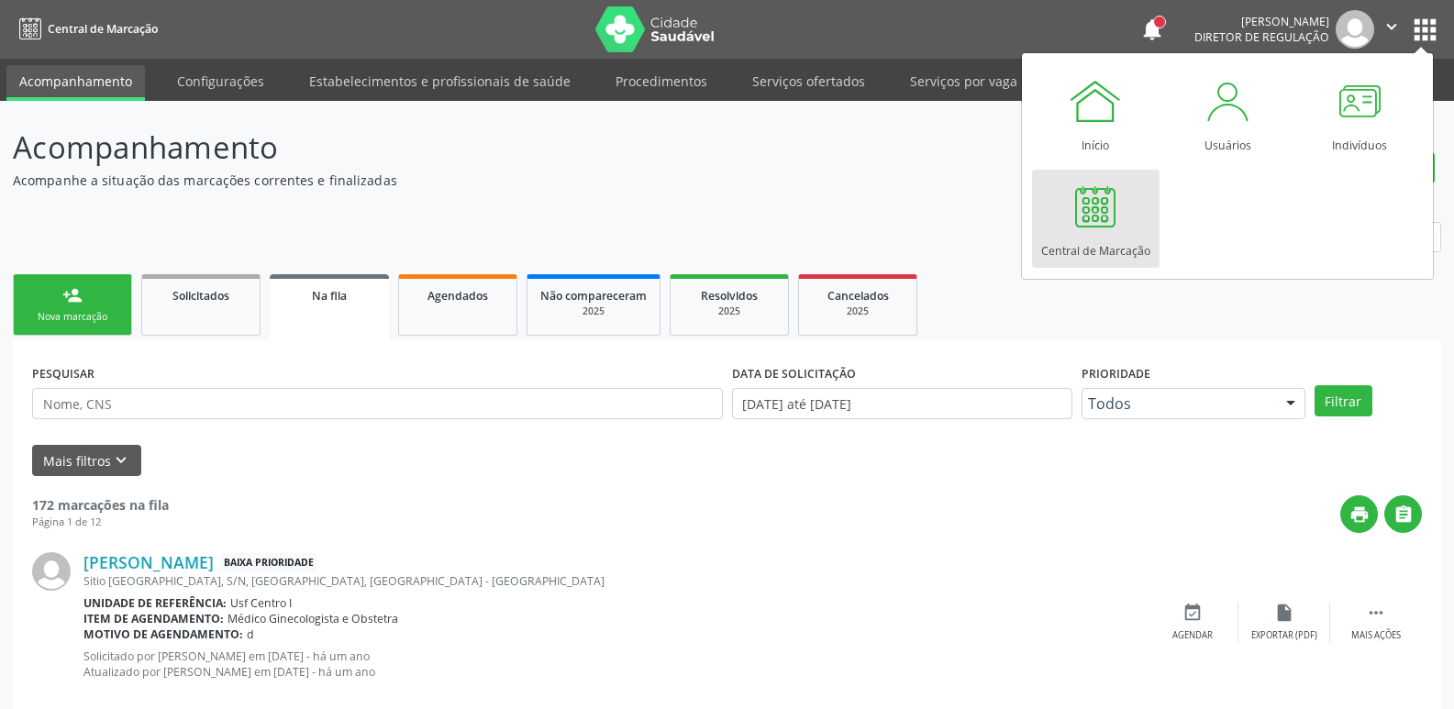
click at [1100, 255] on div "Central de Marcação" at bounding box center [1095, 246] width 109 height 25
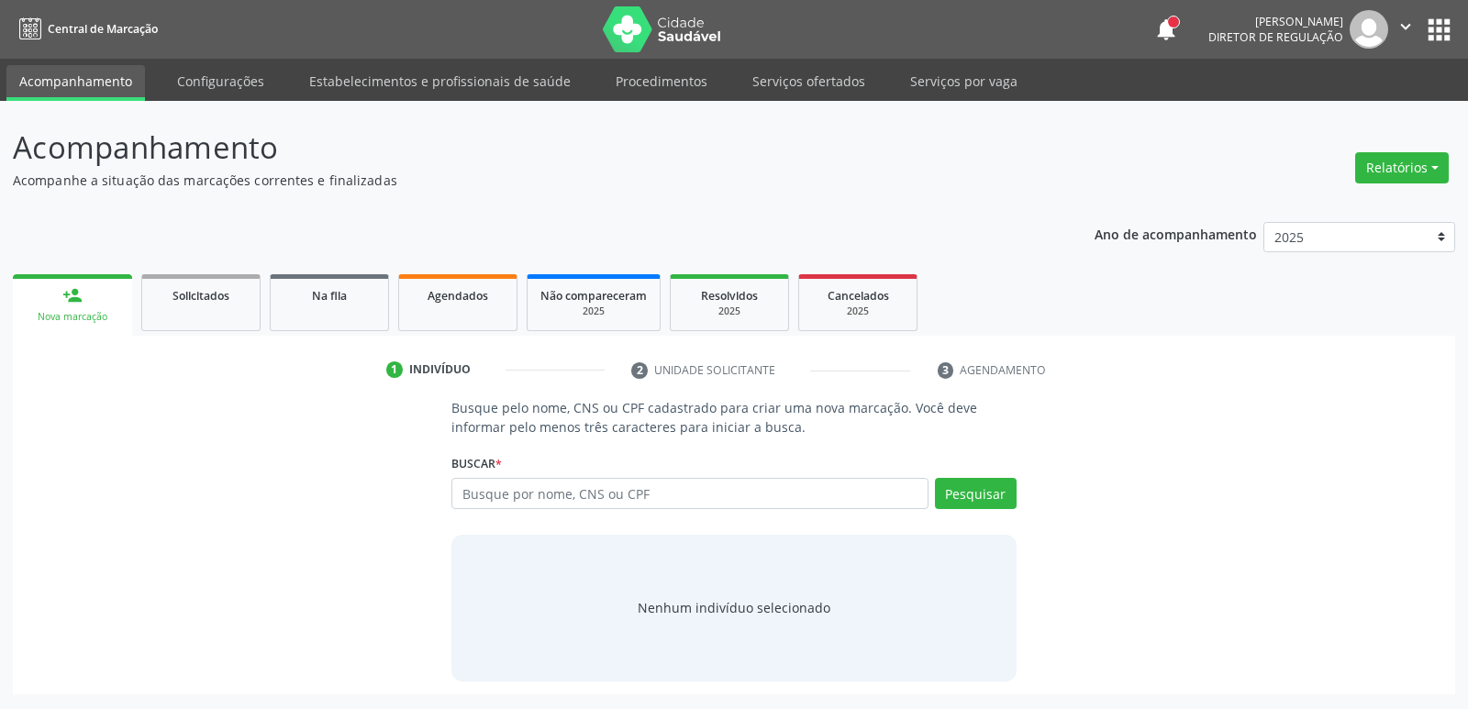
click at [595, 499] on input "text" at bounding box center [689, 493] width 476 height 31
type input "08277352433"
click at [1017, 485] on div "Busque pelo nome, CNS ou CPF cadastrado para criar uma nova marcação. Você deve…" at bounding box center [734, 539] width 590 height 283
click at [949, 490] on button "Pesquisar" at bounding box center [976, 493] width 82 height 31
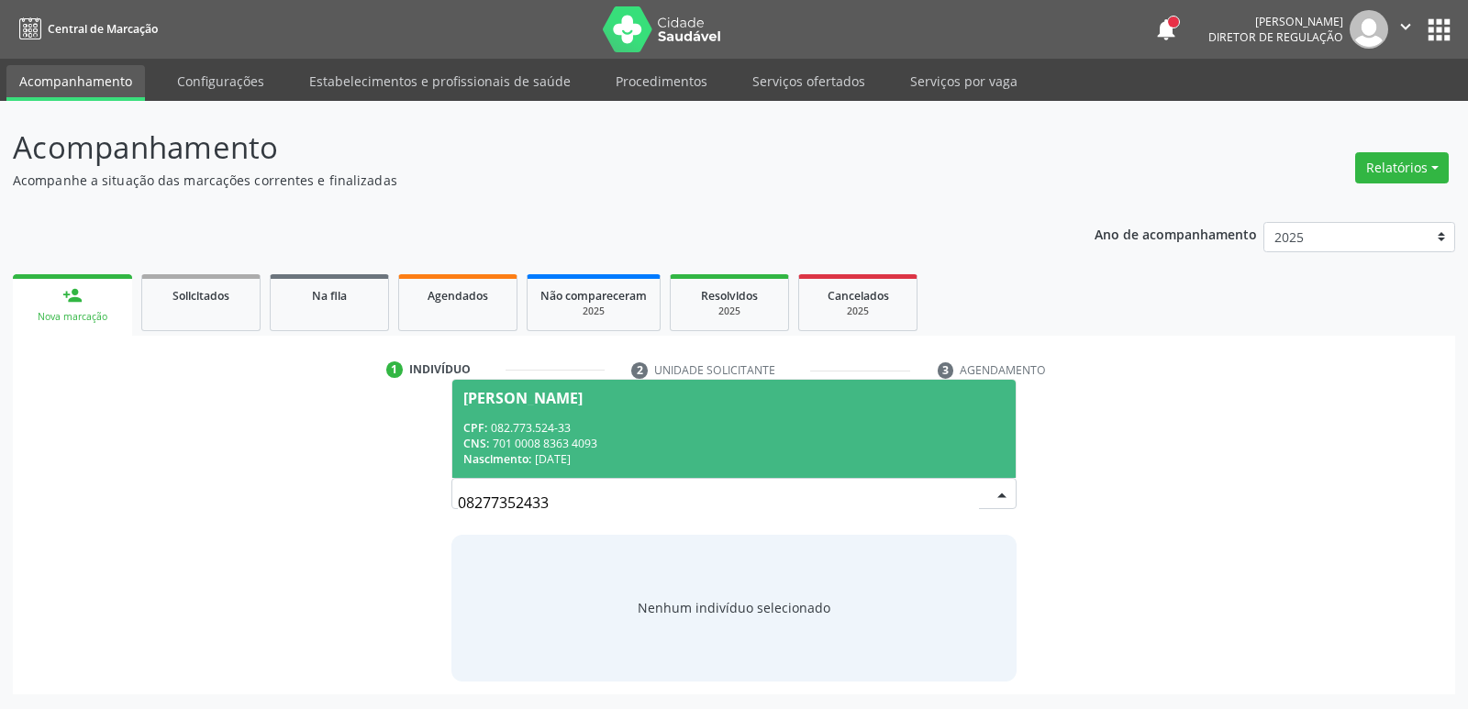
click at [751, 436] on div "CNS: 701 0008 8363 4093" at bounding box center [733, 444] width 540 height 16
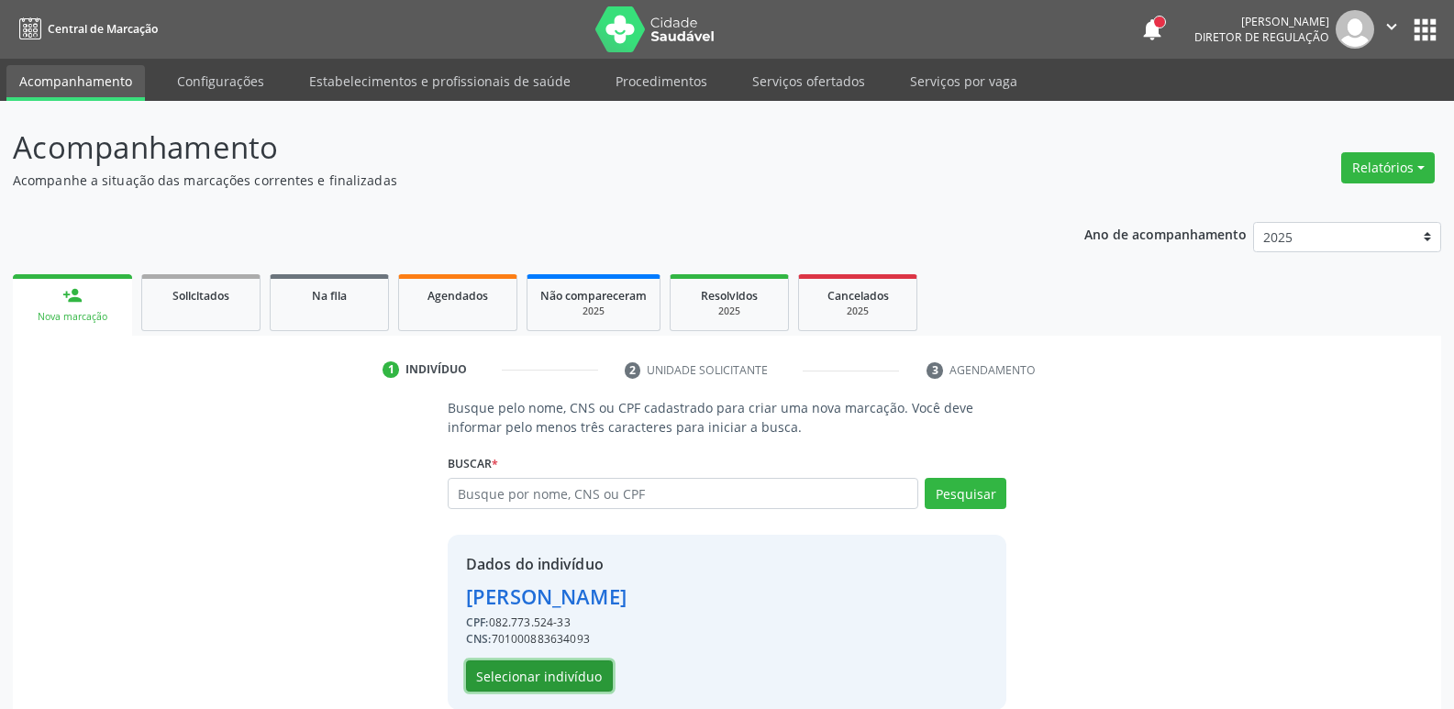
click at [605, 673] on button "Selecionar indivíduo" at bounding box center [539, 676] width 147 height 31
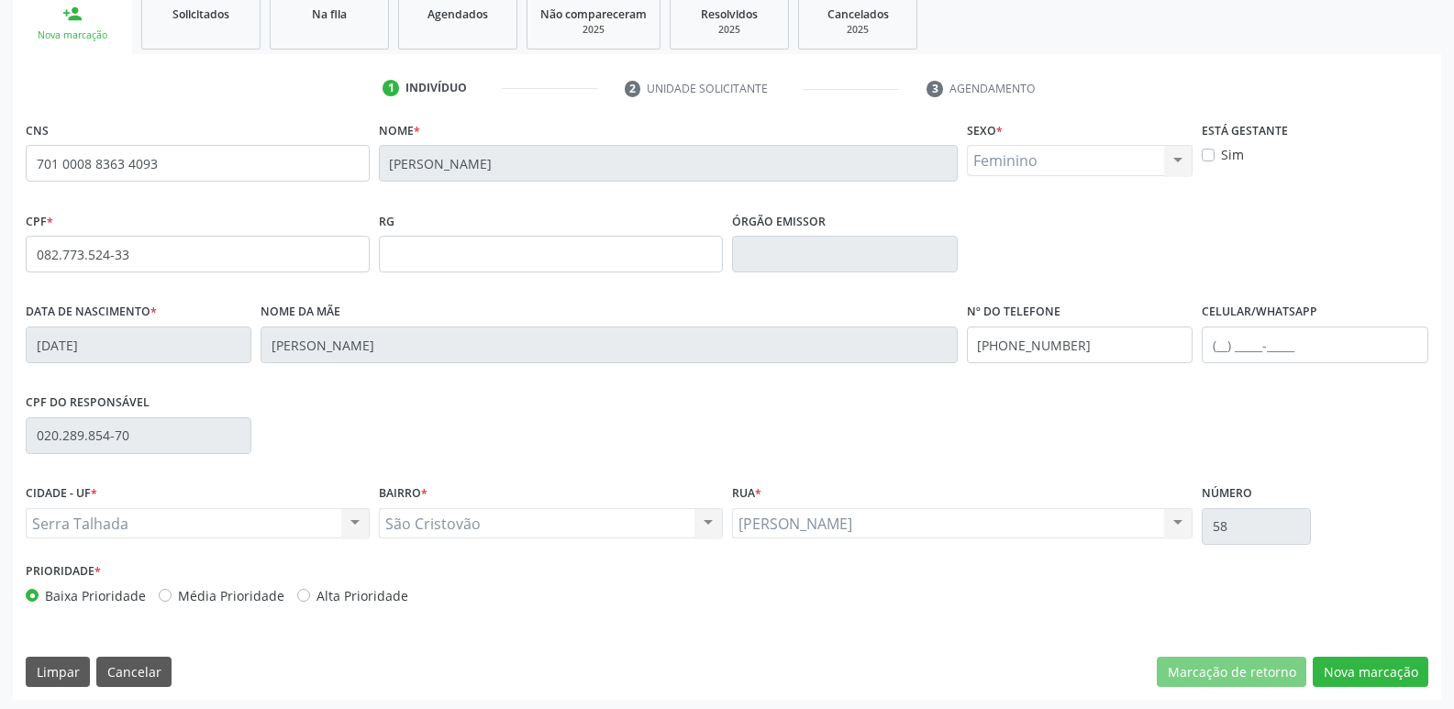
scroll to position [285, 0]
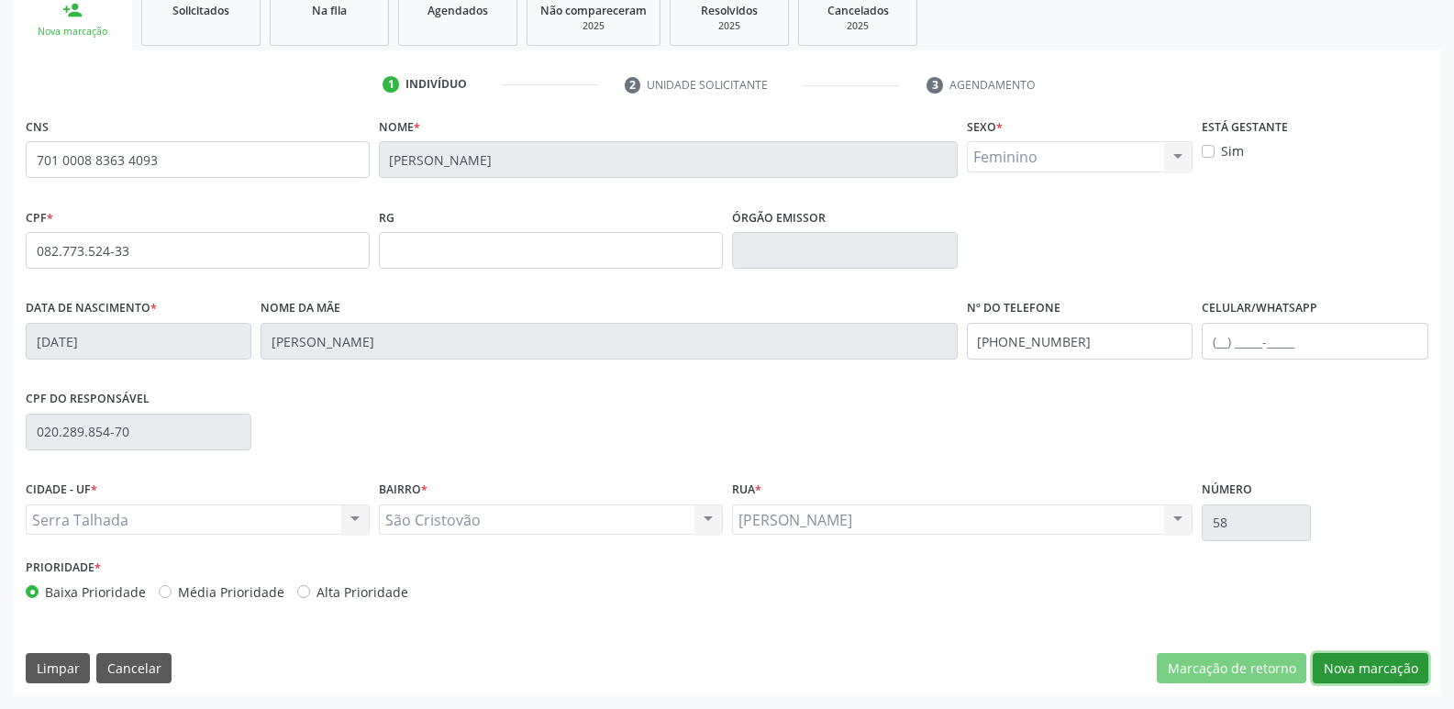
click at [1374, 662] on button "Nova marcação" at bounding box center [1371, 668] width 116 height 31
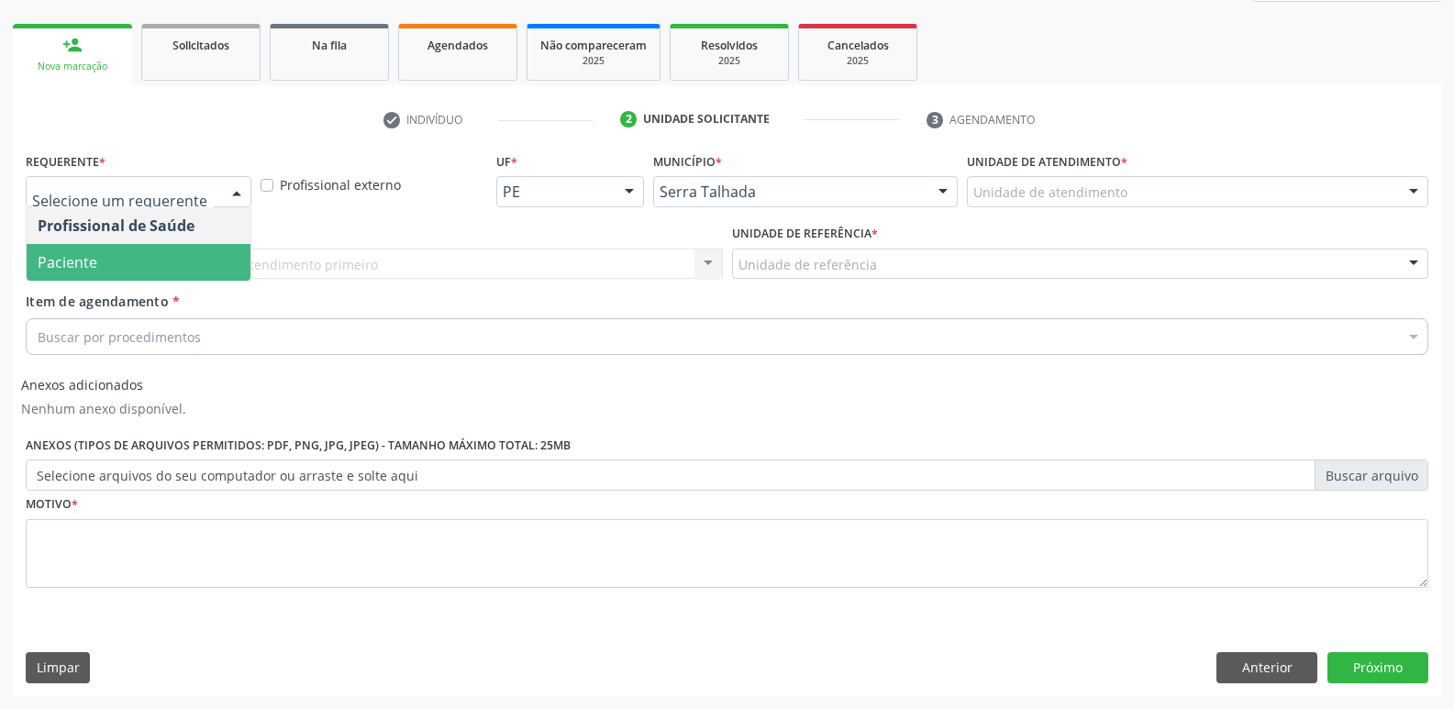
click at [190, 259] on span "Paciente" at bounding box center [139, 262] width 224 height 37
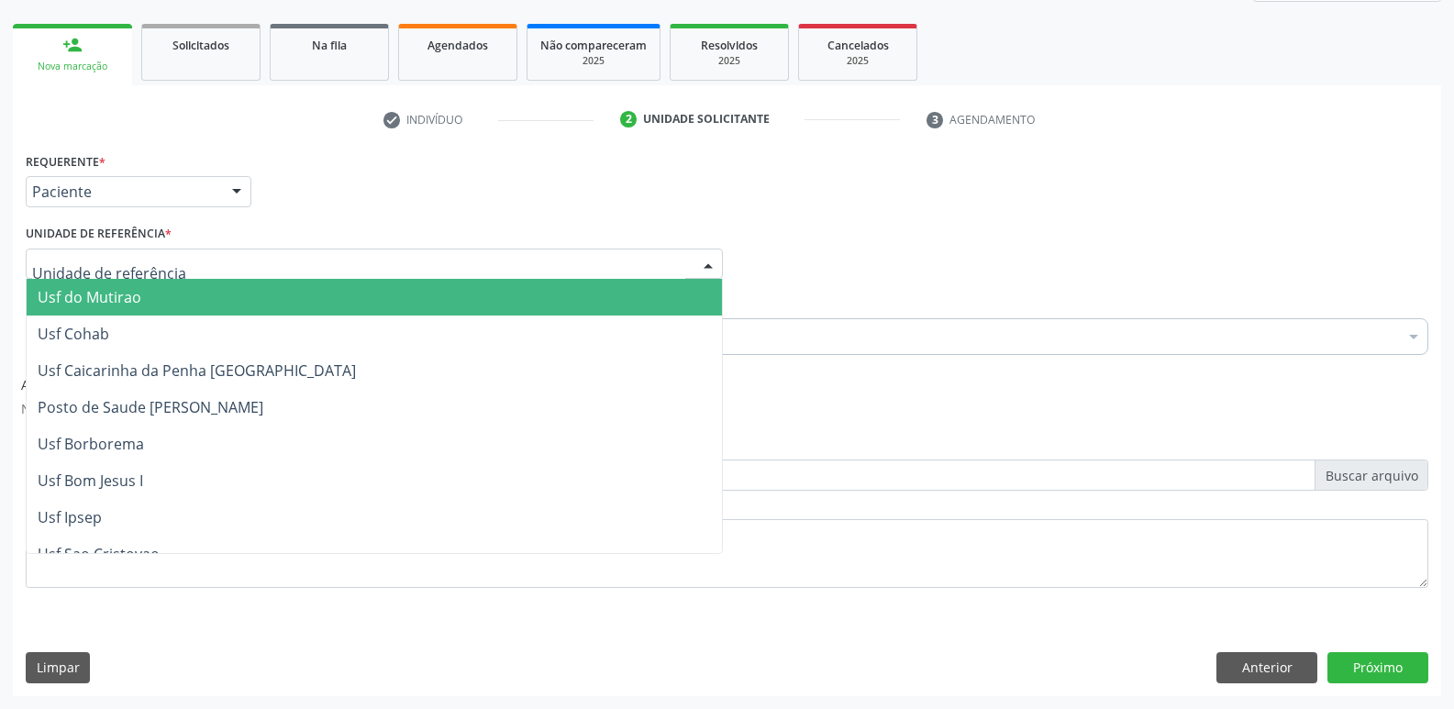
click at [190, 260] on div at bounding box center [374, 264] width 697 height 31
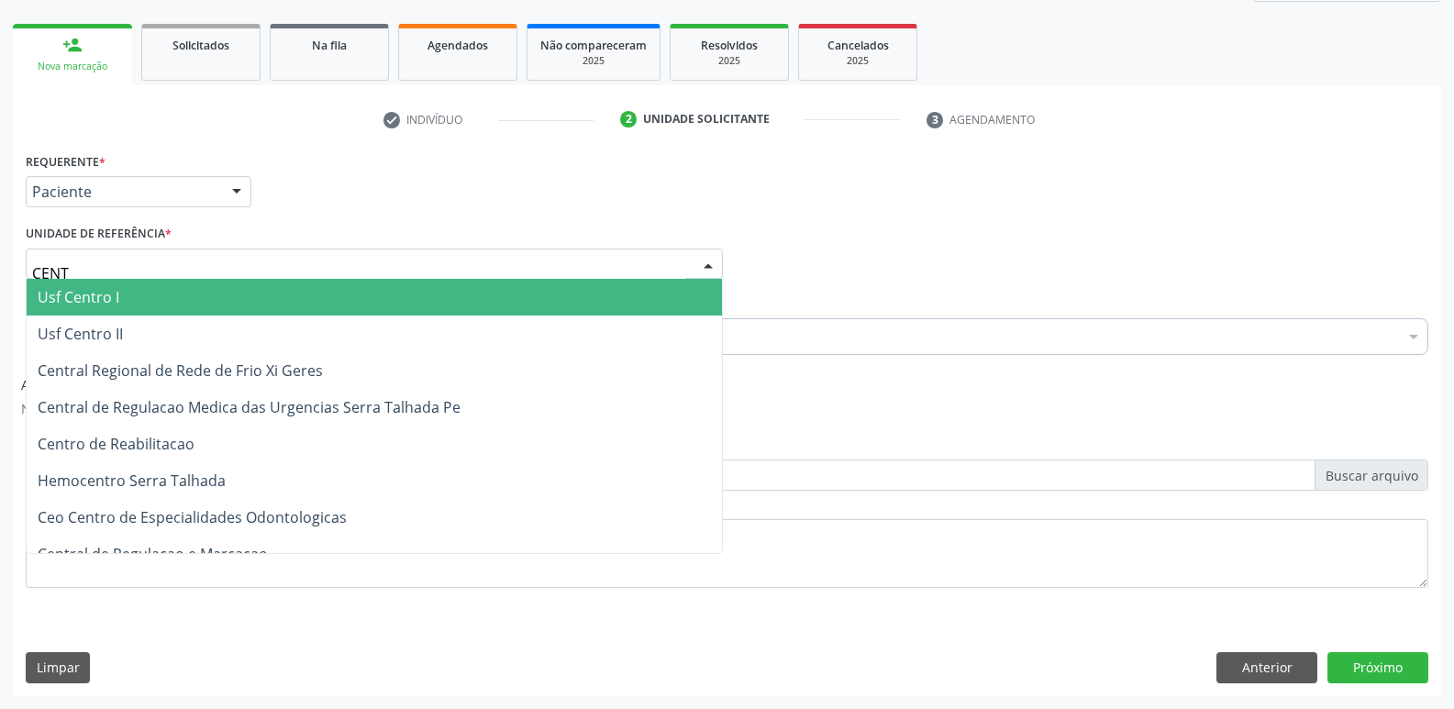
type input "CENTR"
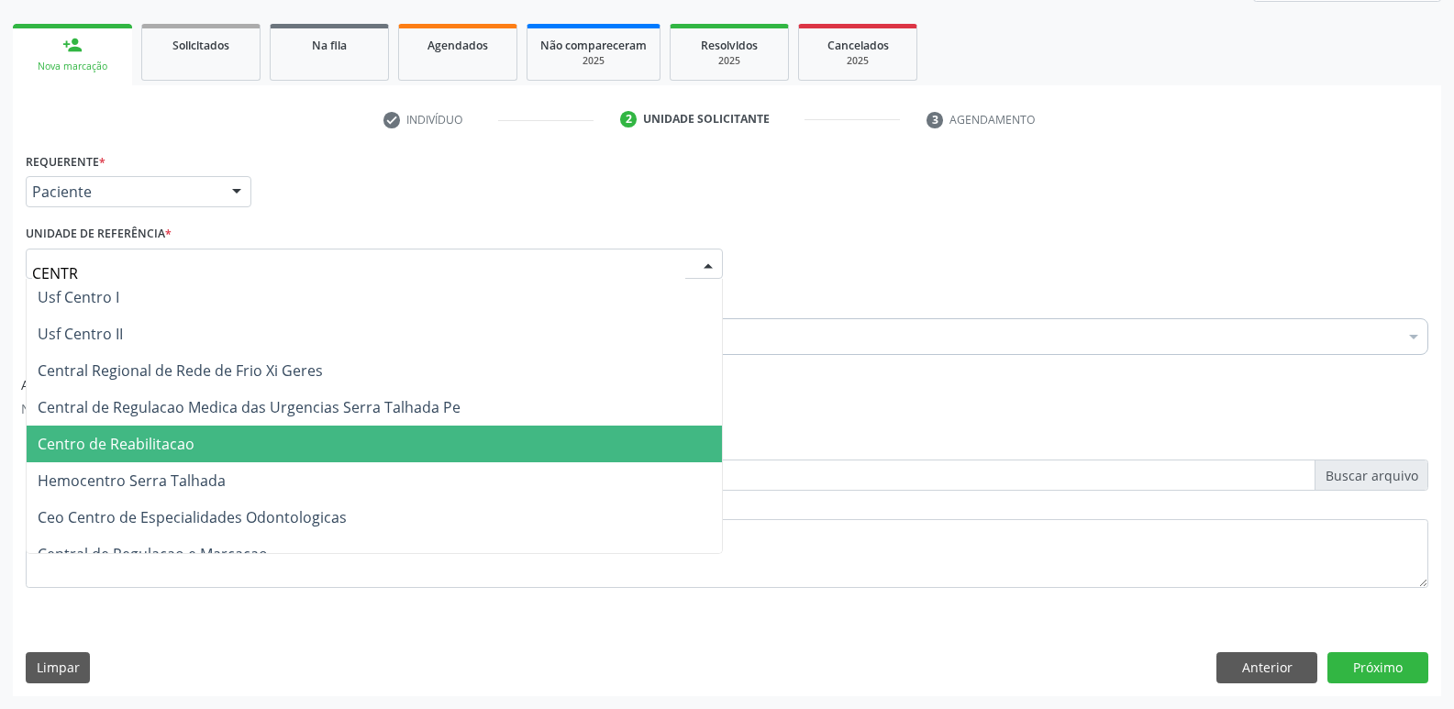
click at [130, 441] on span "Centro de Reabilitacao" at bounding box center [116, 444] width 157 height 20
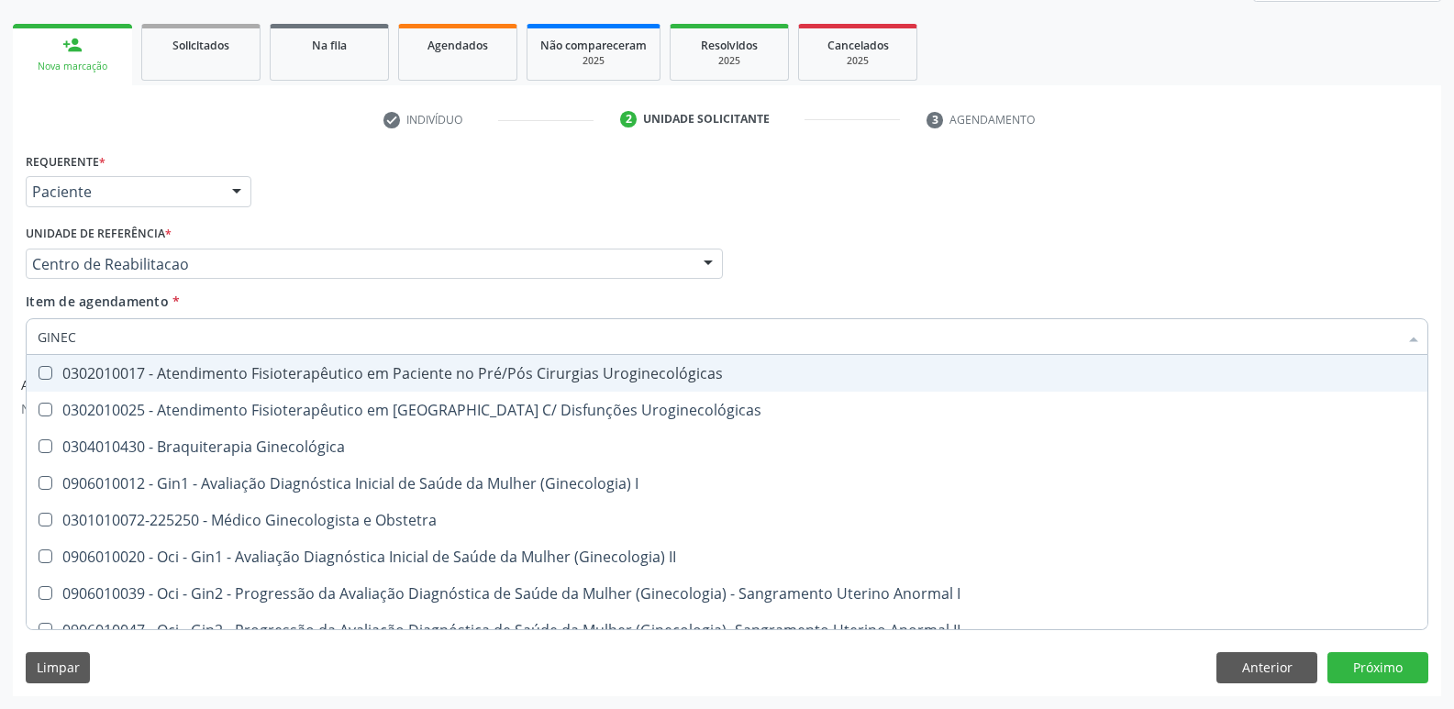
type input "GINECO"
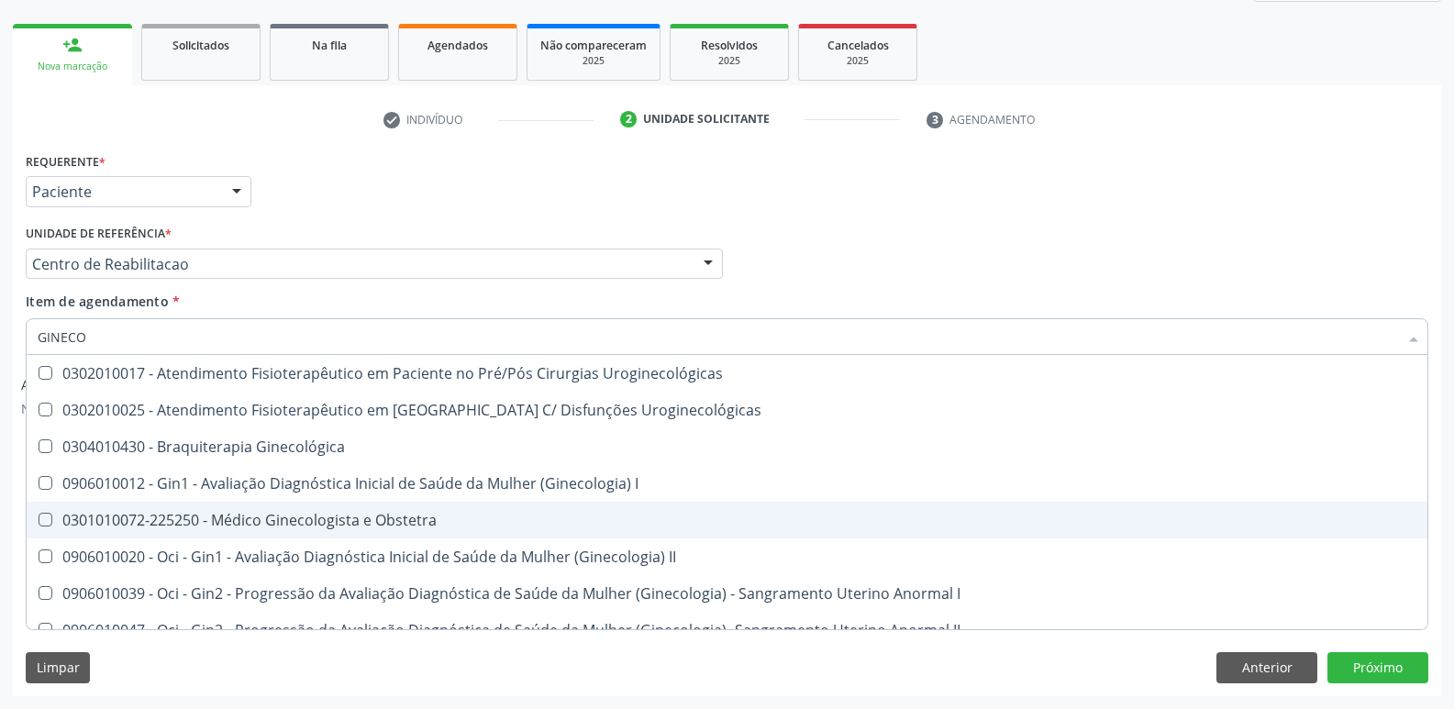
click at [95, 513] on div "0301010072-225250 - Médico Ginecologista e Obstetra" at bounding box center [727, 520] width 1379 height 15
checkbox Obstetra "true"
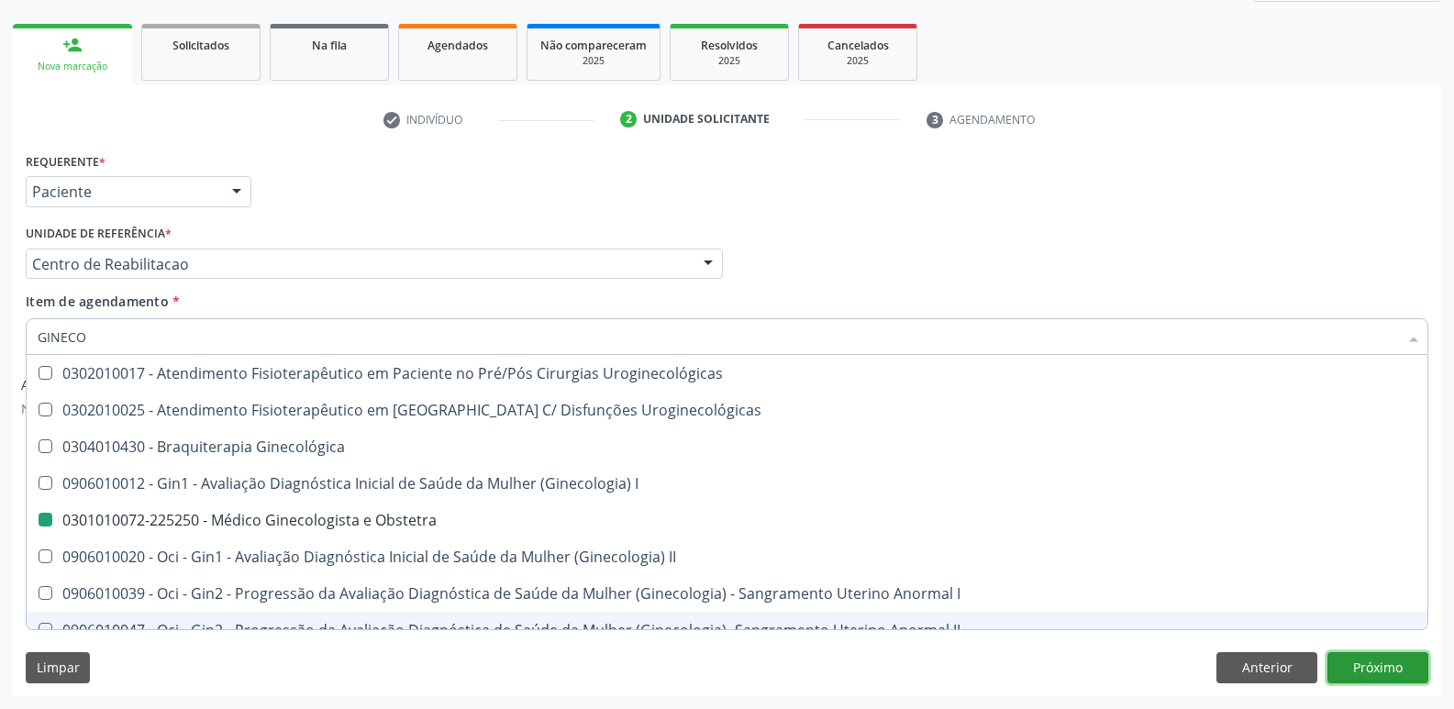
click at [1349, 670] on button "Próximo" at bounding box center [1378, 667] width 101 height 31
checkbox Uroginecológicas "true"
checkbox Obstetra "false"
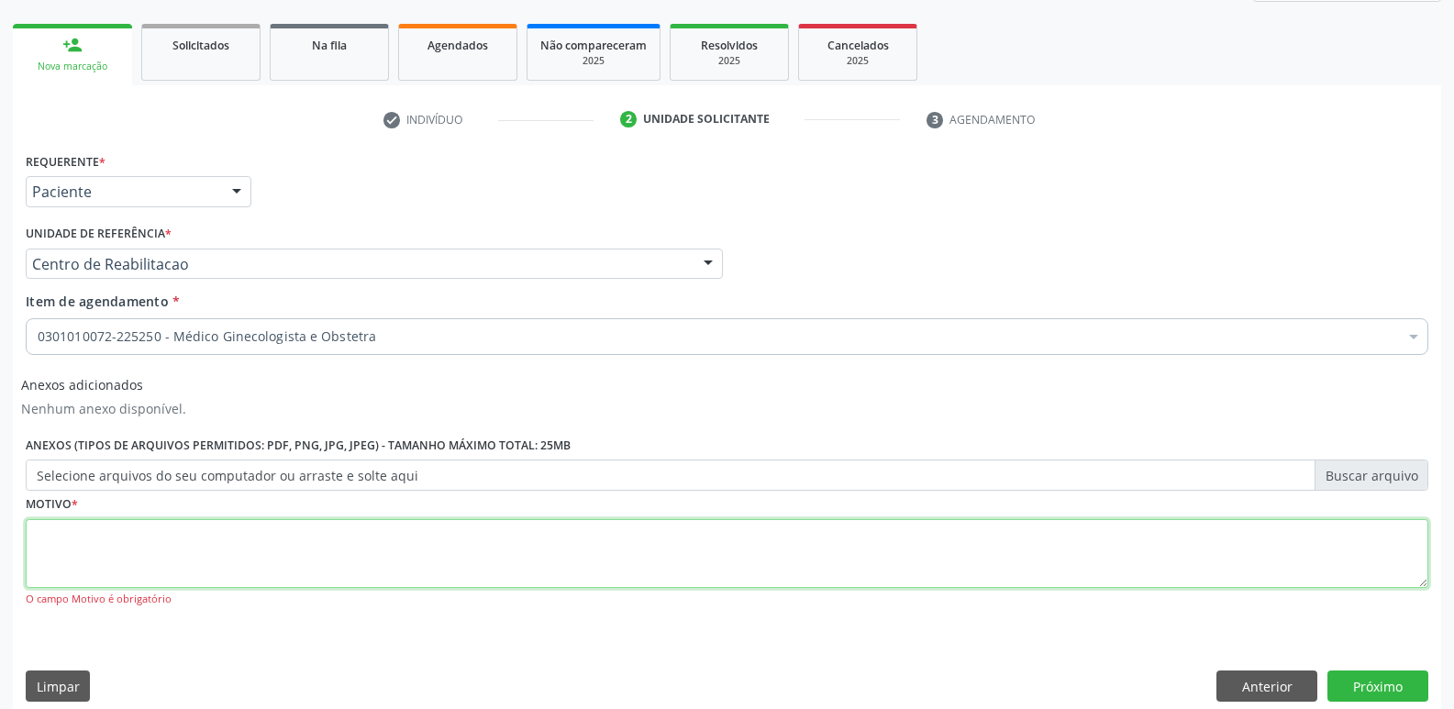
click at [369, 549] on textarea at bounding box center [727, 554] width 1403 height 70
type textarea "...."
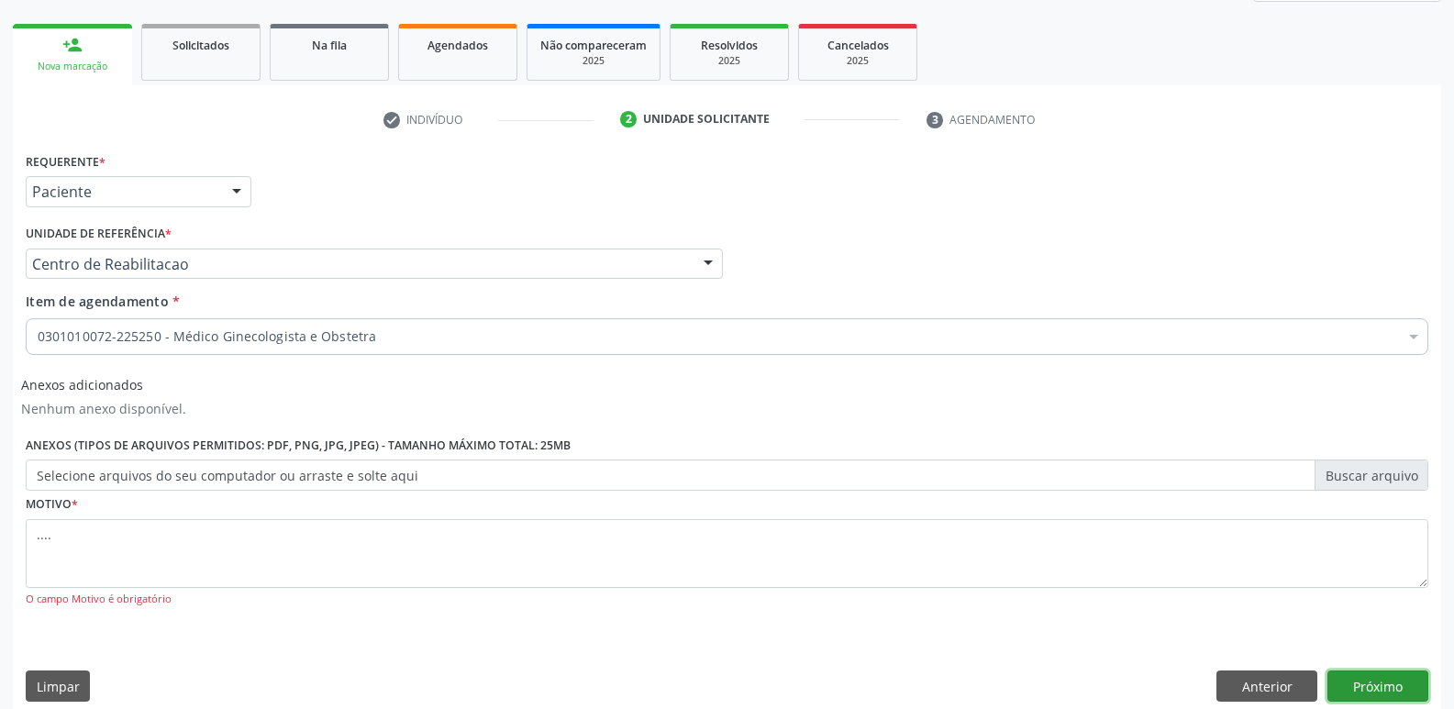
click at [1375, 680] on button "Próximo" at bounding box center [1378, 686] width 101 height 31
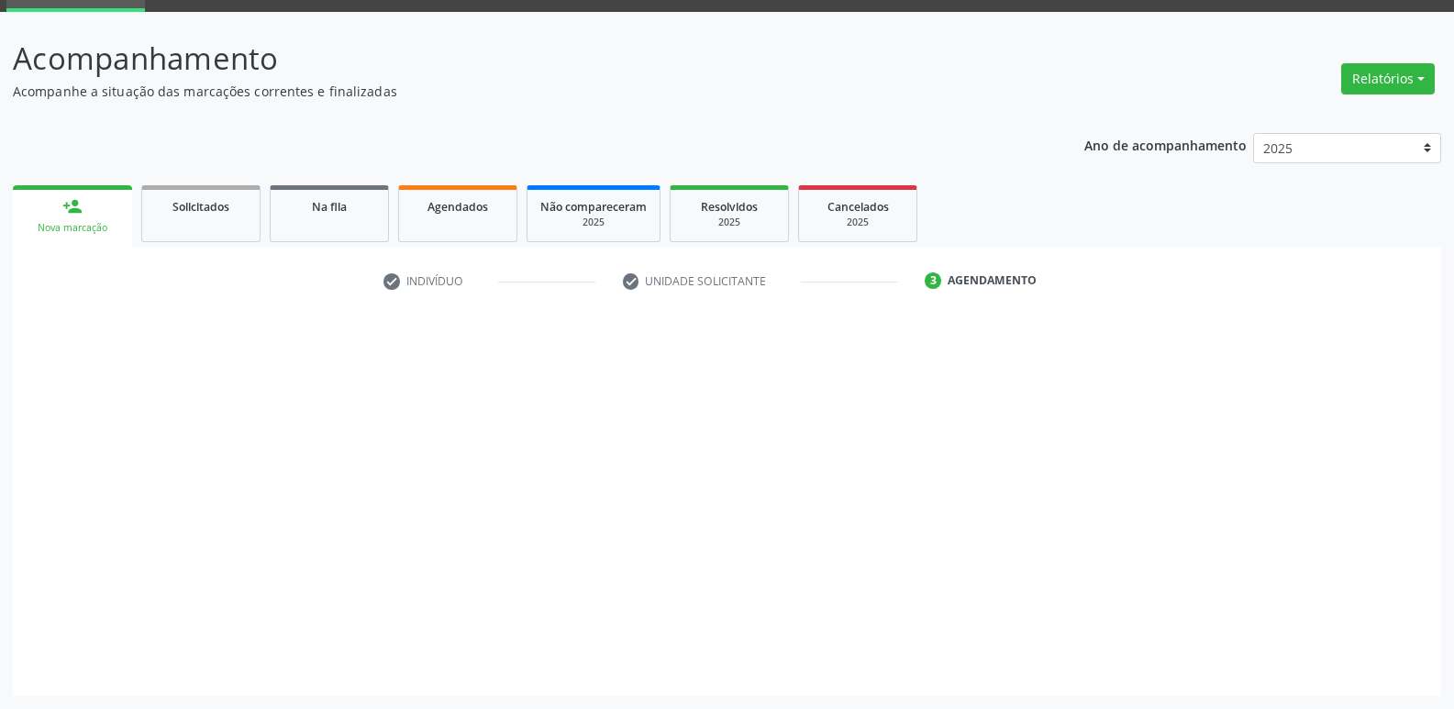
scroll to position [89, 0]
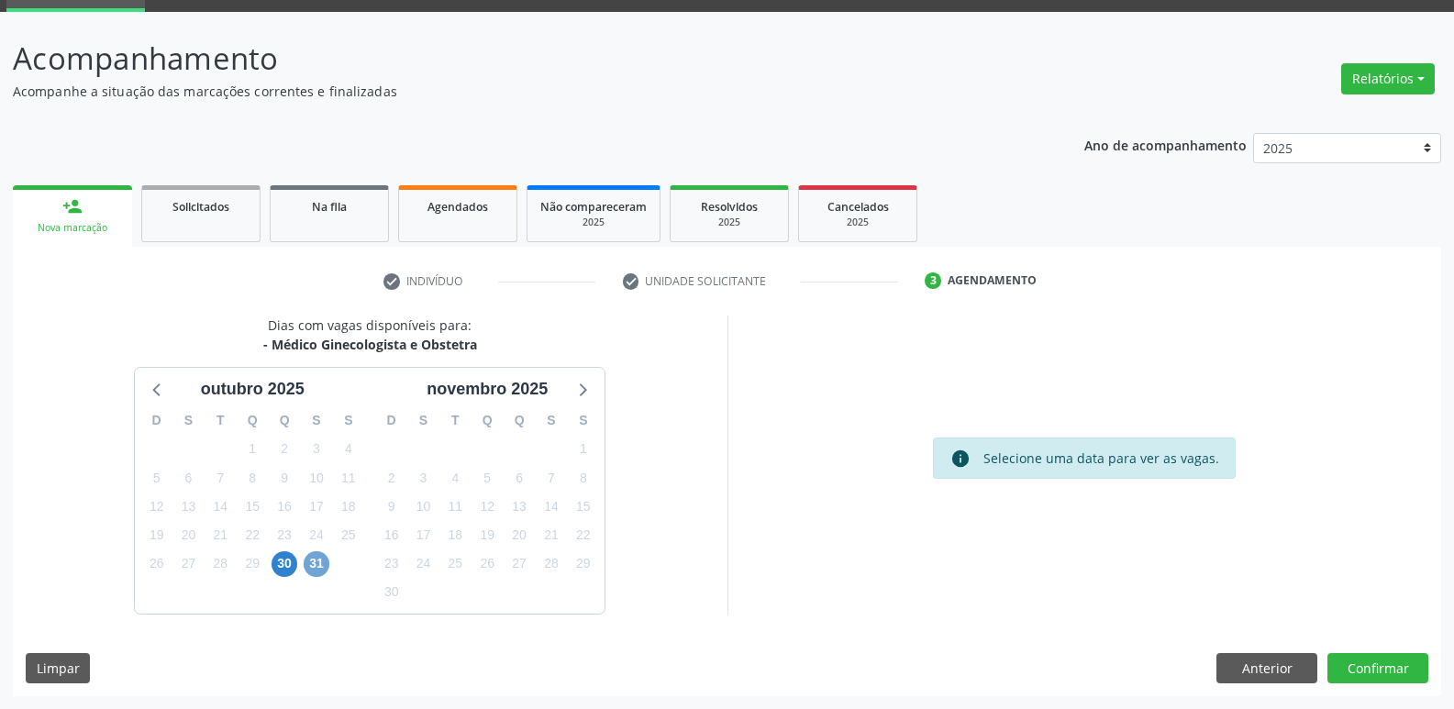
click at [313, 556] on span "31" at bounding box center [317, 564] width 26 height 26
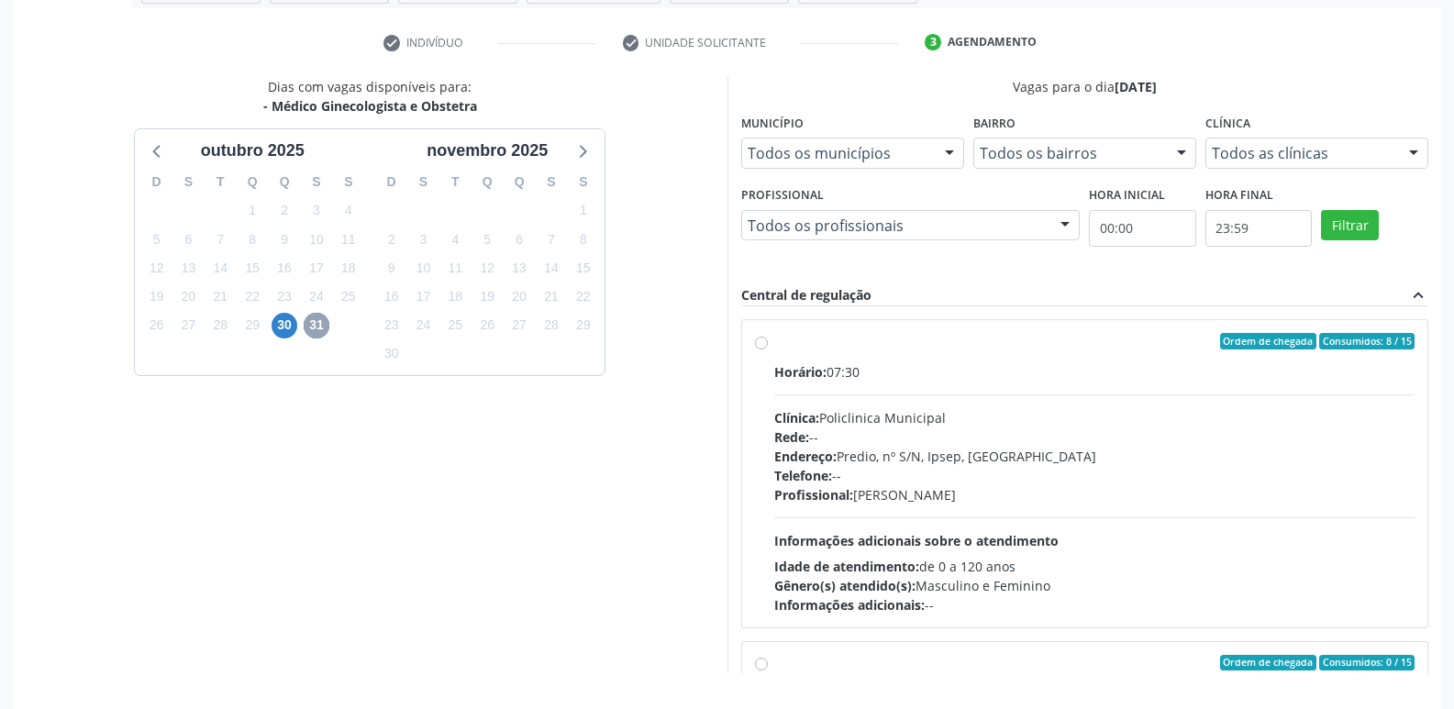
scroll to position [387, 0]
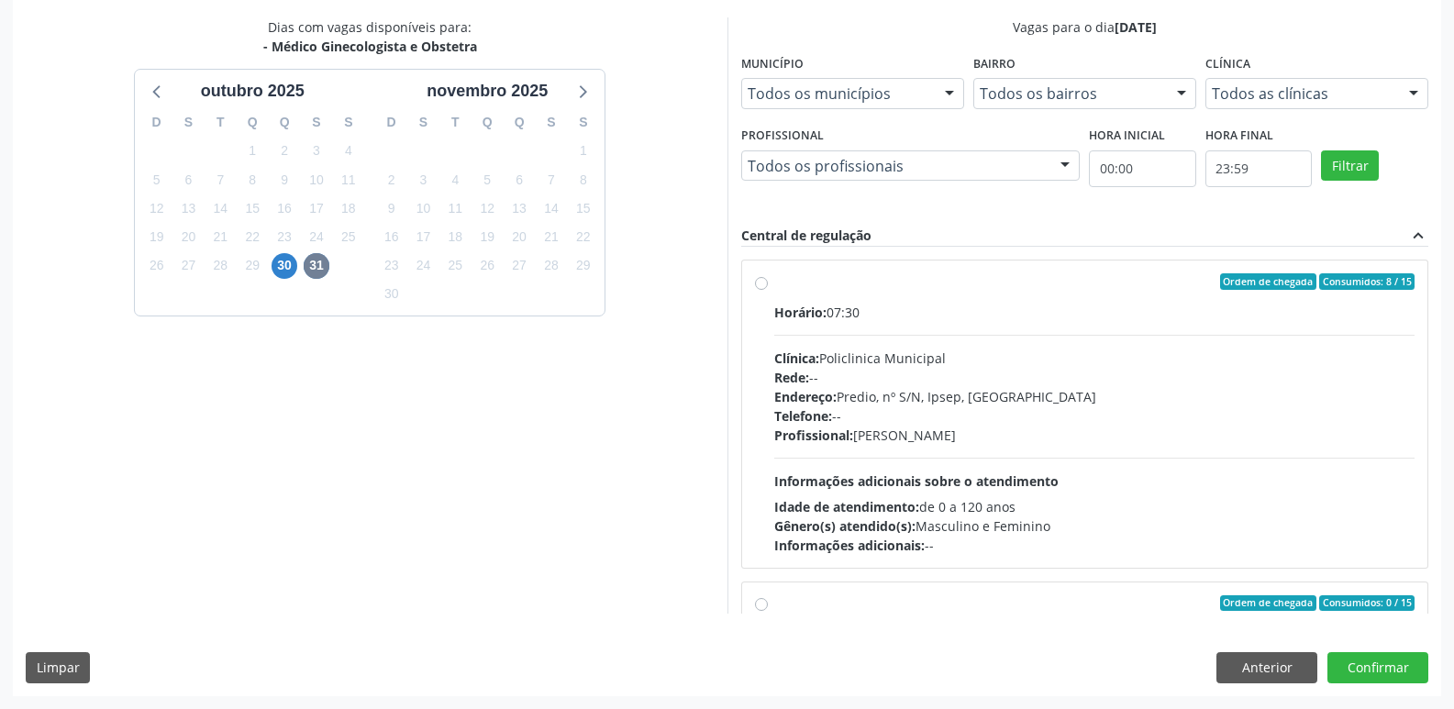
click at [774, 284] on label "Ordem de chegada Consumidos: 8 / 15 Horário: 07:30 Clínica: Policlinica Municip…" at bounding box center [1094, 414] width 641 height 282
click at [762, 284] on input "Ordem de chegada Consumidos: 8 / 15 Horário: 07:30 Clínica: Policlinica Municip…" at bounding box center [761, 281] width 13 height 17
radio input "true"
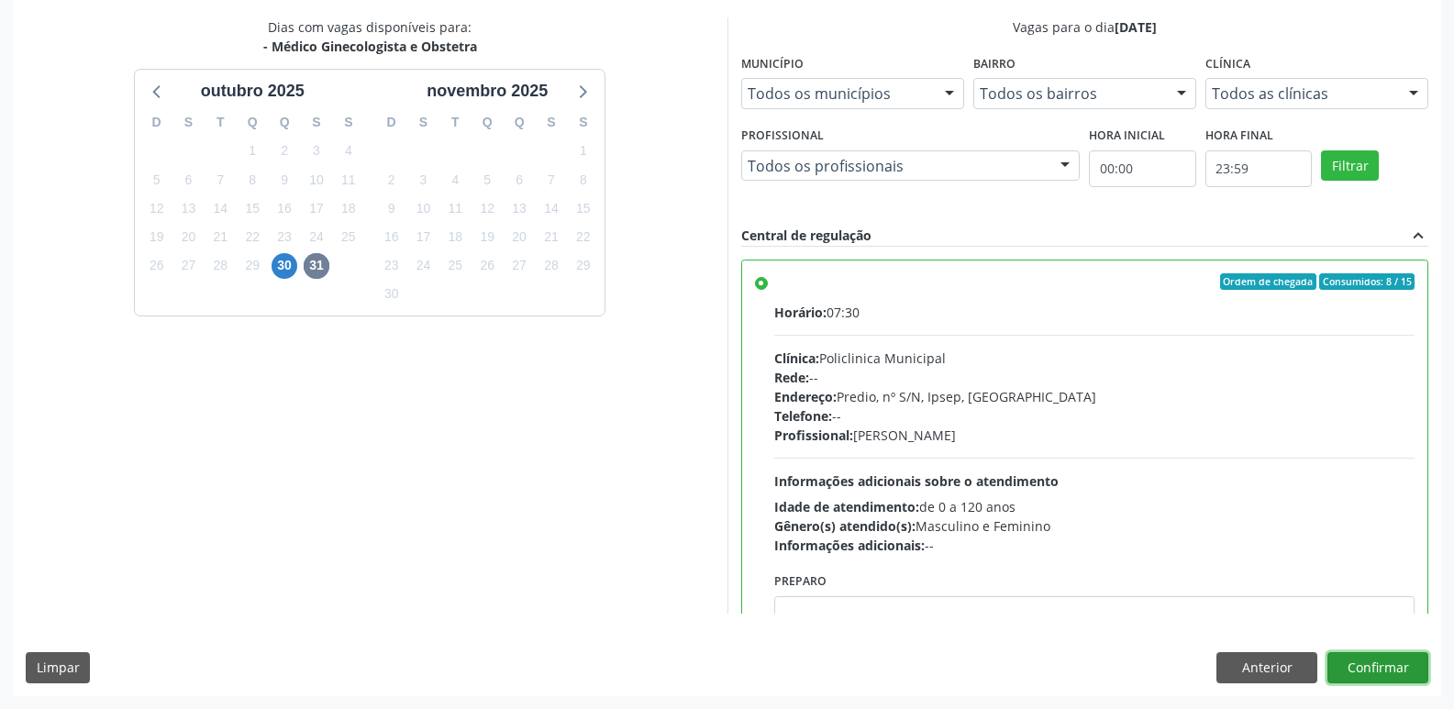
click at [1373, 670] on button "Confirmar" at bounding box center [1378, 667] width 101 height 31
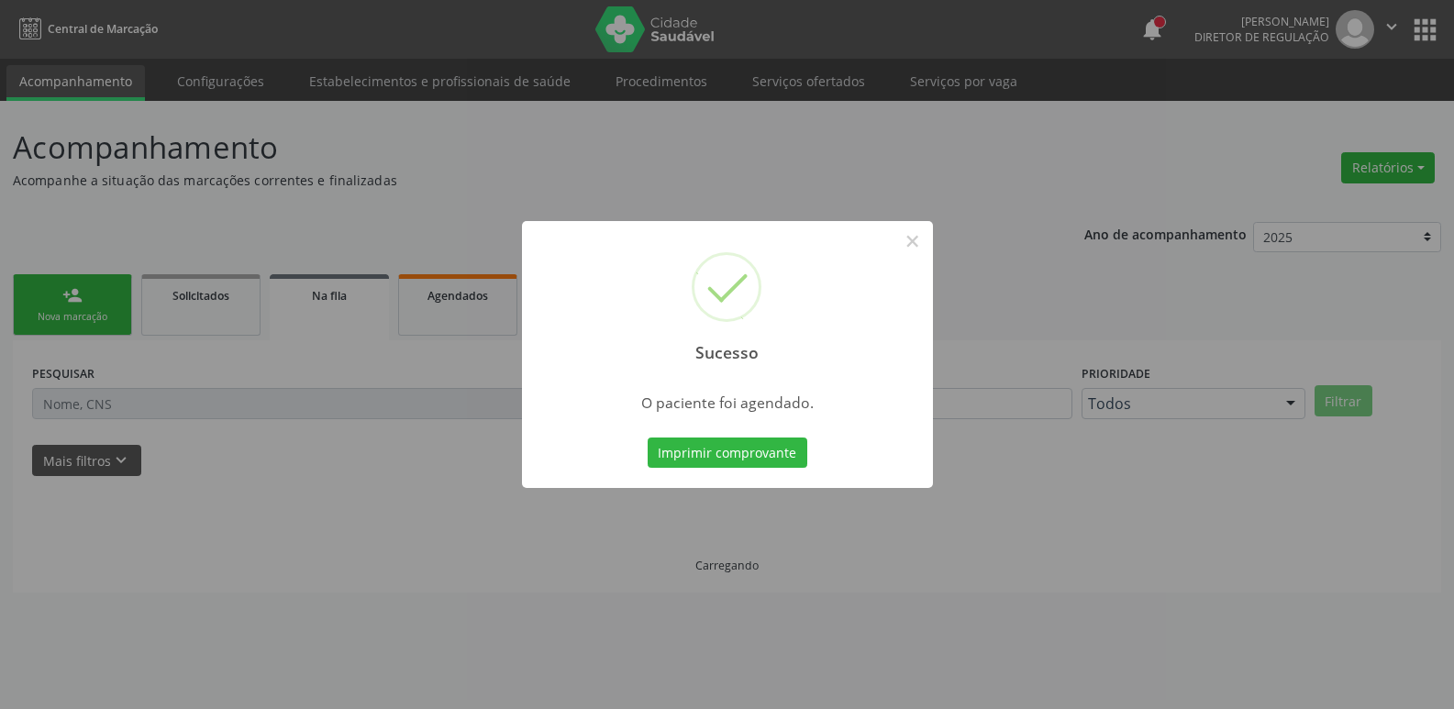
scroll to position [0, 0]
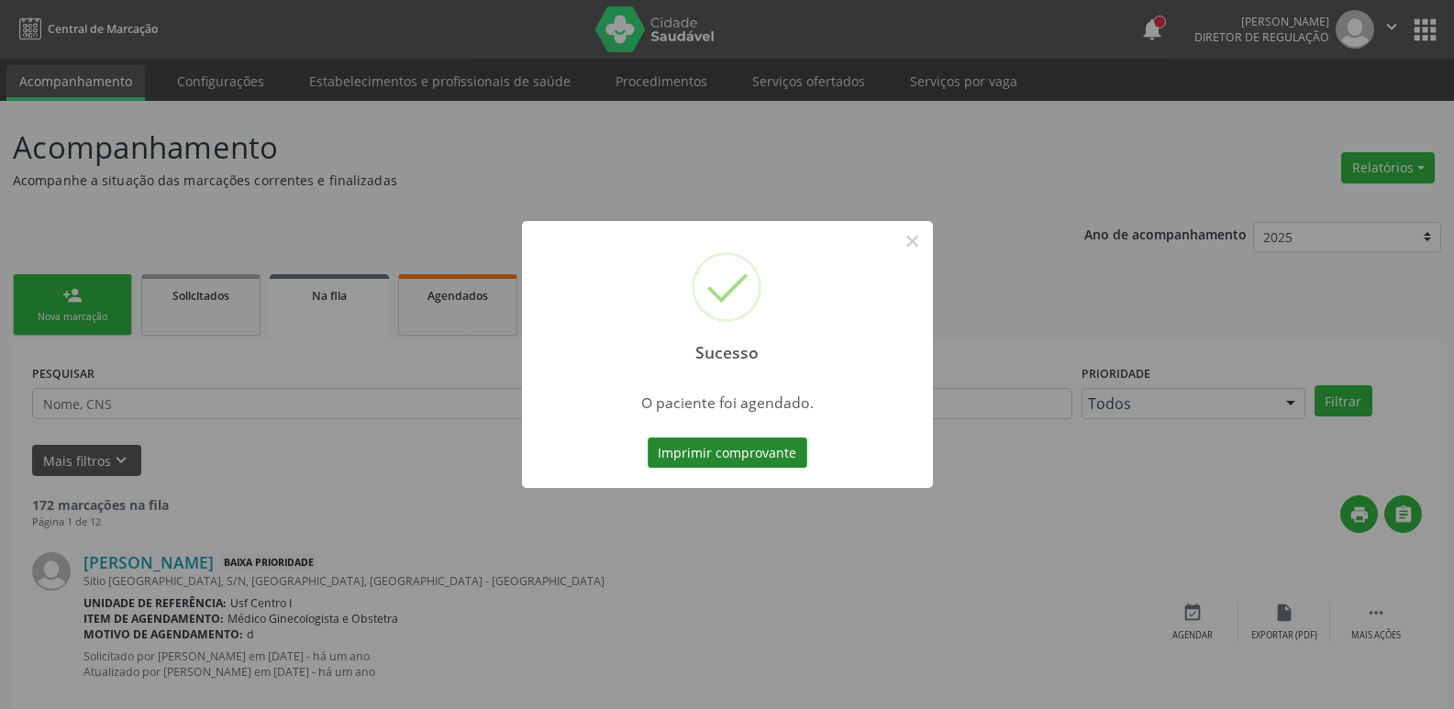
click at [789, 451] on button "Imprimir comprovante" at bounding box center [728, 453] width 160 height 31
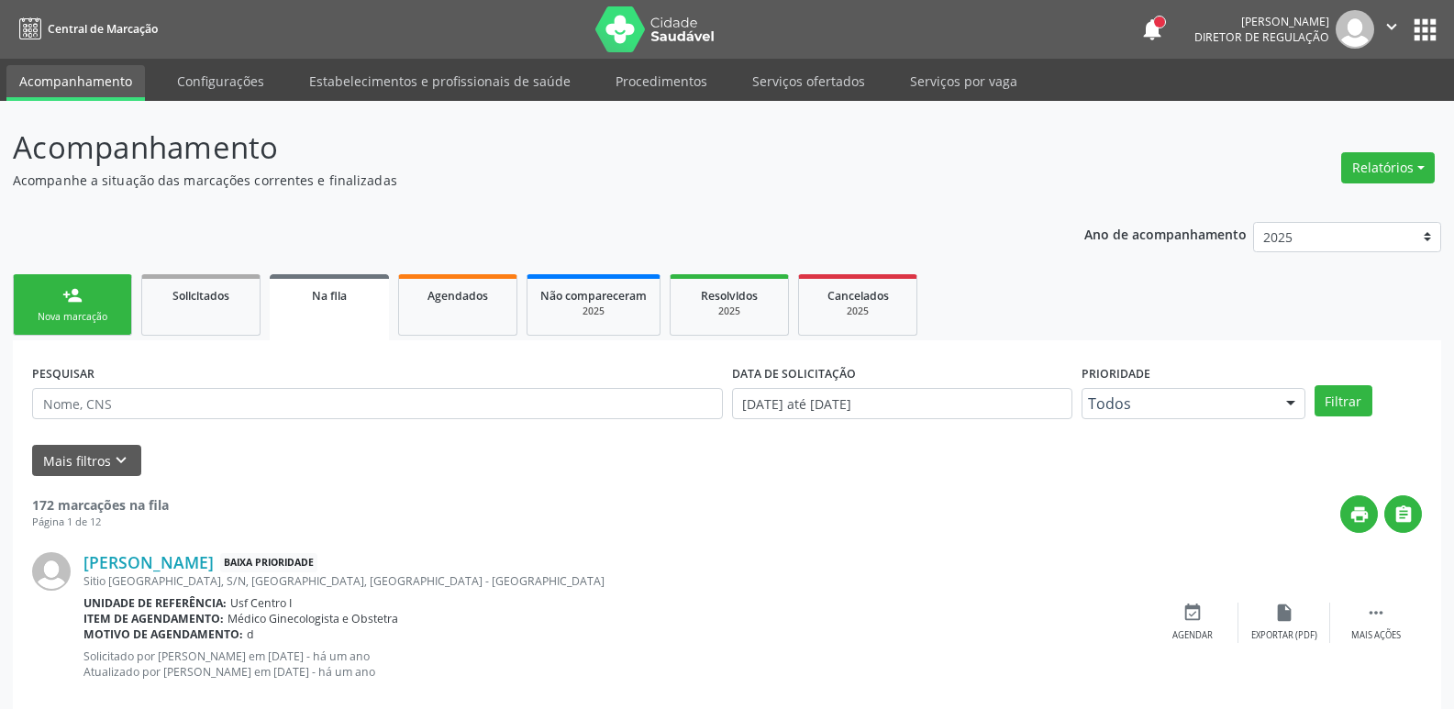
click at [1432, 28] on button "apps" at bounding box center [1425, 30] width 32 height 32
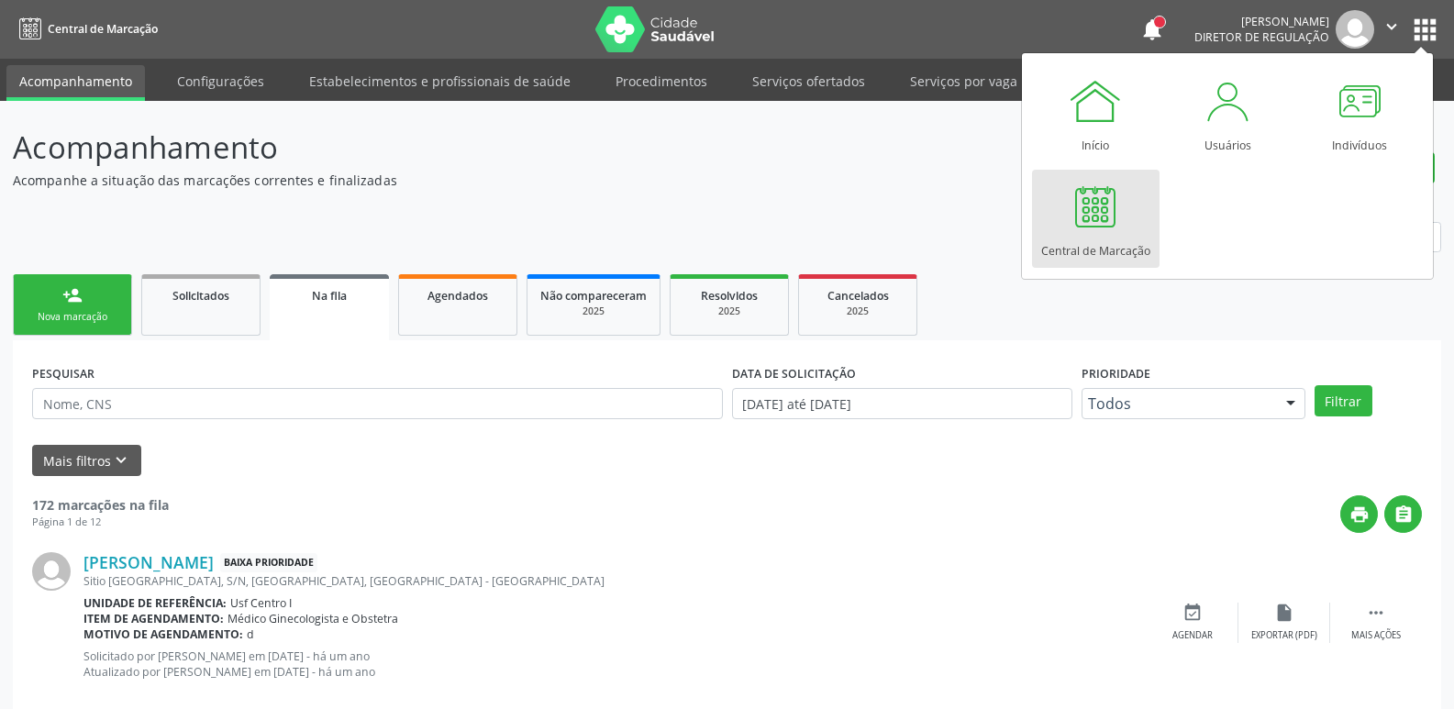
click at [1102, 227] on div at bounding box center [1095, 206] width 55 height 55
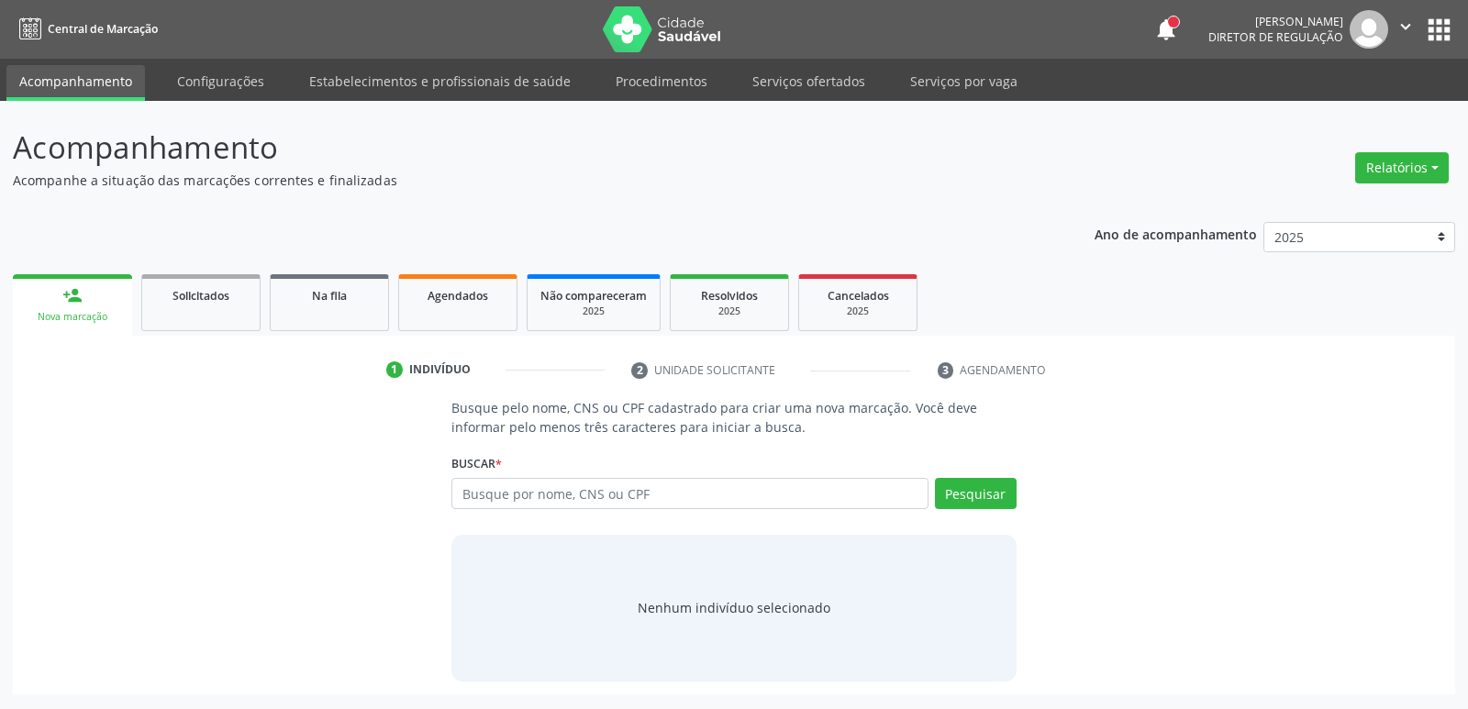
click at [739, 502] on input "text" at bounding box center [689, 493] width 476 height 31
type input "701465676193831"
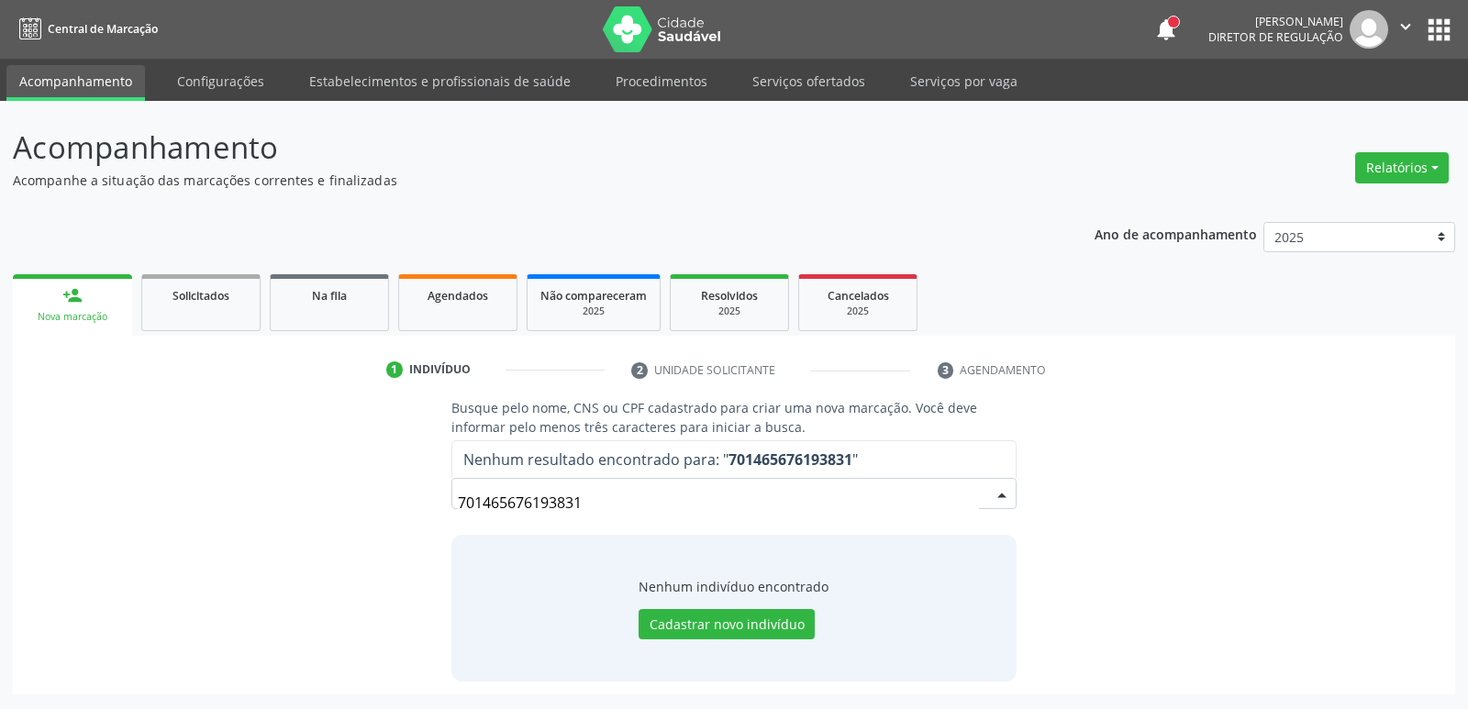
click at [753, 510] on input "701465676193831" at bounding box center [718, 502] width 520 height 37
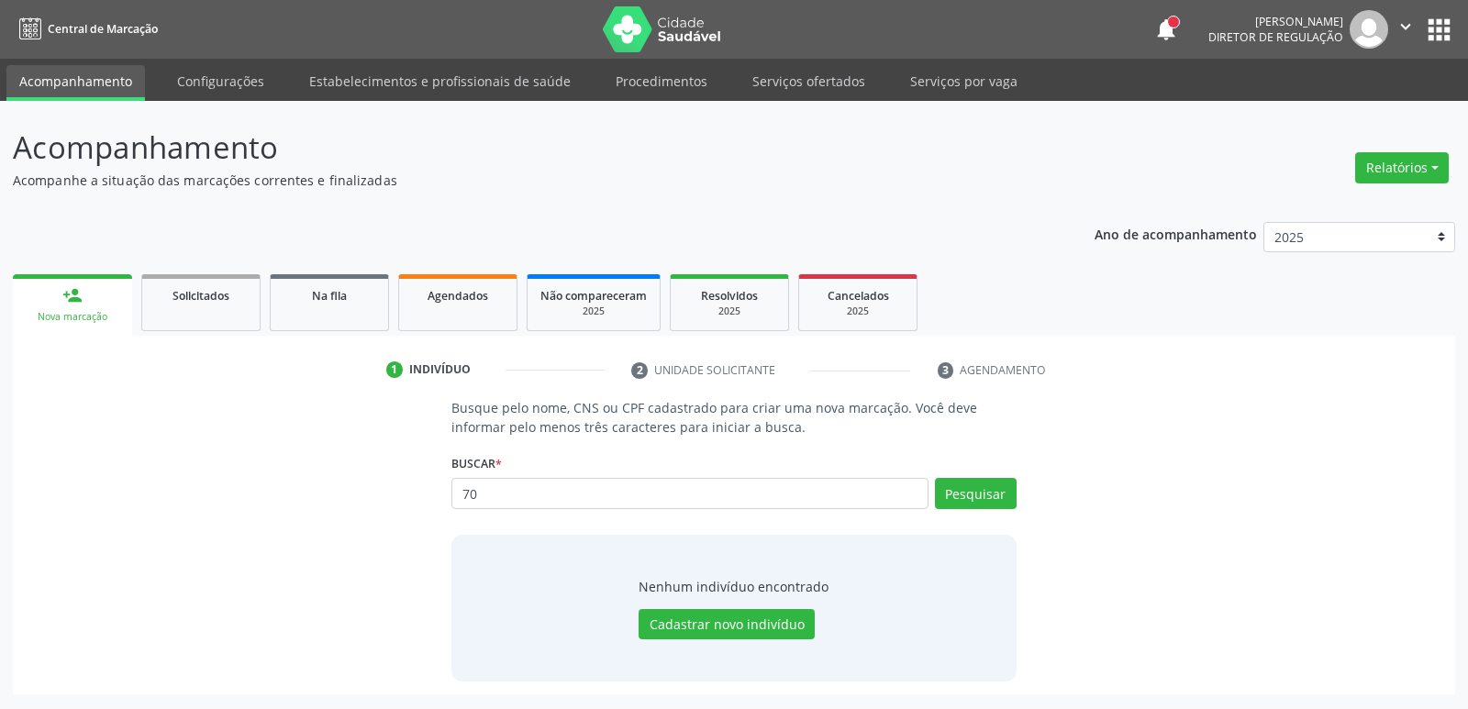
type input "7"
click at [605, 497] on input "text" at bounding box center [689, 493] width 476 height 31
type input "36818763472"
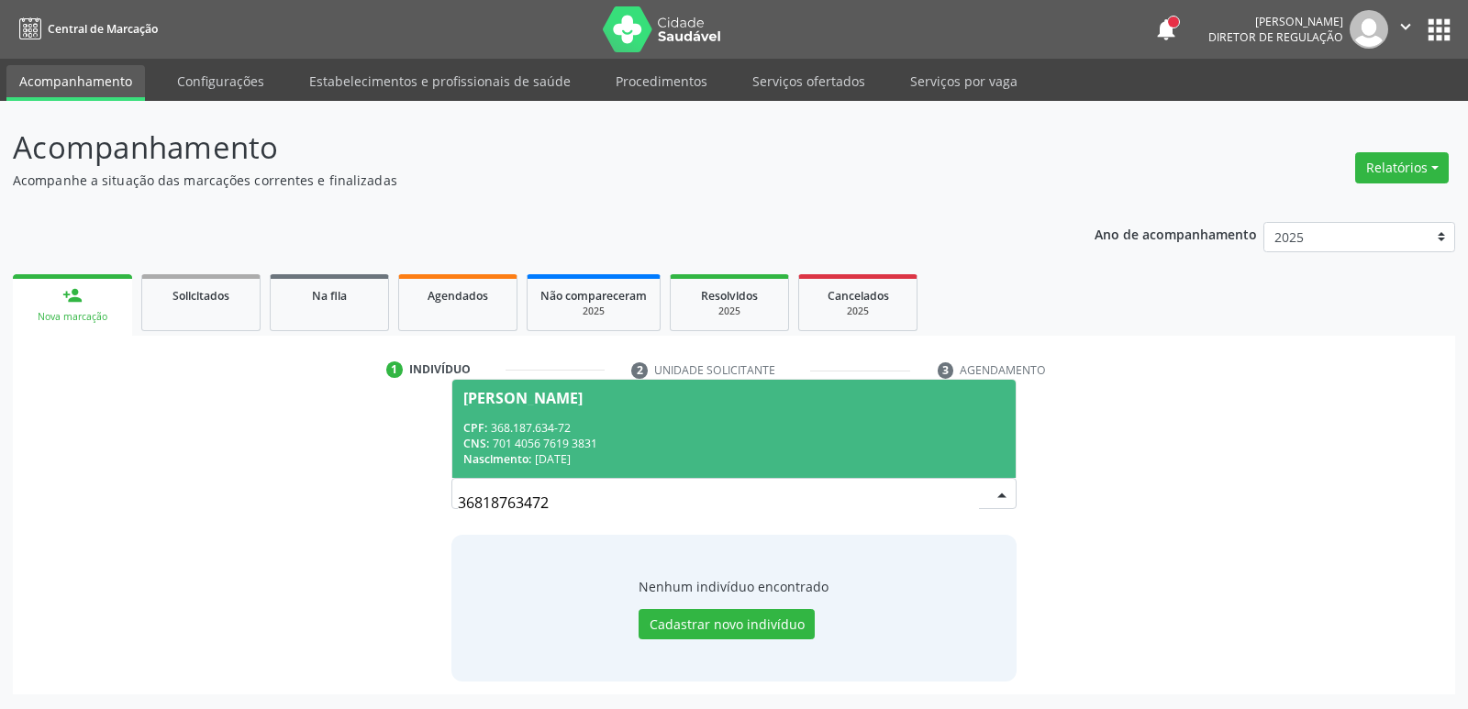
click at [652, 412] on span "Maria Aparecida Pereira de Souza CPF: 368.187.634-72 CNS: 701 4056 7619 3831 Na…" at bounding box center [733, 429] width 562 height 98
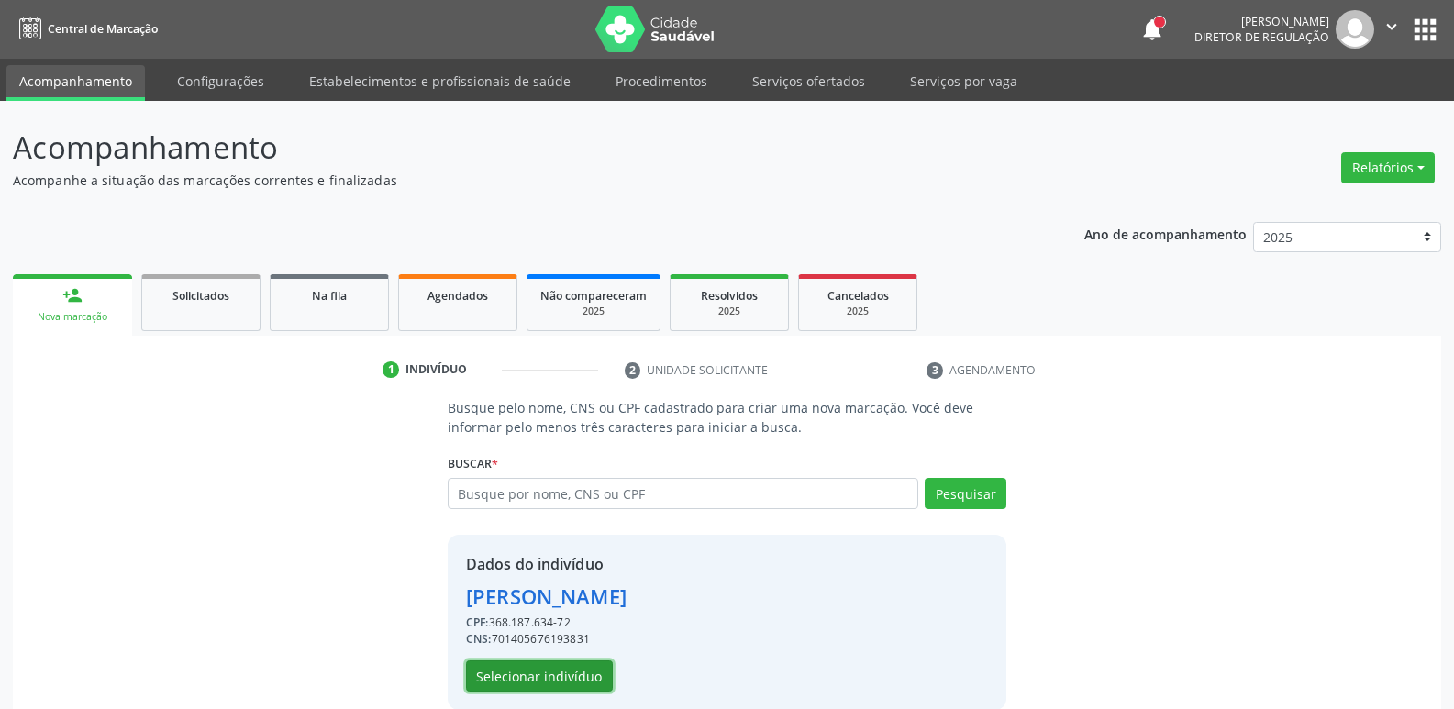
click at [552, 671] on button "Selecionar indivíduo" at bounding box center [539, 676] width 147 height 31
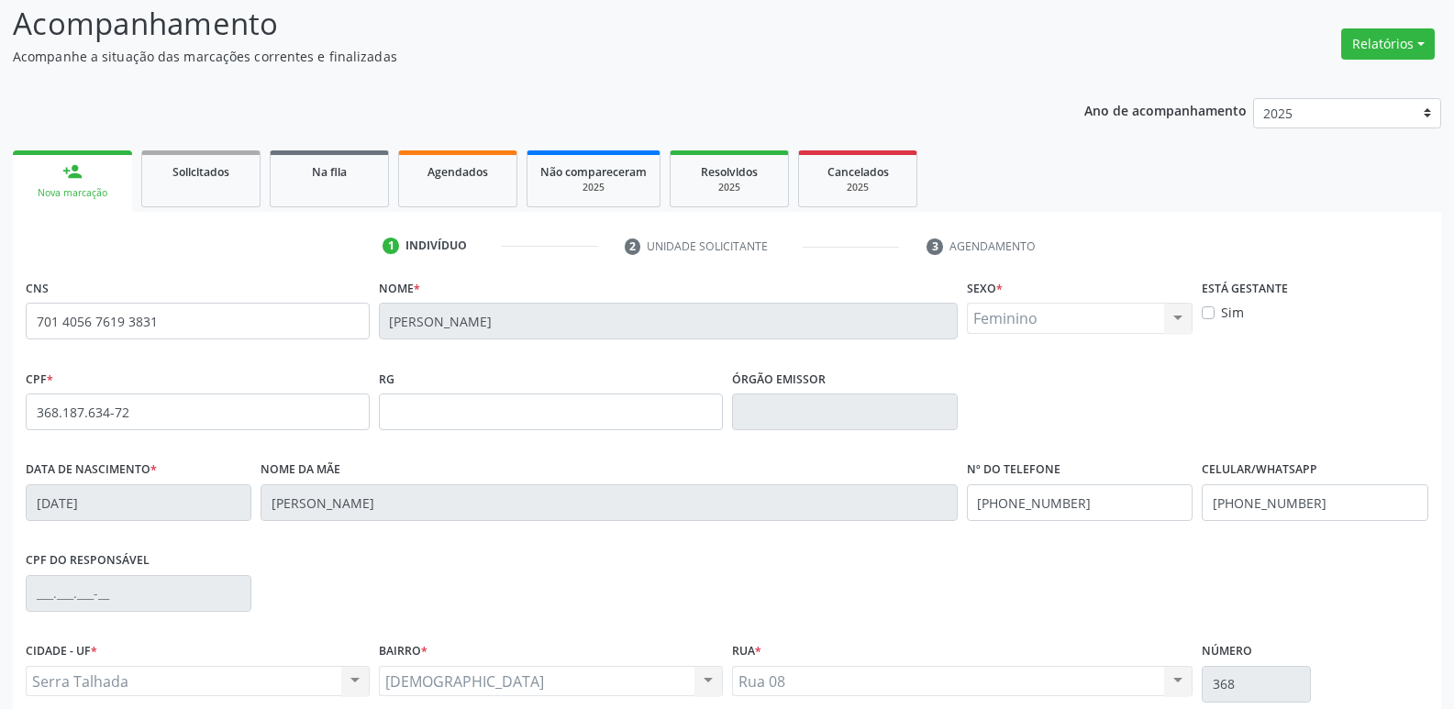
scroll to position [285, 0]
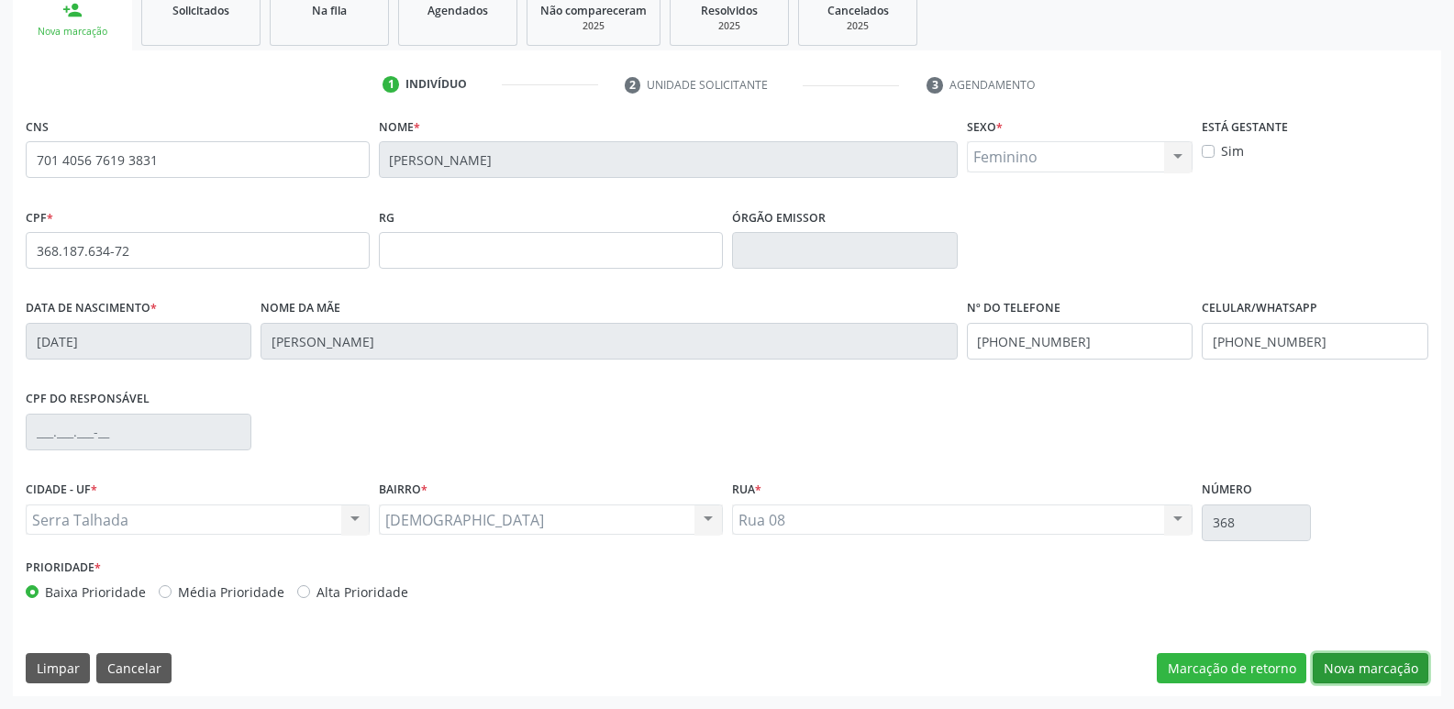
click at [1353, 673] on button "Nova marcação" at bounding box center [1371, 668] width 116 height 31
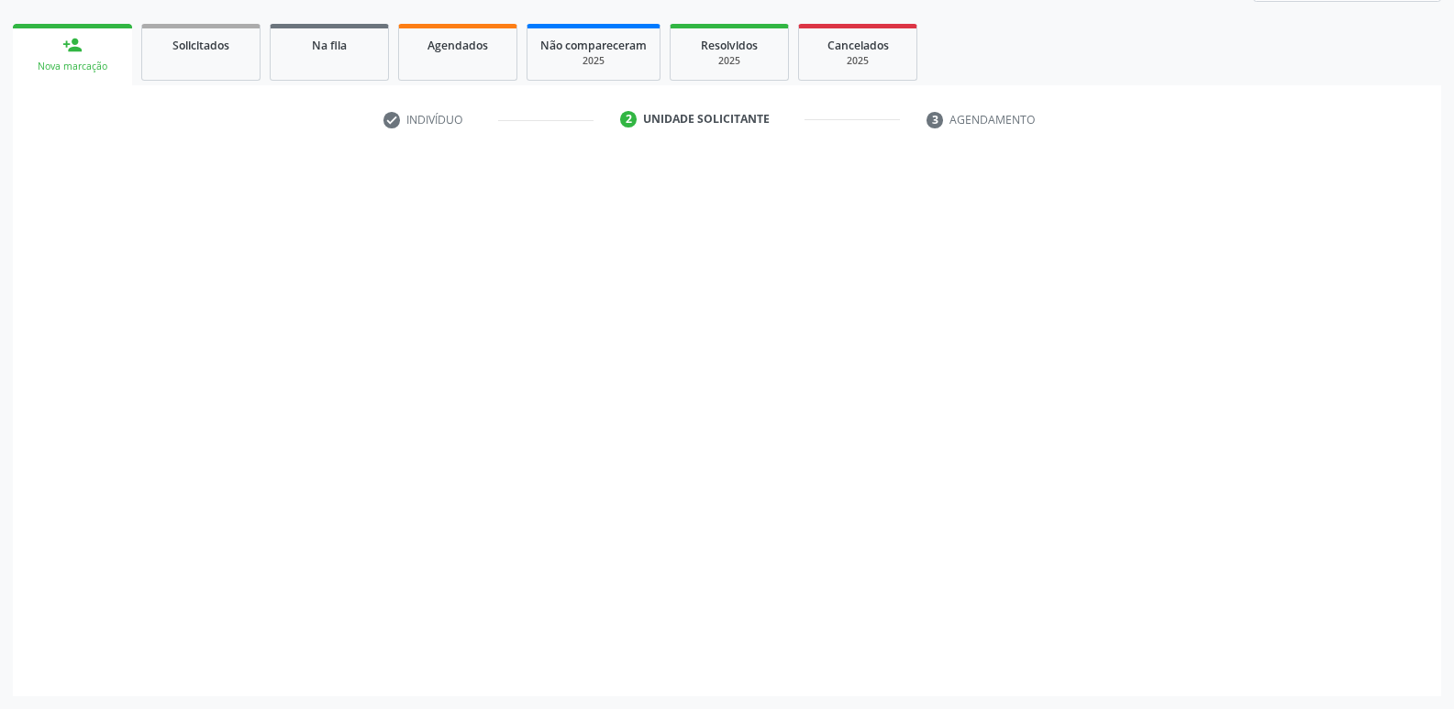
scroll to position [250, 0]
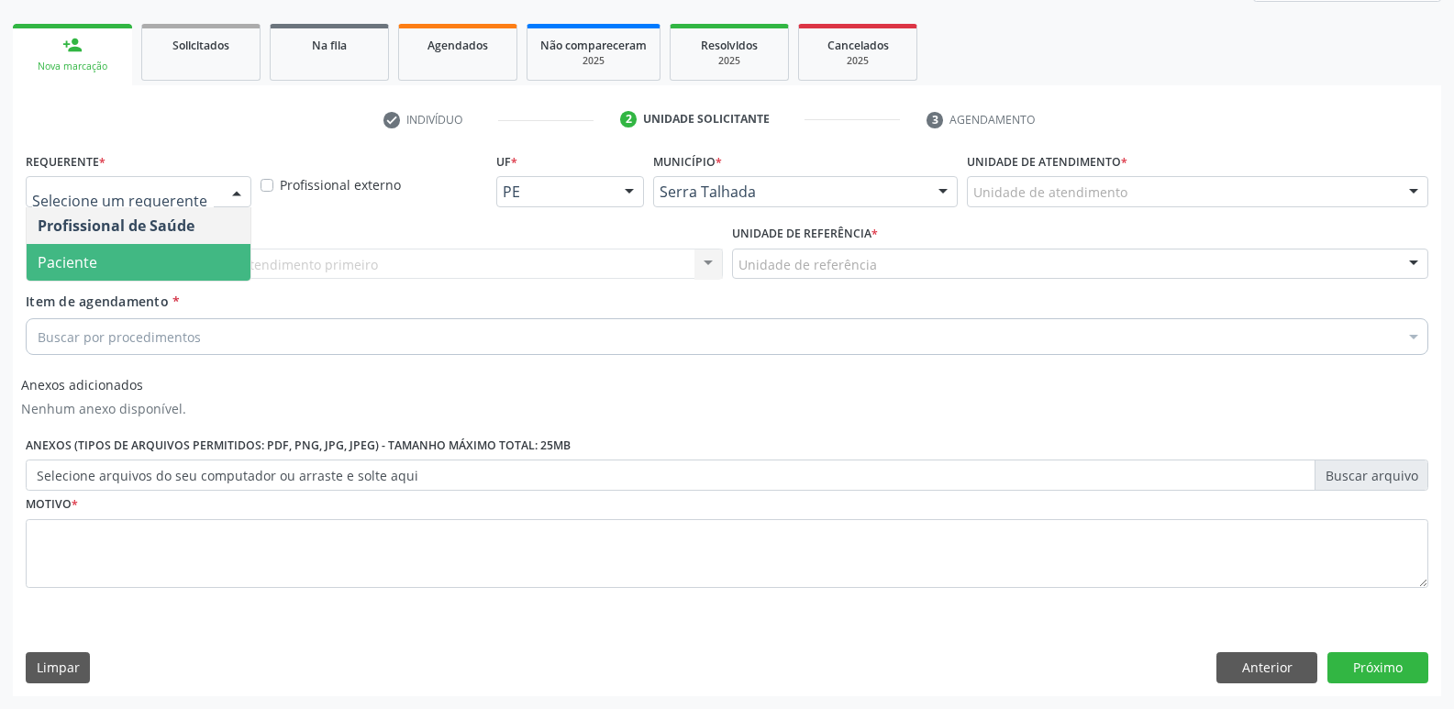
click at [156, 255] on span "Paciente" at bounding box center [139, 262] width 224 height 37
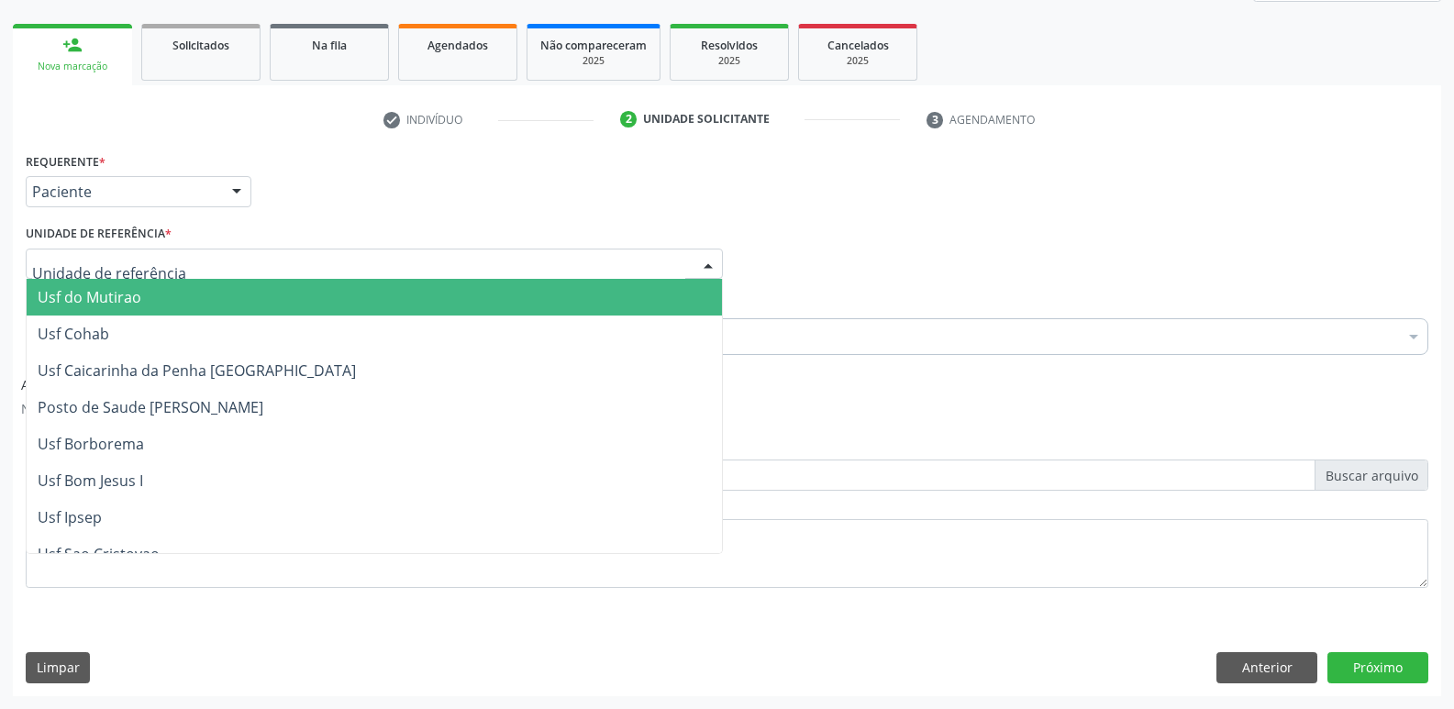
click at [156, 252] on div at bounding box center [374, 264] width 697 height 31
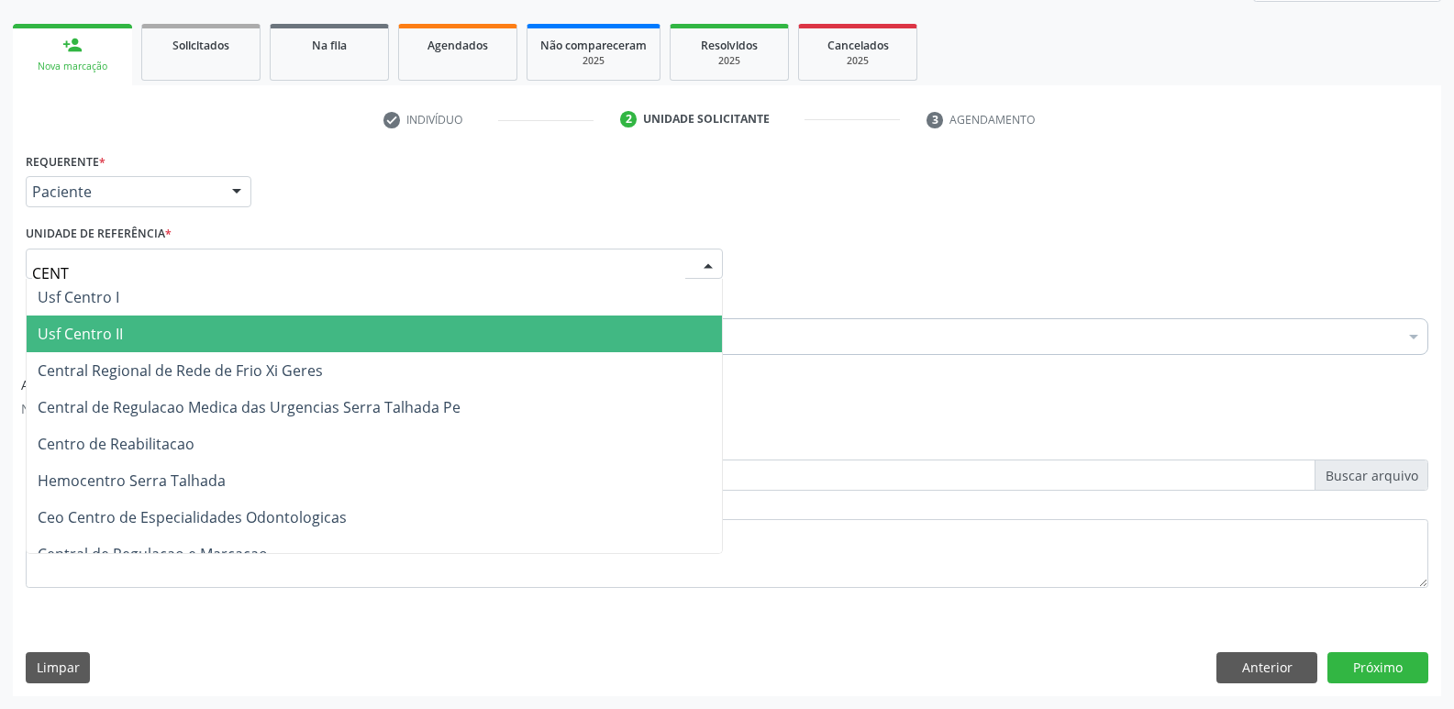
type input "CENTR"
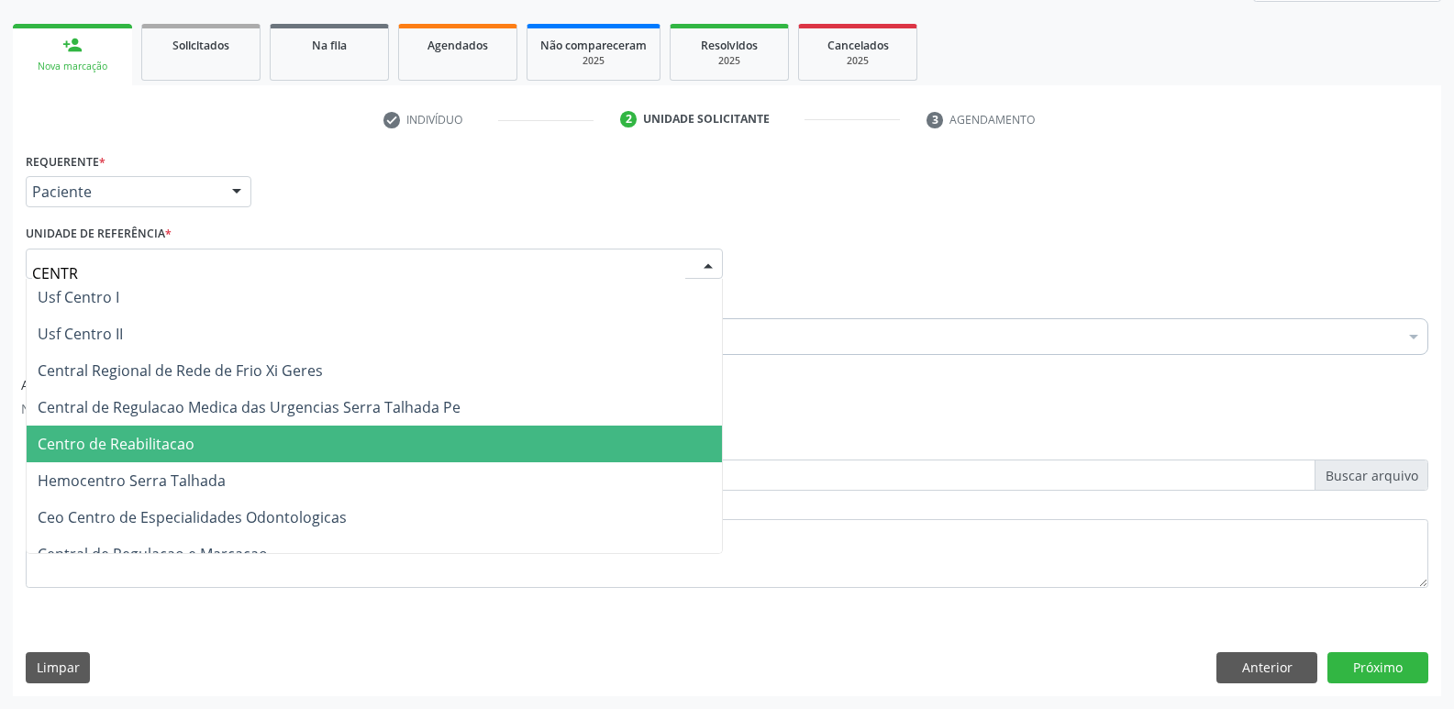
click at [224, 449] on span "Centro de Reabilitacao" at bounding box center [375, 444] width 696 height 37
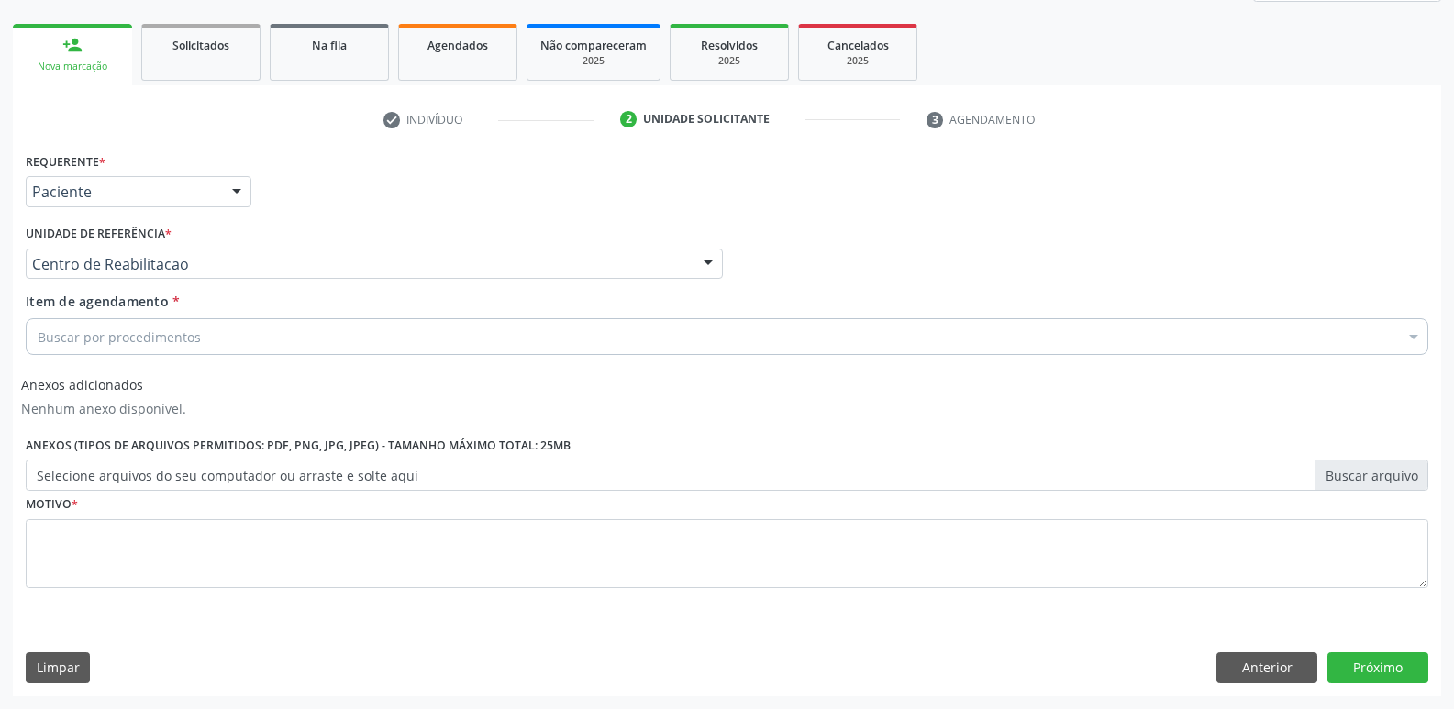
click at [239, 348] on div "Buscar por procedimentos" at bounding box center [727, 336] width 1403 height 37
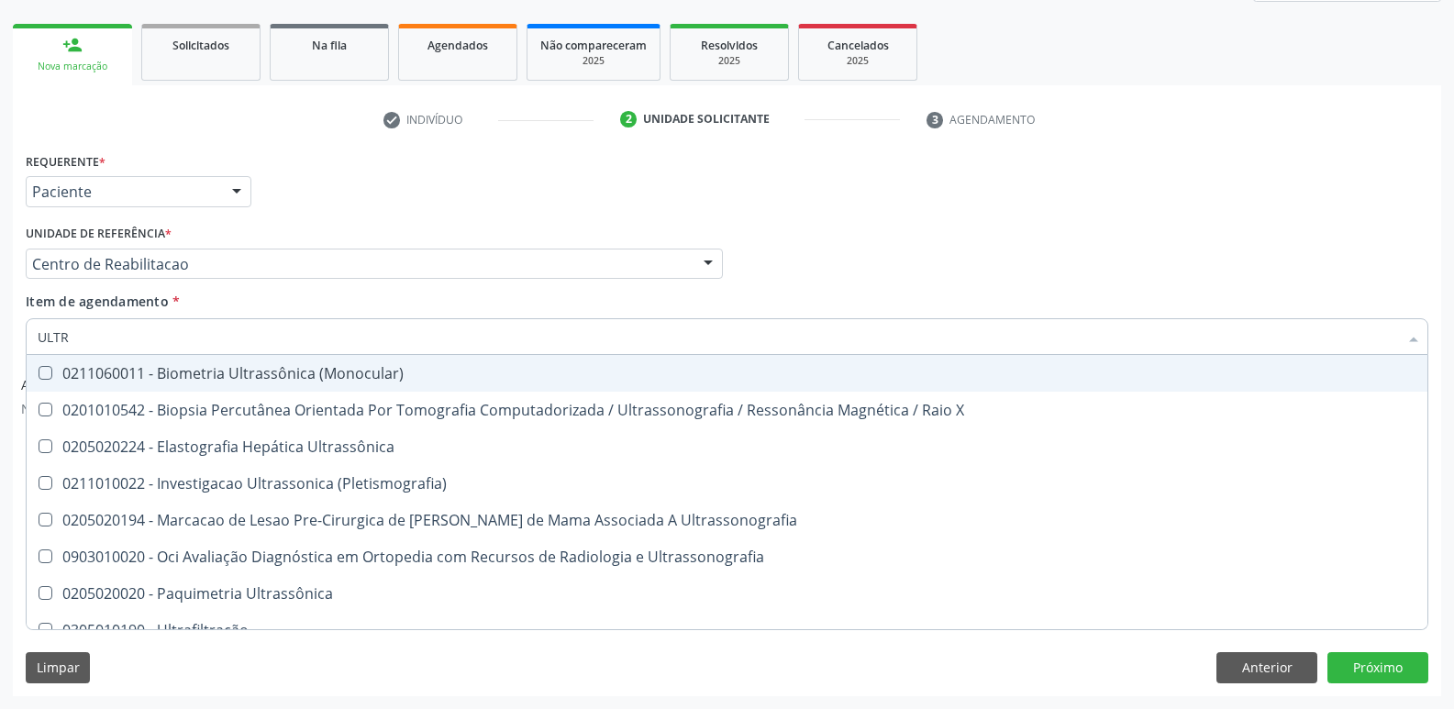
type input "ULTRA"
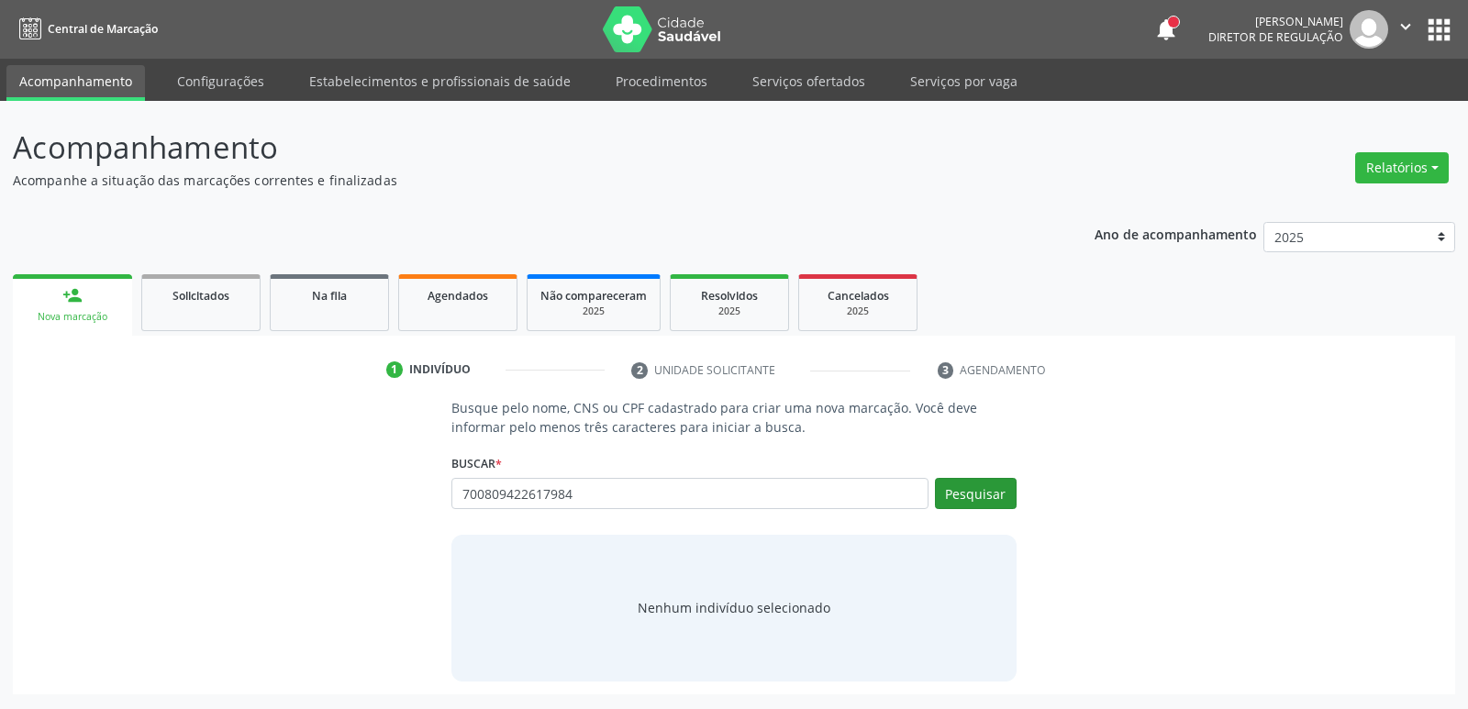
type input "700809422617984"
click at [984, 495] on button "Pesquisar" at bounding box center [976, 493] width 82 height 31
type input "700809422617984"
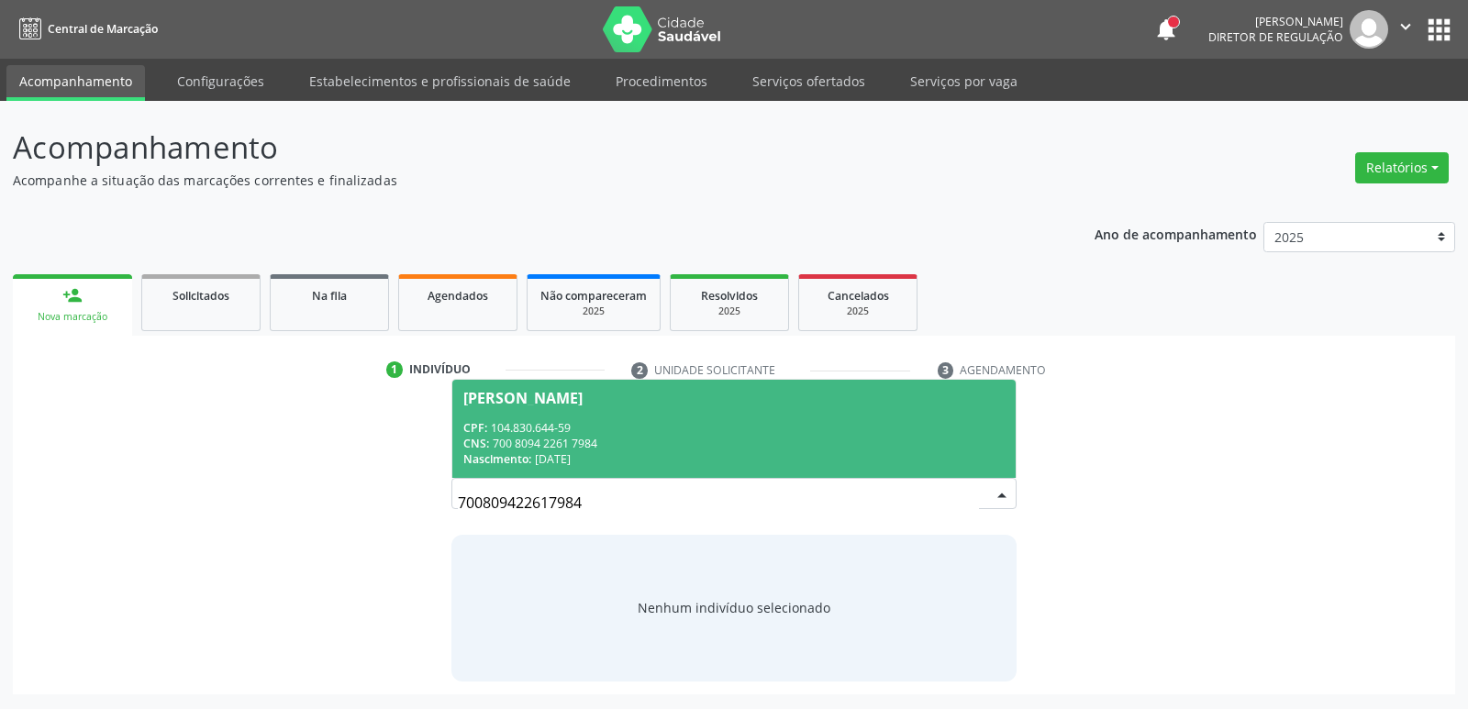
click at [655, 440] on div "CNS: 700 8094 2261 7984" at bounding box center [733, 444] width 540 height 16
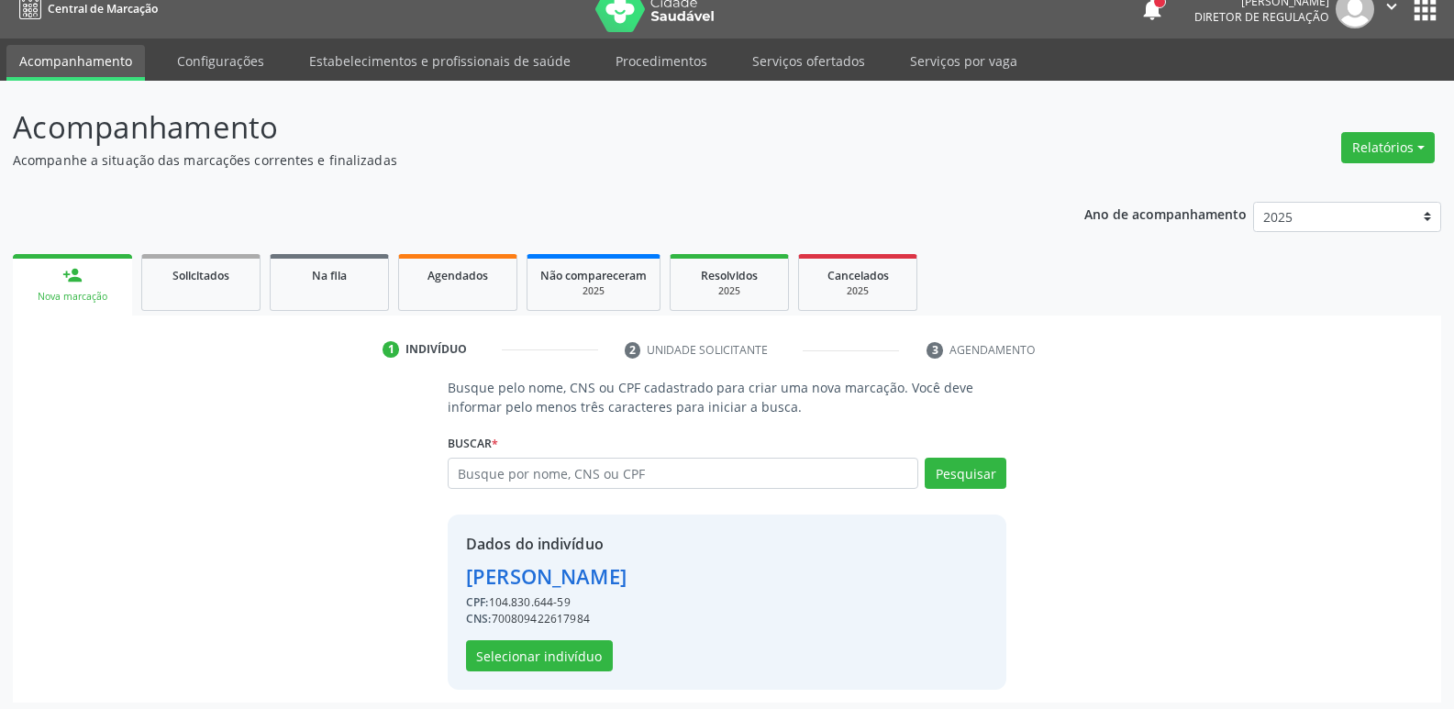
scroll to position [27, 0]
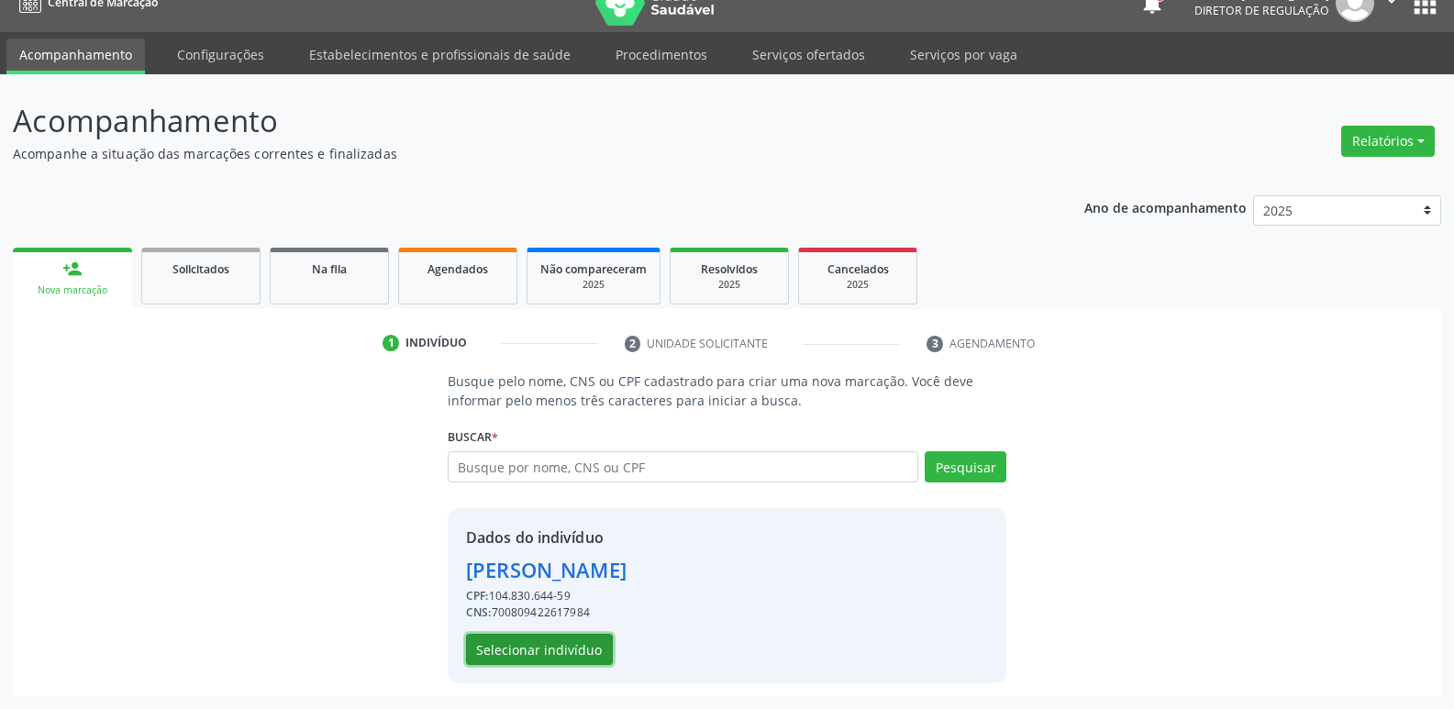
click at [573, 648] on button "Selecionar indivíduo" at bounding box center [539, 649] width 147 height 31
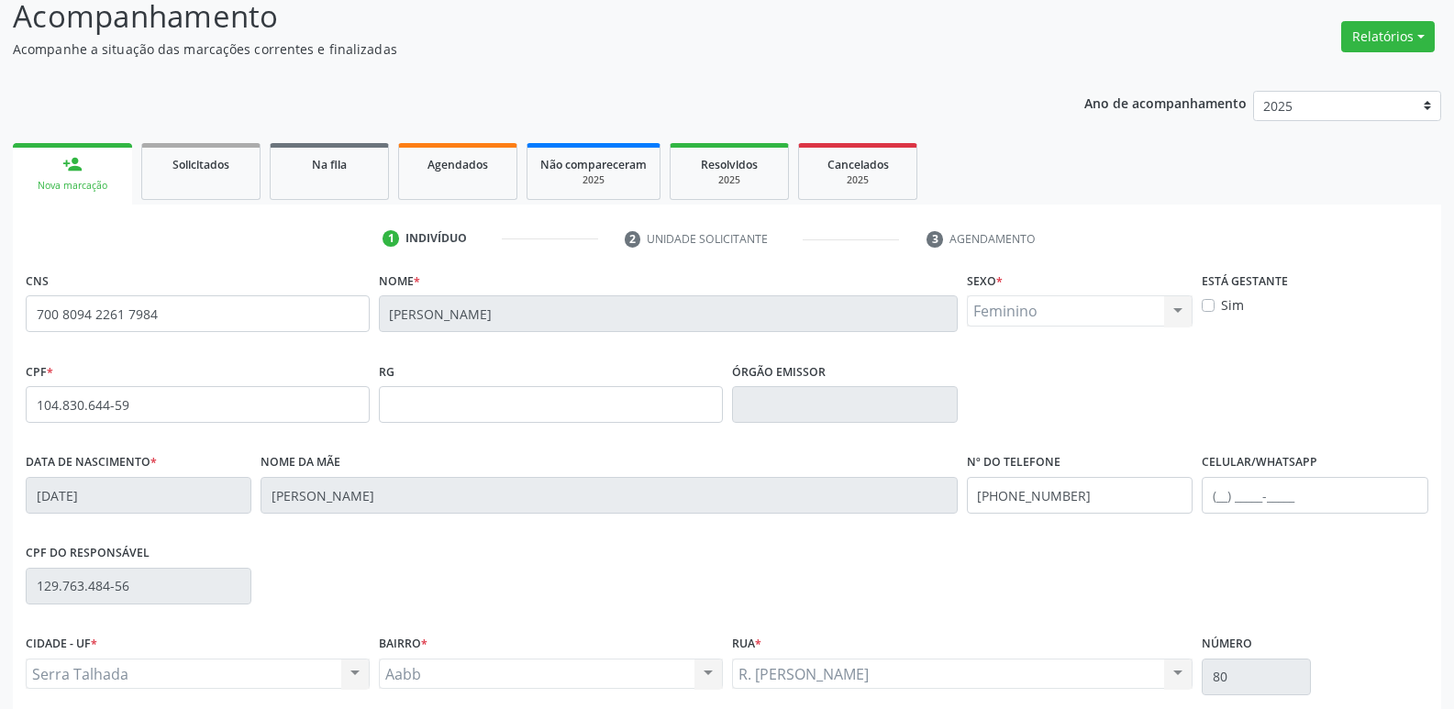
scroll to position [285, 0]
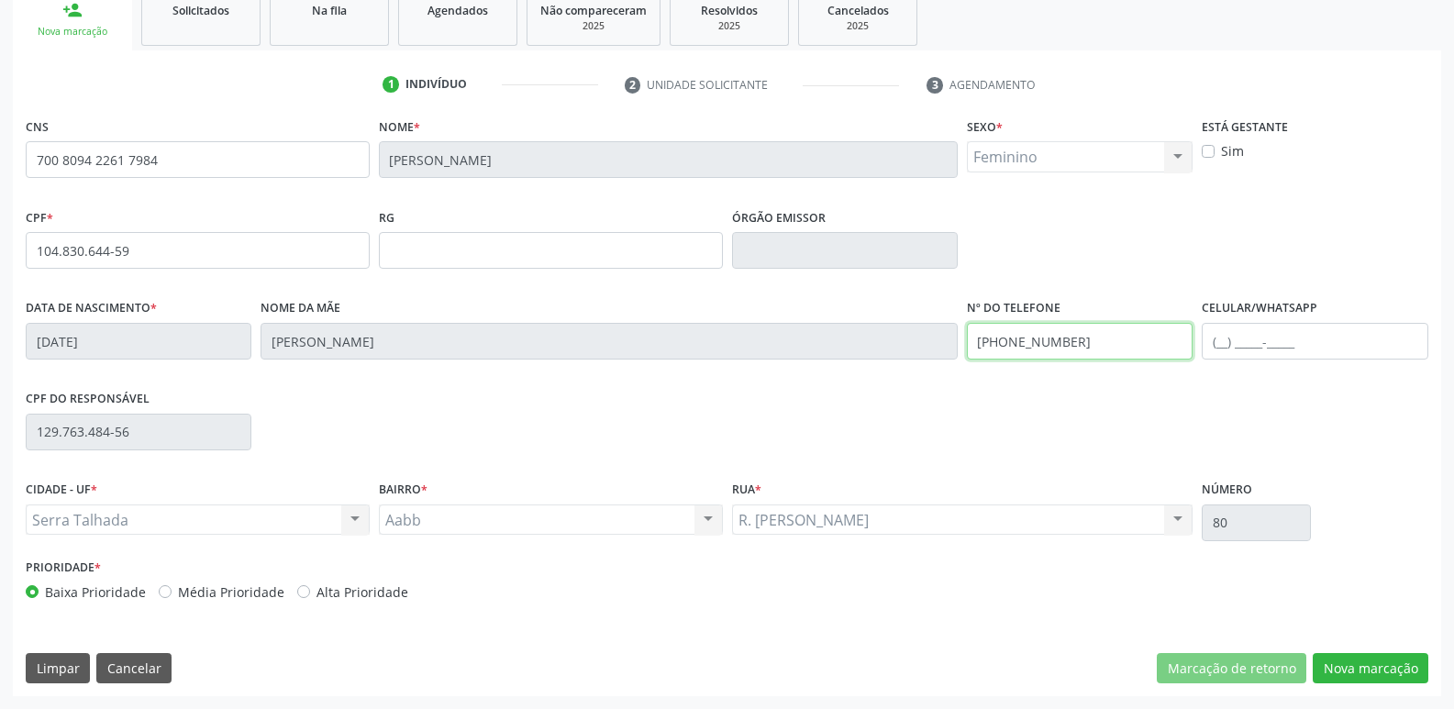
click at [633, 347] on div "Data de nascimento * 18/07/1997 Nome da mãe Roseane Valeria Ferreira de Almeida…" at bounding box center [727, 340] width 1412 height 91
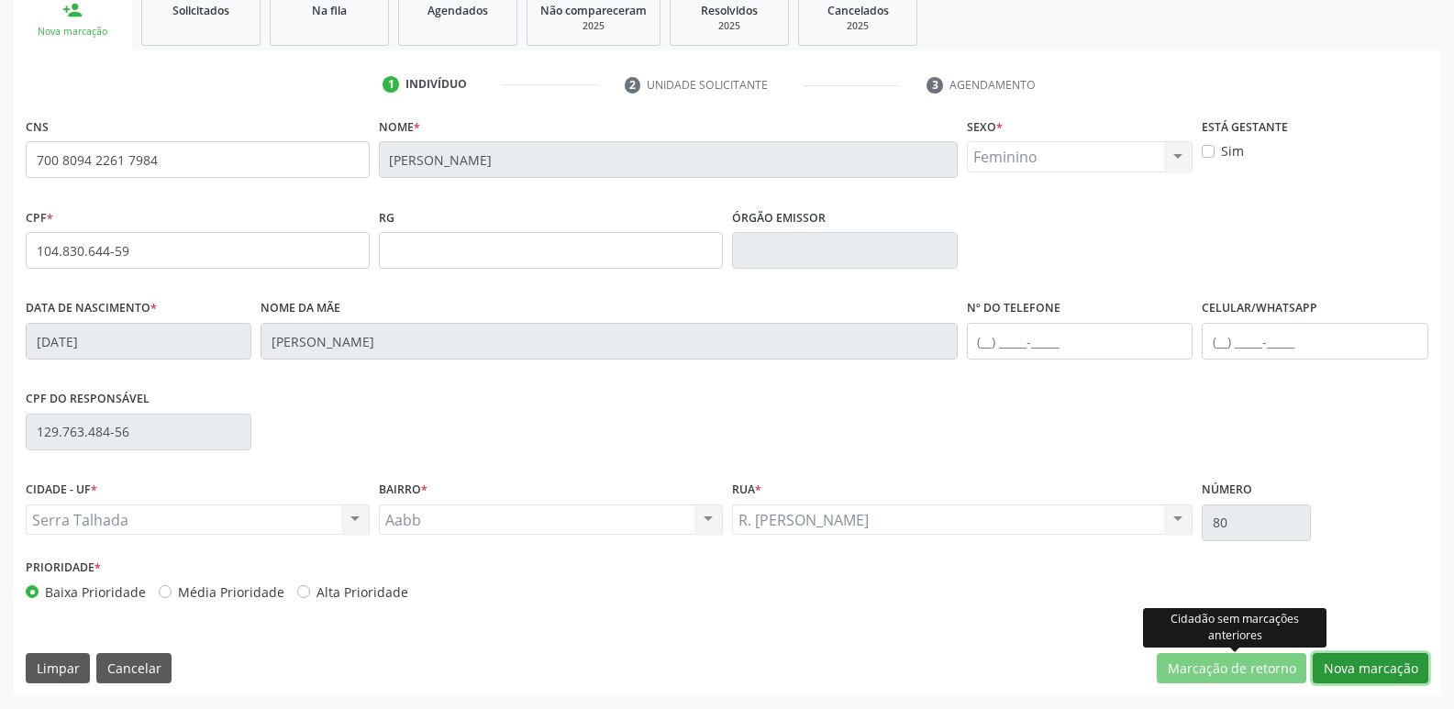
click at [1351, 670] on button "Nova marcação" at bounding box center [1371, 668] width 116 height 31
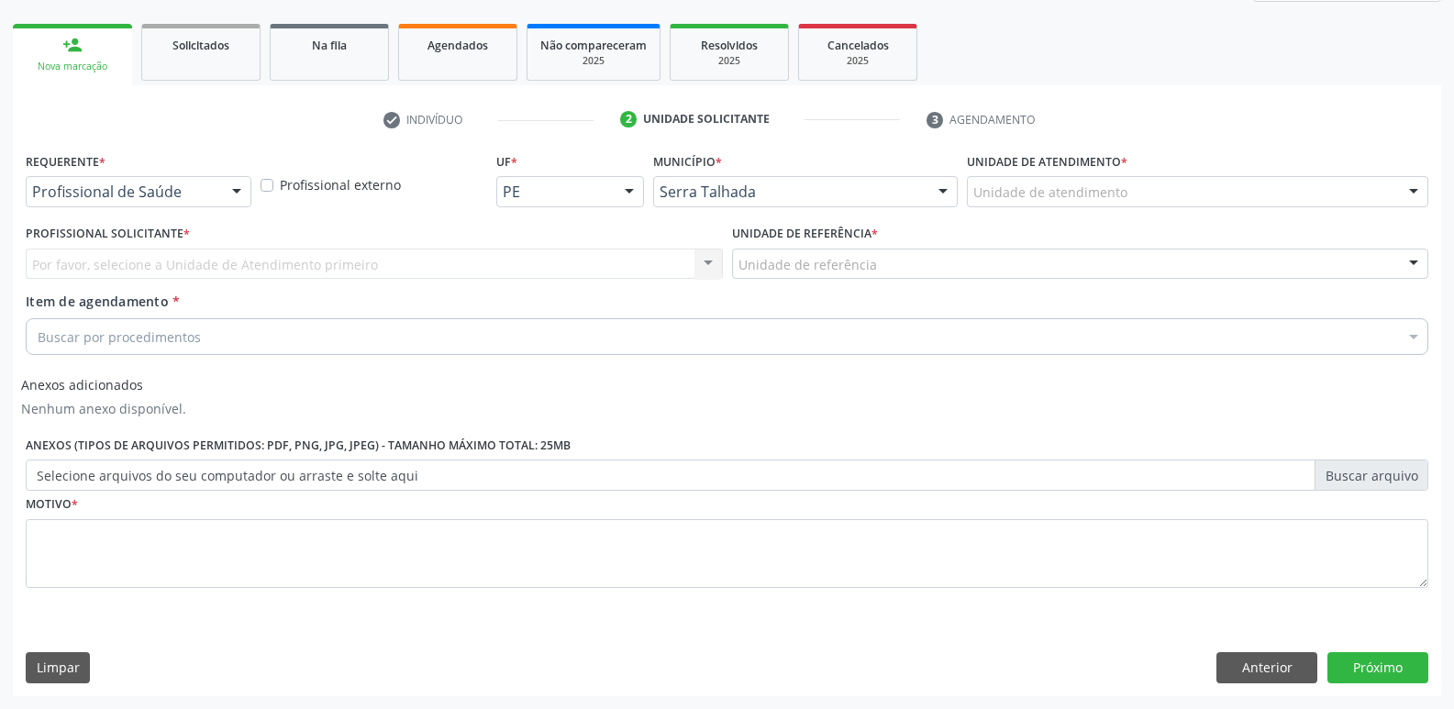
scroll to position [250, 0]
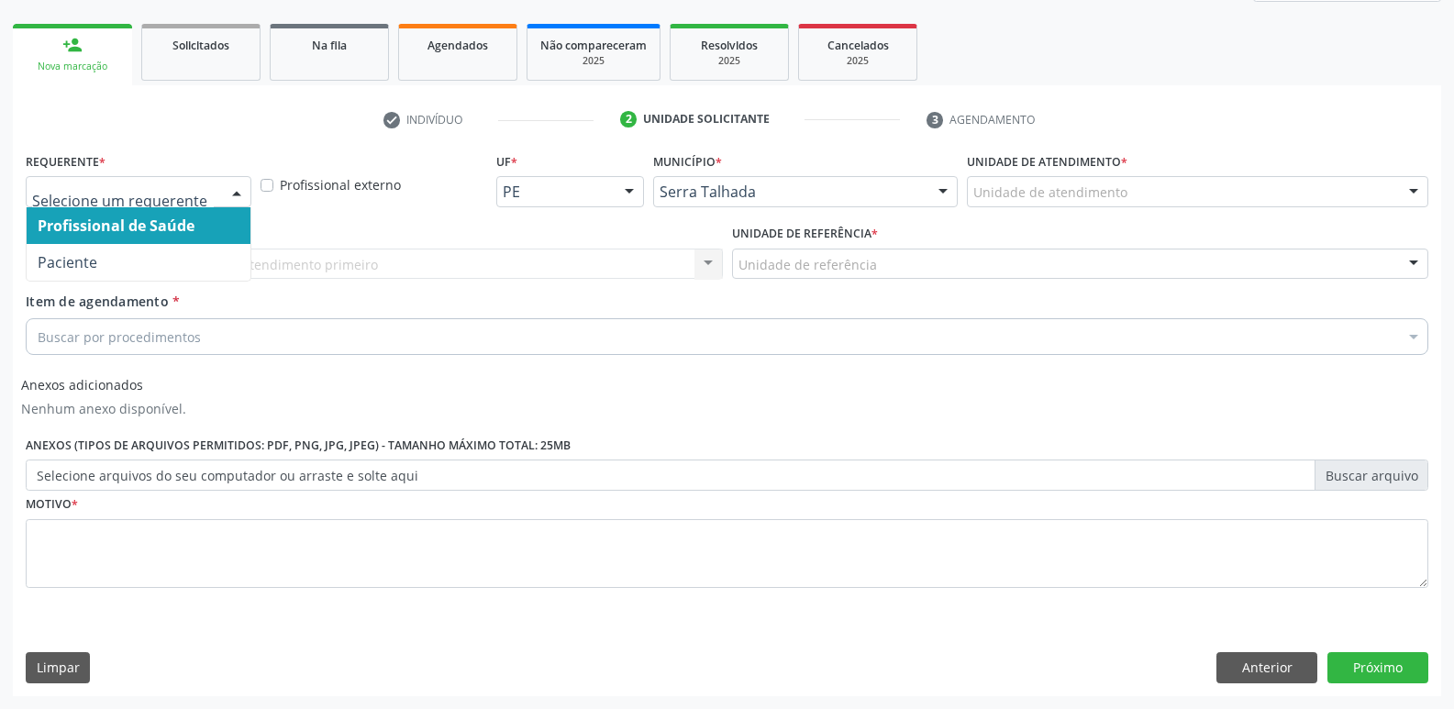
click at [107, 182] on div at bounding box center [139, 191] width 226 height 31
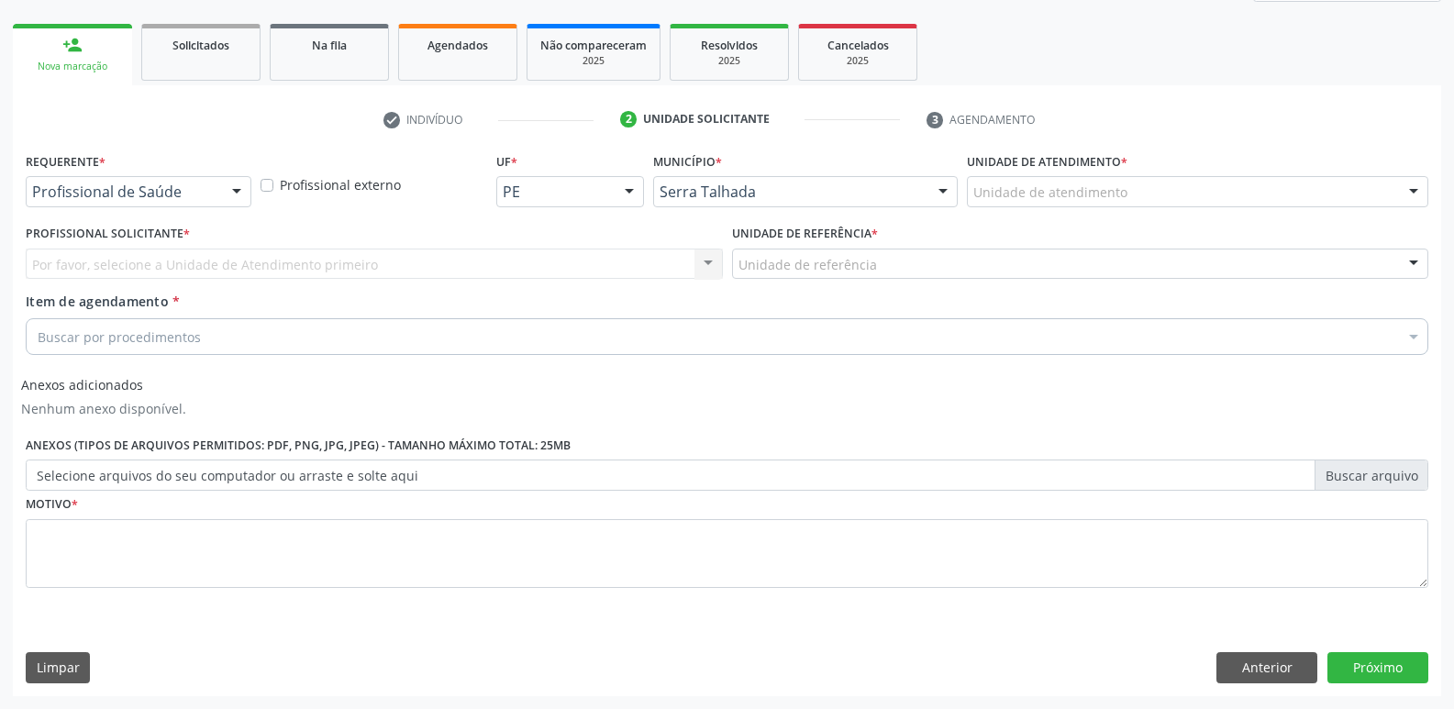
click at [101, 291] on div "Profissional Solicitante * Por favor, selecione a Unidade de Atendimento primei…" at bounding box center [374, 256] width 707 height 72
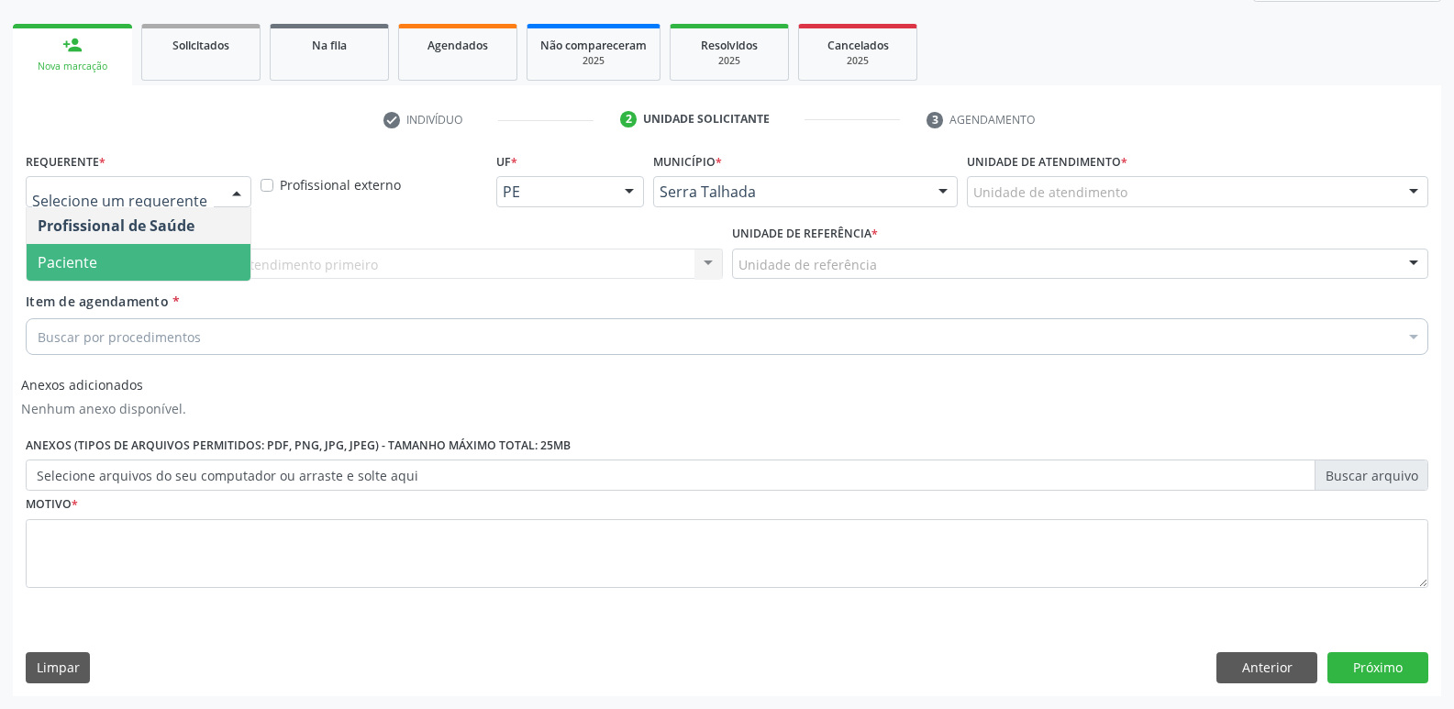
click at [116, 256] on span "Paciente" at bounding box center [139, 262] width 224 height 37
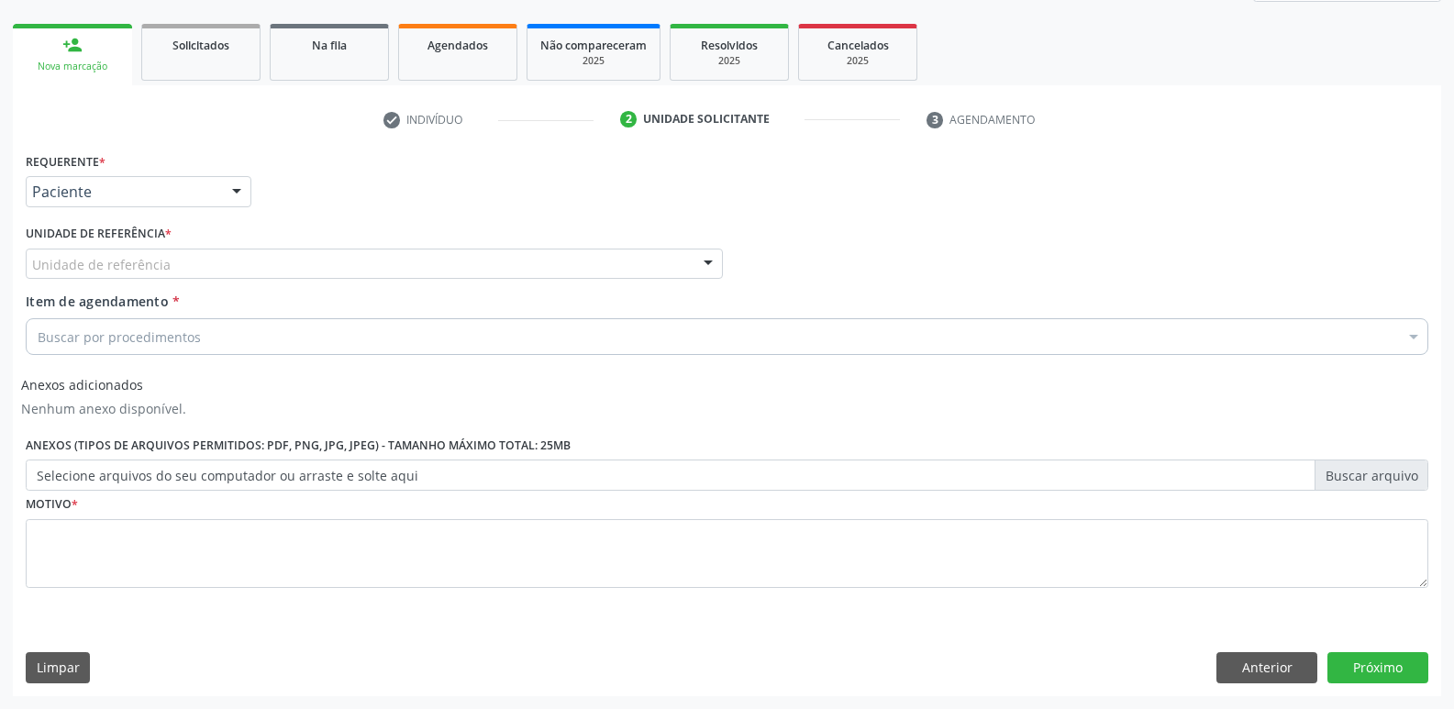
click at [117, 249] on div "Unidade de referência" at bounding box center [374, 264] width 697 height 31
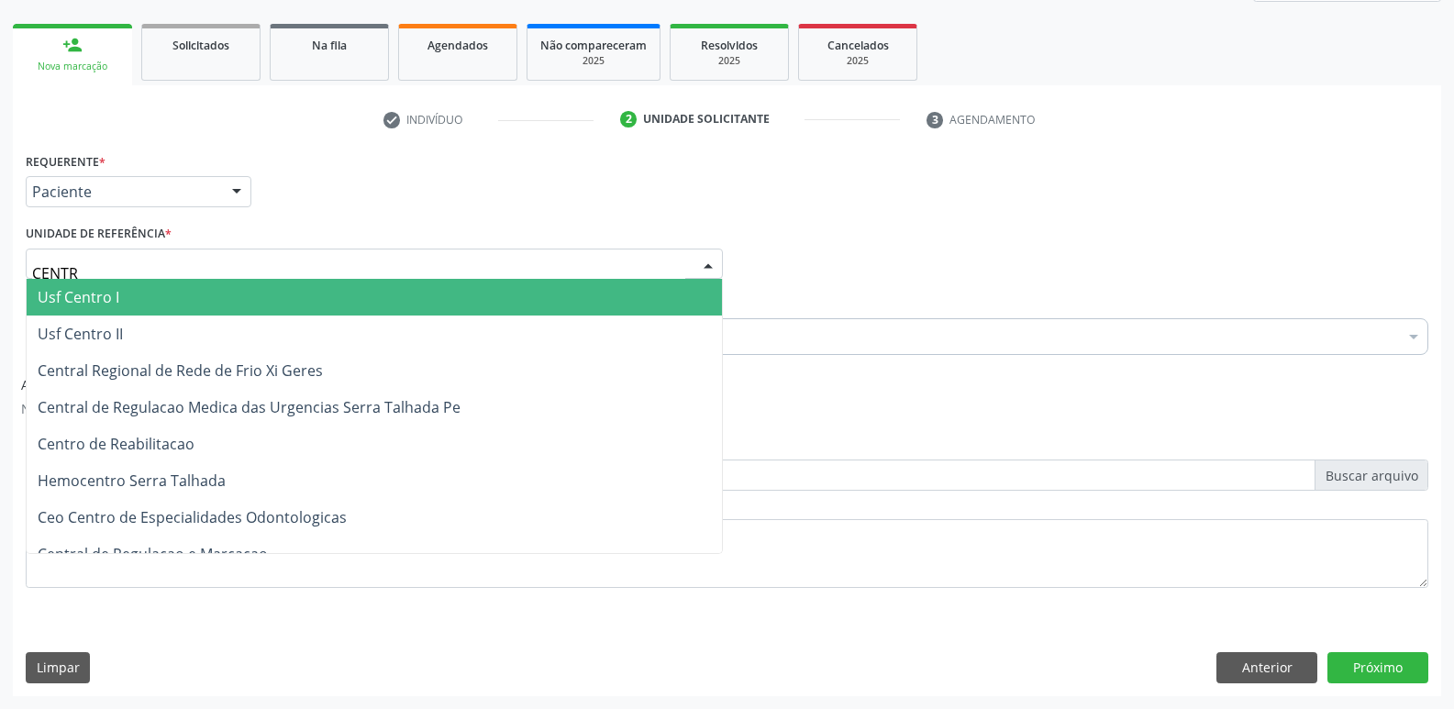
type input "CENTRO"
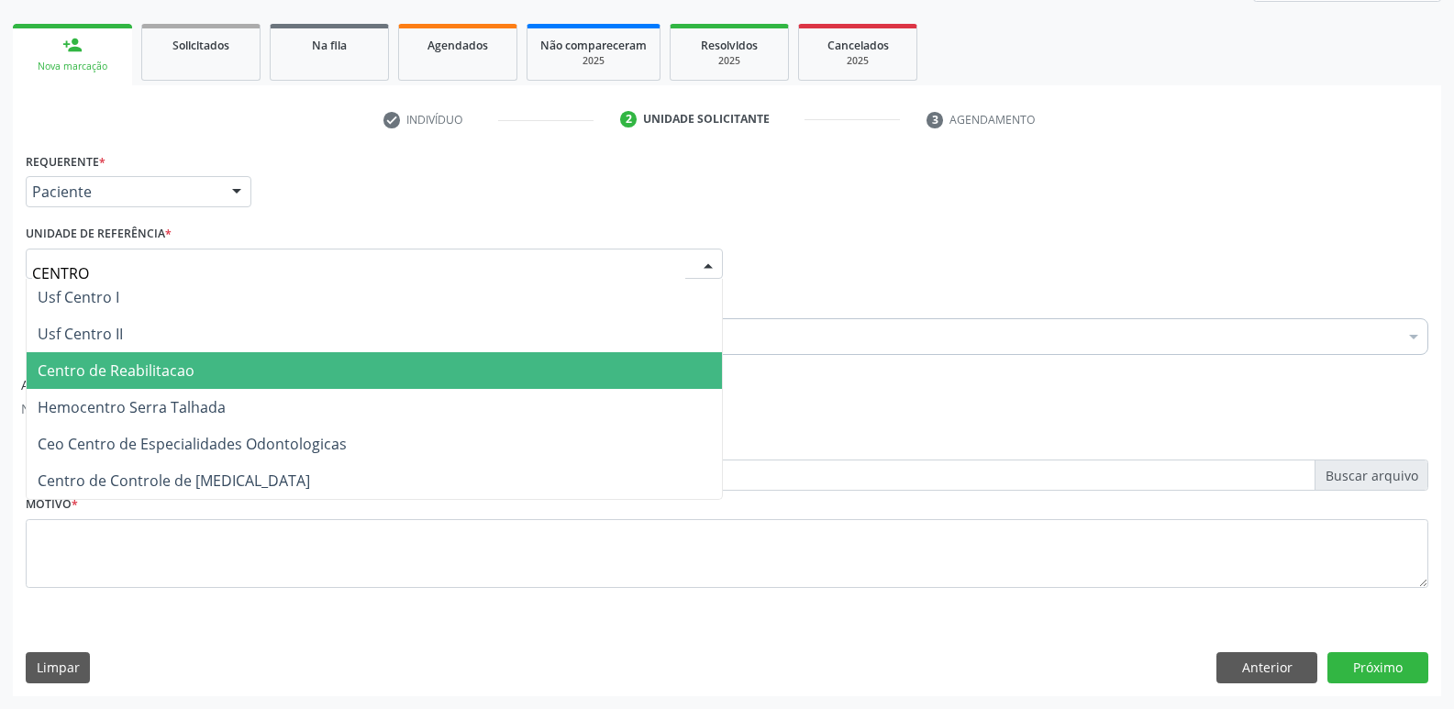
click at [73, 381] on span "Centro de Reabilitacao" at bounding box center [116, 371] width 157 height 20
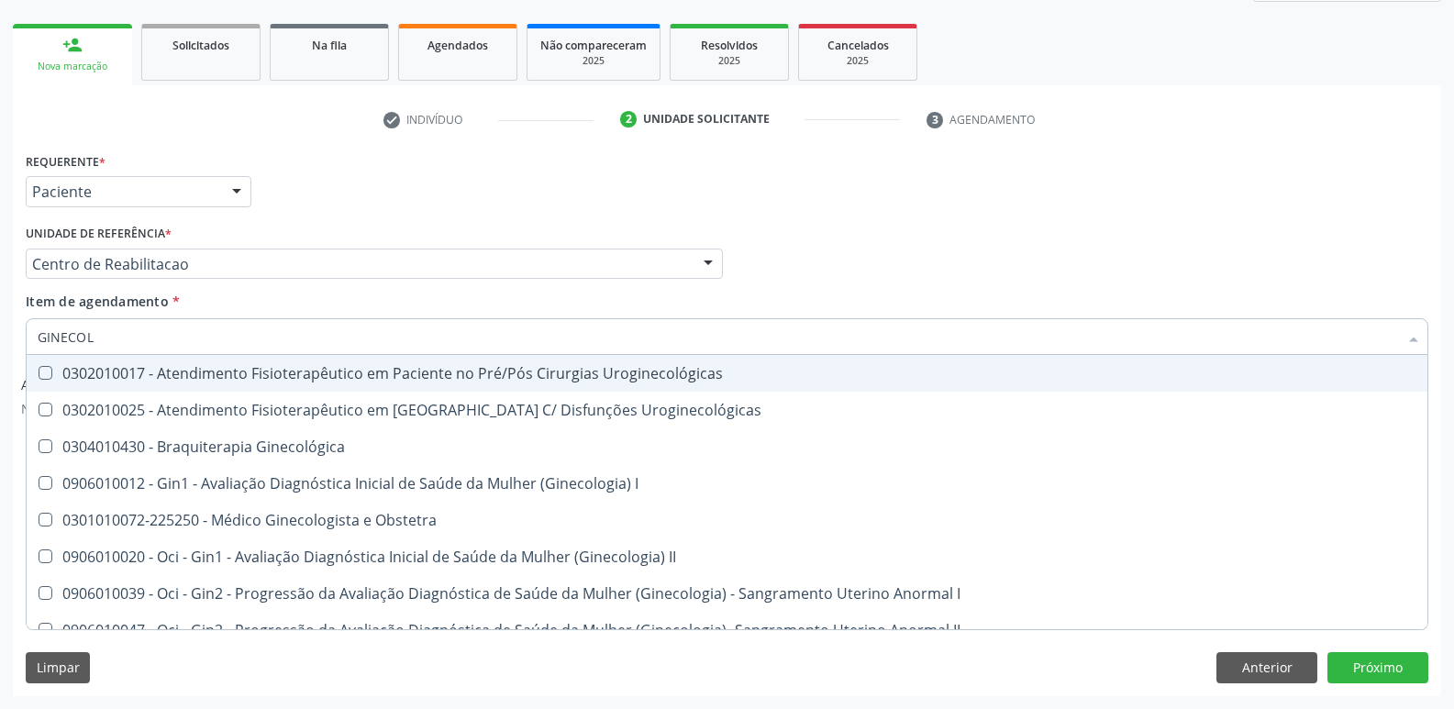
type input "GINECOLO"
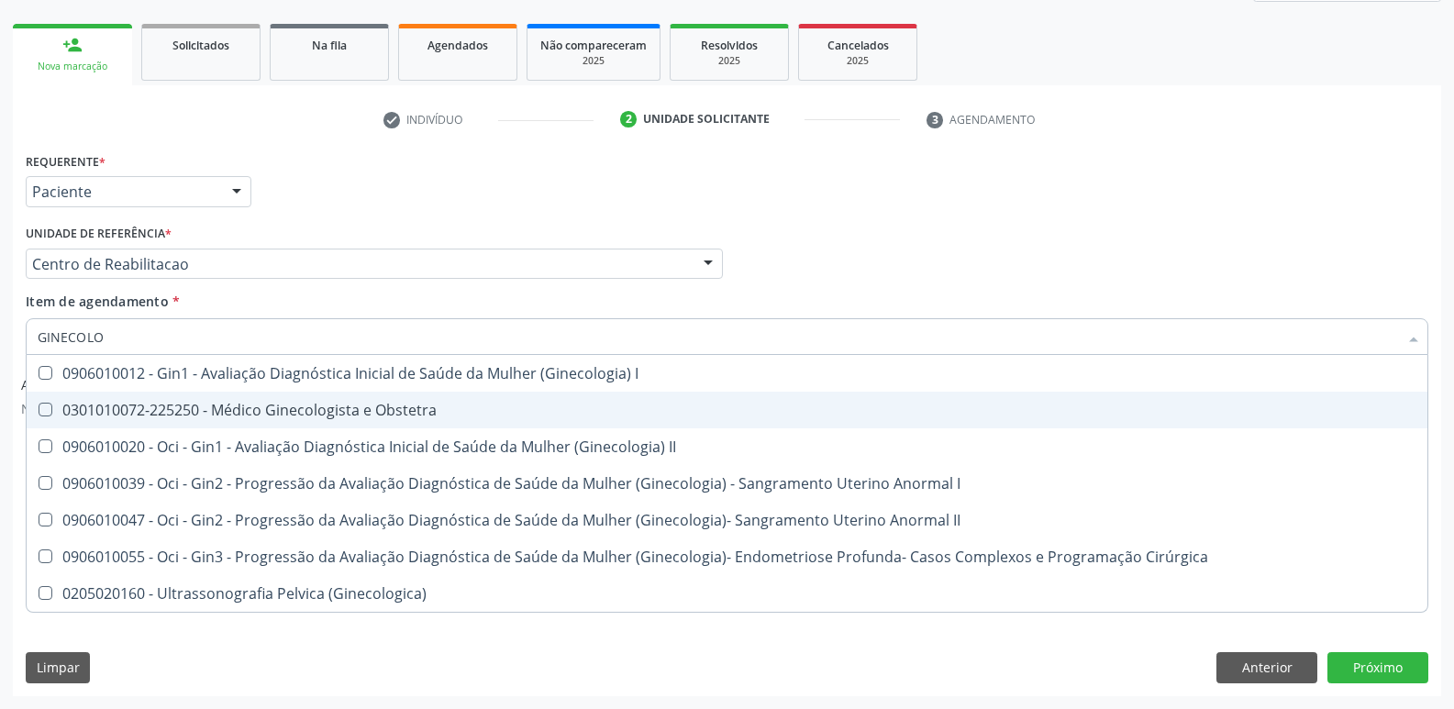
click at [221, 417] on div "0301010072-225250 - Médico Ginecologista e Obstetra" at bounding box center [727, 410] width 1379 height 15
checkbox Obstetra "true"
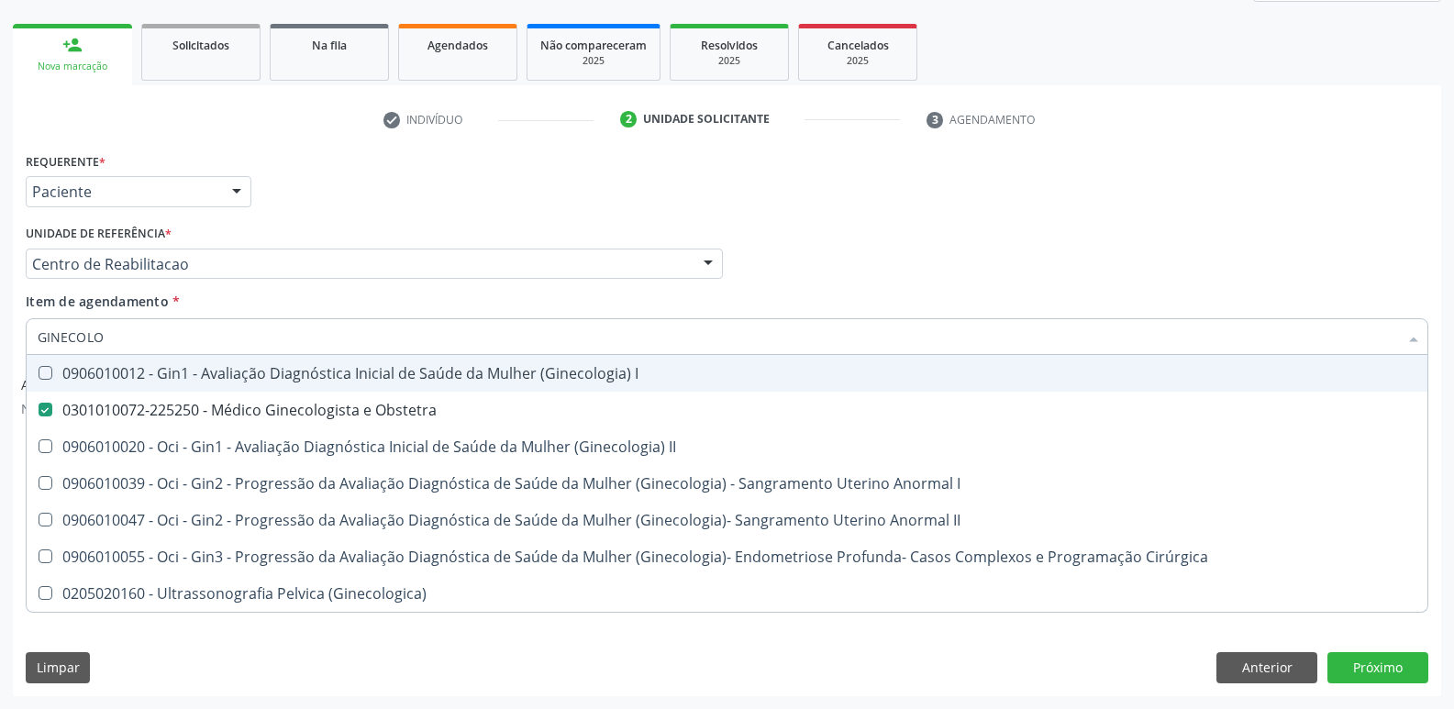
click at [1088, 214] on div "Requerente * Paciente Profissional de Saúde Paciente Nenhum resultado encontrad…" at bounding box center [727, 184] width 1412 height 72
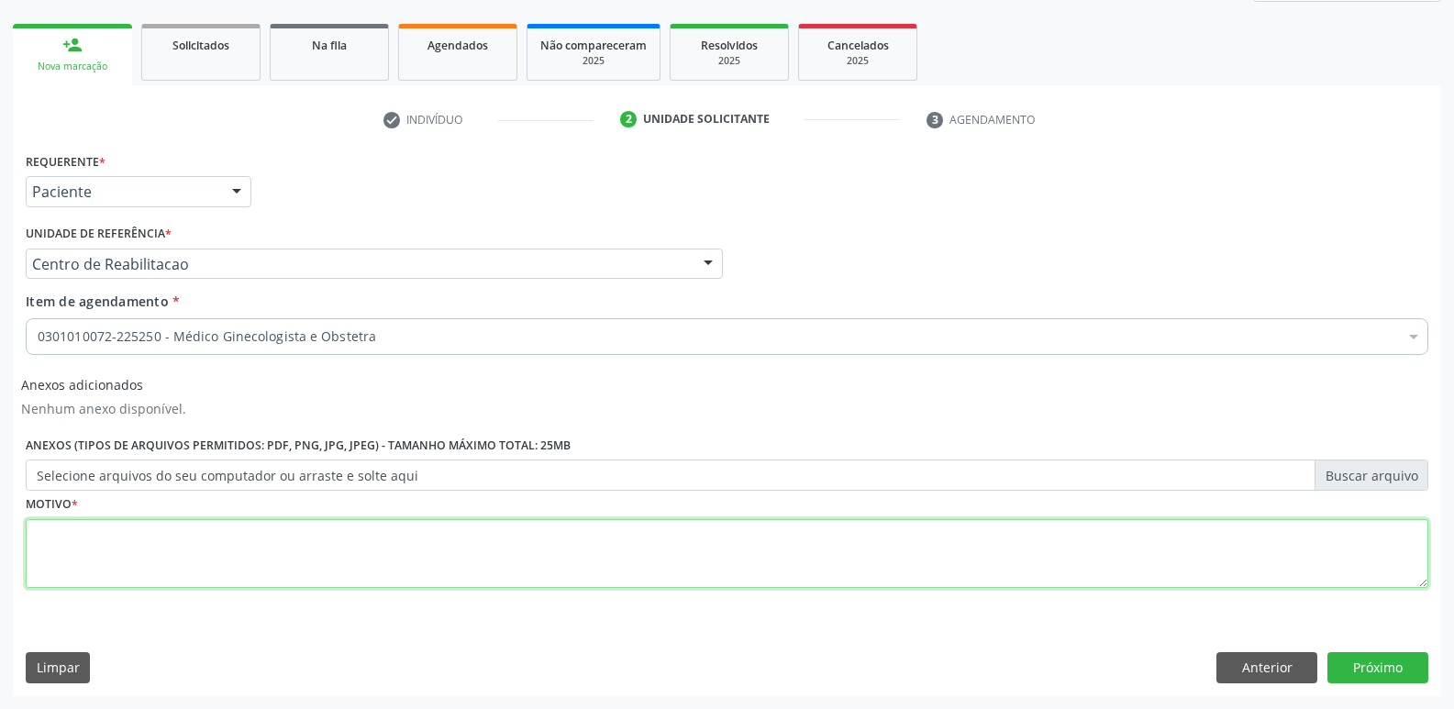
click at [163, 530] on textarea at bounding box center [727, 554] width 1403 height 70
type textarea ";;;"
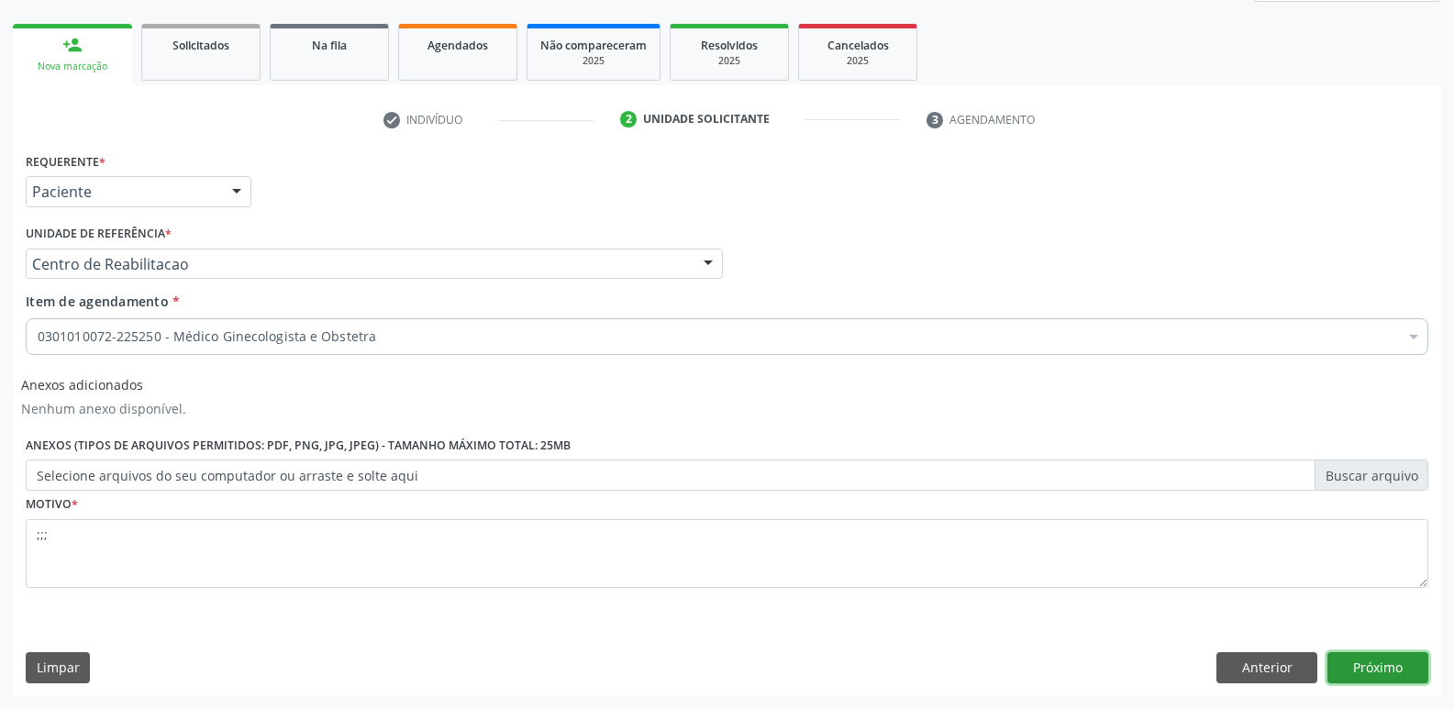
click at [1407, 673] on button "Próximo" at bounding box center [1378, 667] width 101 height 31
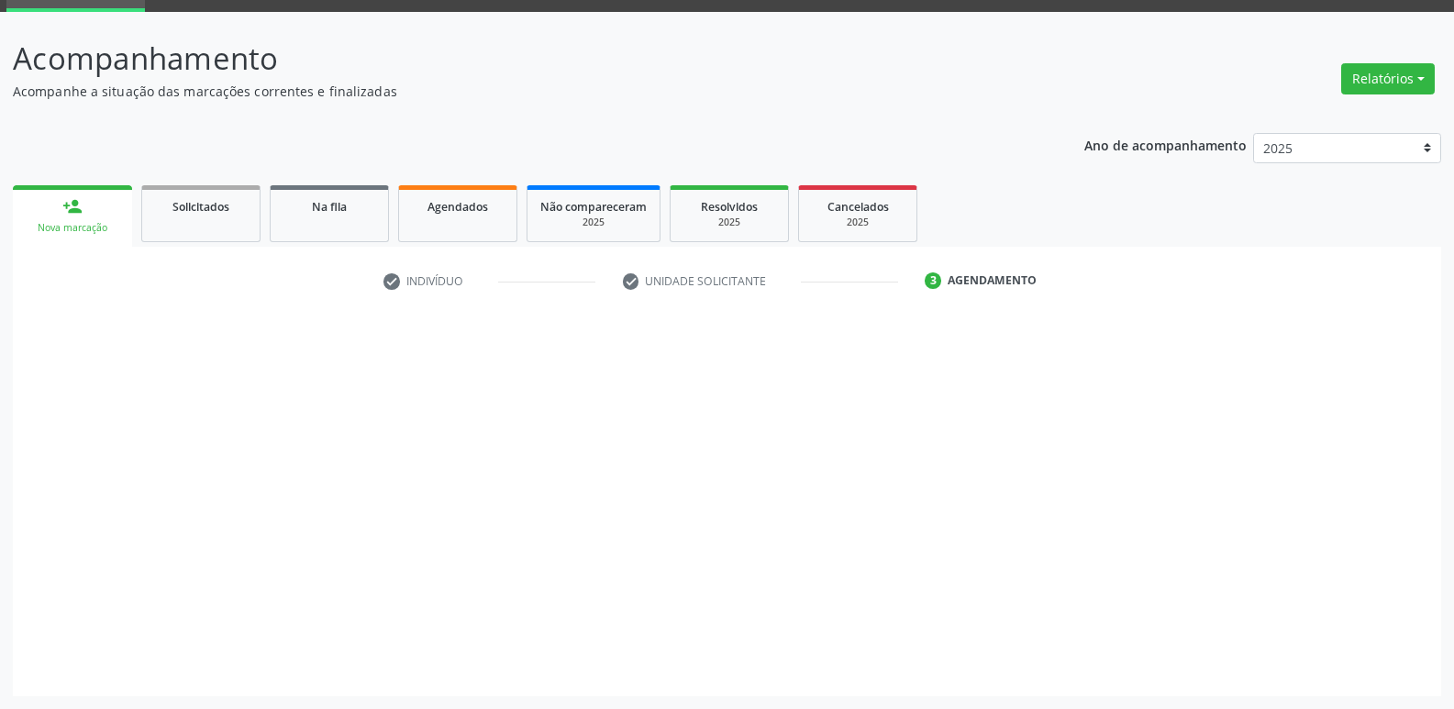
scroll to position [89, 0]
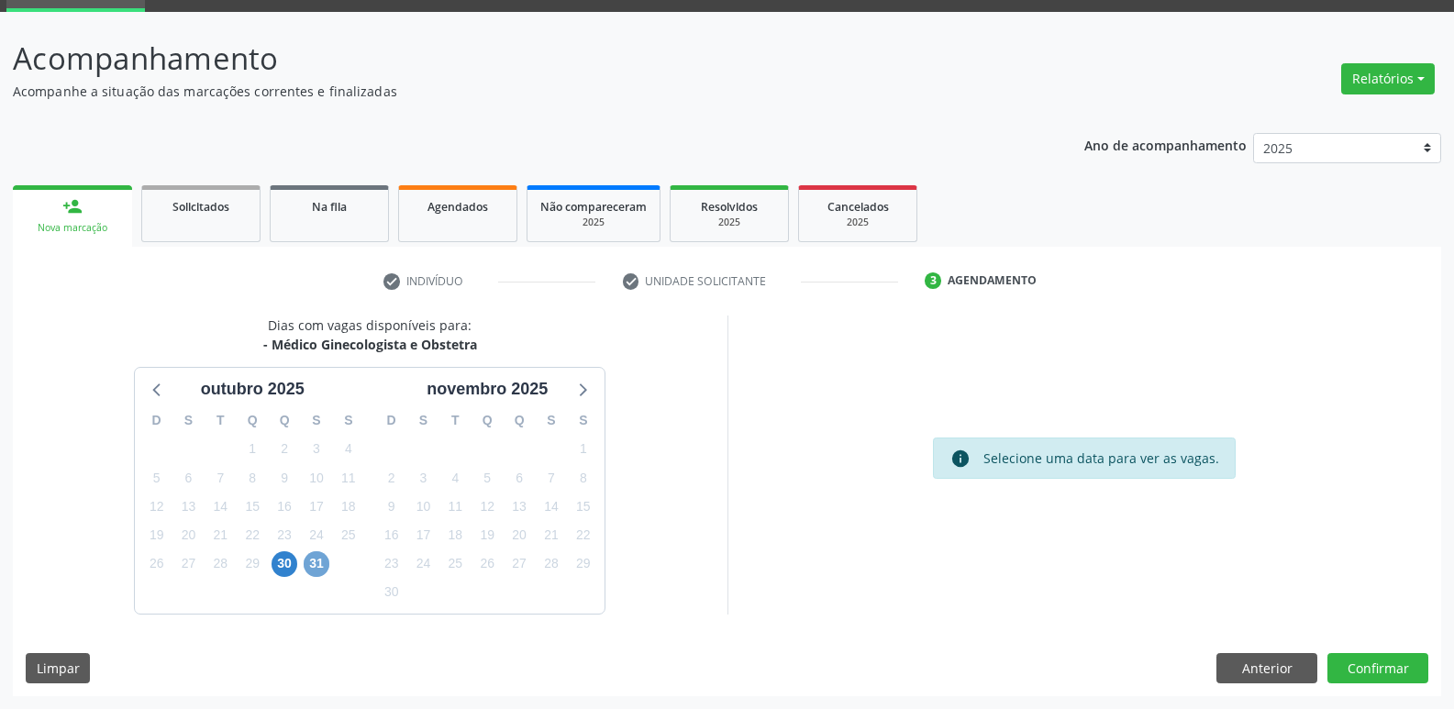
click at [311, 562] on span "31" at bounding box center [317, 564] width 26 height 26
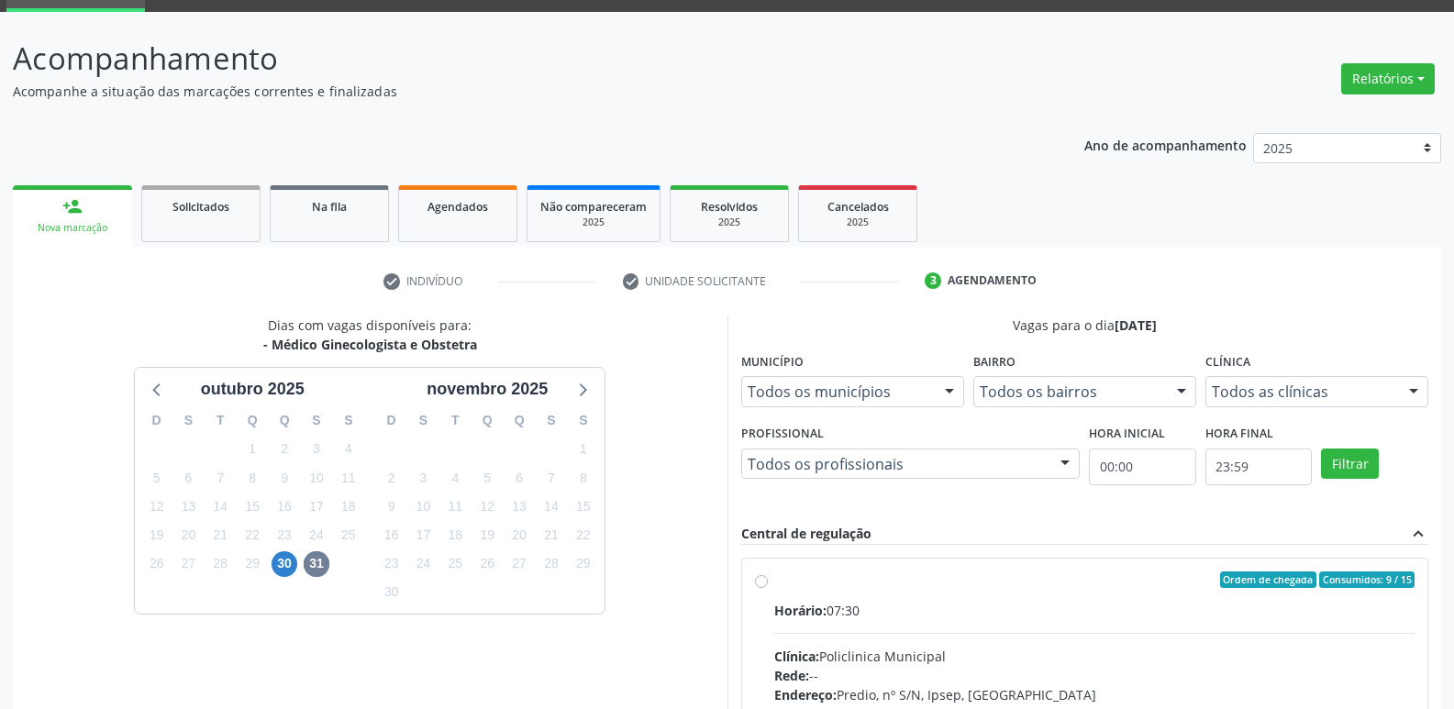
click at [771, 580] on div "Ordem de chegada Consumidos: 9 / 15 Horário: 07:30 Clínica: Policlinica Municip…" at bounding box center [1085, 713] width 661 height 282
radio input "true"
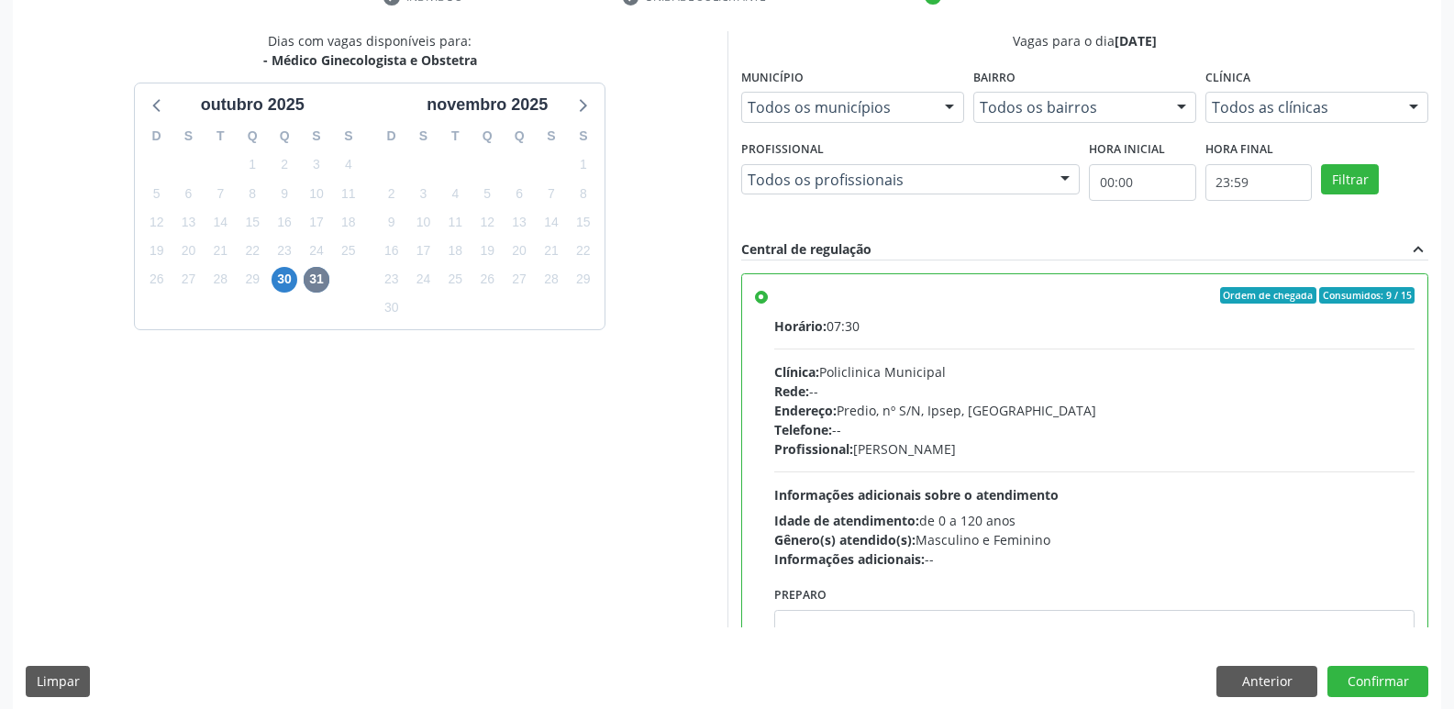
scroll to position [387, 0]
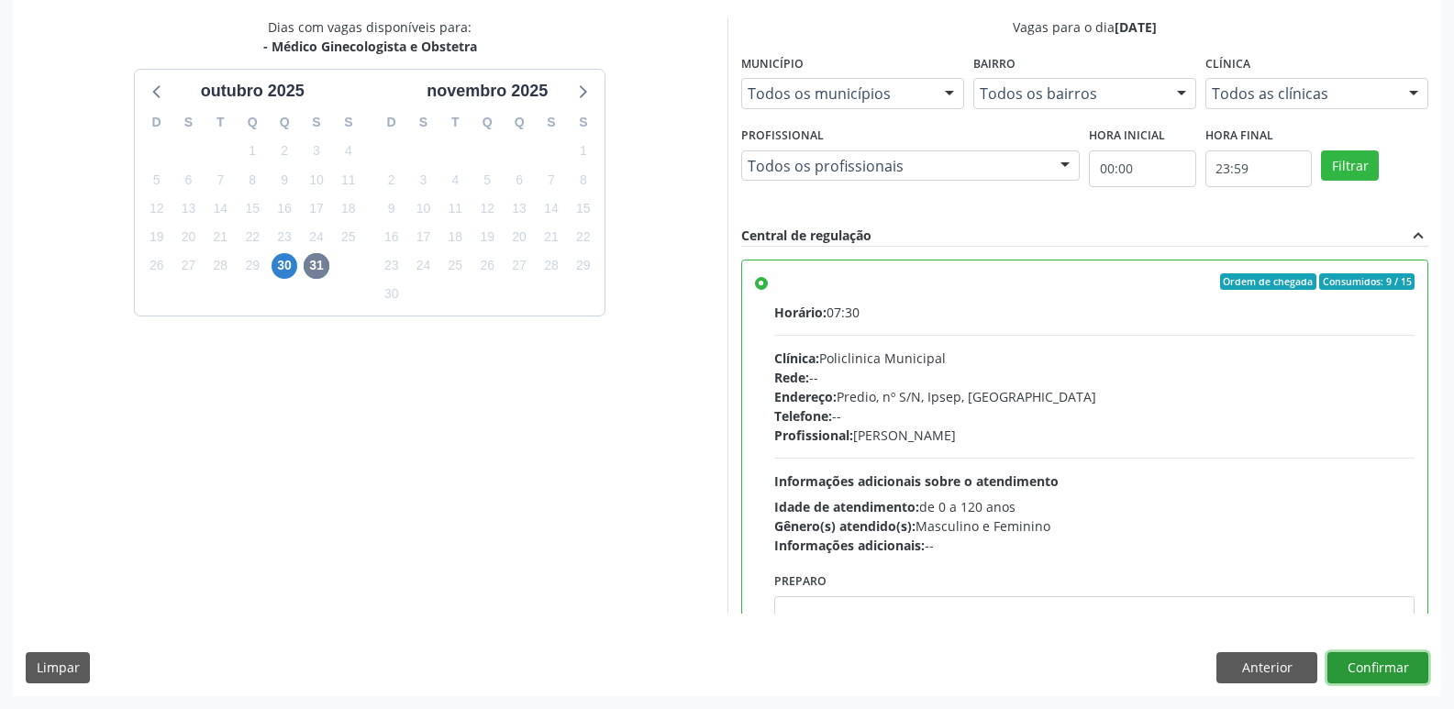
click at [1394, 672] on button "Confirmar" at bounding box center [1378, 667] width 101 height 31
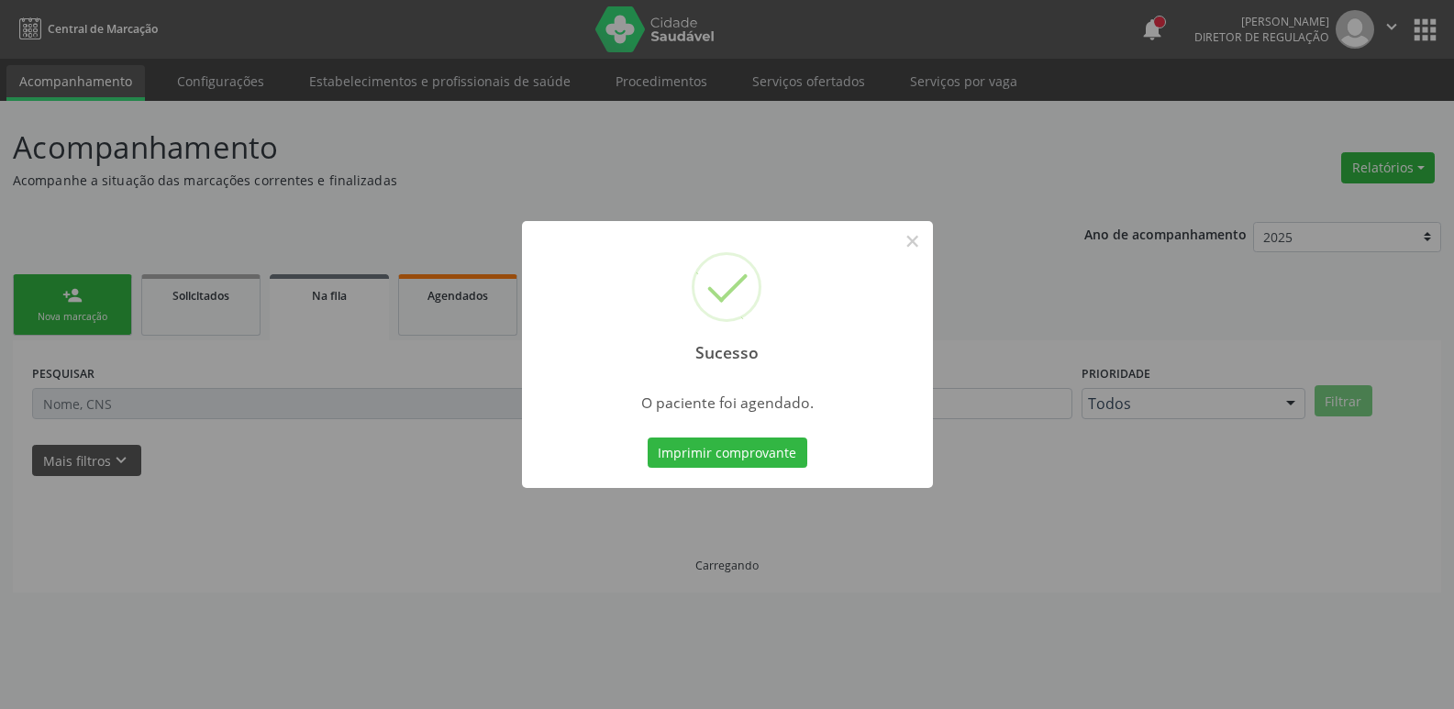
scroll to position [0, 0]
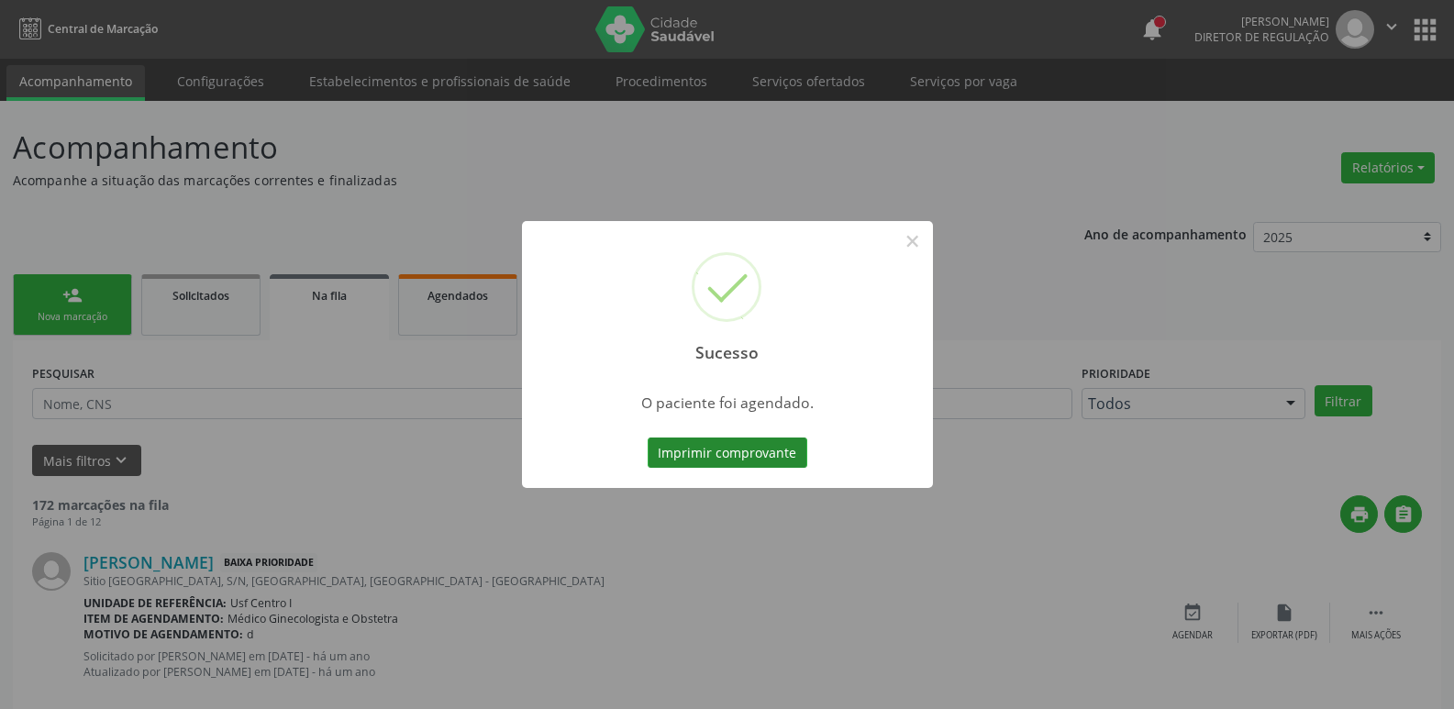
click at [732, 445] on button "Imprimir comprovante" at bounding box center [728, 453] width 160 height 31
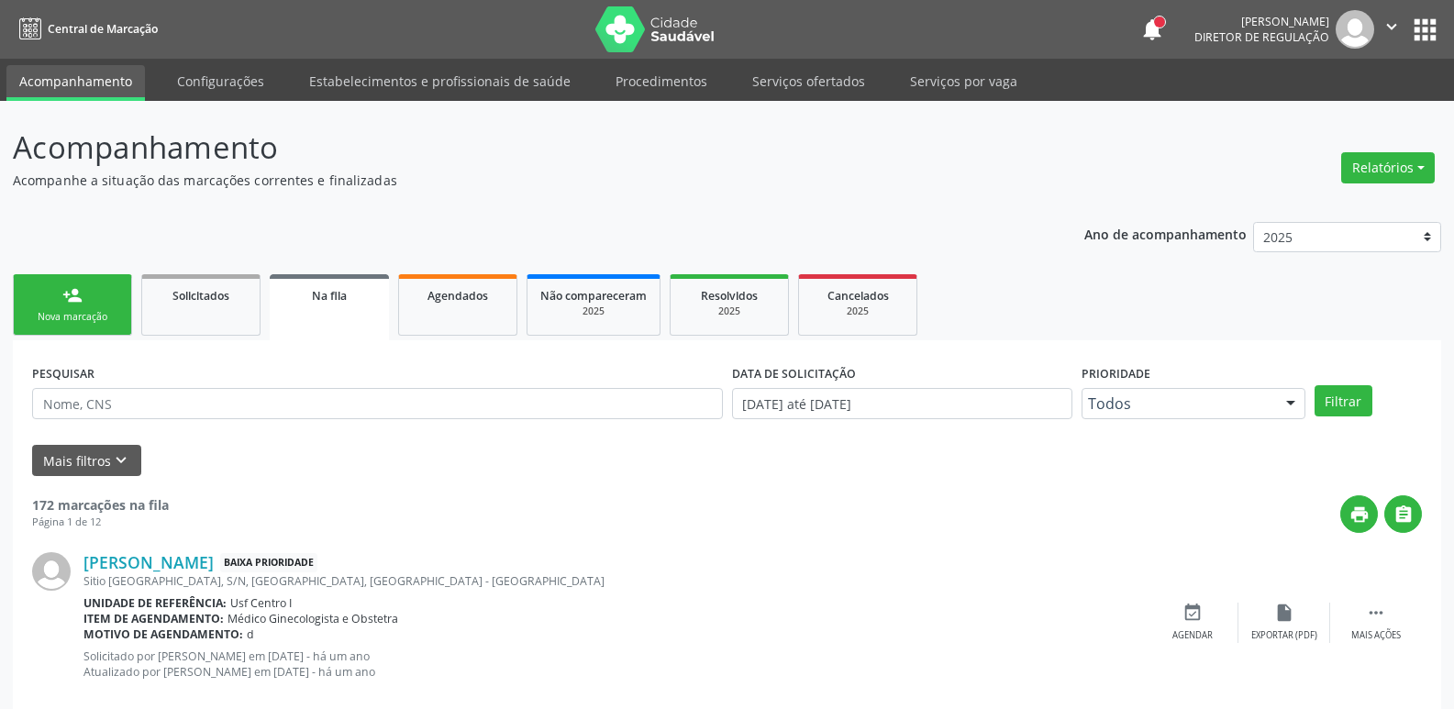
click at [1408, 44] on button "" at bounding box center [1392, 29] width 35 height 39
click at [1424, 36] on button "apps" at bounding box center [1425, 30] width 32 height 32
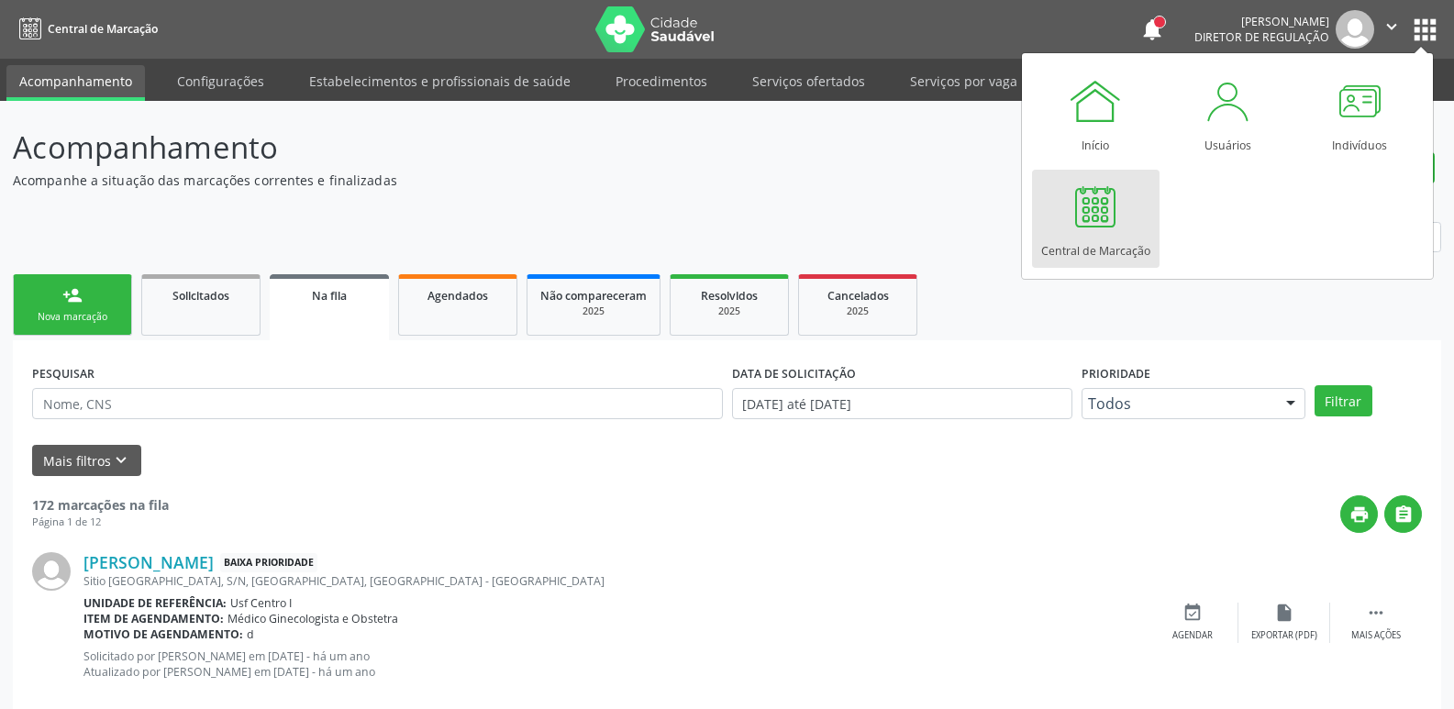
click at [1067, 253] on div "Central de Marcação" at bounding box center [1095, 246] width 109 height 25
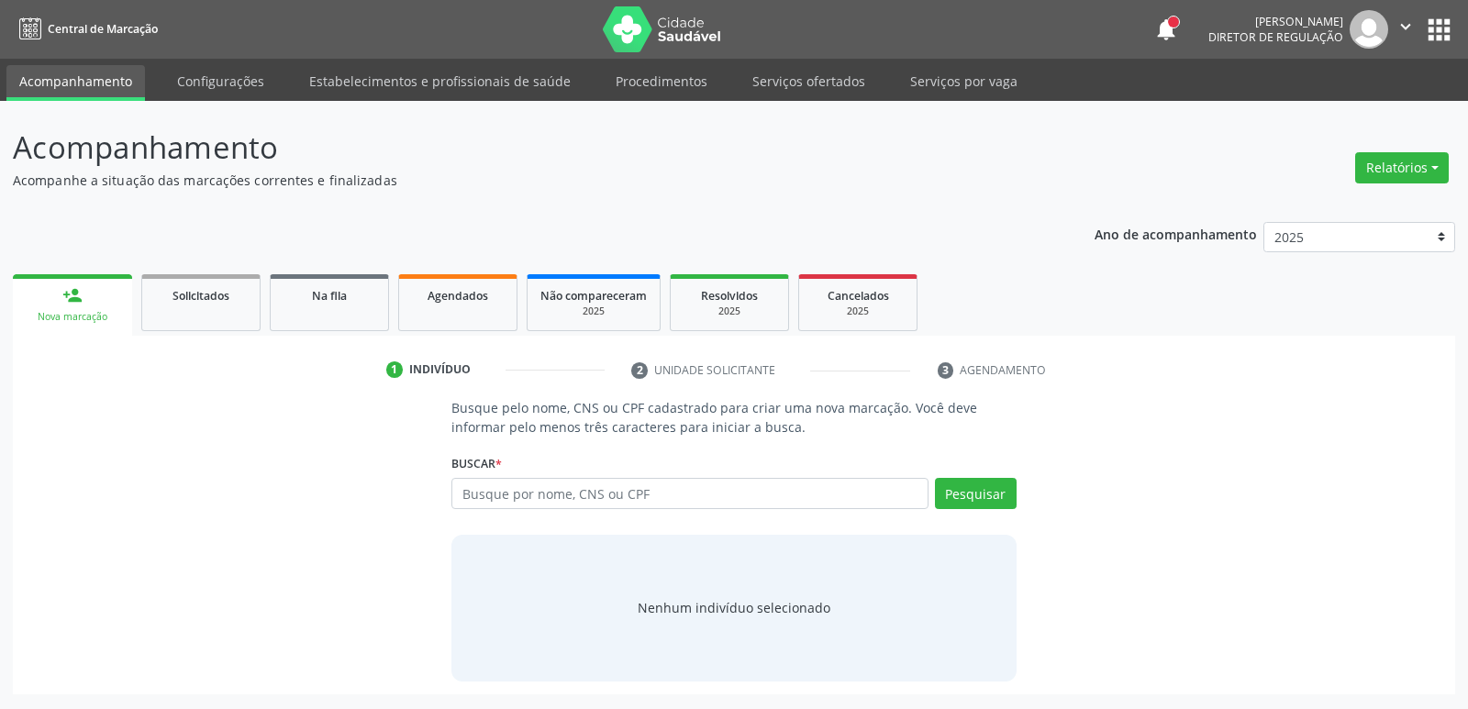
click at [616, 505] on input "text" at bounding box center [689, 493] width 476 height 31
type input "708504304315671"
click at [983, 499] on button "Pesquisar" at bounding box center [976, 493] width 82 height 31
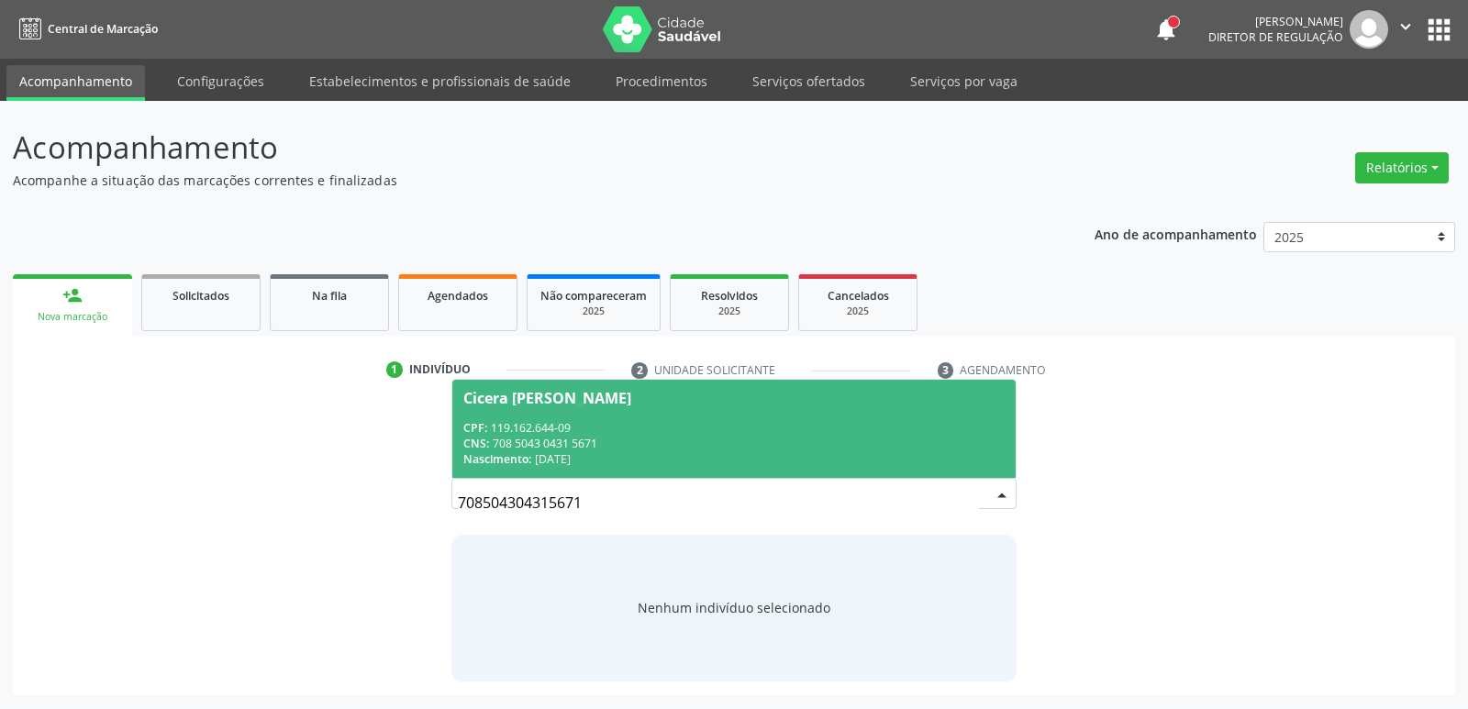
click at [681, 420] on div "CPF: 119.162.644-09" at bounding box center [733, 428] width 540 height 16
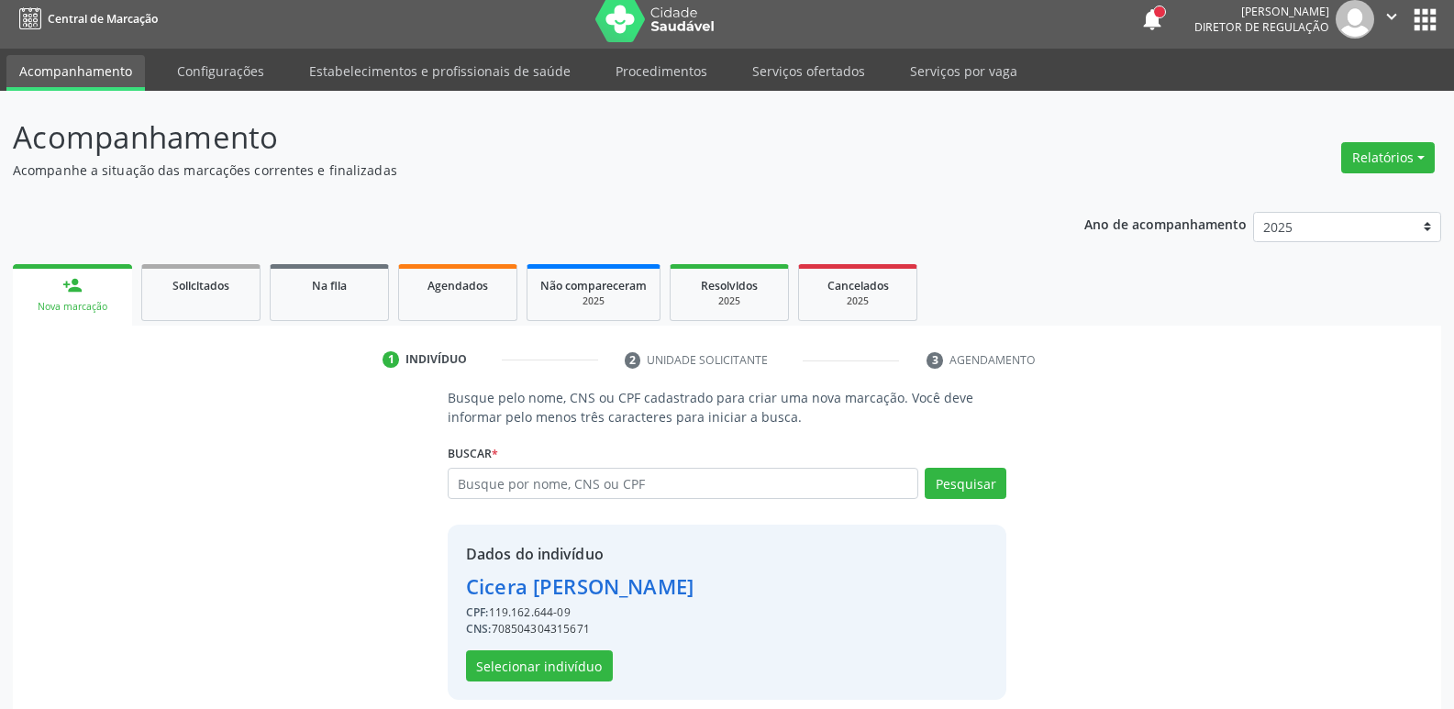
scroll to position [27, 0]
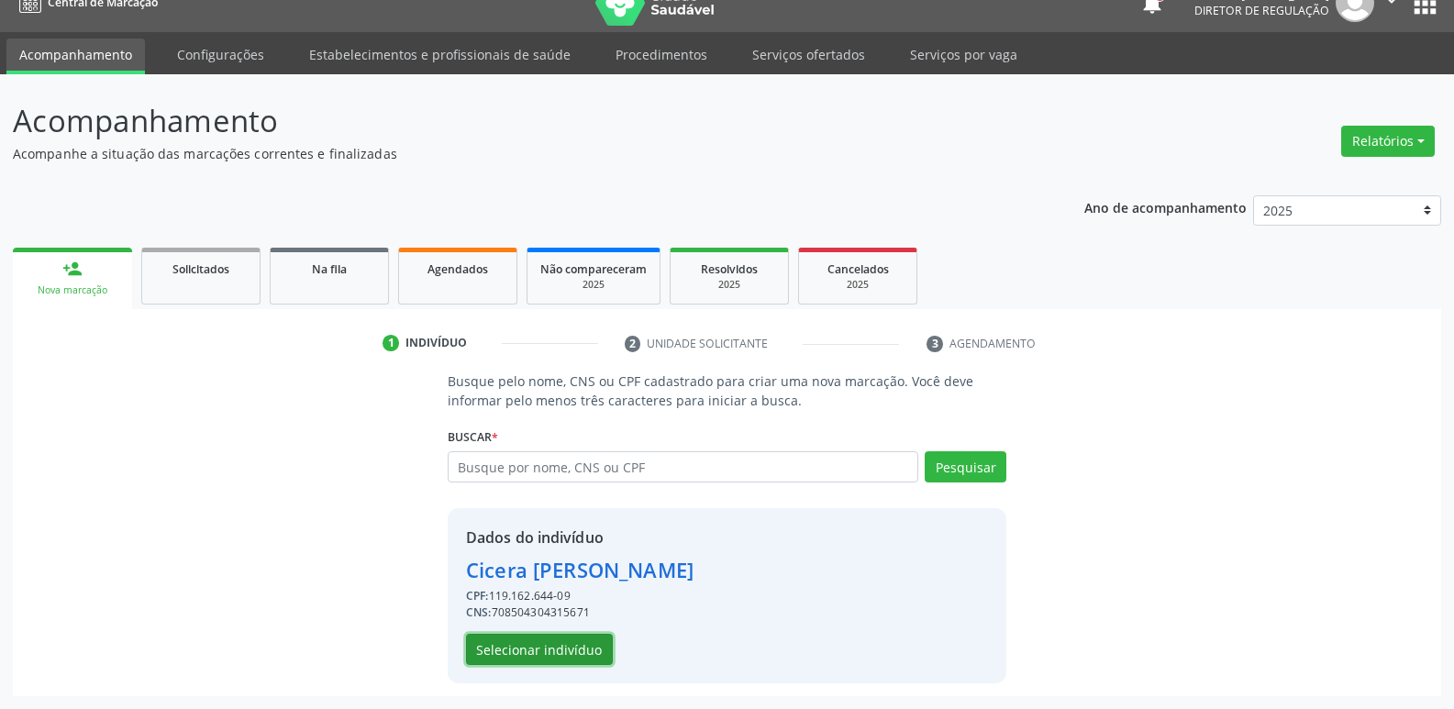
click at [567, 642] on button "Selecionar indivíduo" at bounding box center [539, 649] width 147 height 31
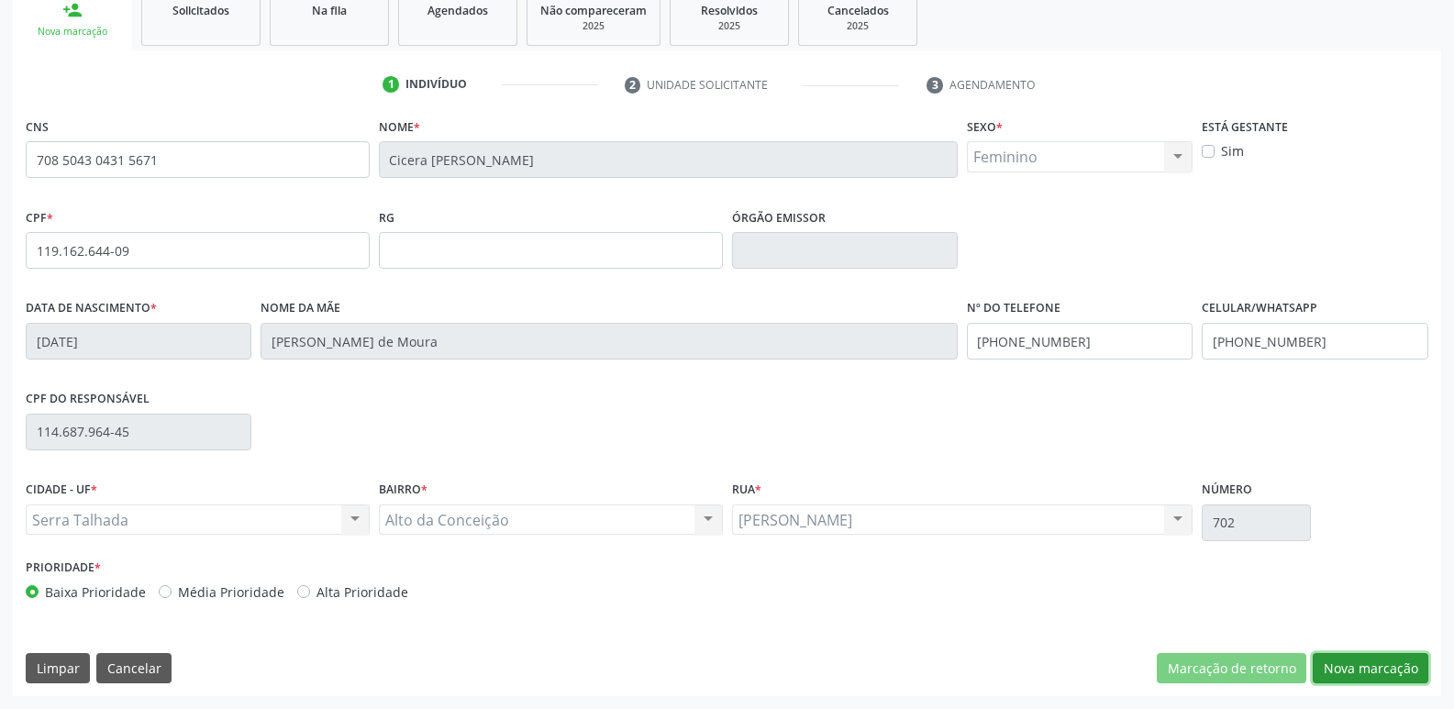
click at [1398, 678] on button "Nova marcação" at bounding box center [1371, 668] width 116 height 31
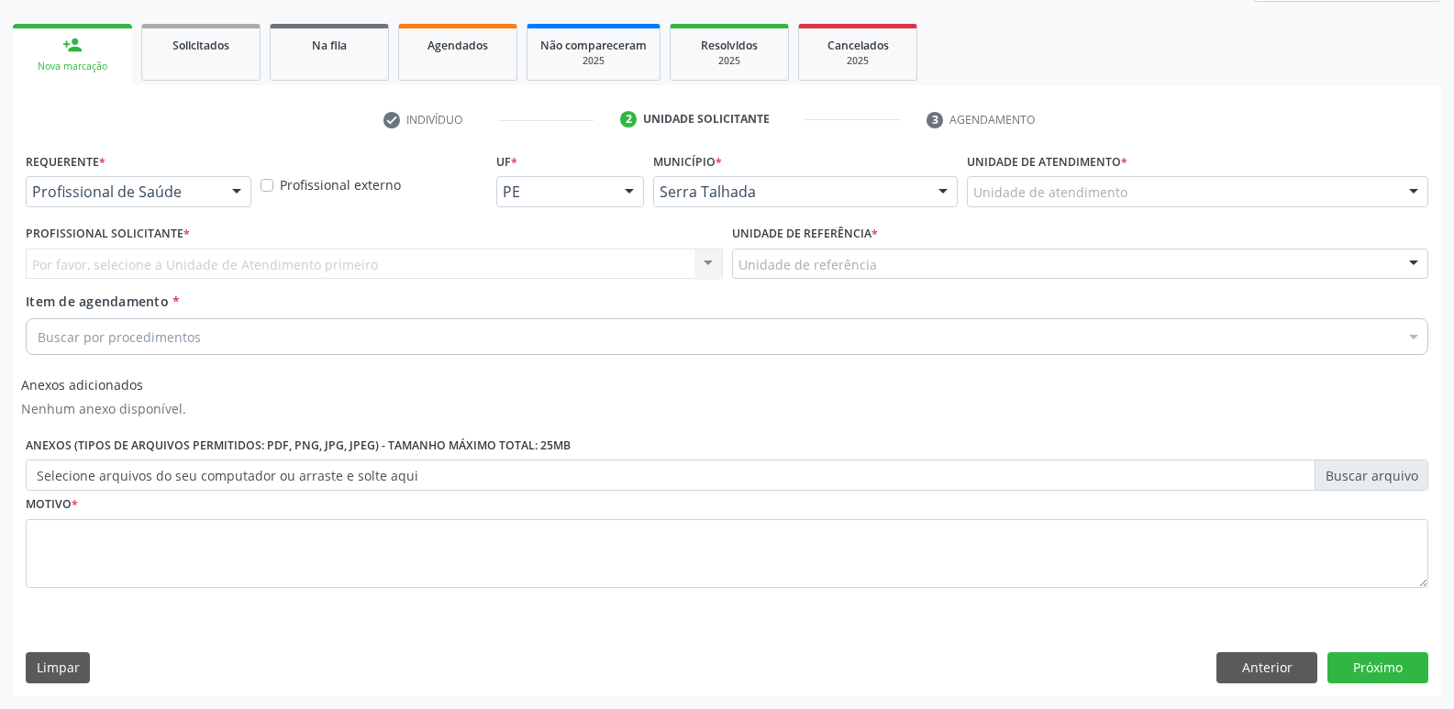
scroll to position [250, 0]
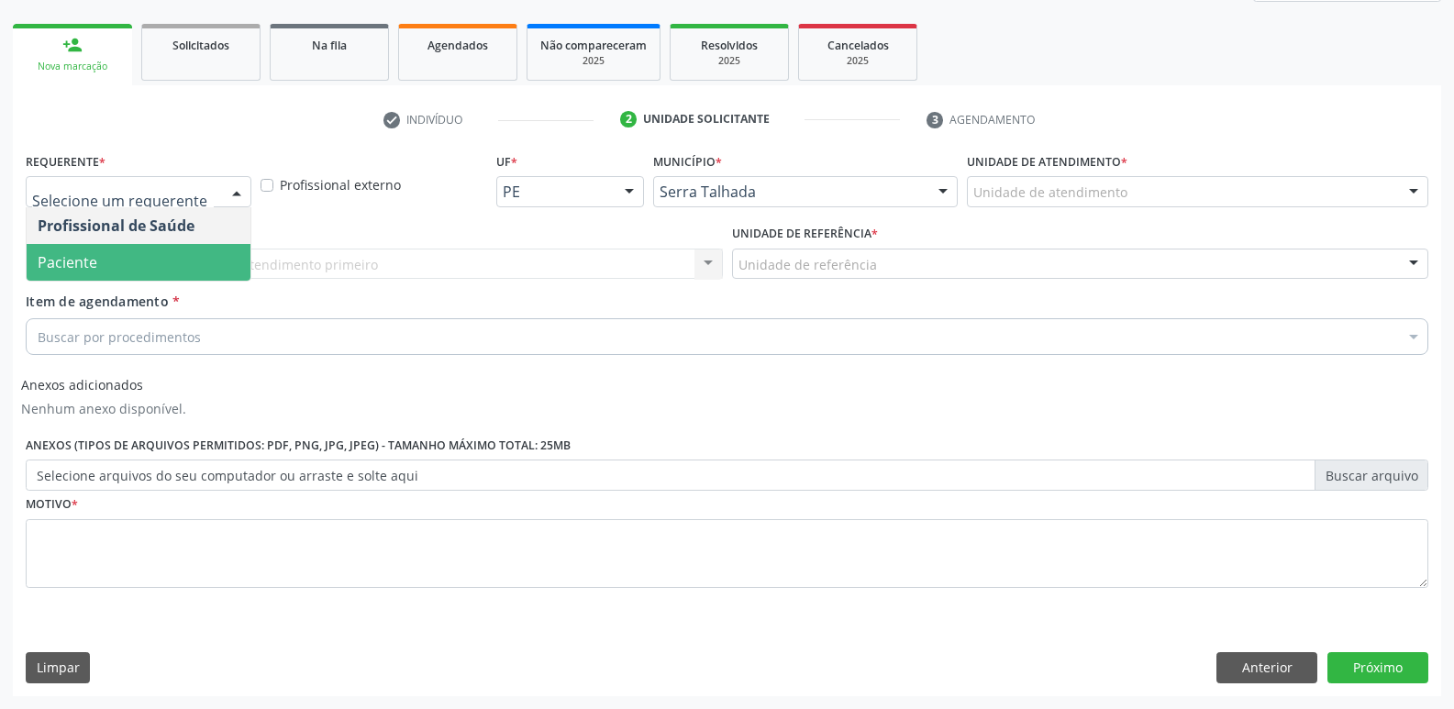
click at [145, 261] on span "Paciente" at bounding box center [139, 262] width 224 height 37
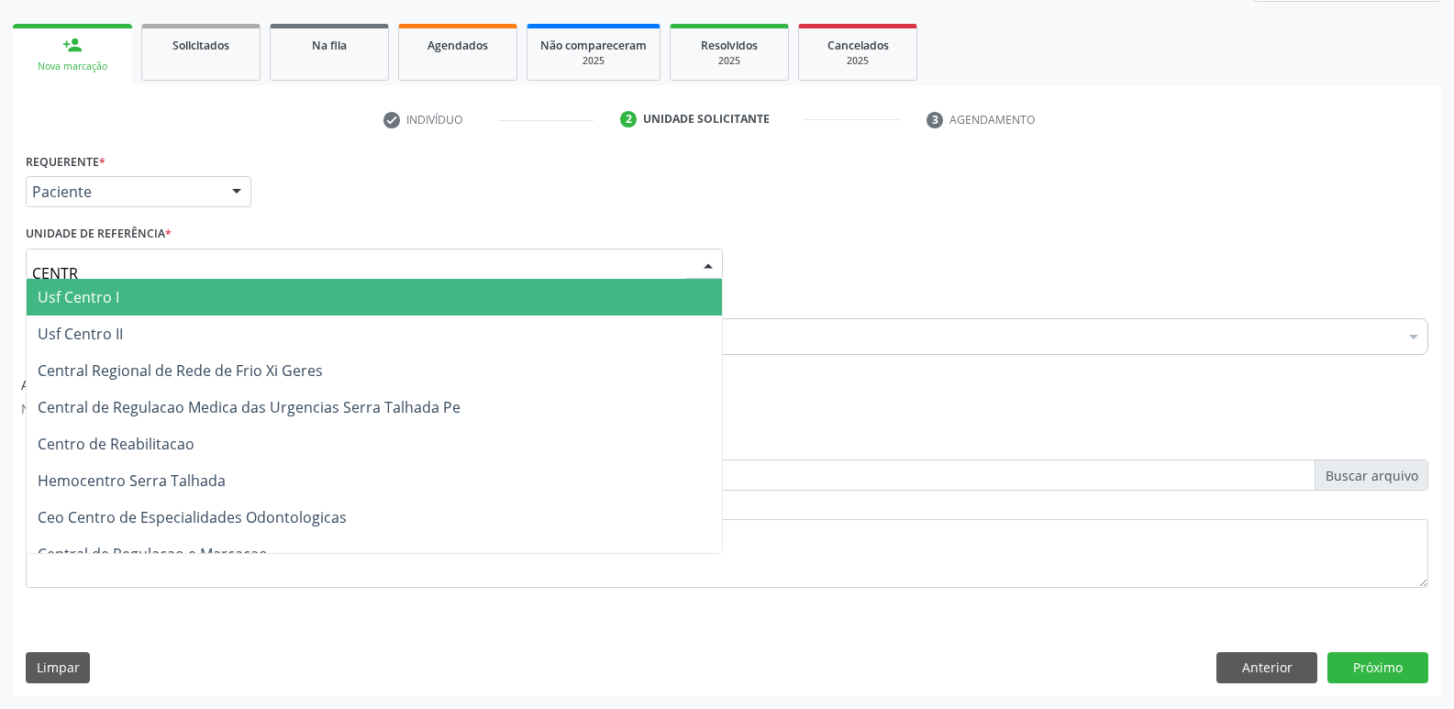
type input "CENTRO"
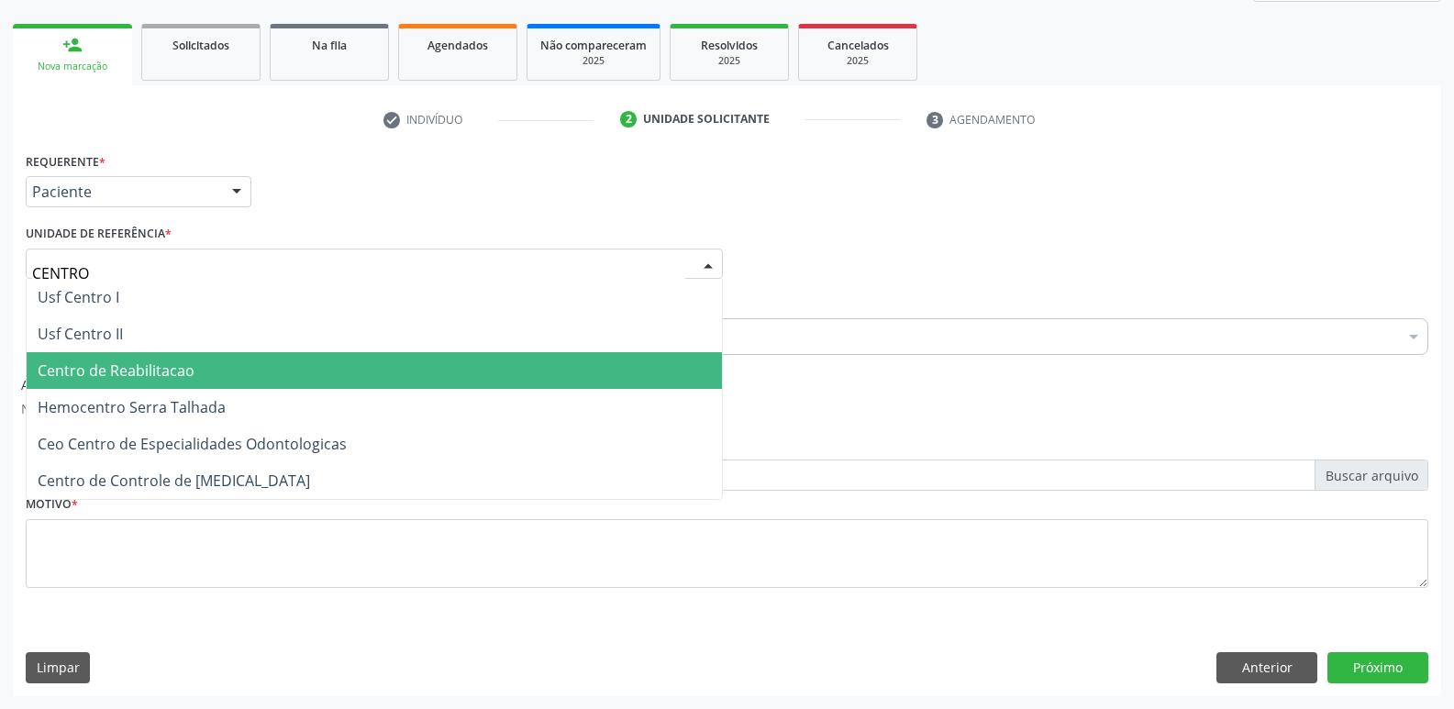
click at [260, 373] on span "Centro de Reabilitacao" at bounding box center [375, 370] width 696 height 37
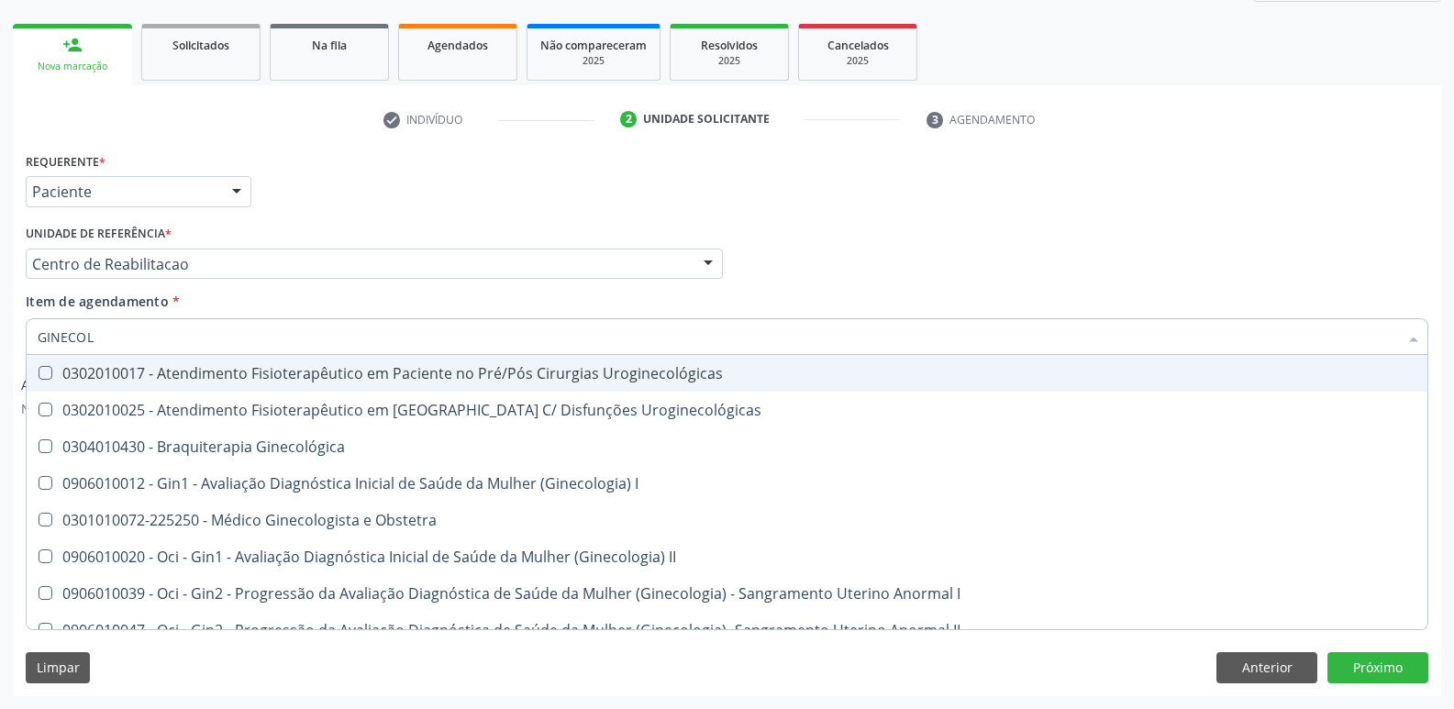
type input "GINECOLO"
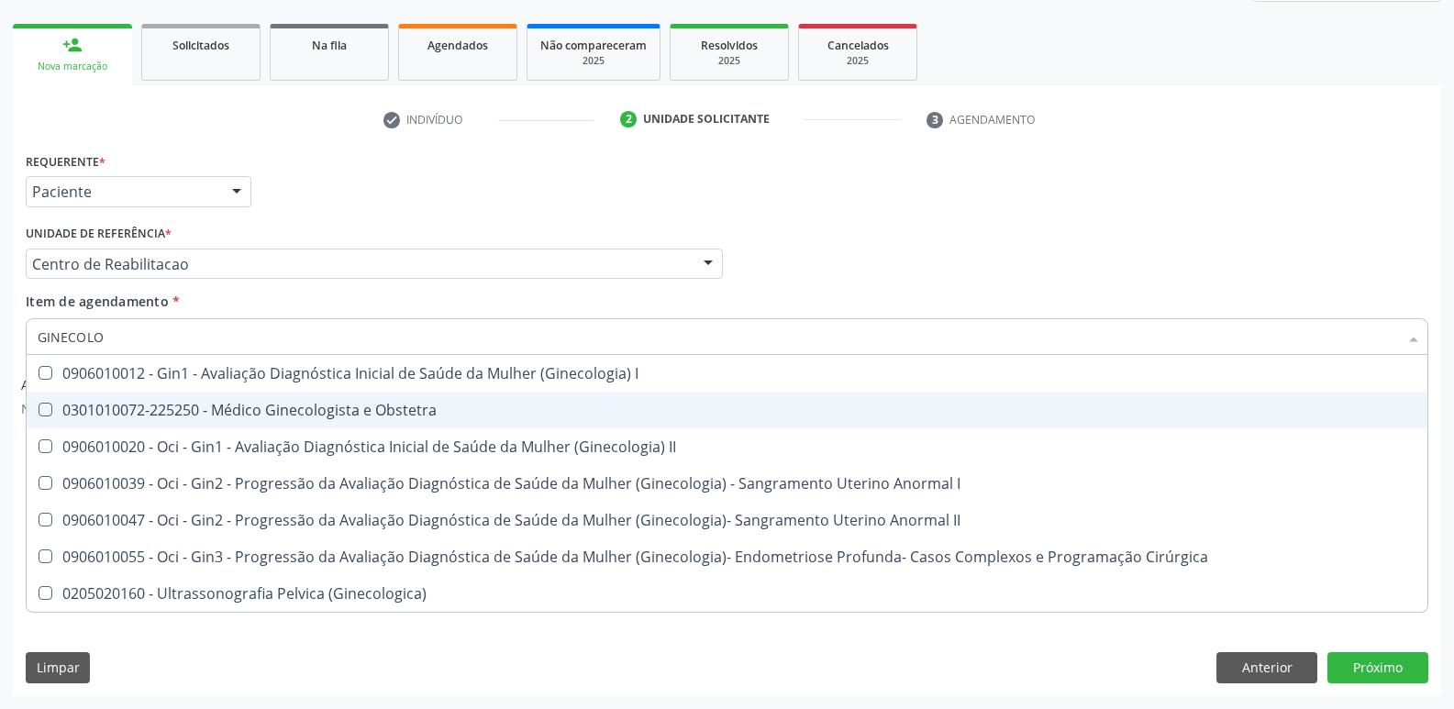
click at [188, 414] on div "0301010072-225250 - Médico Ginecologista e Obstetra" at bounding box center [727, 410] width 1379 height 15
checkbox Obstetra "true"
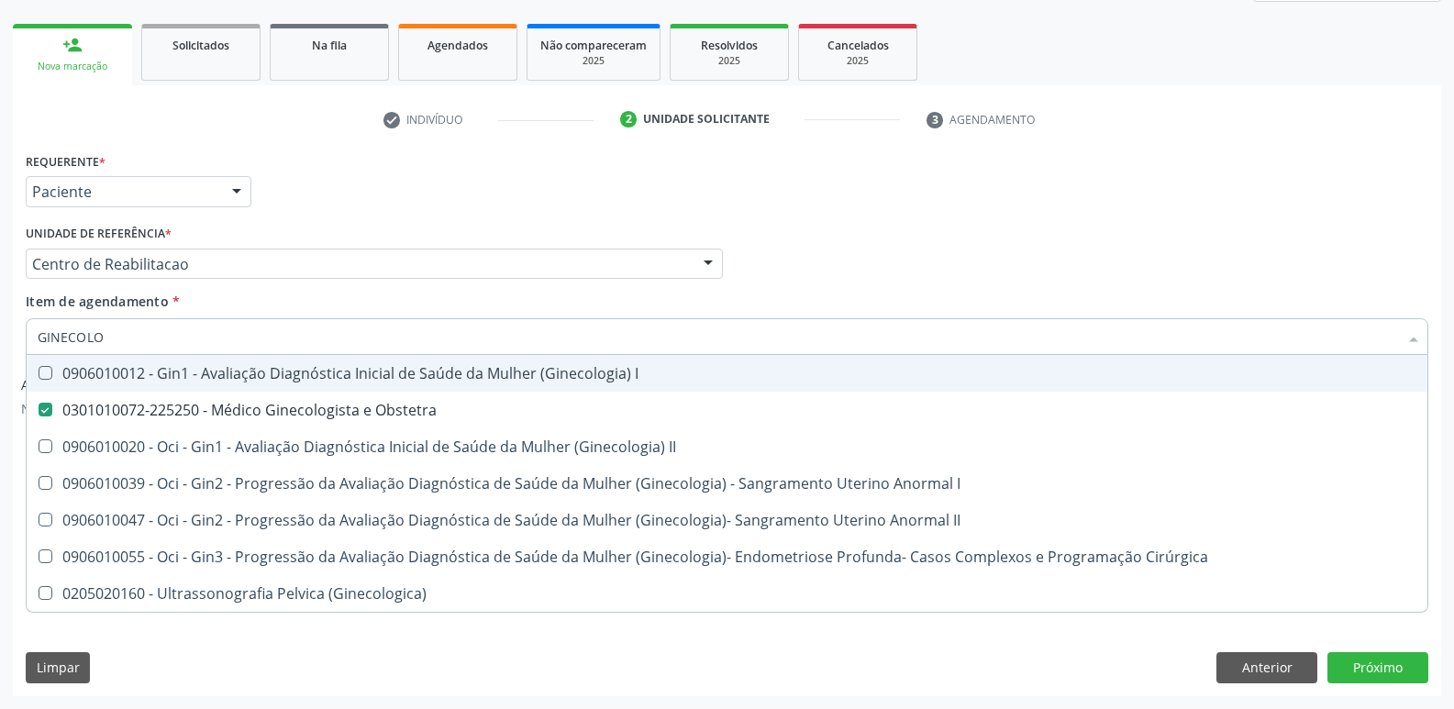
click at [1067, 224] on div "Profissional Solicitante Por favor, selecione a Unidade de Atendimento primeiro…" at bounding box center [727, 256] width 1412 height 72
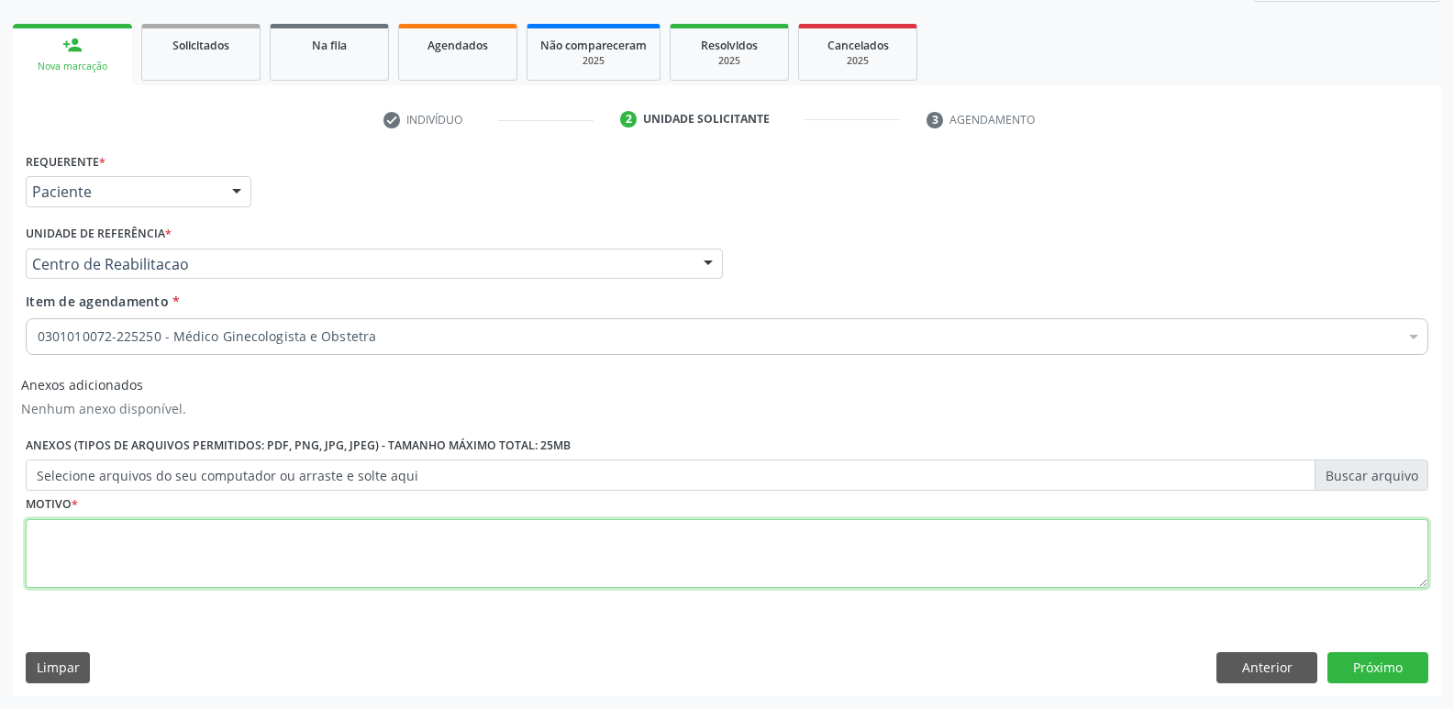
click at [142, 561] on textarea at bounding box center [727, 554] width 1403 height 70
type textarea "....."
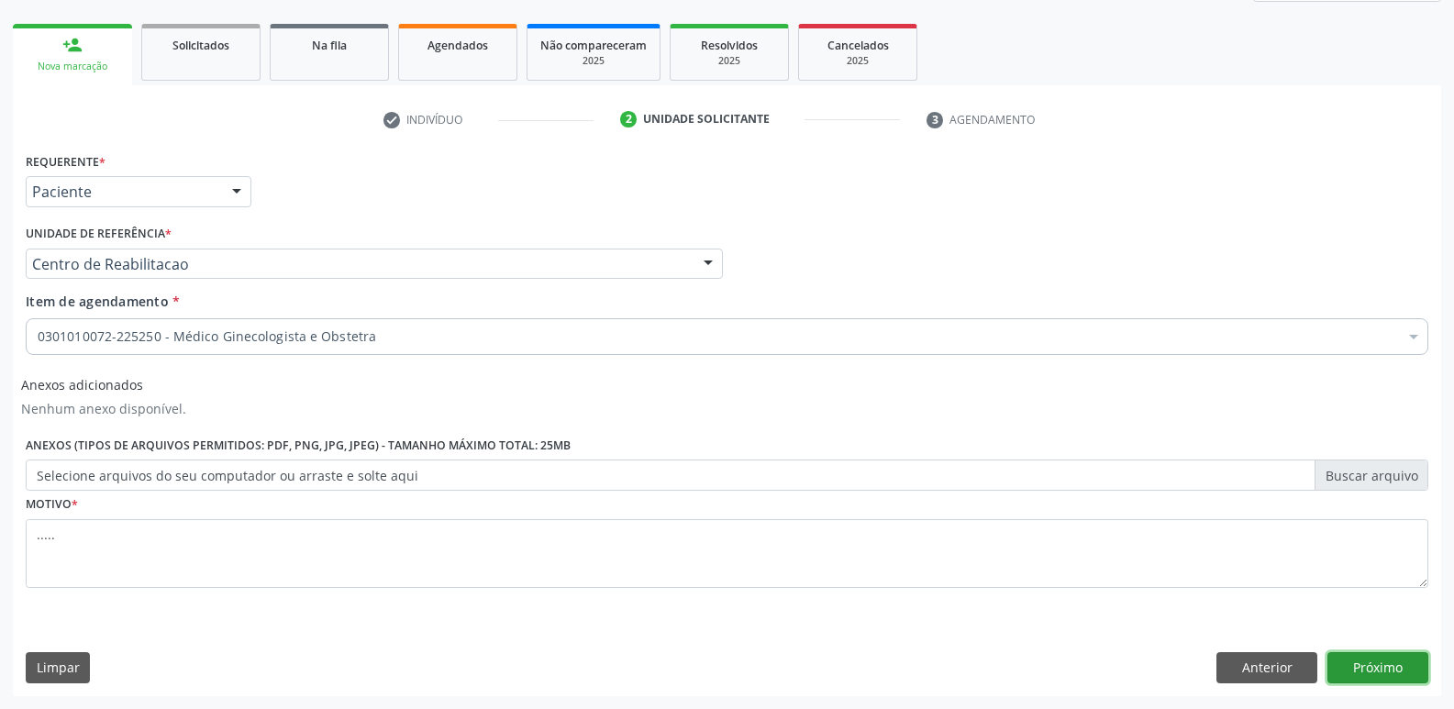
click at [1368, 673] on button "Próximo" at bounding box center [1378, 667] width 101 height 31
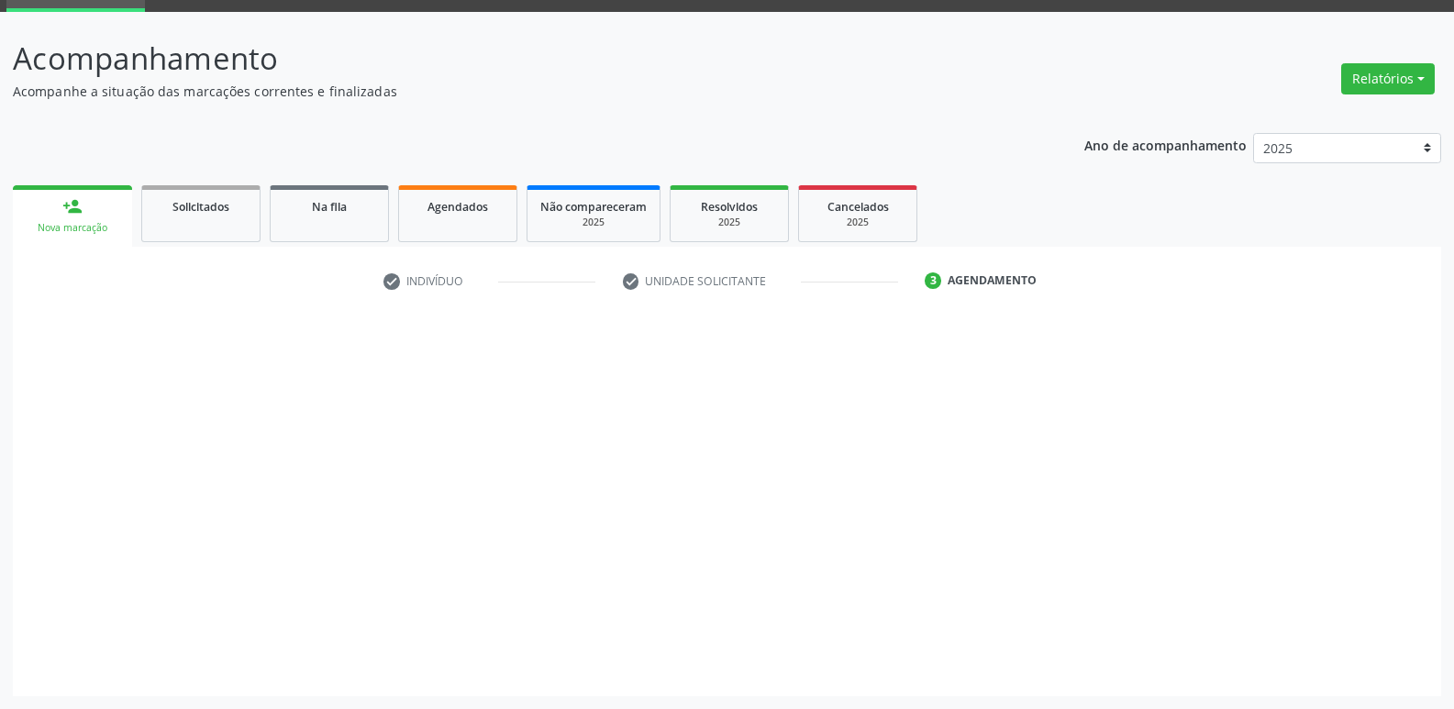
scroll to position [89, 0]
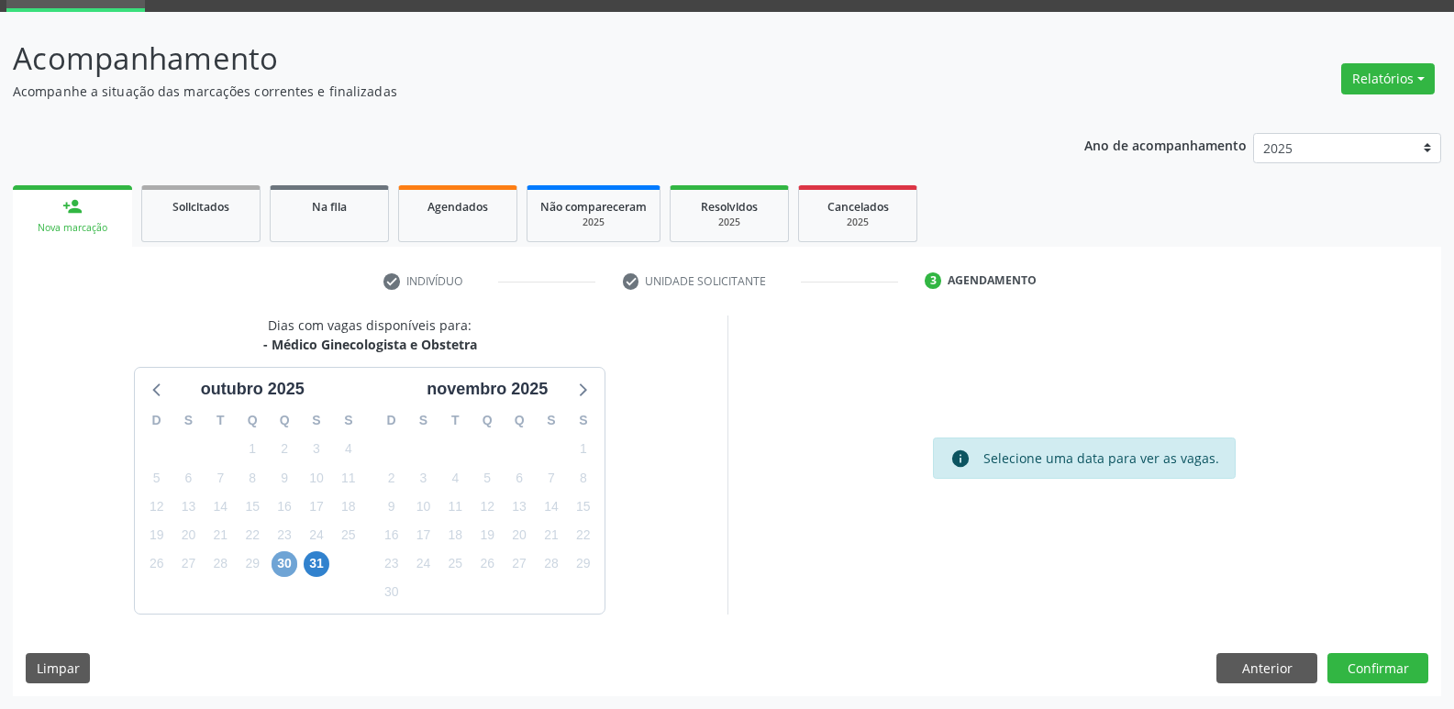
click at [285, 571] on span "30" at bounding box center [285, 564] width 26 height 26
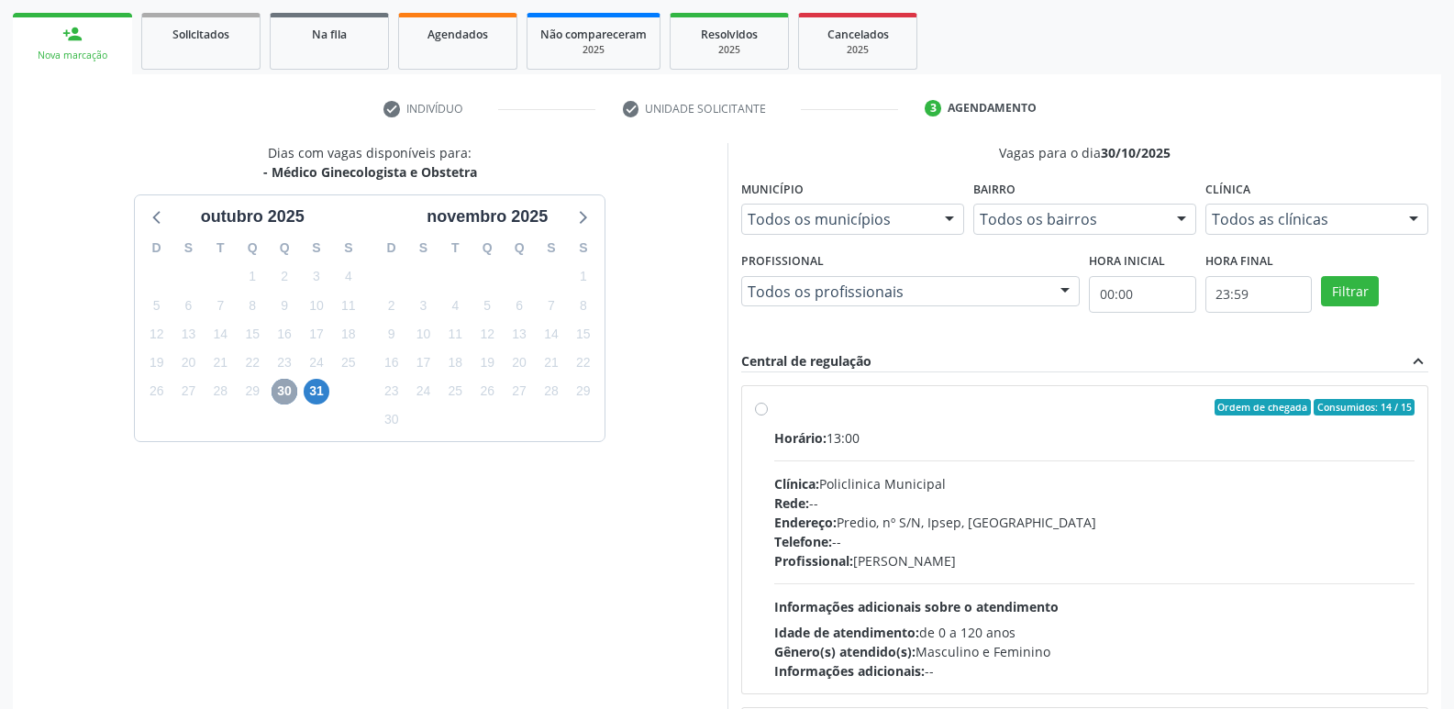
scroll to position [273, 0]
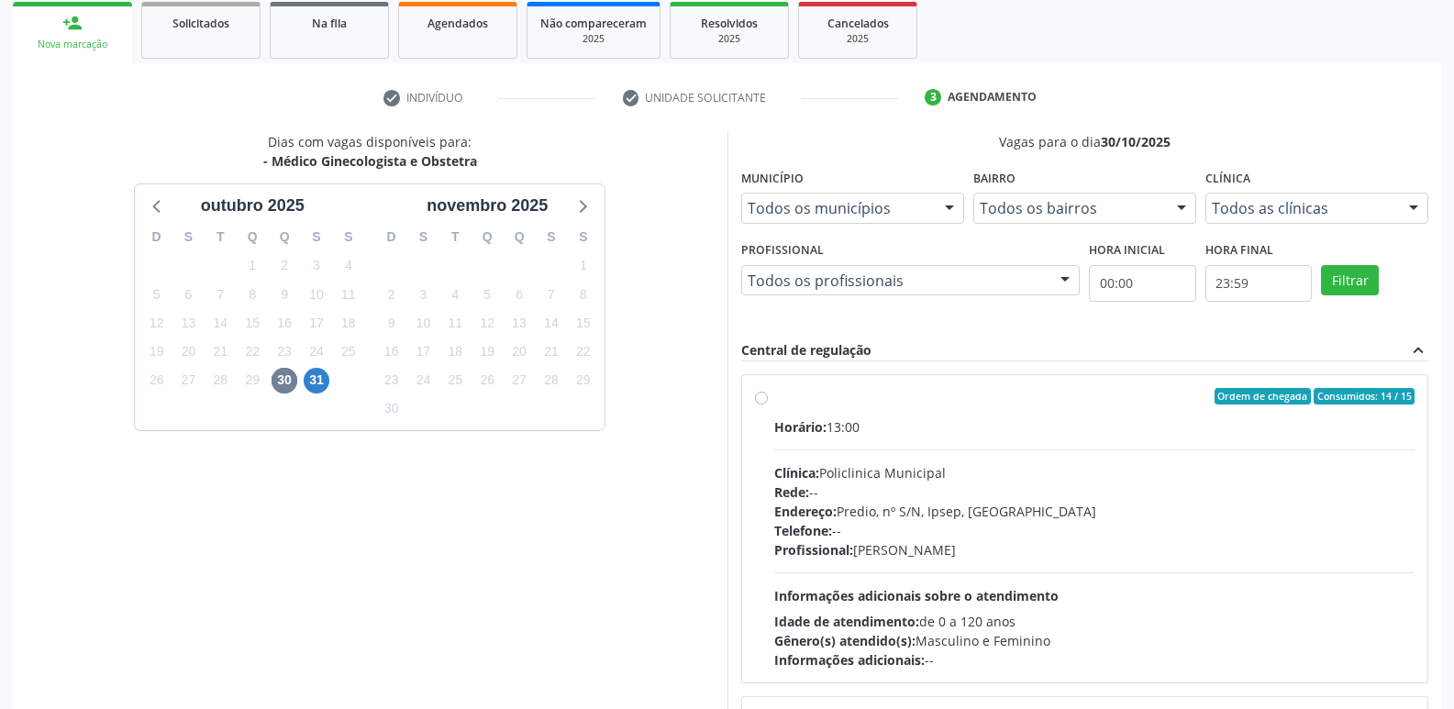
click at [761, 406] on div "Ordem de chegada Consumidos: 14 / 15 Horário: 13:00 Clínica: Policlinica Munici…" at bounding box center [1085, 529] width 661 height 282
radio input "true"
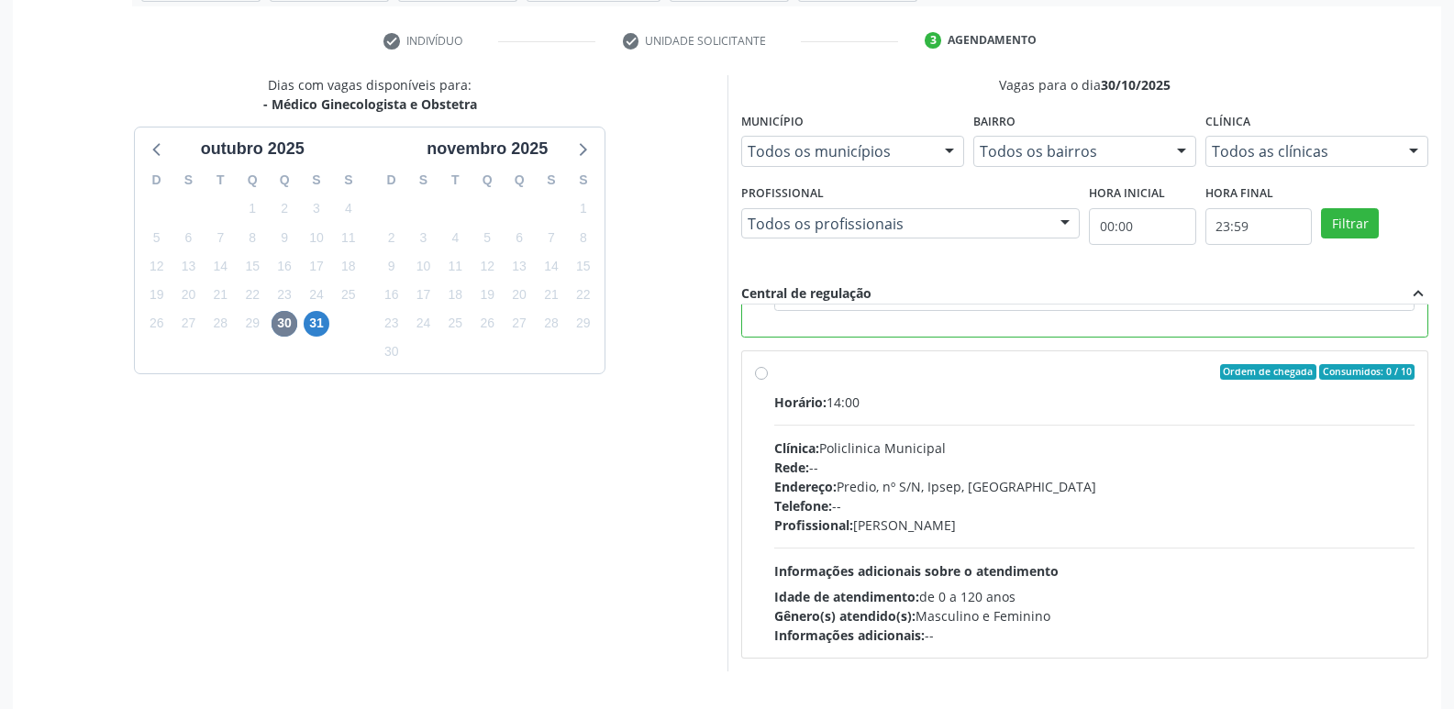
scroll to position [387, 0]
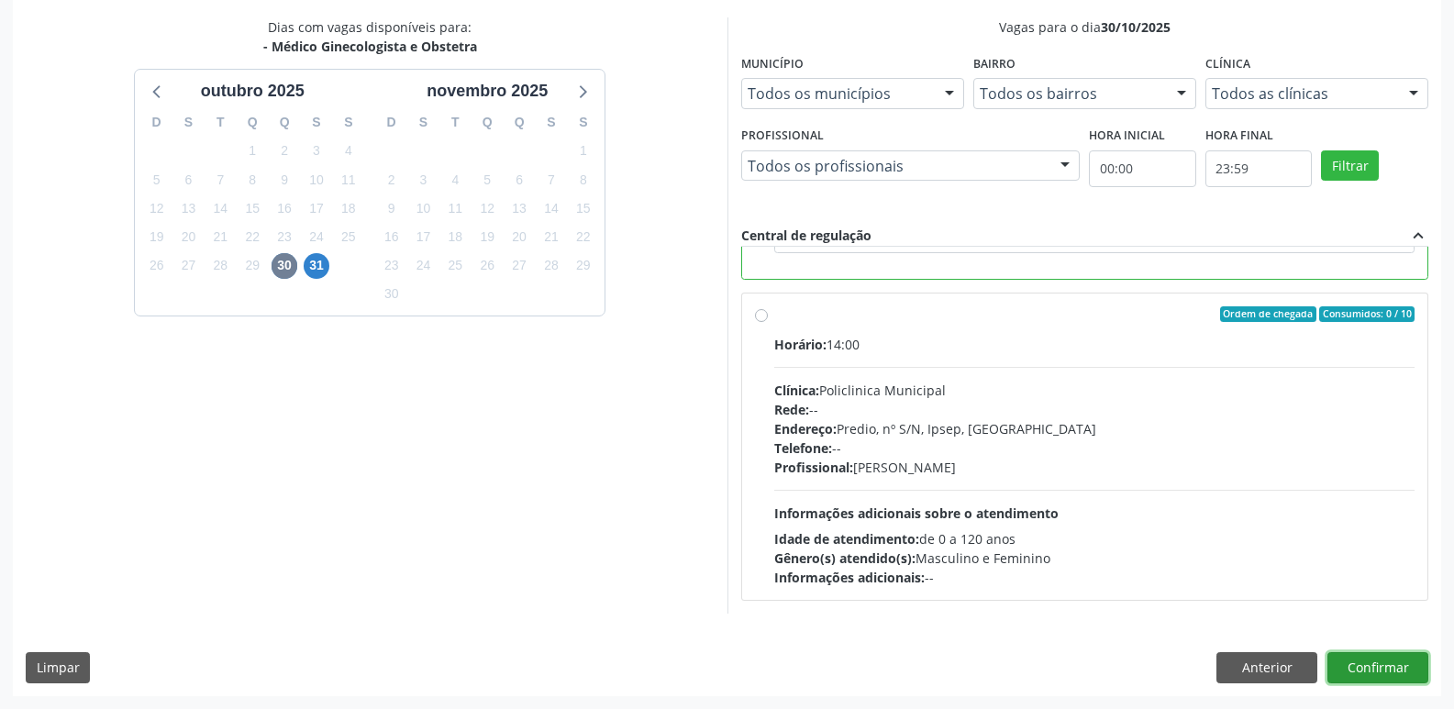
click at [1360, 676] on button "Confirmar" at bounding box center [1378, 667] width 101 height 31
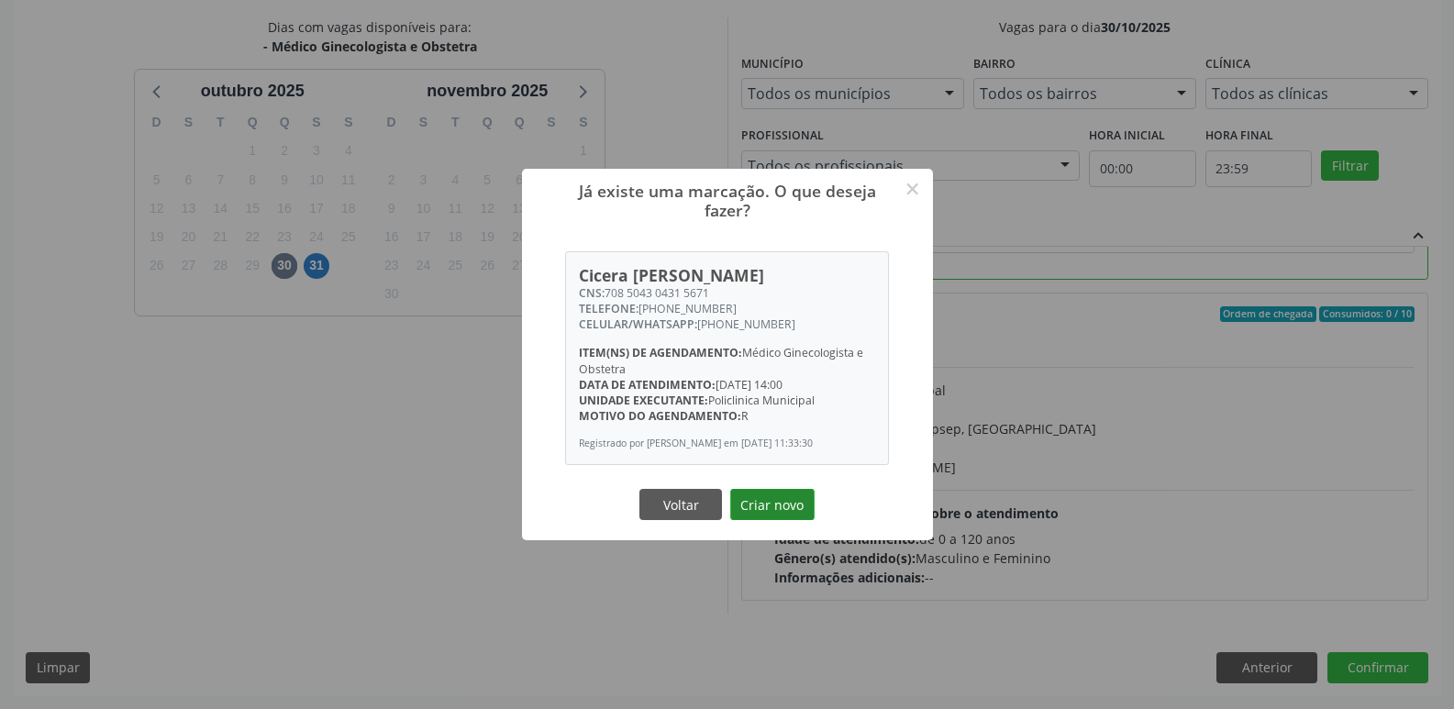
click at [803, 512] on button "Criar novo" at bounding box center [772, 504] width 84 height 31
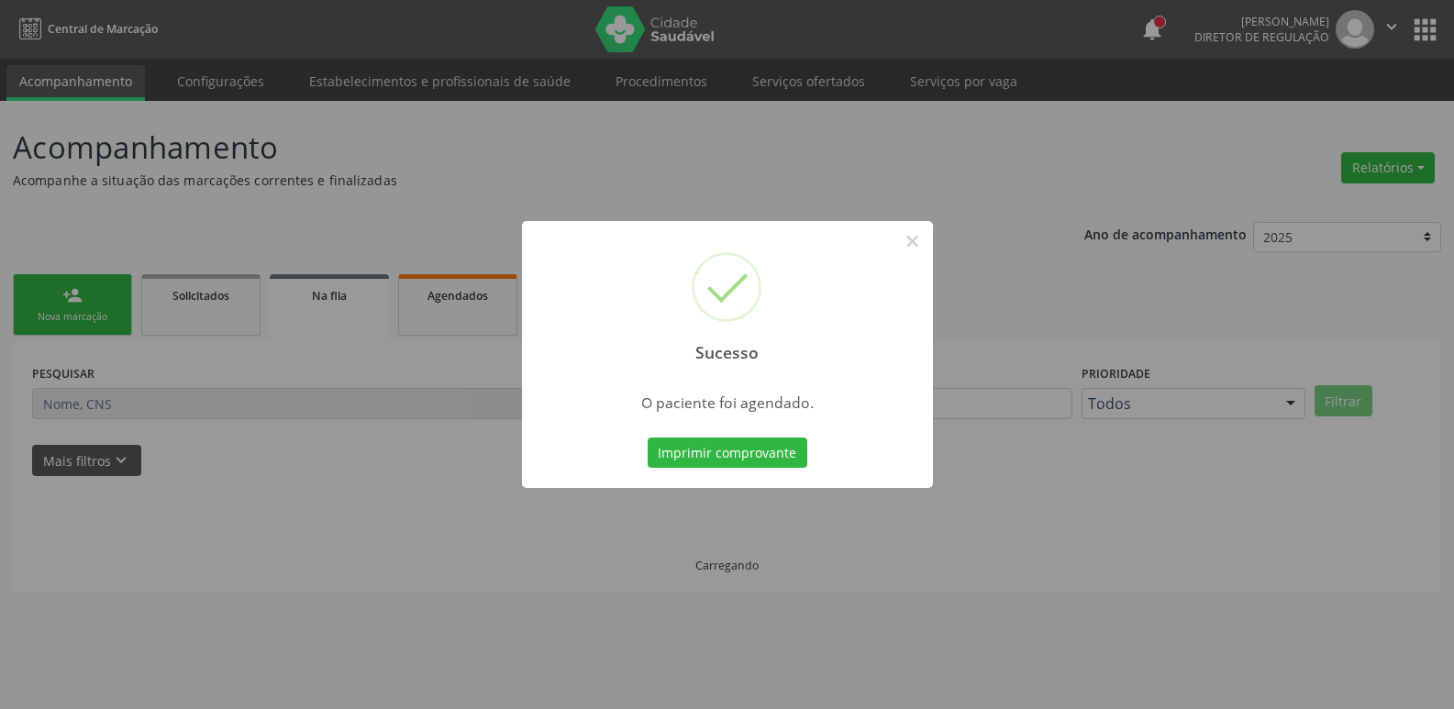
scroll to position [0, 0]
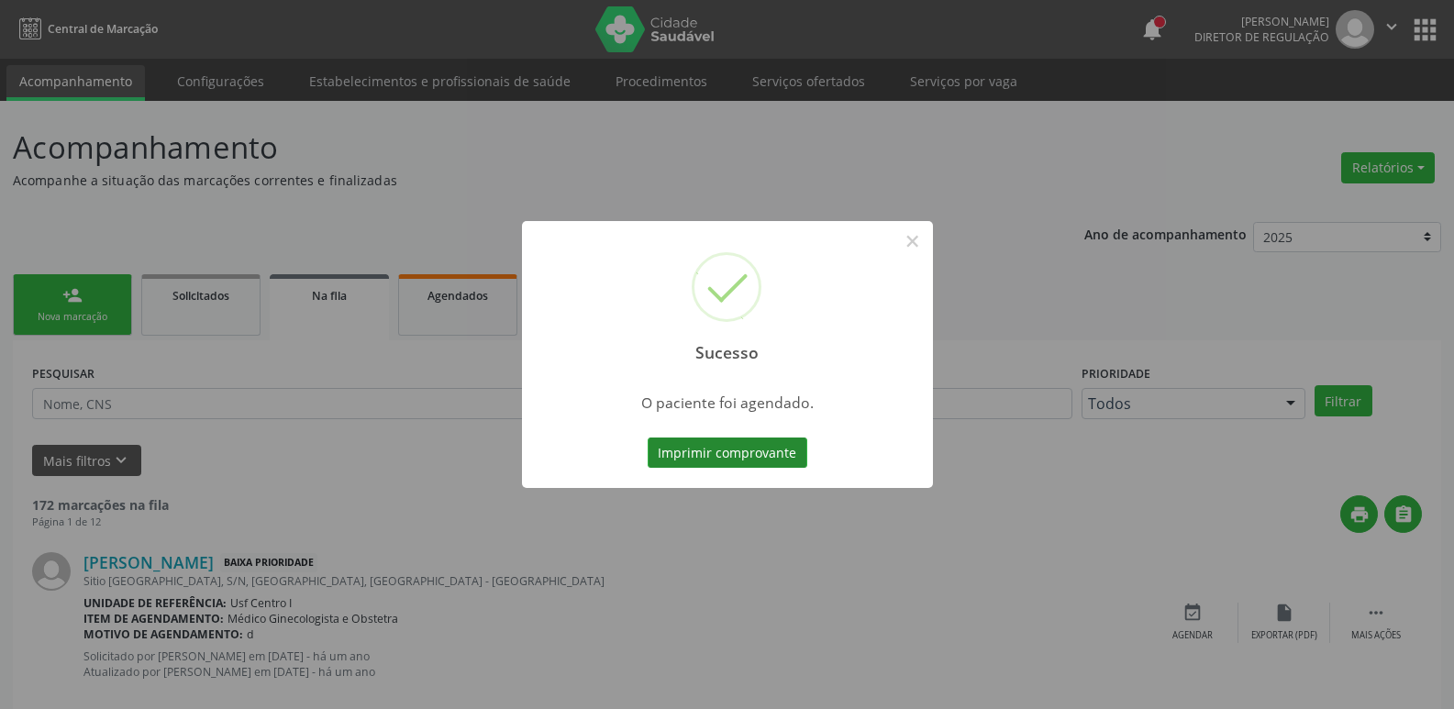
click at [711, 461] on button "Imprimir comprovante" at bounding box center [728, 453] width 160 height 31
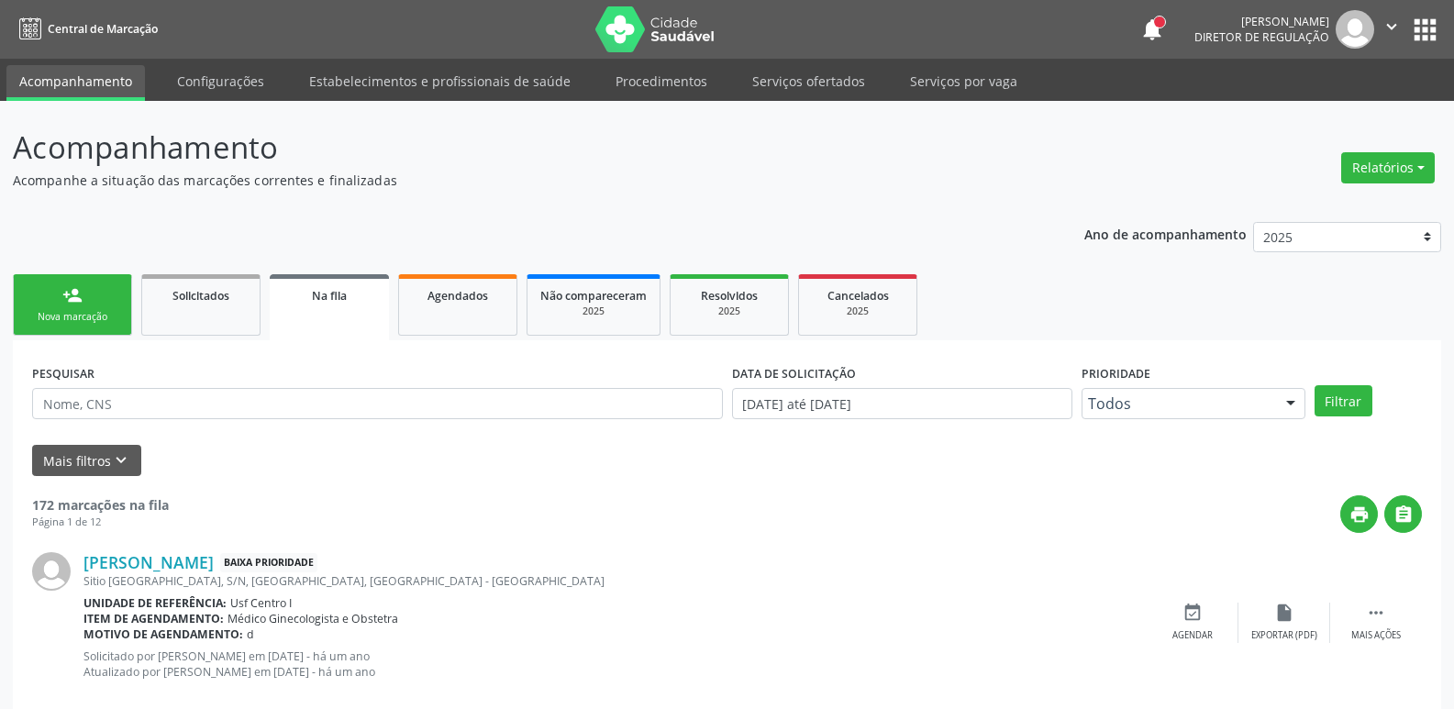
click at [1431, 28] on button "apps" at bounding box center [1425, 30] width 32 height 32
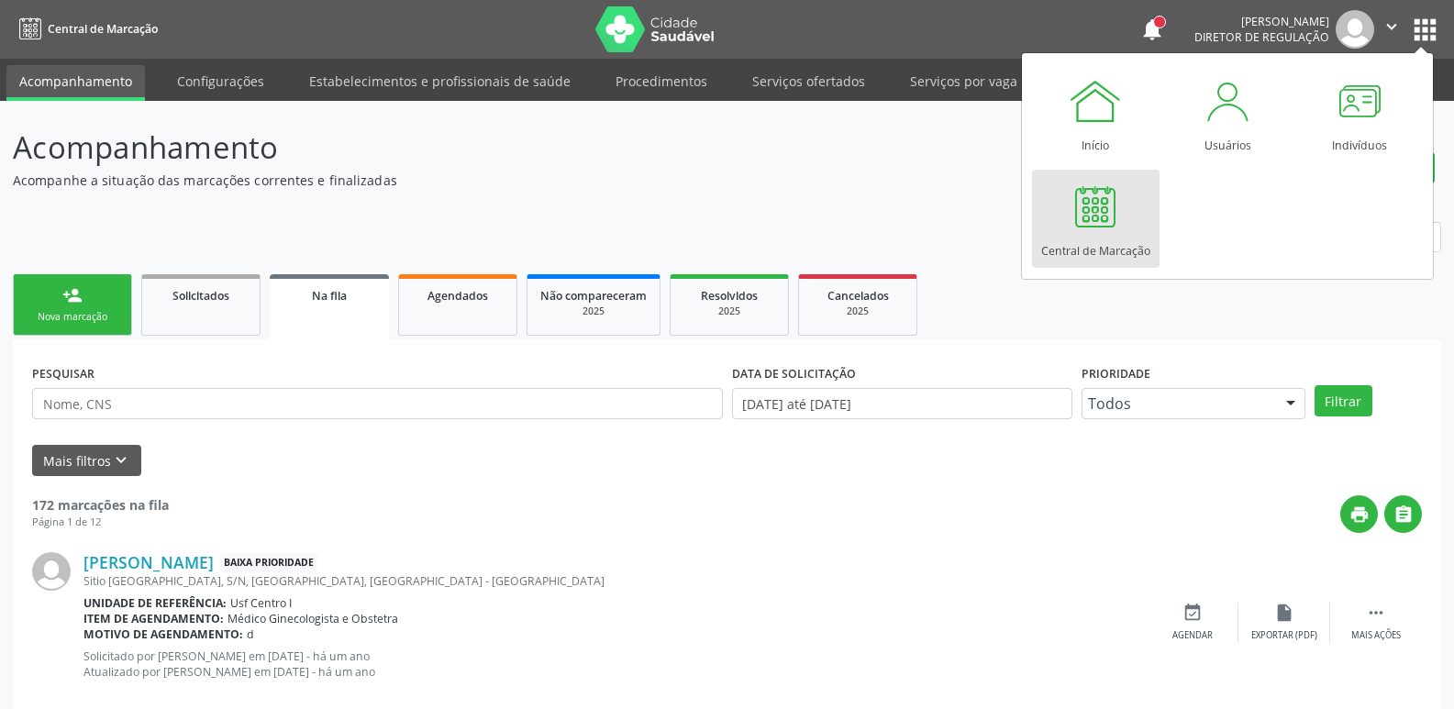
click at [1086, 217] on div at bounding box center [1095, 206] width 55 height 55
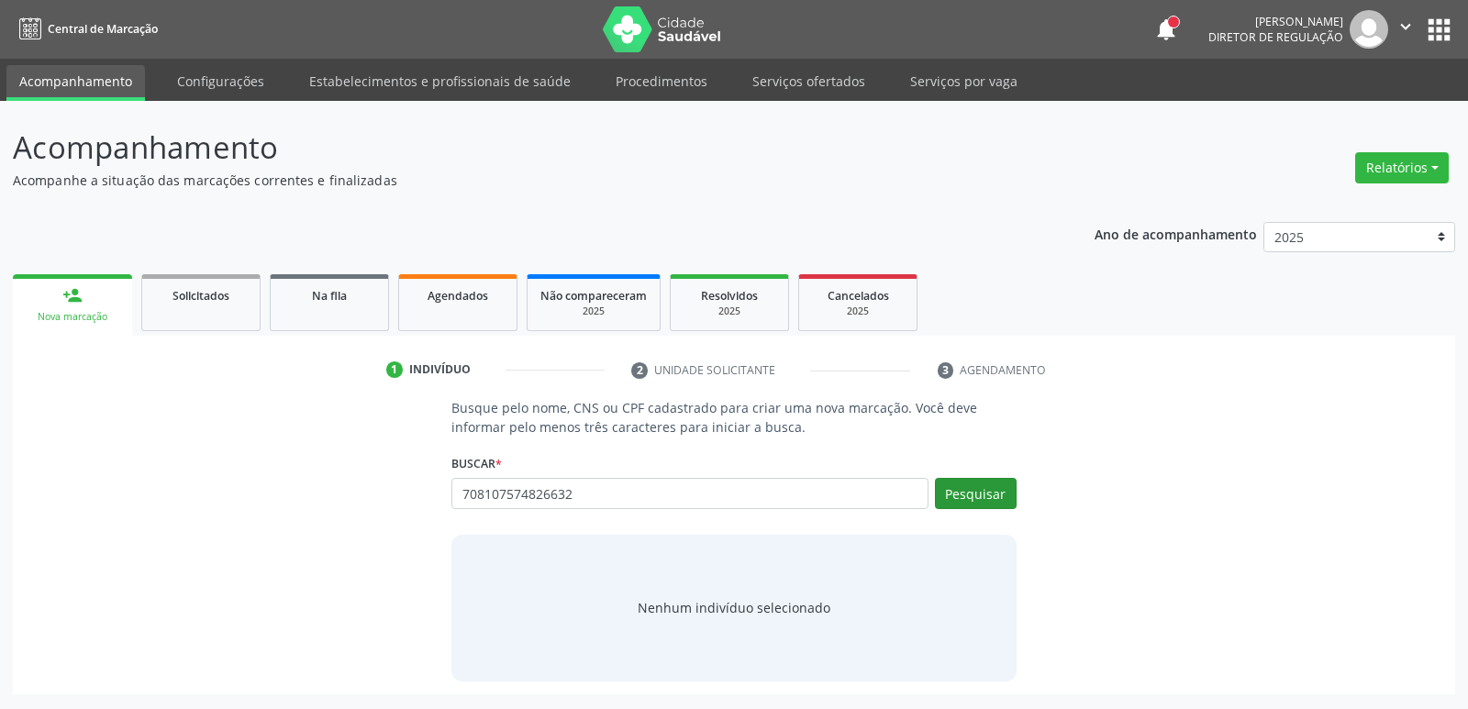
type input "708107574826632"
click at [978, 500] on button "Pesquisar" at bounding box center [976, 493] width 82 height 31
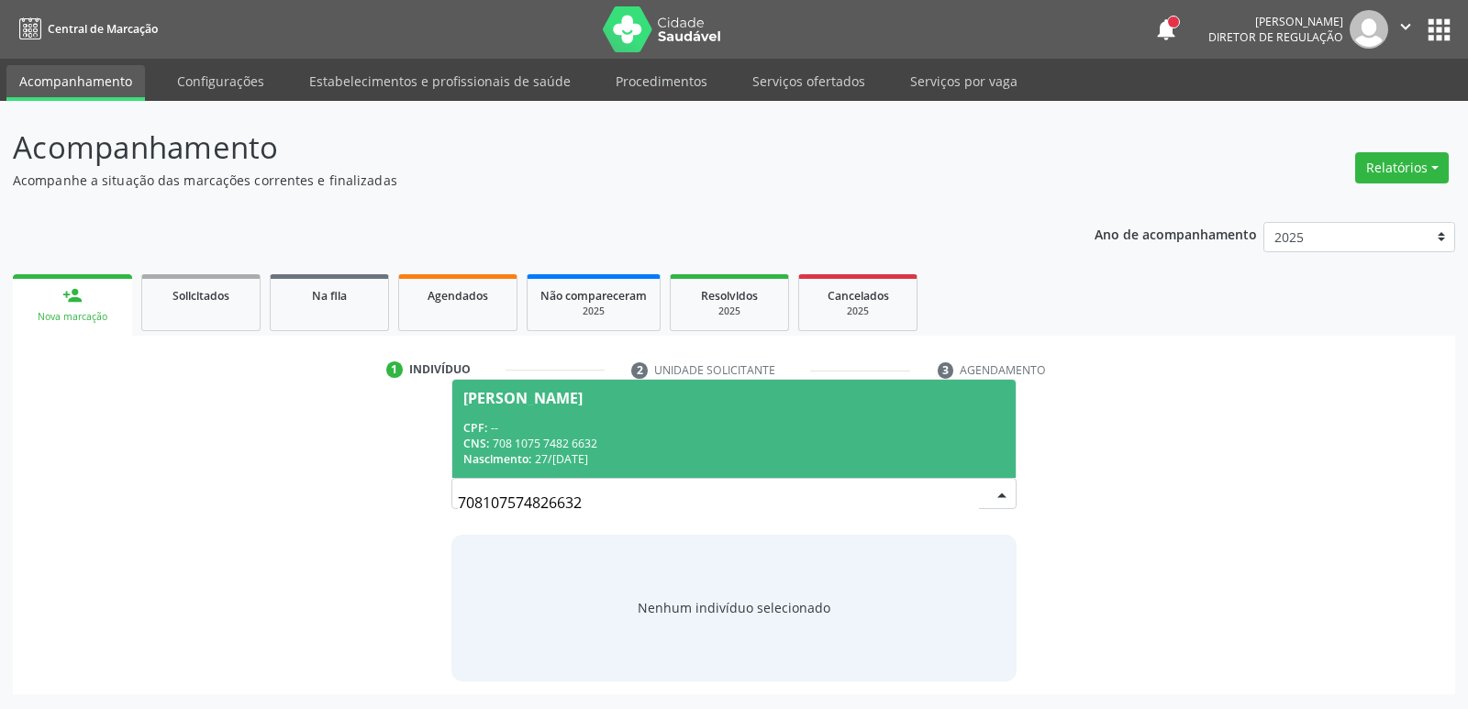
click at [622, 415] on span "[PERSON_NAME] CPF: -- CNS: 708 1075 7482 6632 Nascimento: [DATE]" at bounding box center [733, 429] width 562 height 98
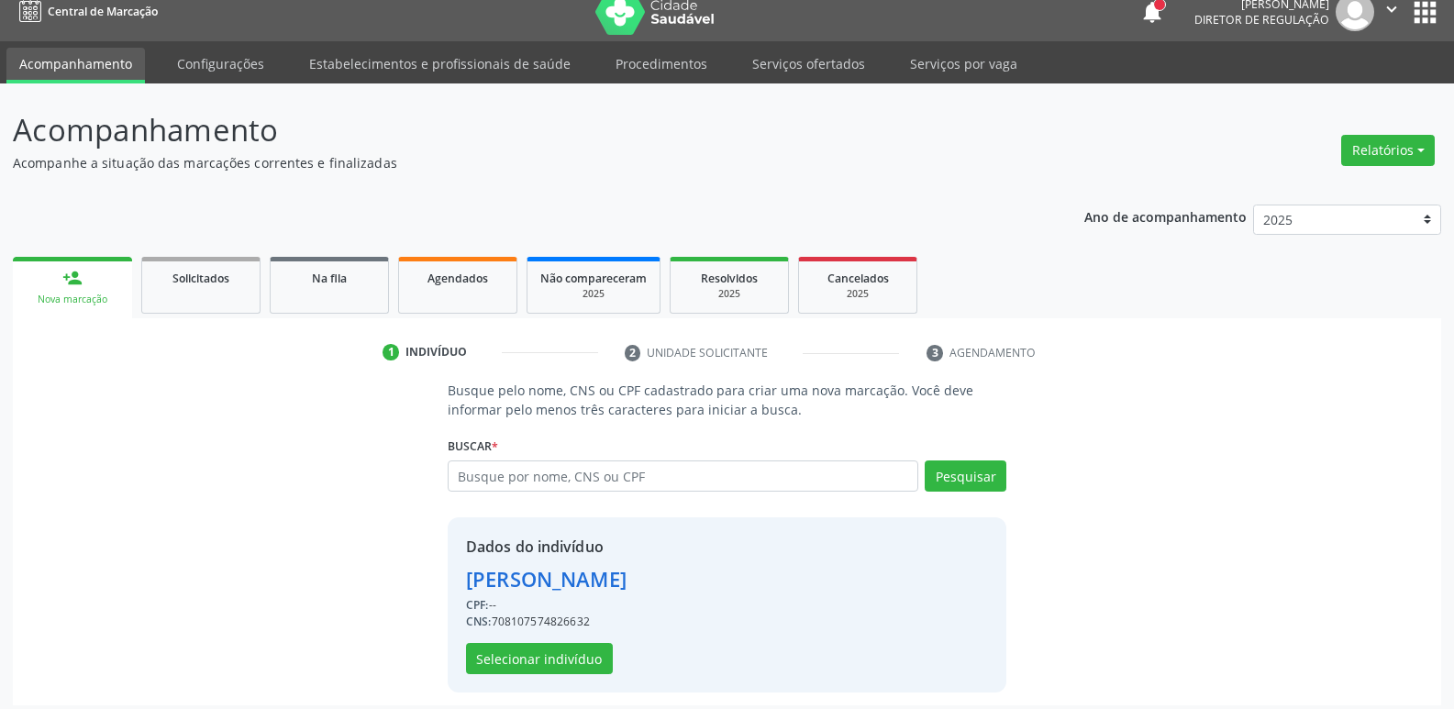
scroll to position [27, 0]
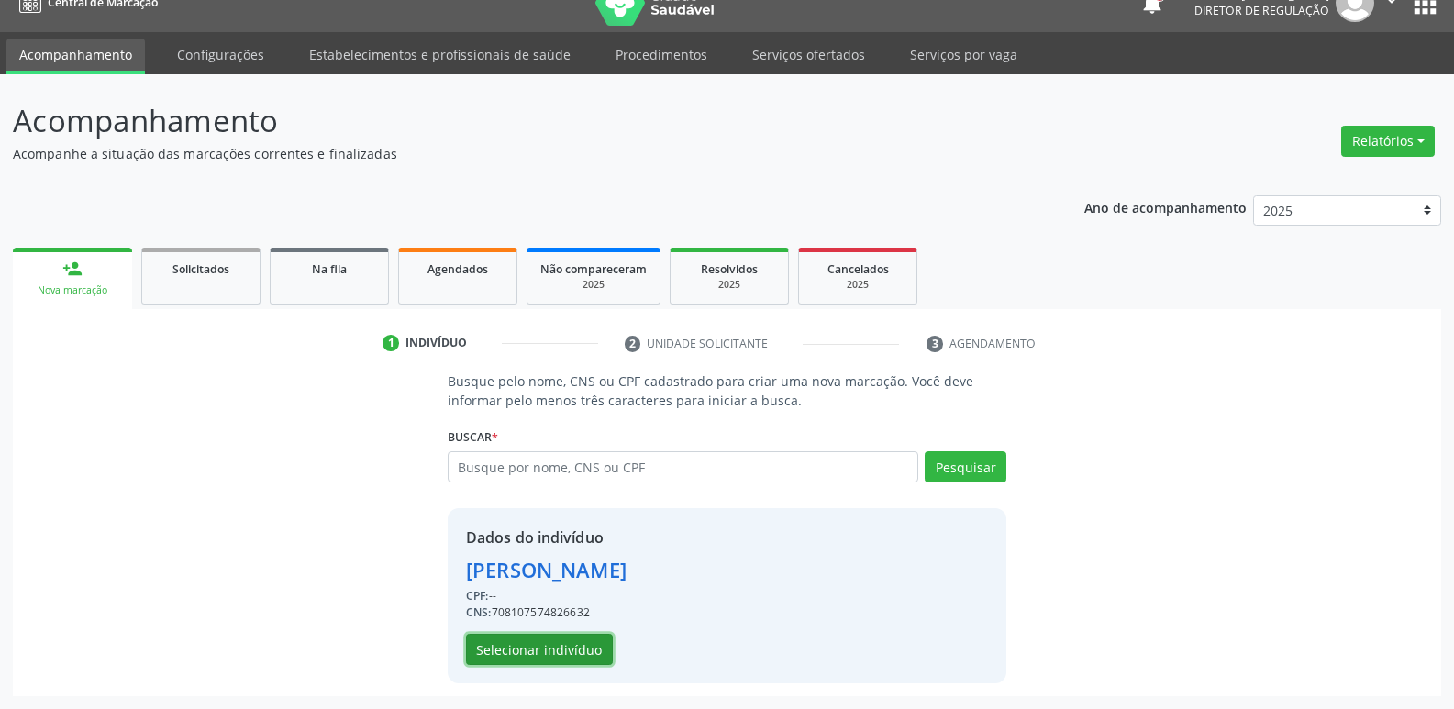
click at [565, 651] on button "Selecionar indivíduo" at bounding box center [539, 649] width 147 height 31
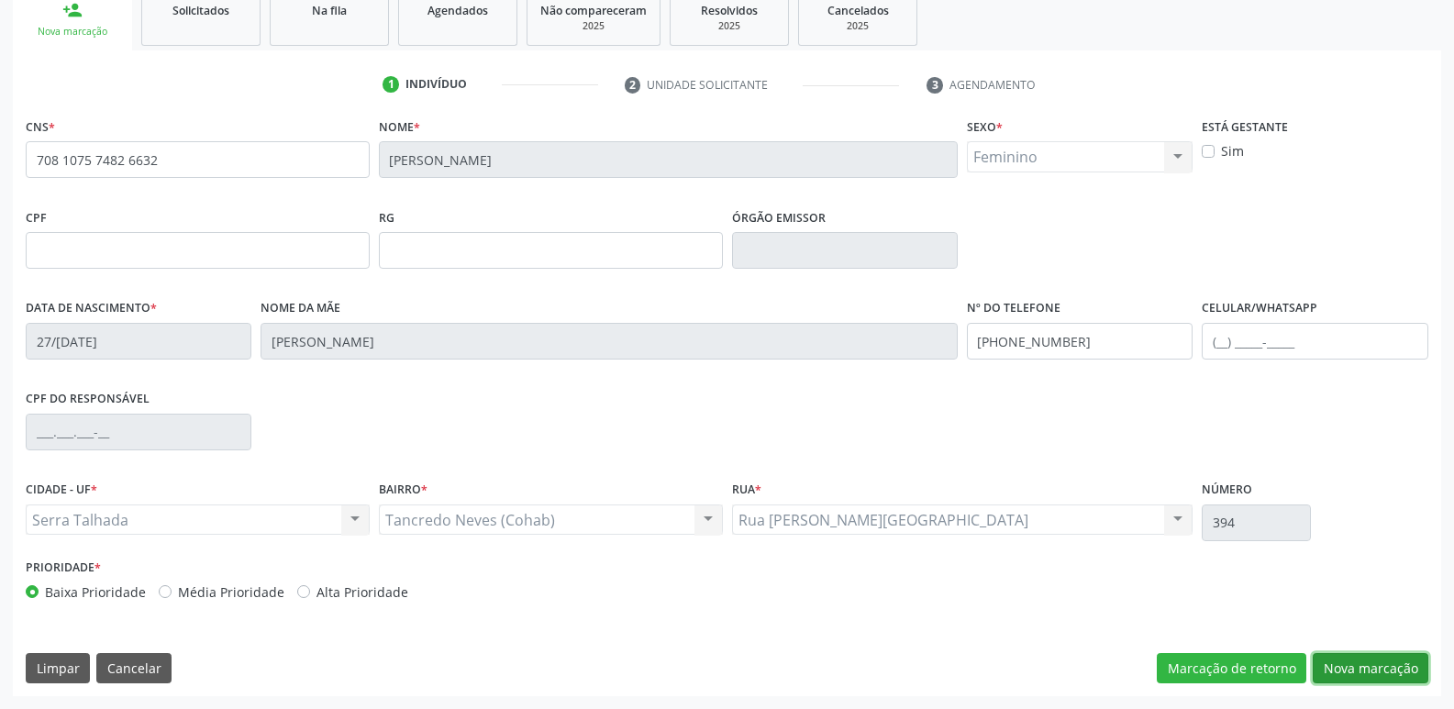
click at [1354, 666] on button "Nova marcação" at bounding box center [1371, 668] width 116 height 31
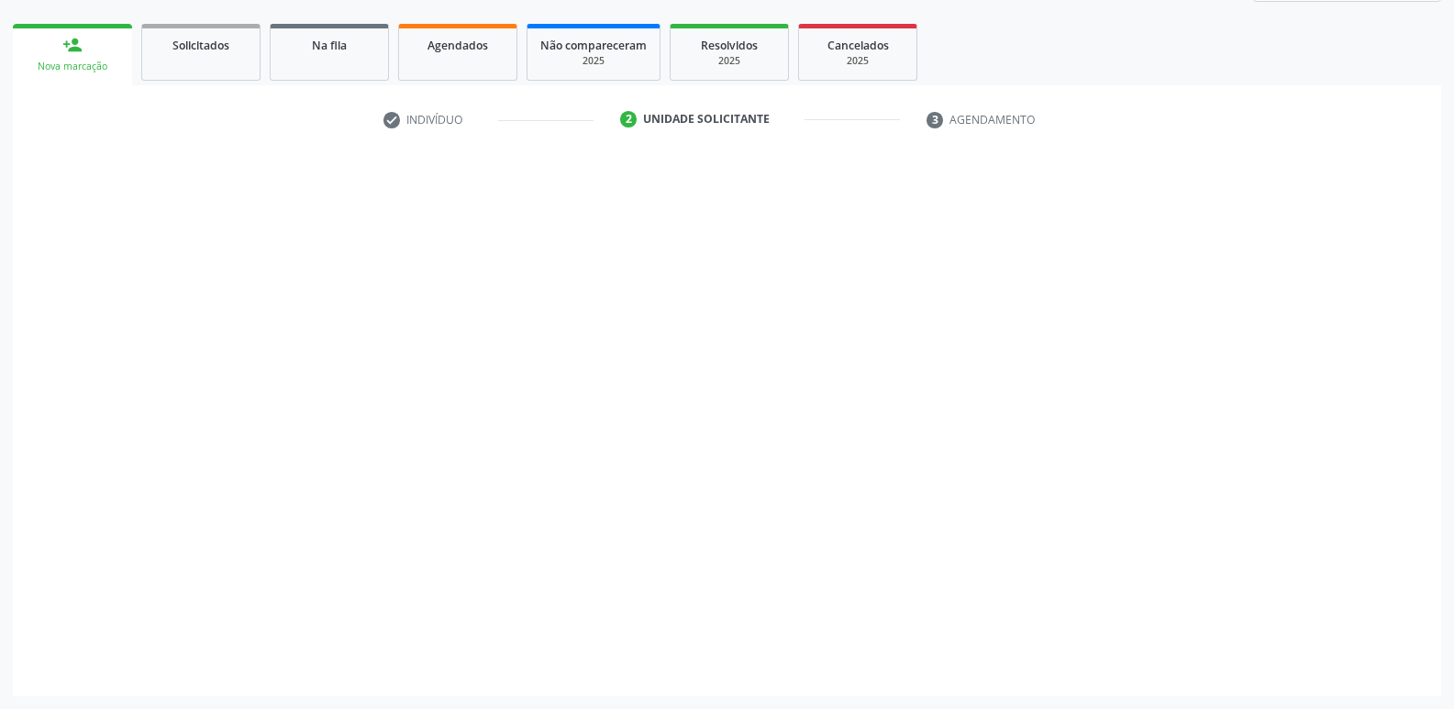
scroll to position [250, 0]
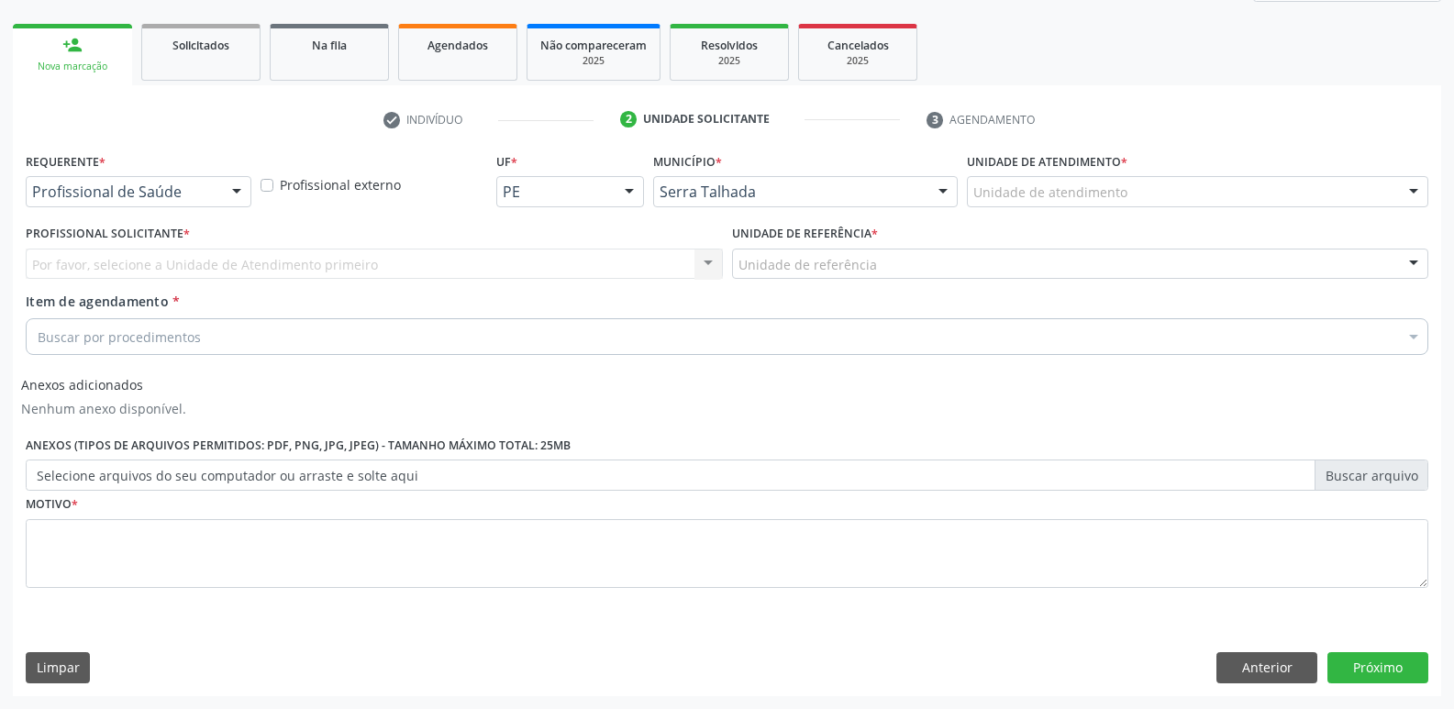
click at [106, 172] on label "Requerente *" at bounding box center [66, 162] width 80 height 28
click at [106, 183] on div at bounding box center [139, 191] width 226 height 31
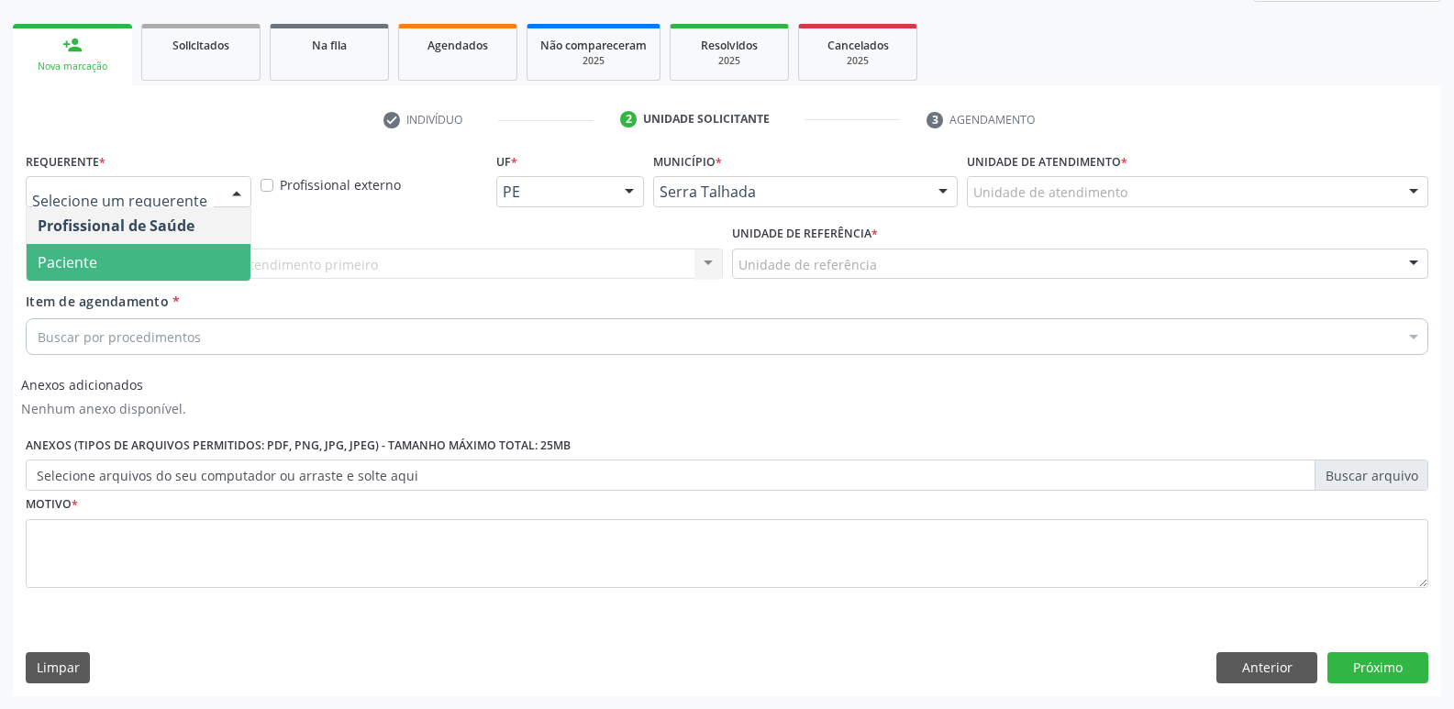
click at [88, 269] on span "Paciente" at bounding box center [68, 262] width 60 height 20
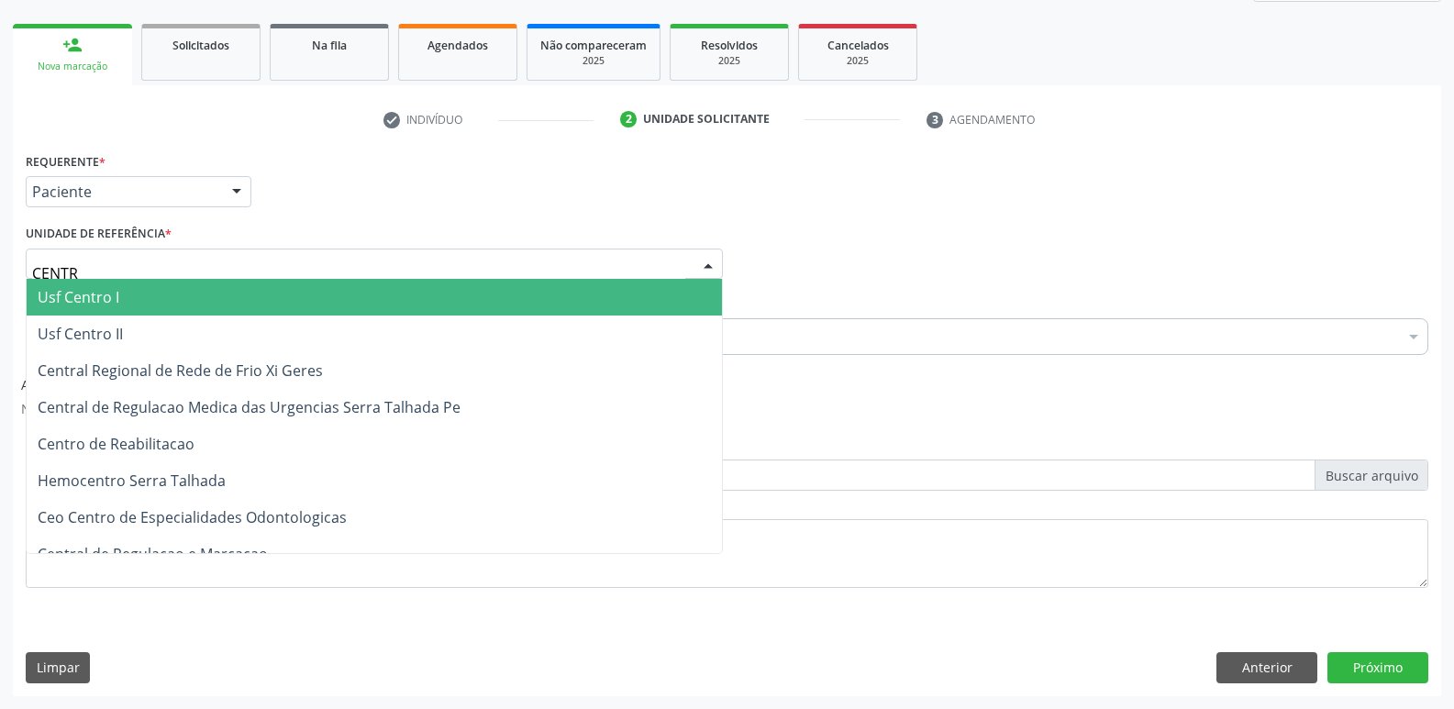
type input "CENTRO"
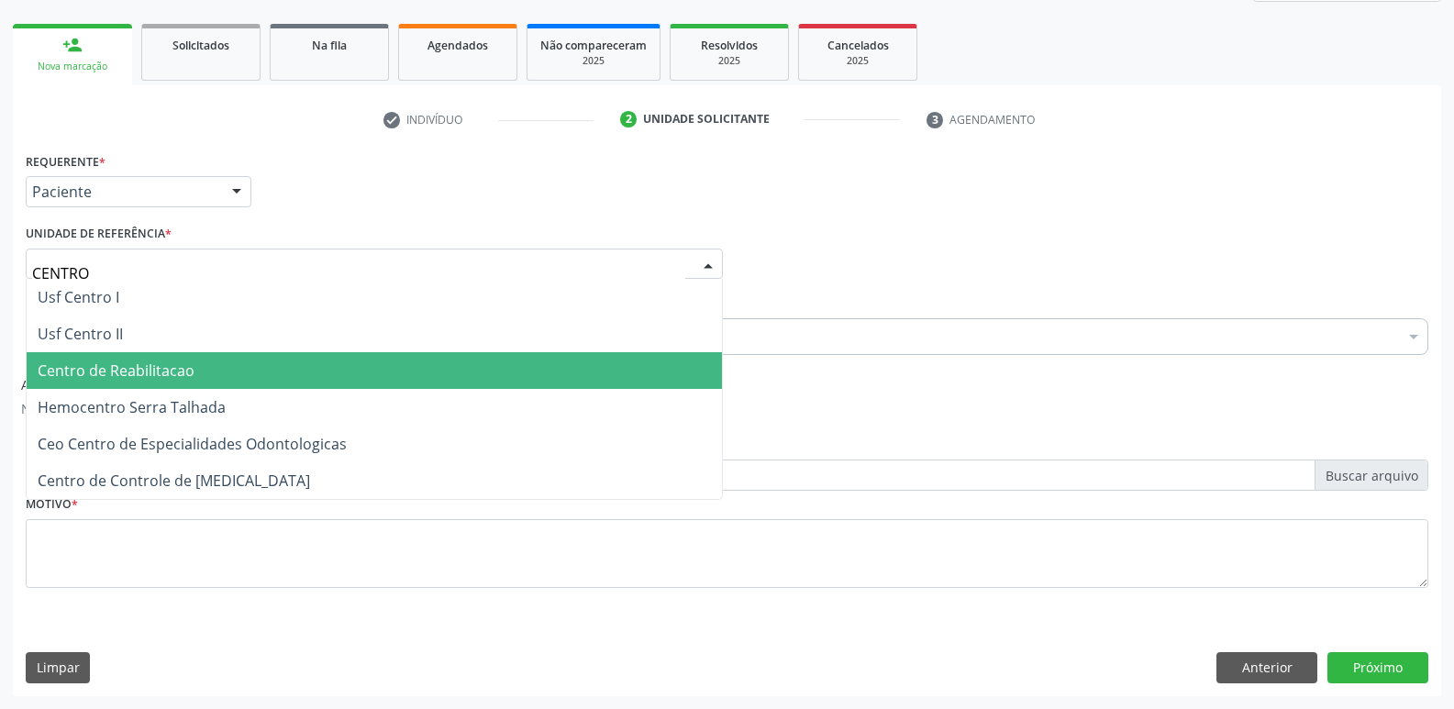
click at [51, 371] on span "Centro de Reabilitacao" at bounding box center [116, 371] width 157 height 20
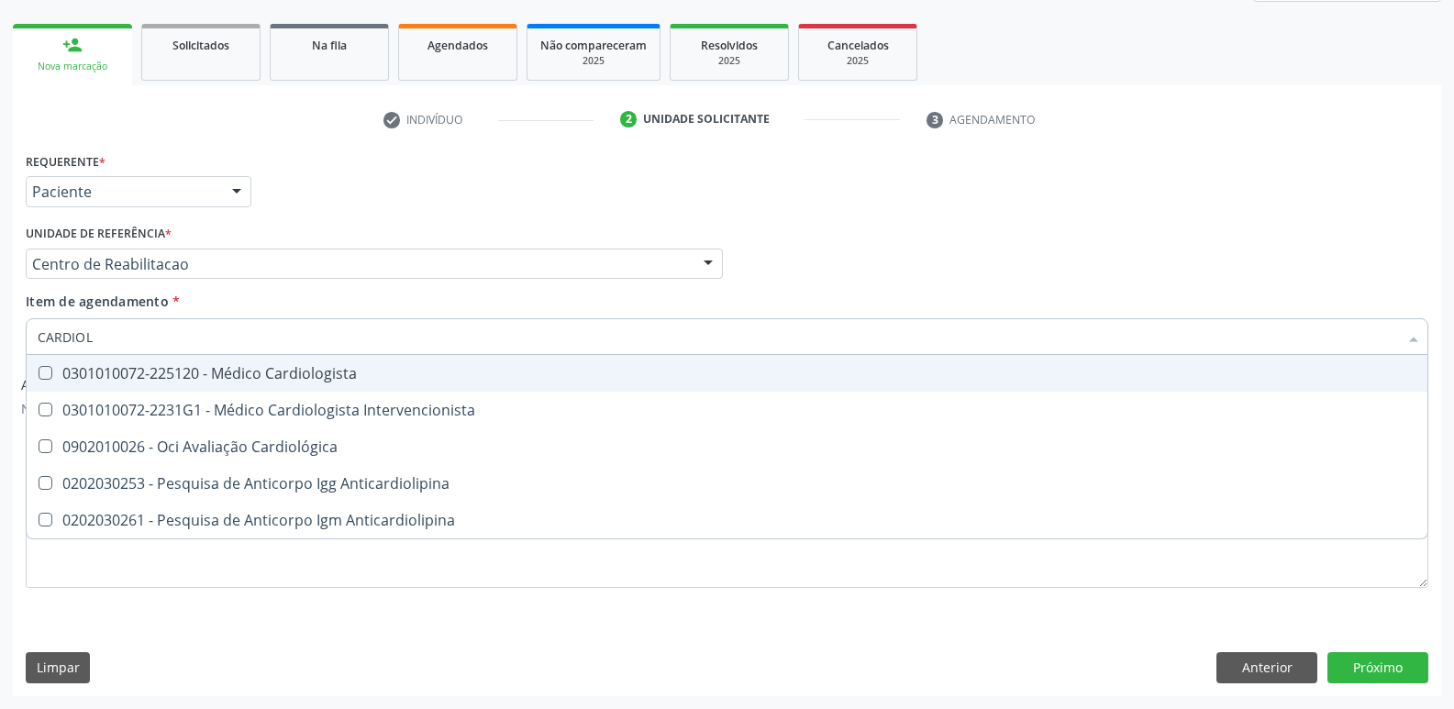
type input "CARDIOLO"
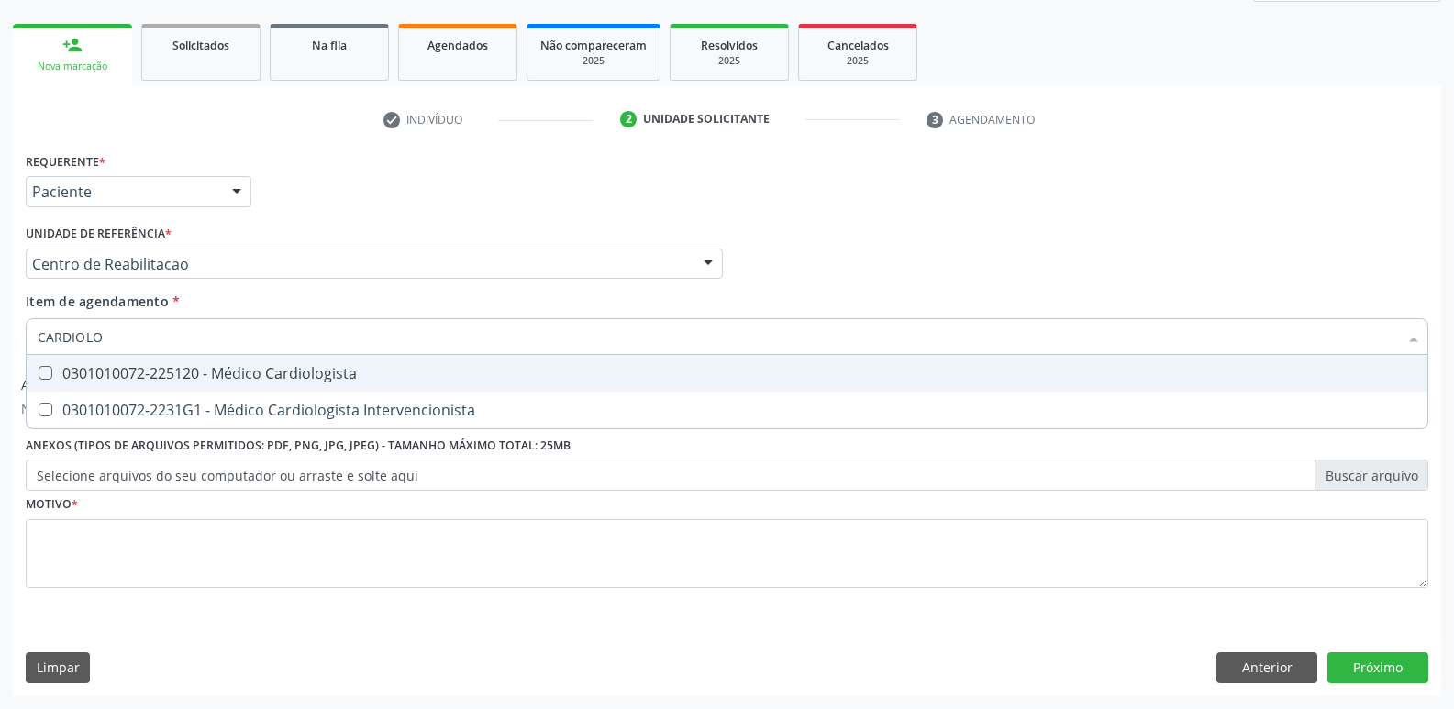
click at [113, 370] on div "0301010072-225120 - Médico Cardiologista" at bounding box center [727, 373] width 1379 height 15
checkbox Cardiologista "true"
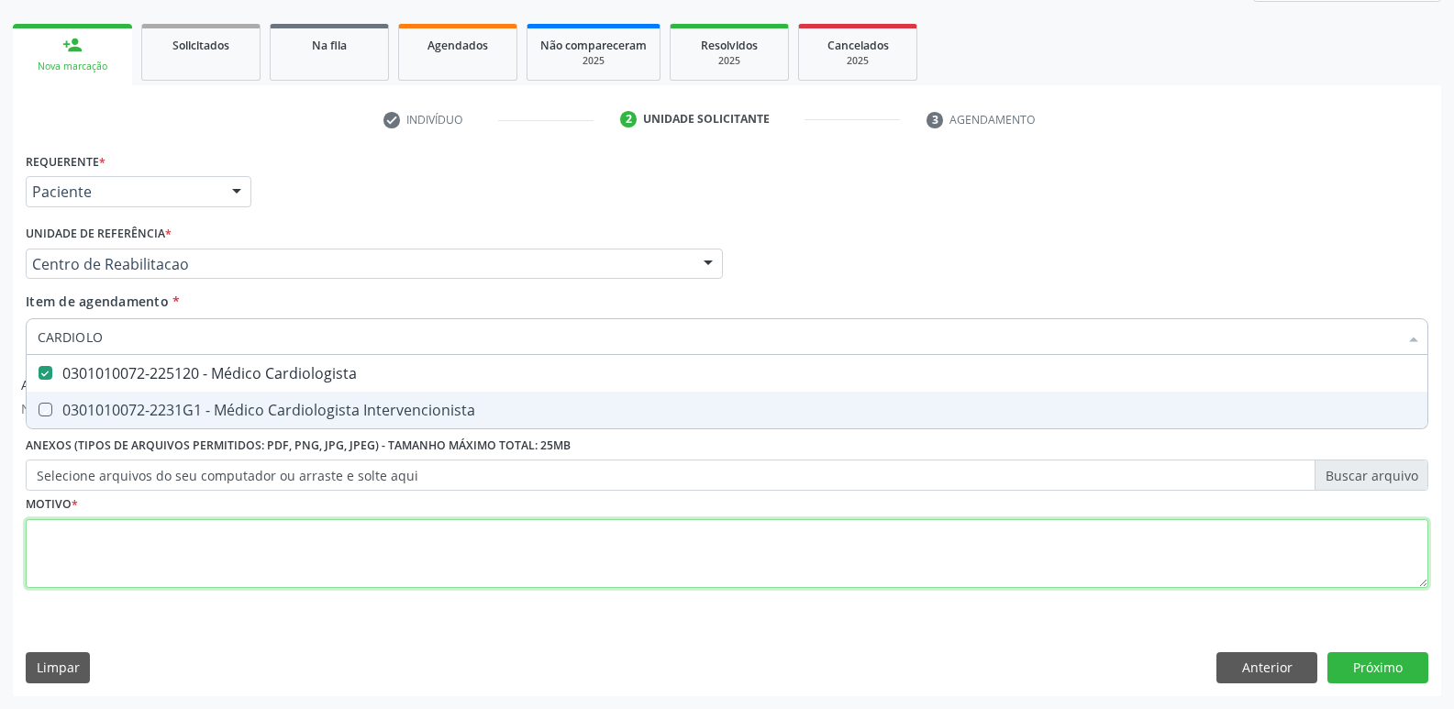
click at [107, 570] on div "Requerente * Paciente Profissional de Saúde Paciente Nenhum resultado encontrad…" at bounding box center [727, 381] width 1403 height 466
checkbox Intervencionista "true"
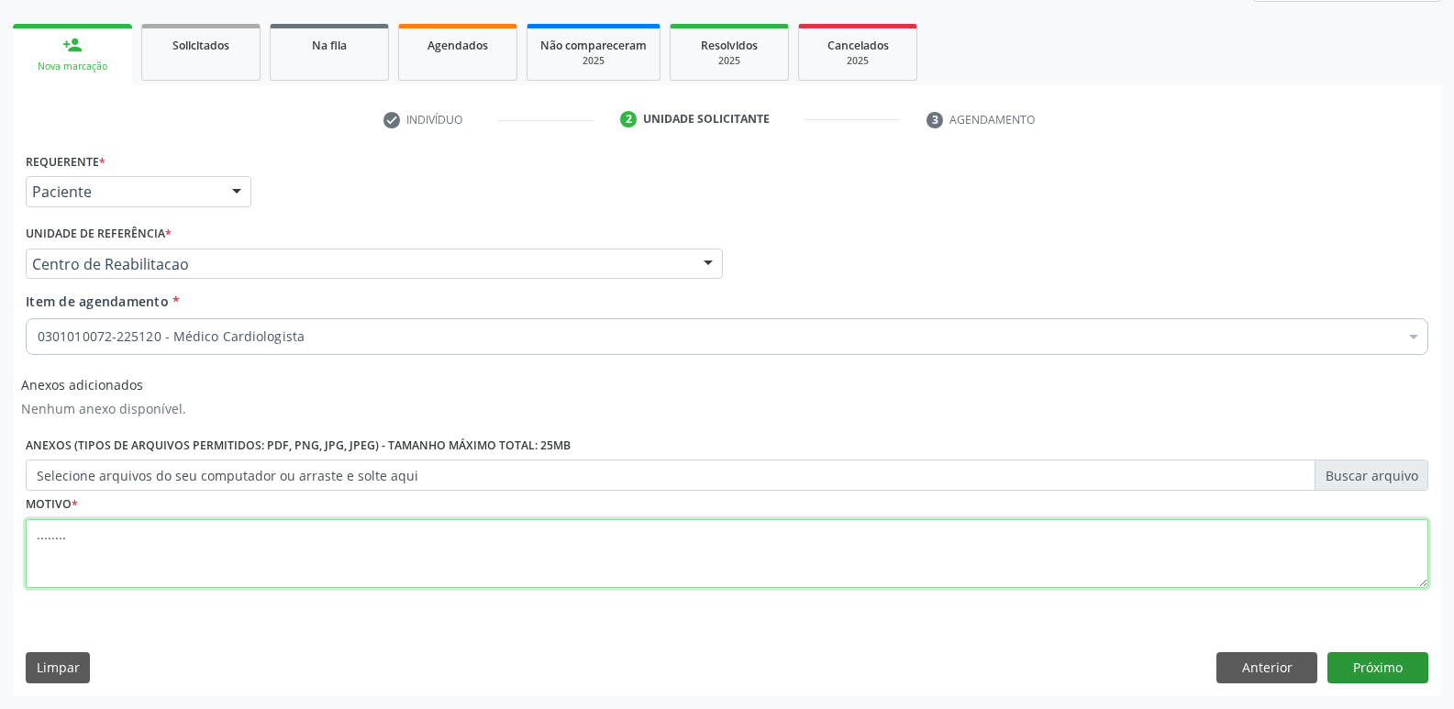
type textarea "........"
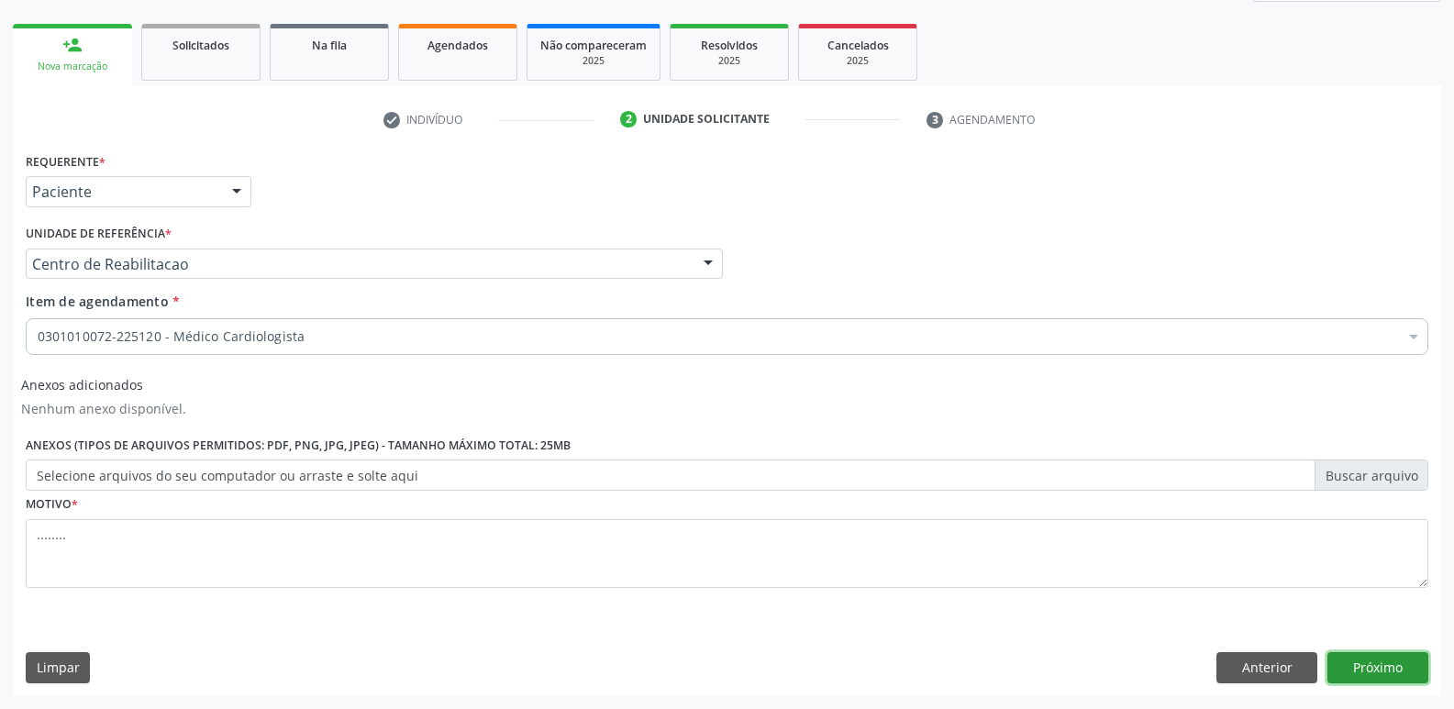
click at [1395, 661] on button "Próximo" at bounding box center [1378, 667] width 101 height 31
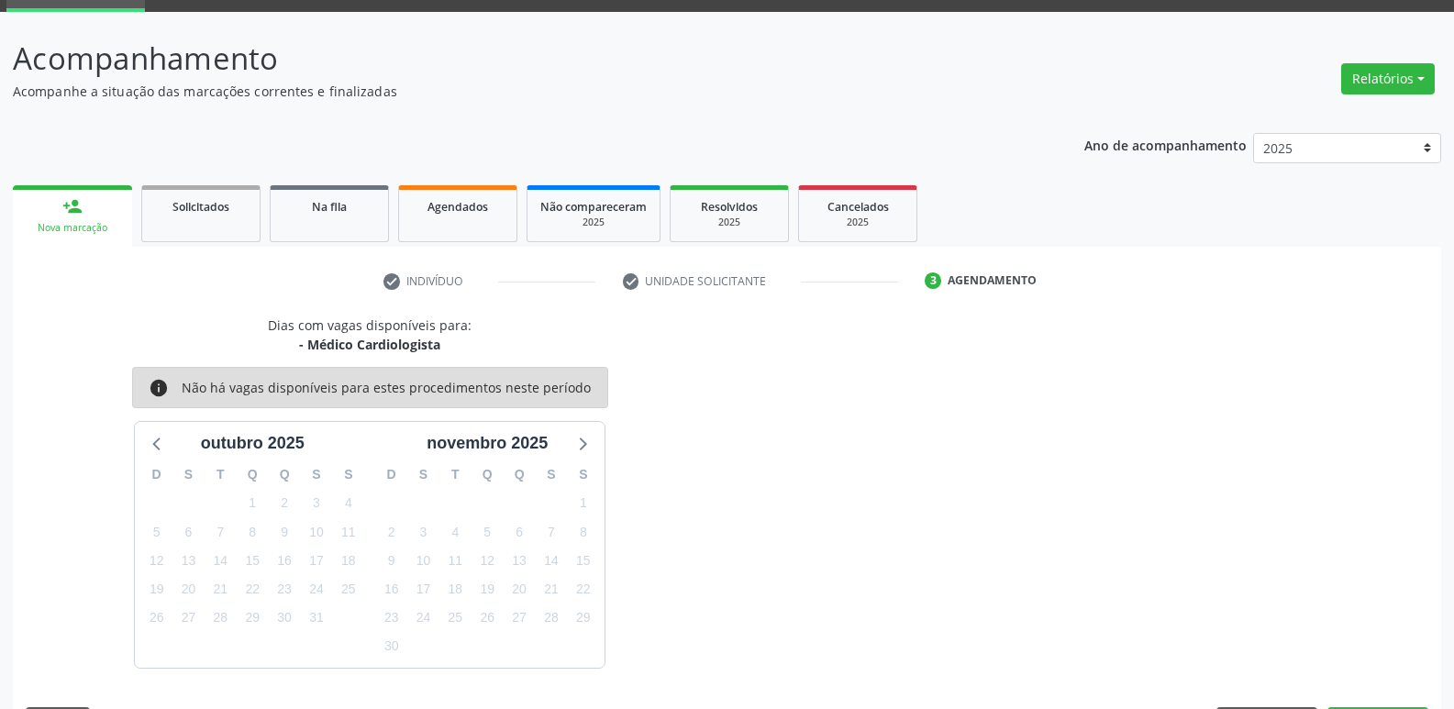
scroll to position [143, 0]
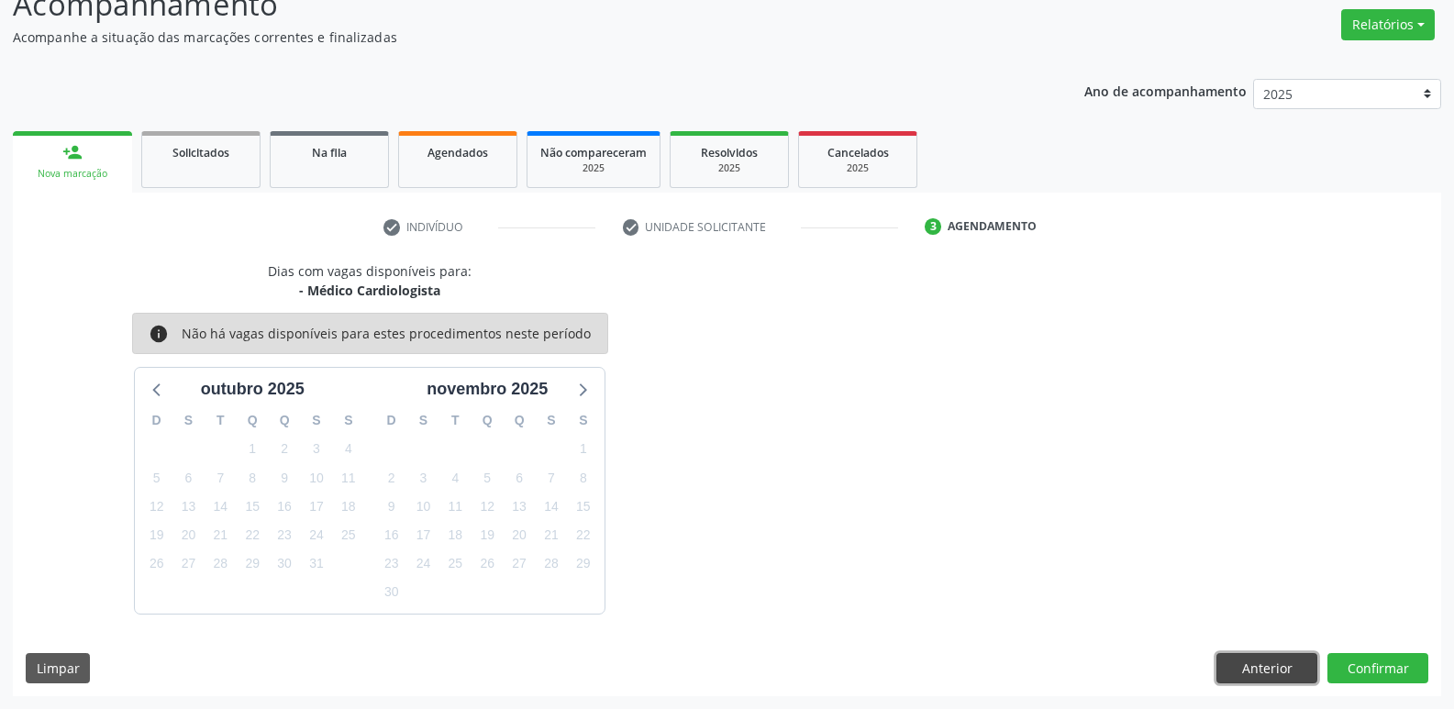
click at [1232, 668] on button "Anterior" at bounding box center [1267, 668] width 101 height 31
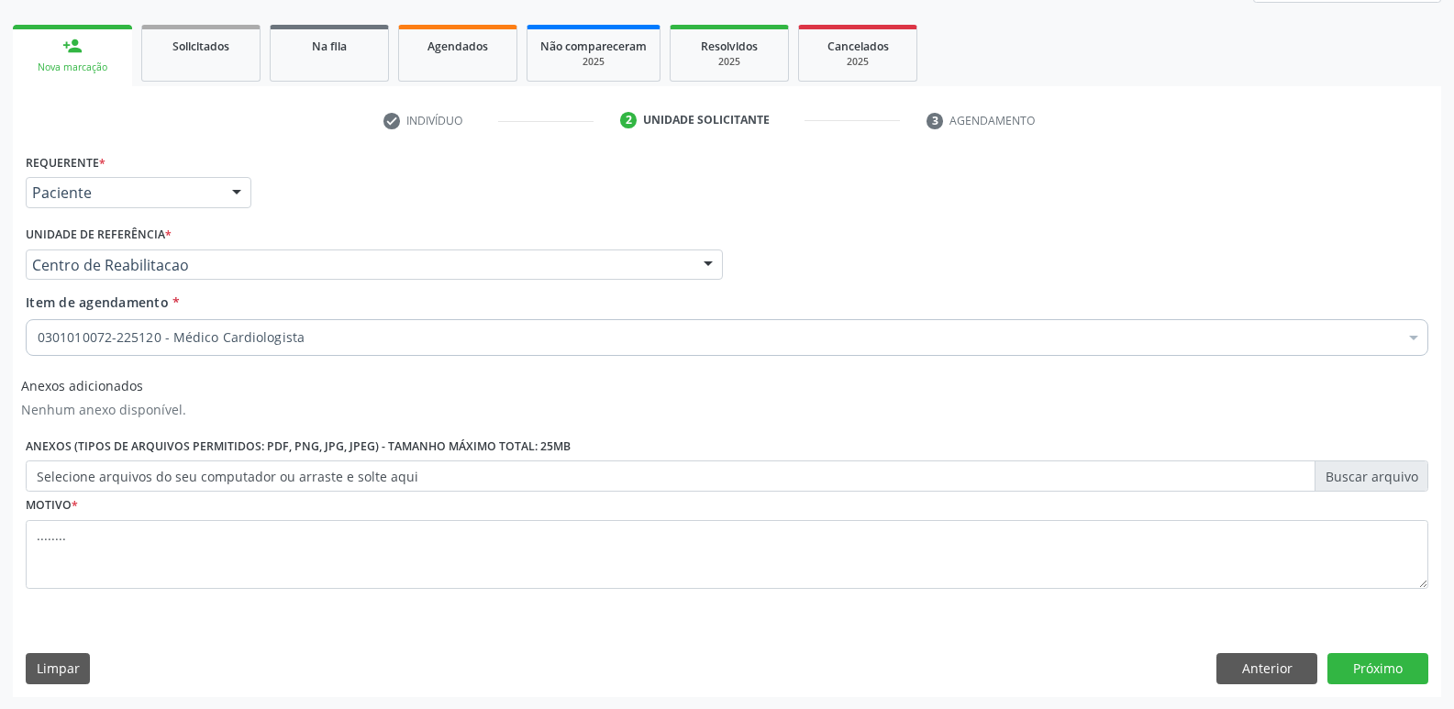
scroll to position [250, 0]
click at [1364, 679] on button "Próximo" at bounding box center [1378, 667] width 101 height 31
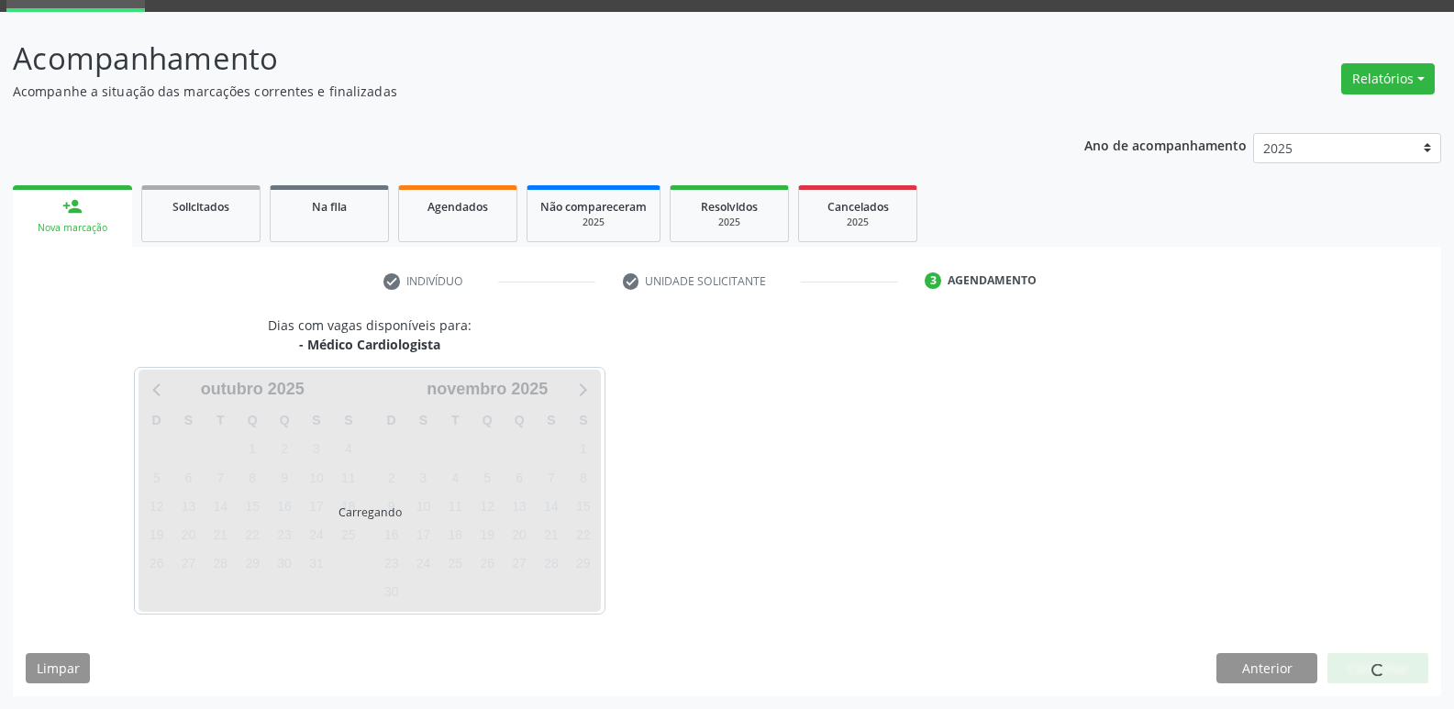
scroll to position [89, 0]
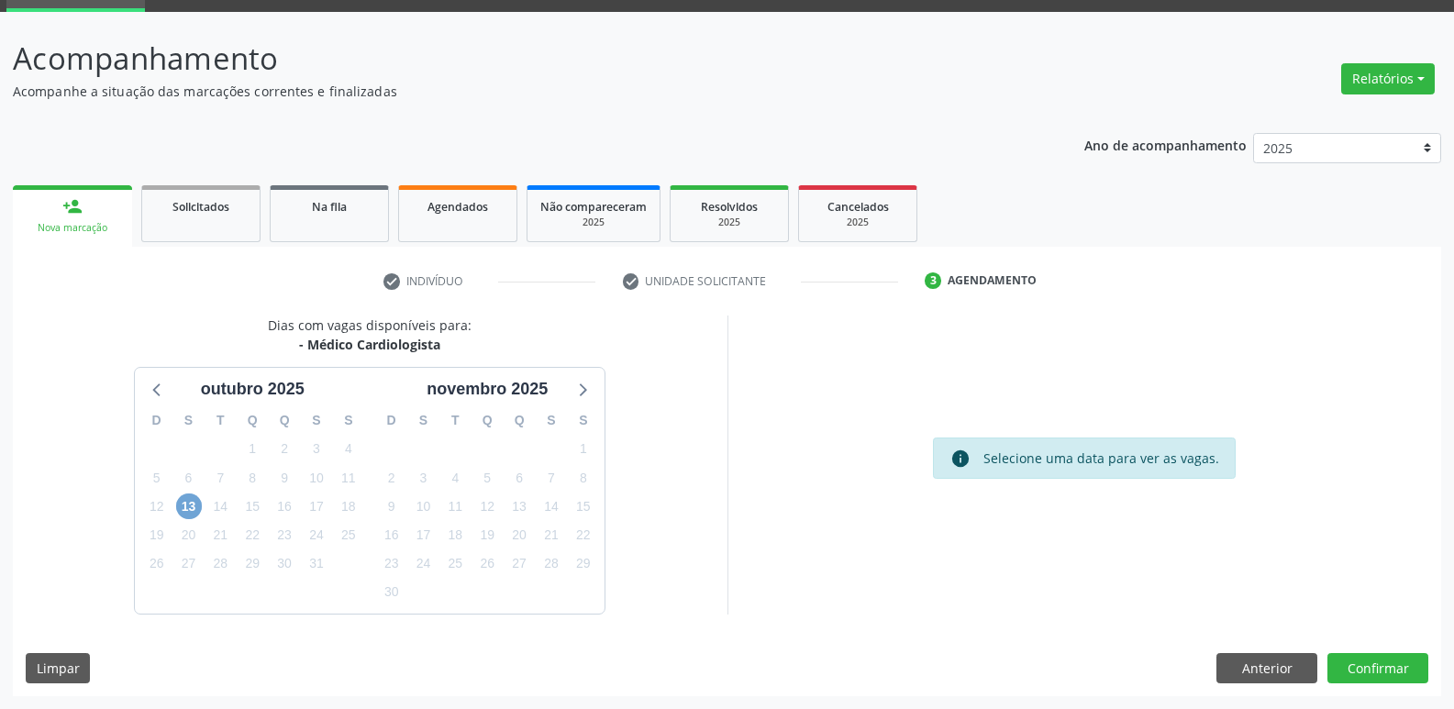
click at [184, 509] on span "13" at bounding box center [189, 507] width 26 height 26
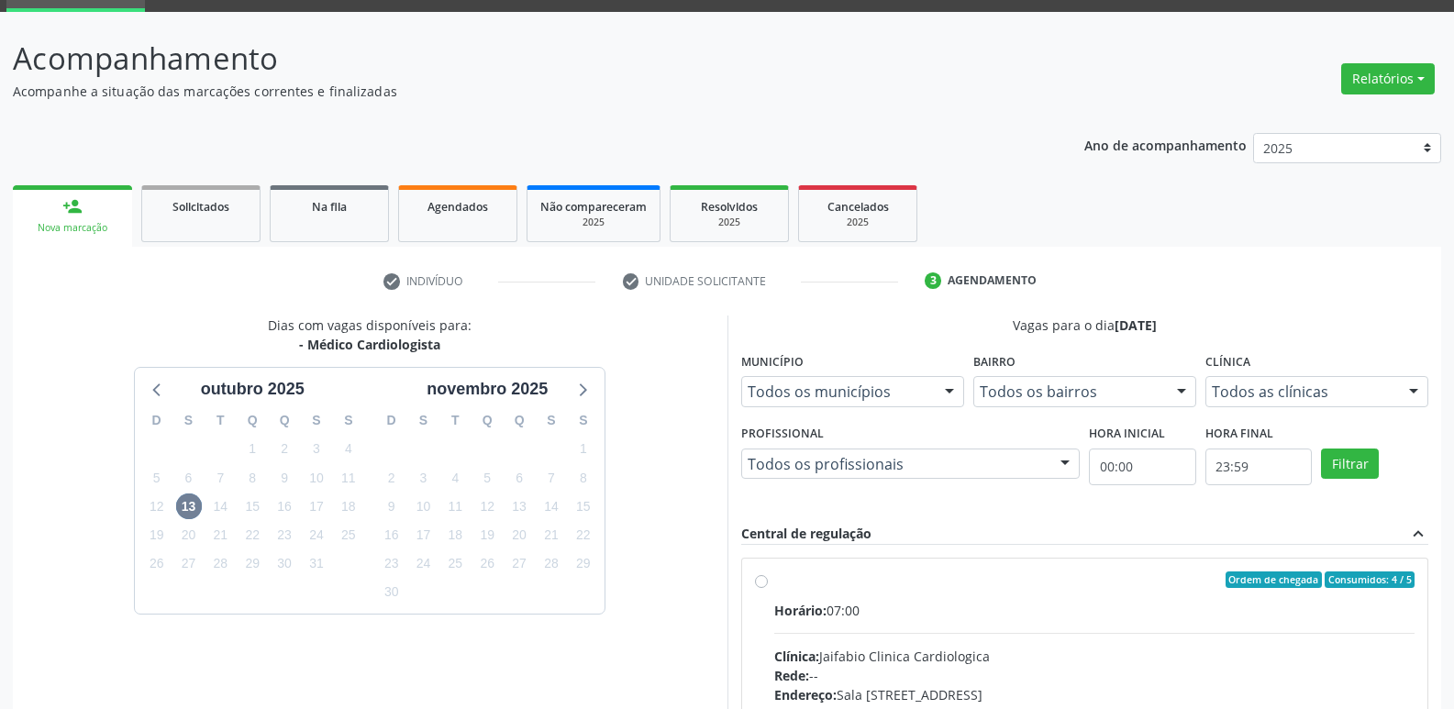
click at [774, 586] on label "Ordem de chegada Consumidos: 4 / 5 Horário: 07:00 Clínica: Jaifabio Clinica Car…" at bounding box center [1094, 713] width 641 height 282
click at [763, 586] on input "Ordem de chegada Consumidos: 4 / 5 Horário: 07:00 Clínica: Jaifabio Clinica Car…" at bounding box center [761, 580] width 13 height 17
radio input "true"
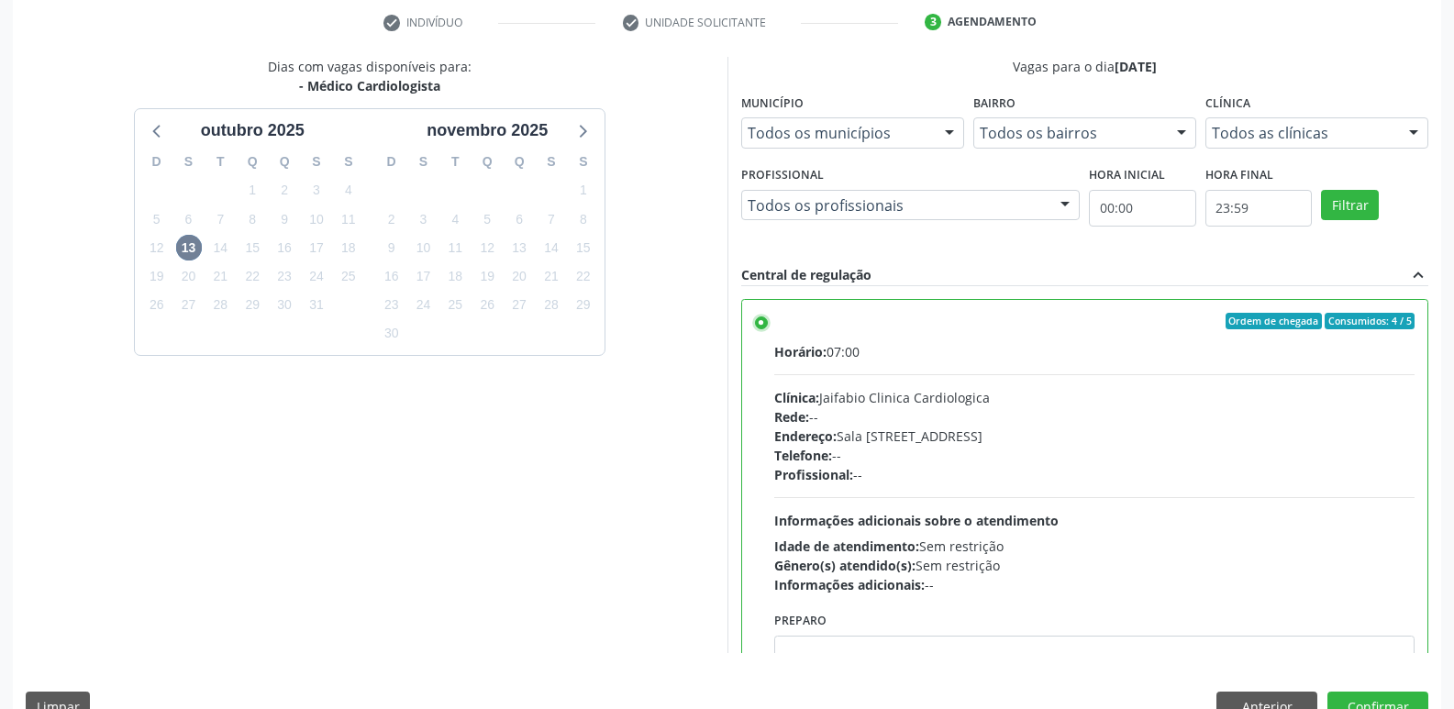
scroll to position [387, 0]
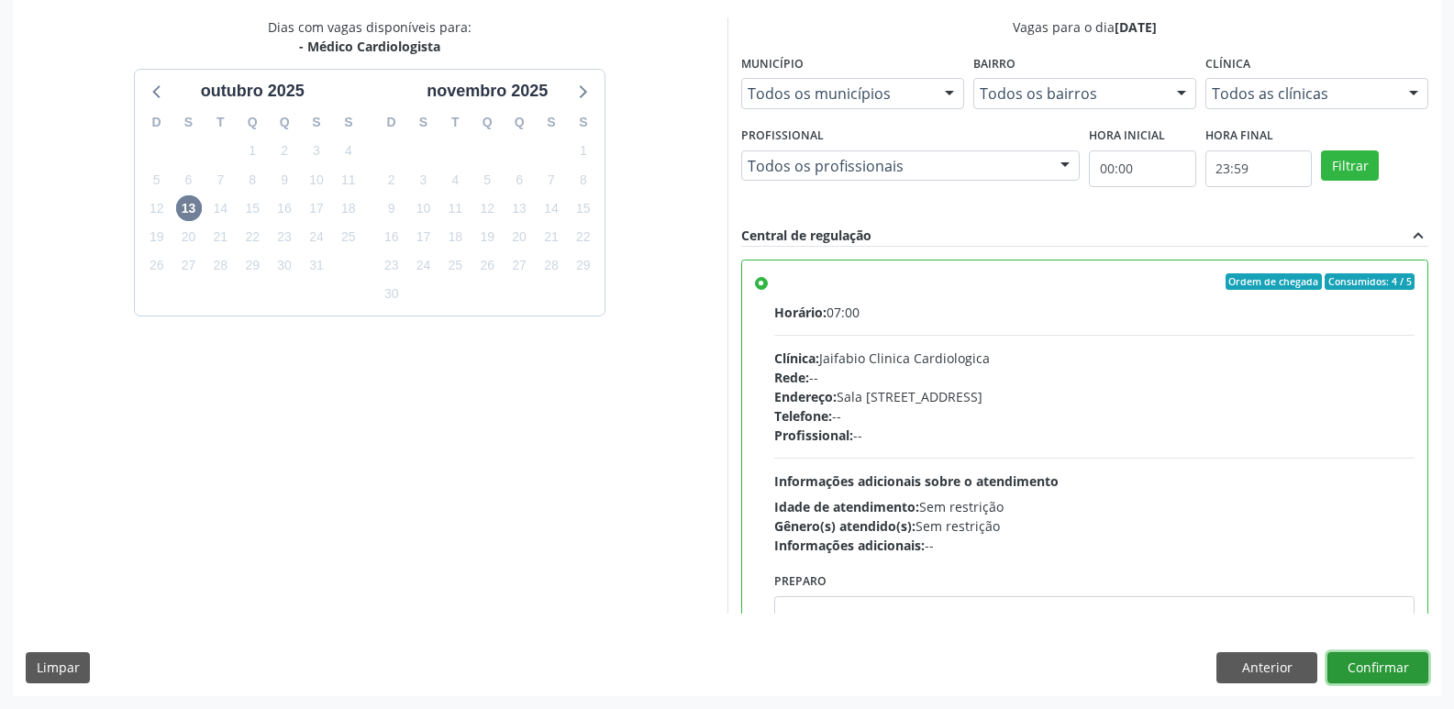
click at [1396, 657] on button "Confirmar" at bounding box center [1378, 667] width 101 height 31
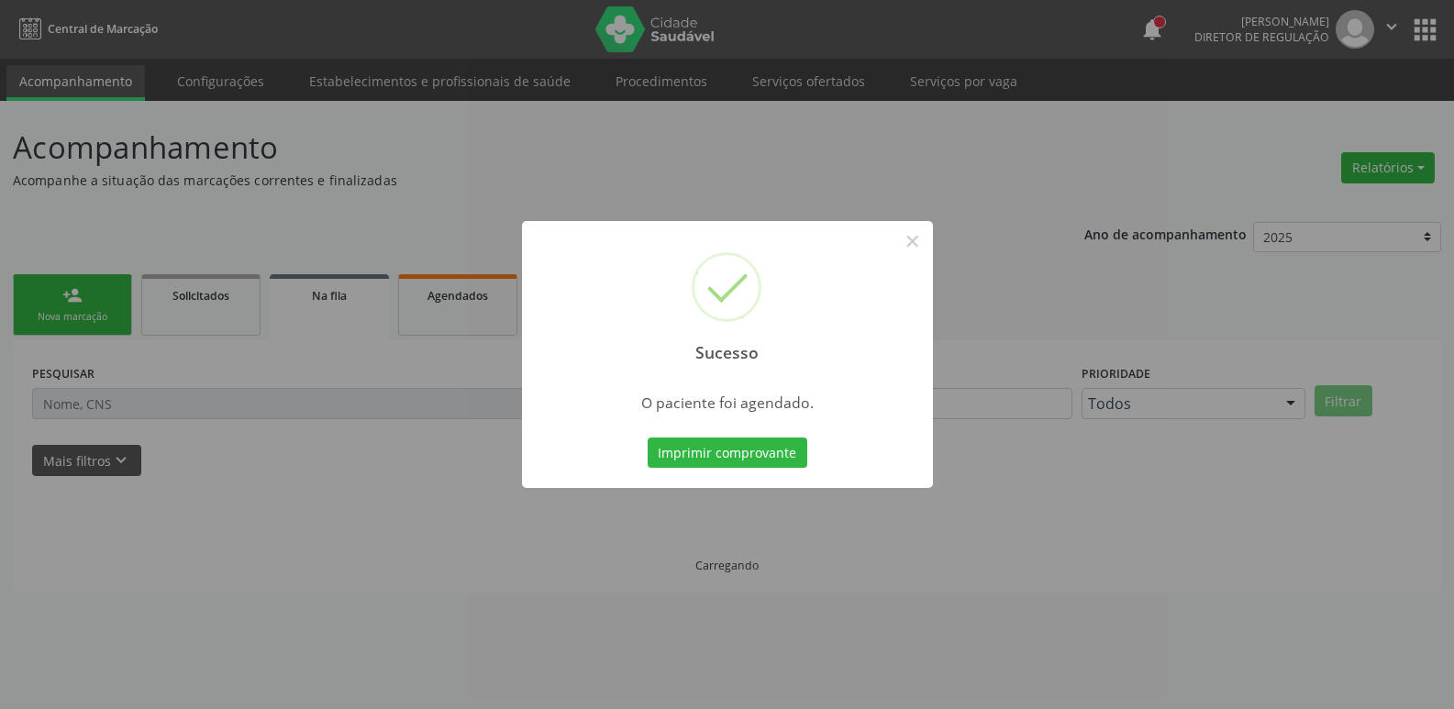
scroll to position [0, 0]
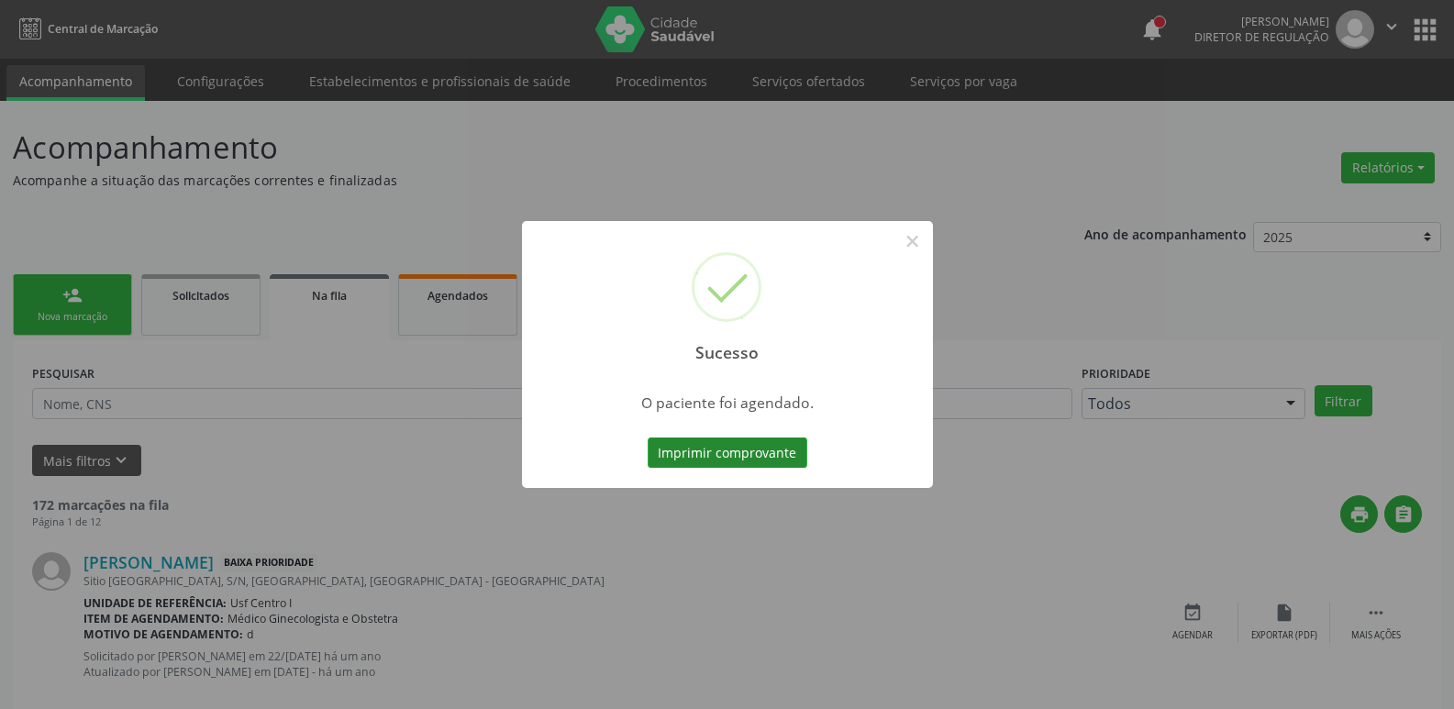
click at [692, 468] on button "Imprimir comprovante" at bounding box center [728, 453] width 160 height 31
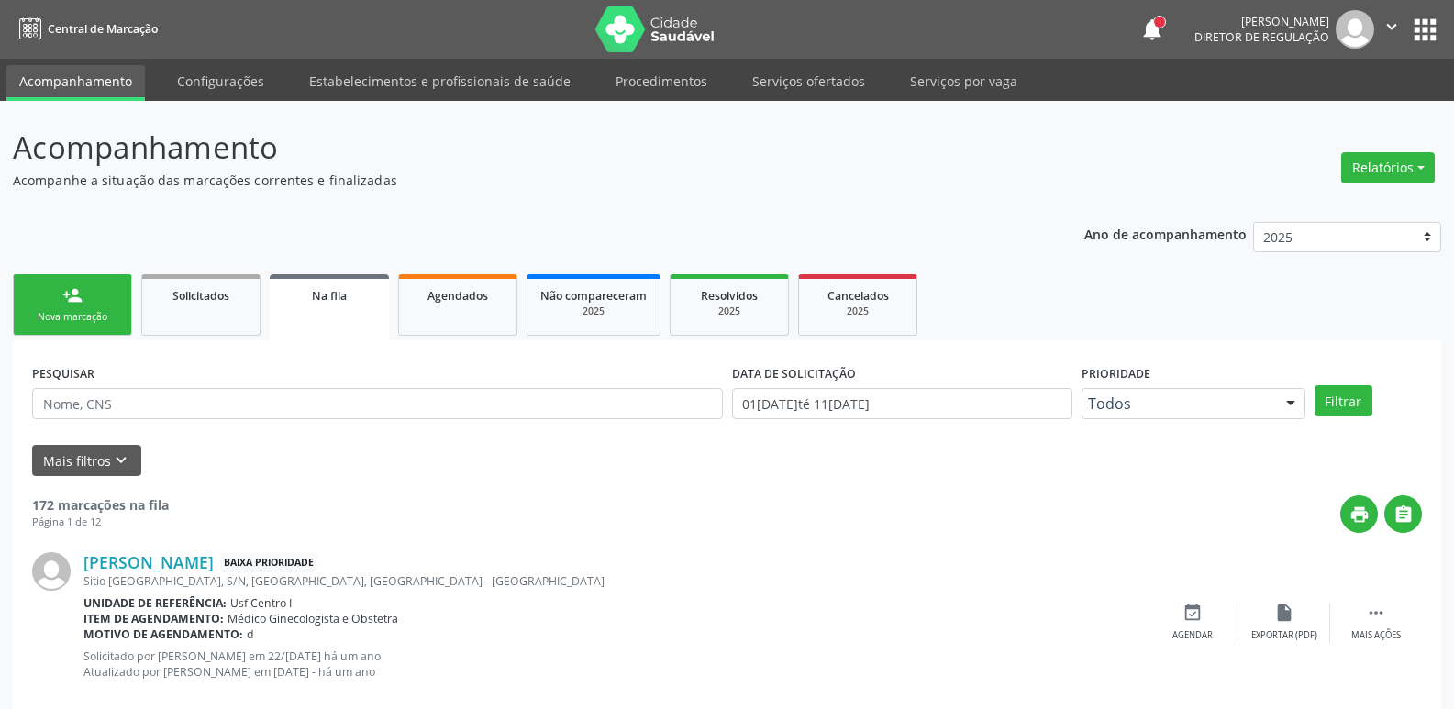
click at [1419, 27] on button "apps" at bounding box center [1425, 30] width 32 height 32
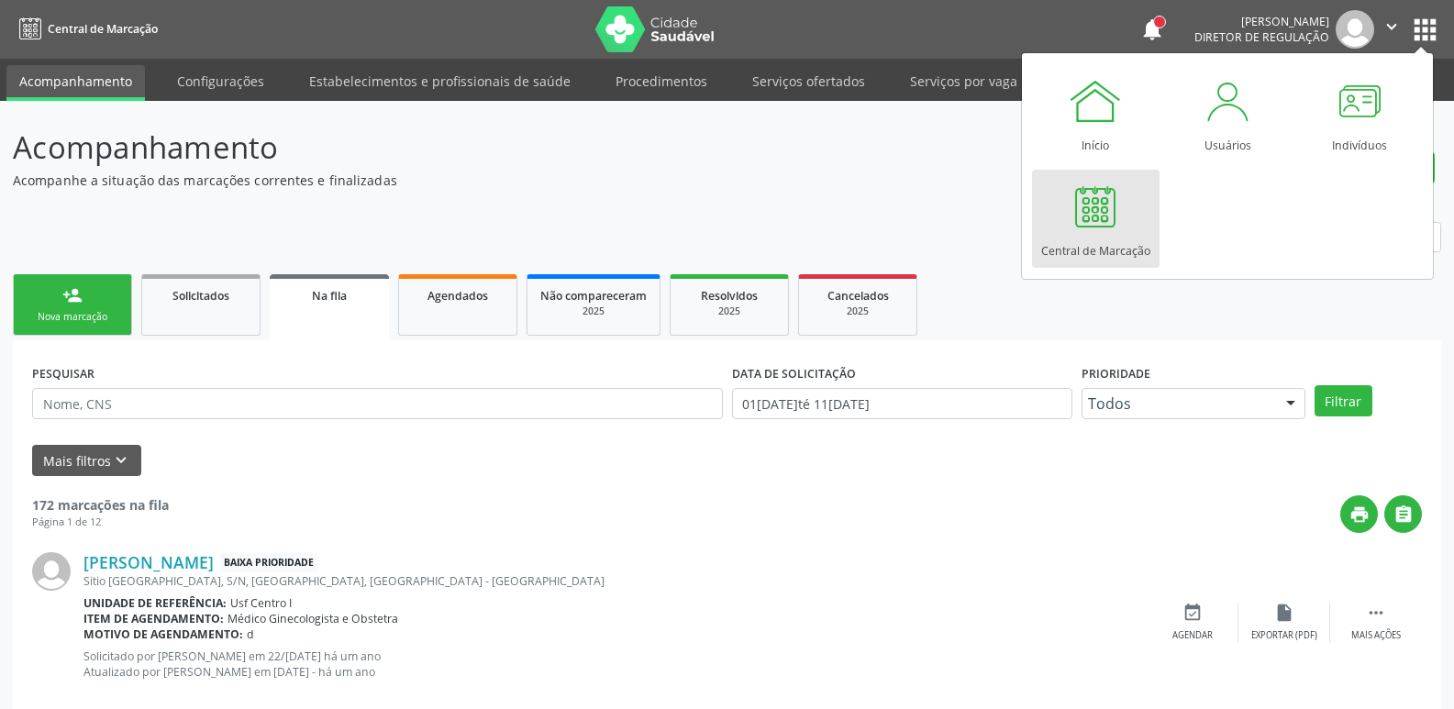
click at [1069, 240] on div "Central de Marcação" at bounding box center [1095, 246] width 109 height 25
